Goal: Task Accomplishment & Management: Manage account settings

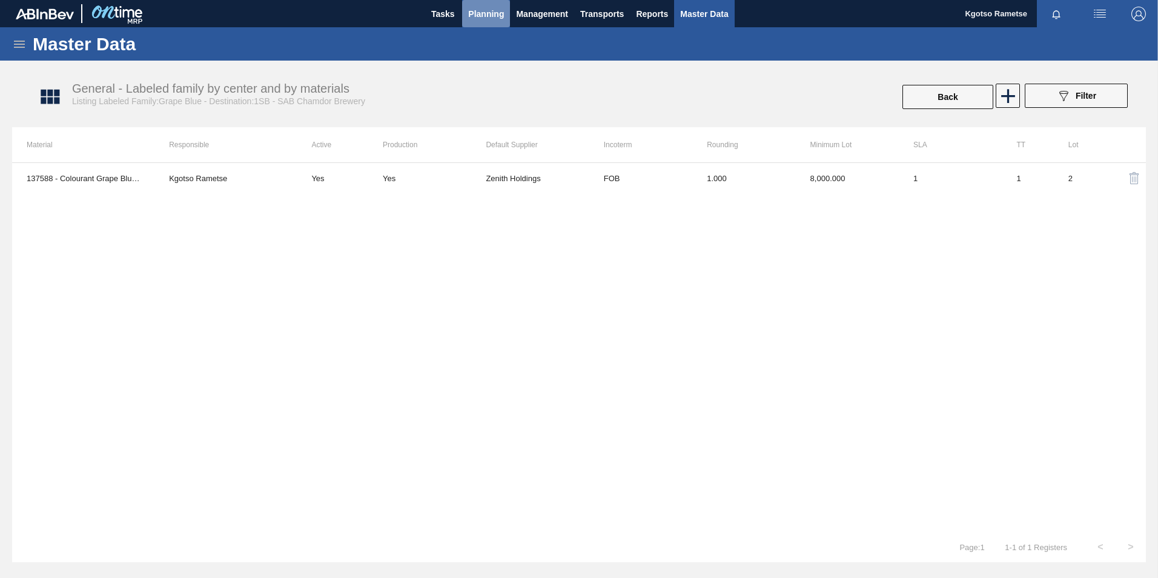
click at [474, 12] on span "Planning" at bounding box center [486, 14] width 36 height 15
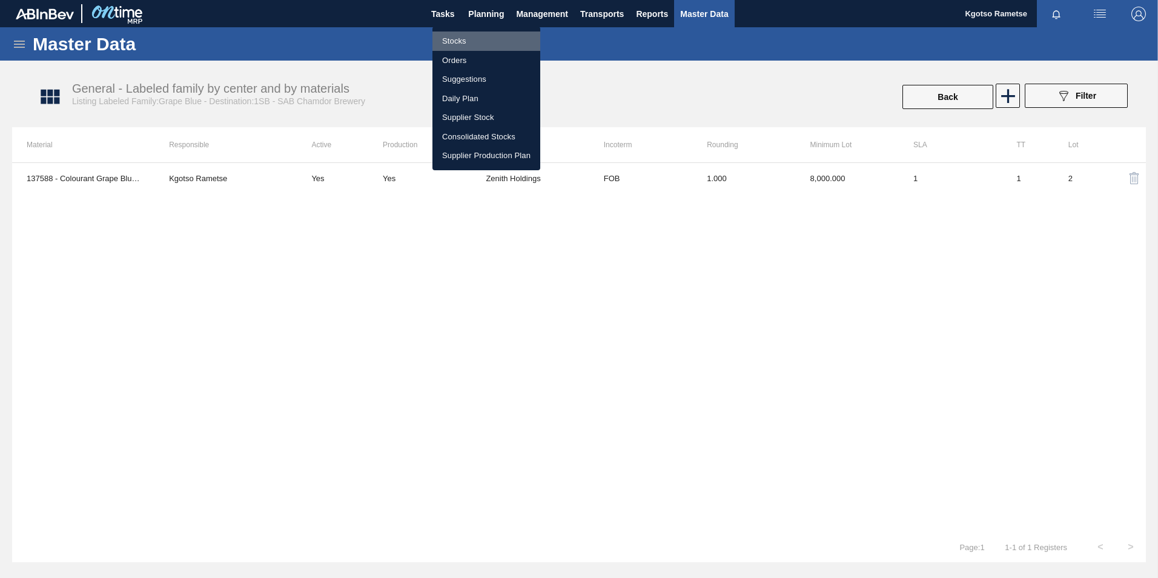
click at [464, 38] on li "Stocks" at bounding box center [486, 40] width 108 height 19
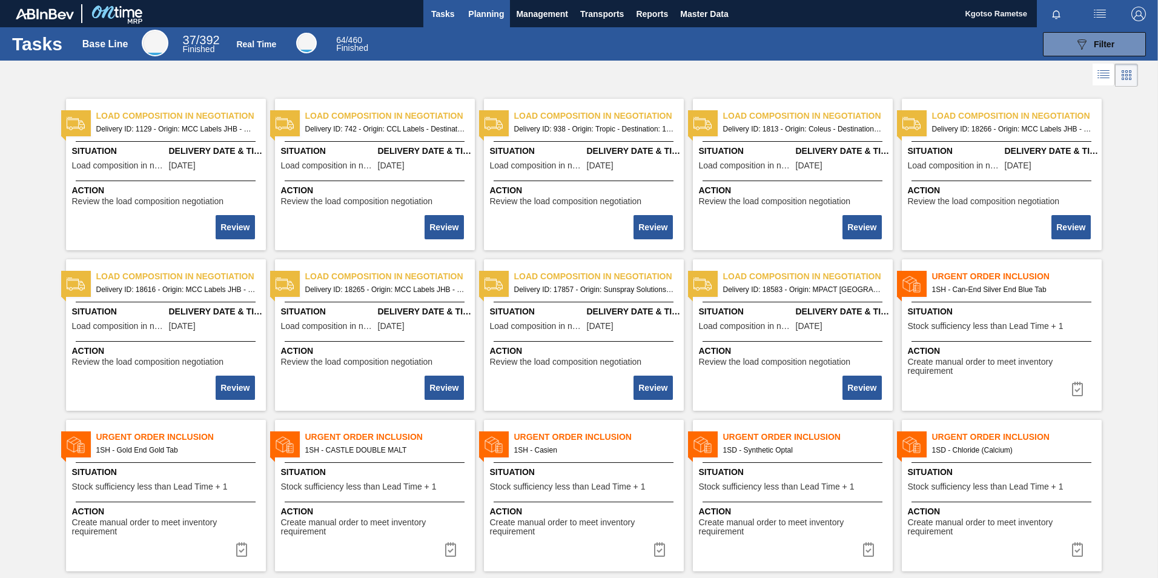
click at [466, 19] on button "Planning" at bounding box center [486, 13] width 48 height 27
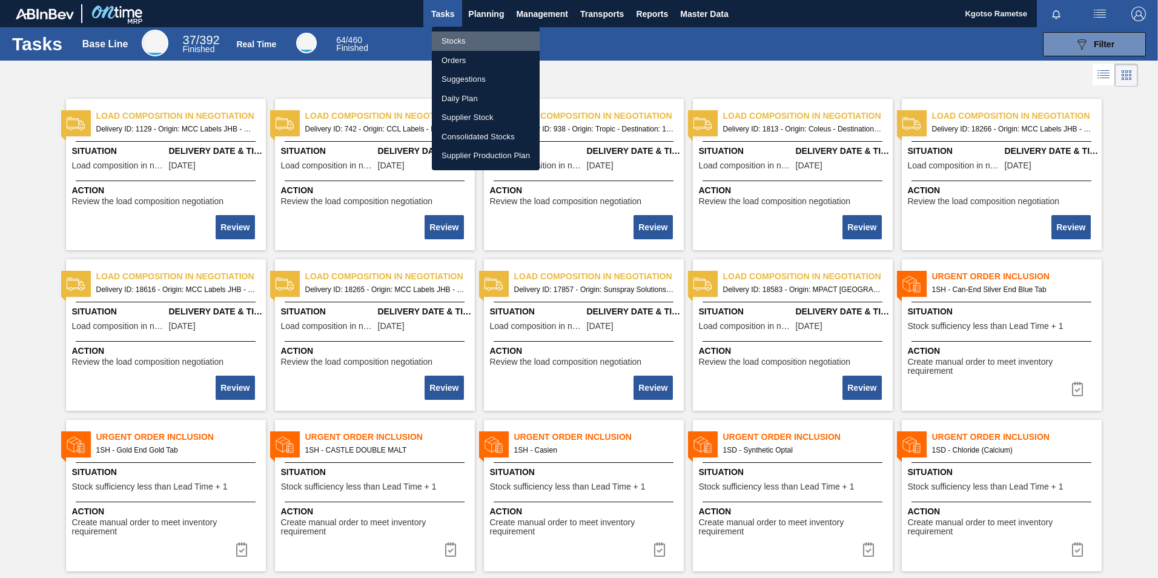
click at [454, 45] on li "Stocks" at bounding box center [486, 40] width 108 height 19
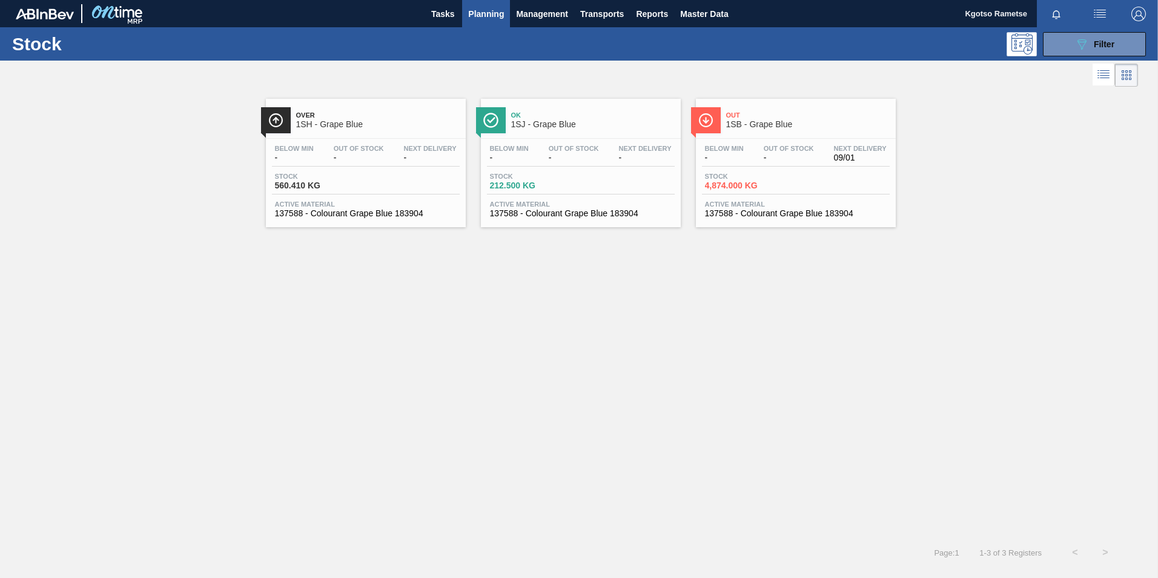
click at [702, 45] on div "089F7B8B-B2A5-4AFE-B5C0-19BA573D28AC Filter" at bounding box center [672, 44] width 959 height 24
click at [1091, 45] on div "089F7B8B-B2A5-4AFE-B5C0-19BA573D28AC Filter" at bounding box center [1094, 44] width 40 height 15
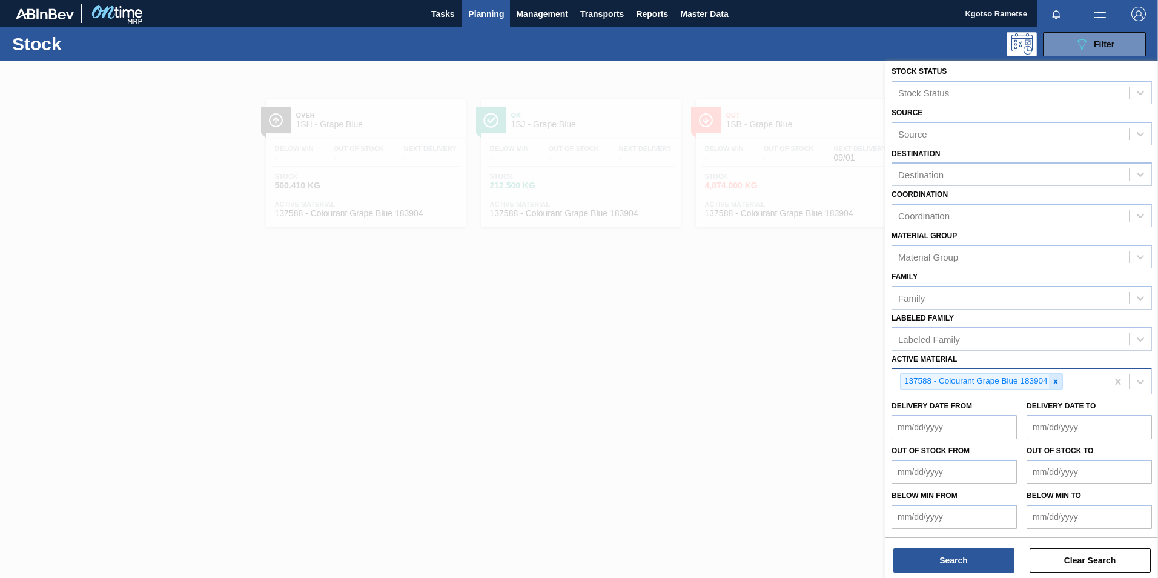
click at [1056, 383] on icon at bounding box center [1055, 381] width 8 height 8
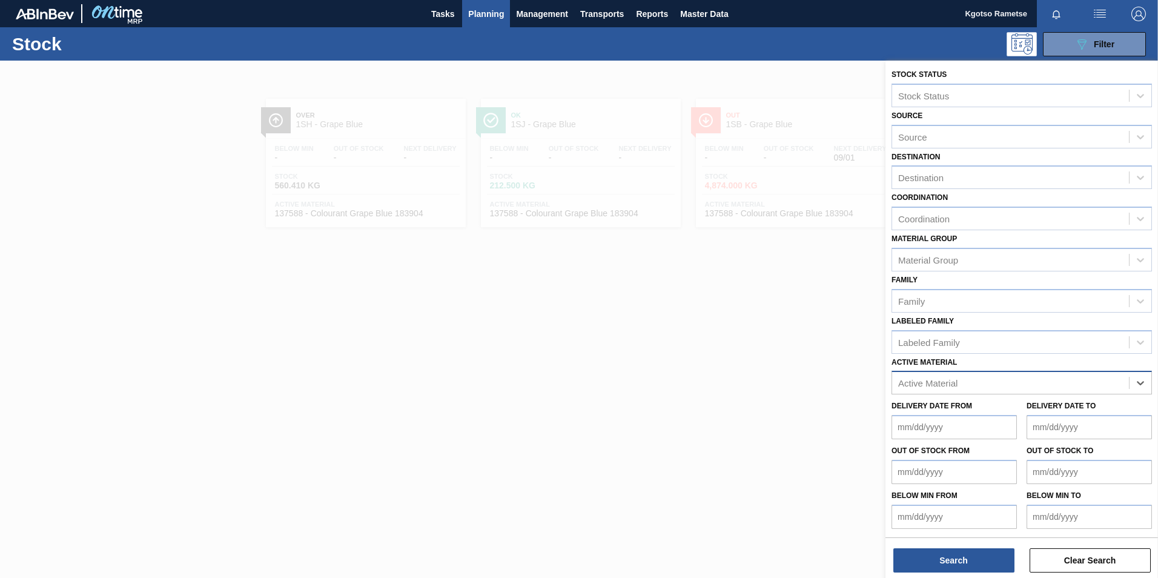
scroll to position [4, 0]
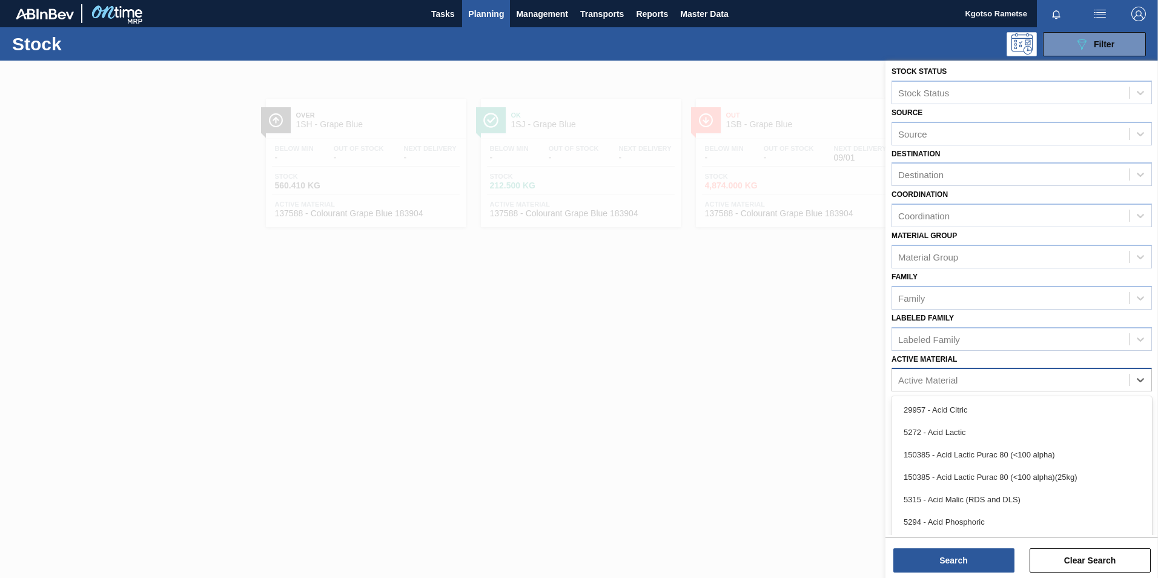
click at [1062, 381] on div "Active Material" at bounding box center [1010, 380] width 237 height 18
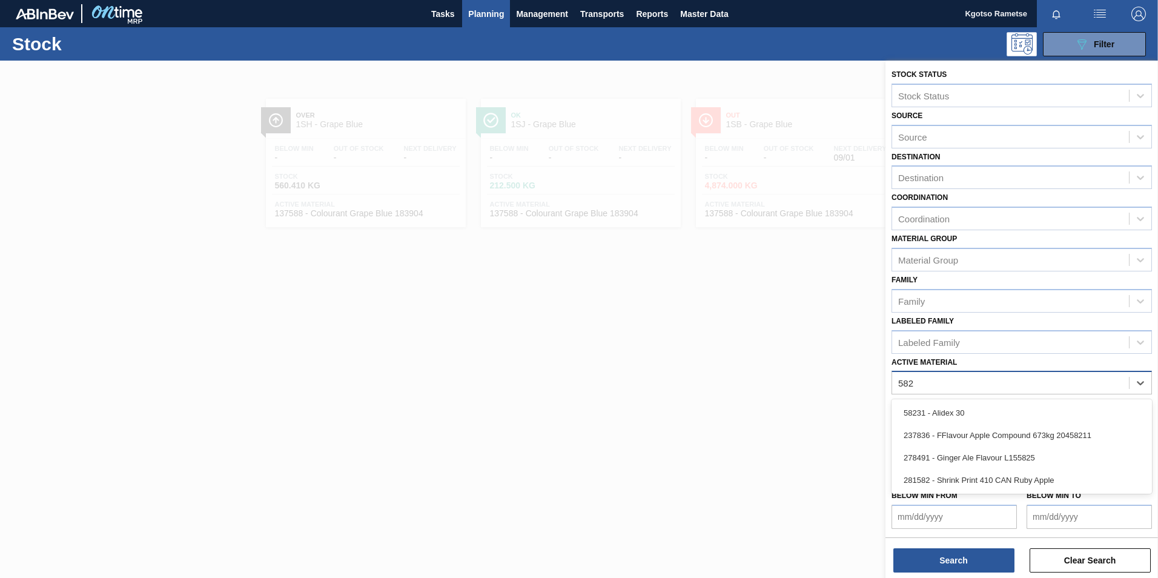
scroll to position [1, 0]
type Material "58231"
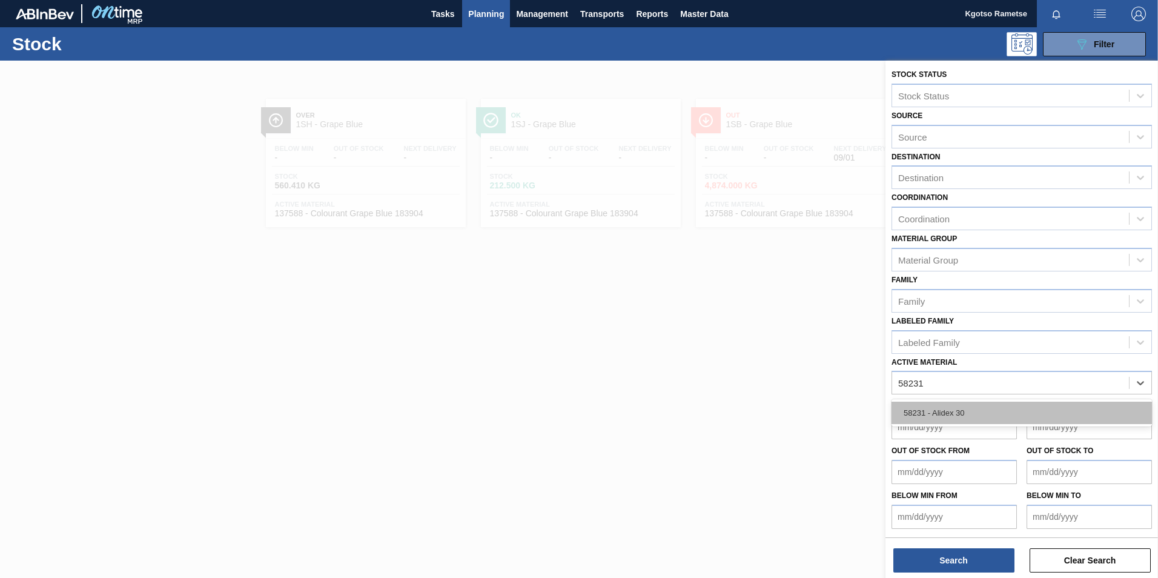
click at [977, 418] on div "58231 - Alidex 30" at bounding box center [1021, 413] width 260 height 22
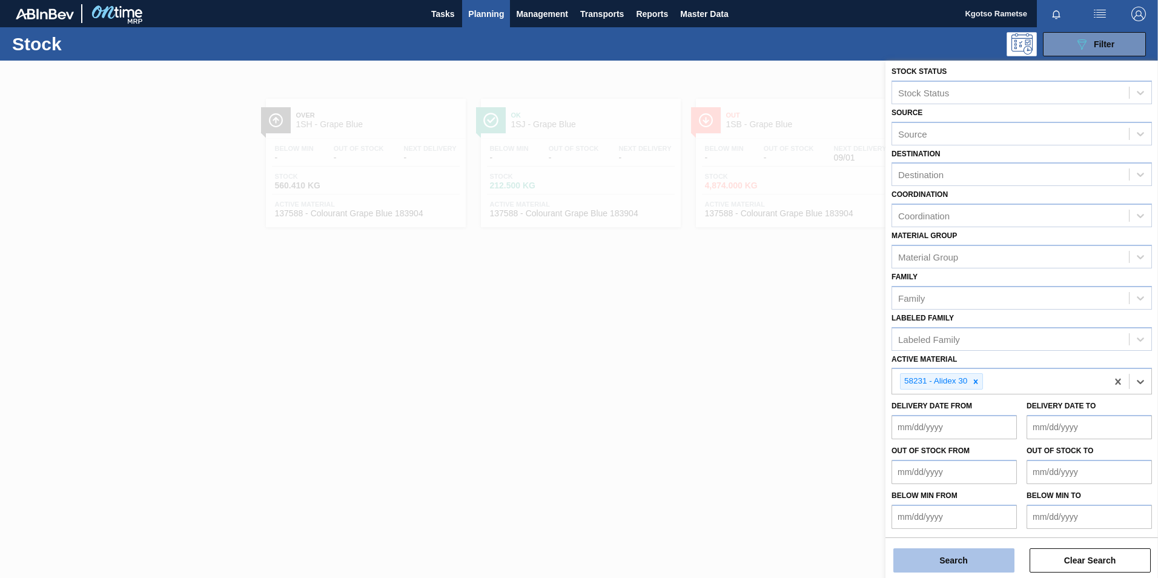
click at [971, 563] on button "Search" at bounding box center [953, 560] width 121 height 24
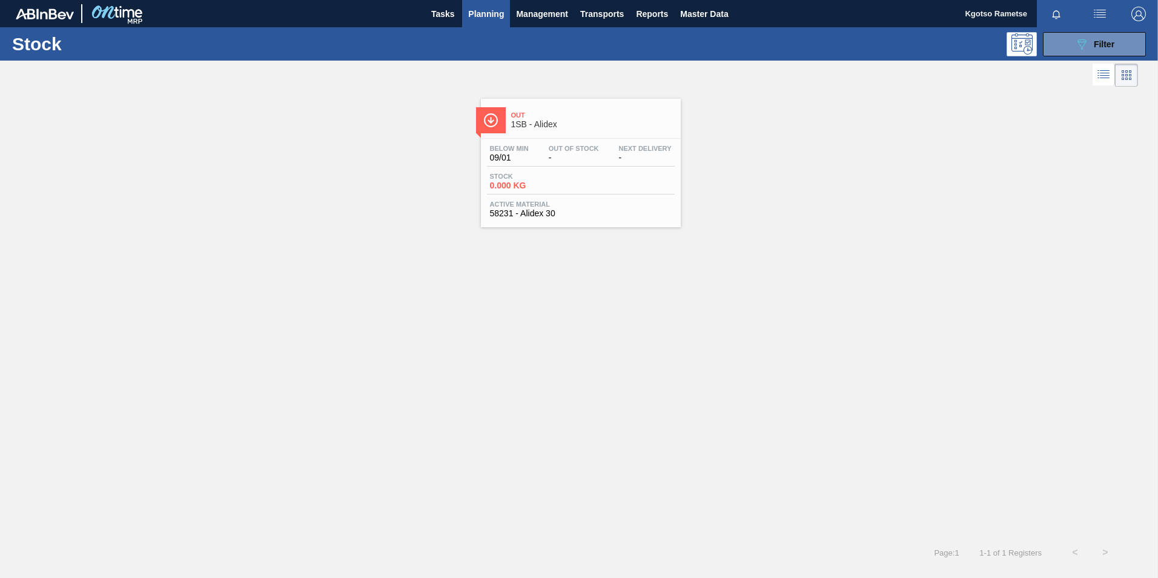
click at [534, 155] on div "Below Min 09/01 Out Of Stock - Next Delivery -" at bounding box center [581, 156] width 188 height 22
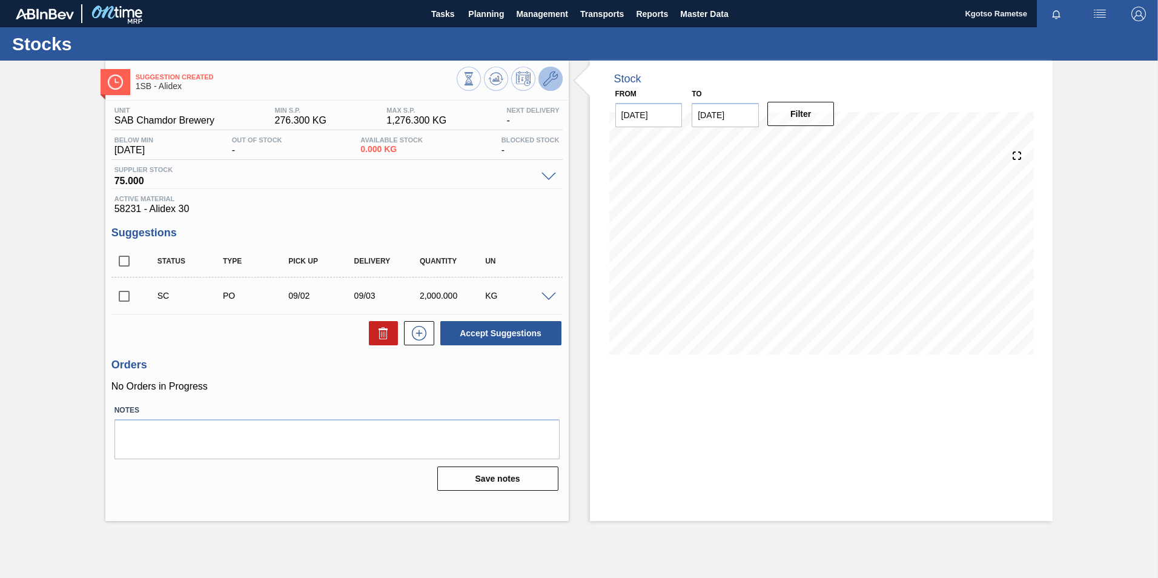
click at [544, 79] on icon at bounding box center [550, 78] width 15 height 15
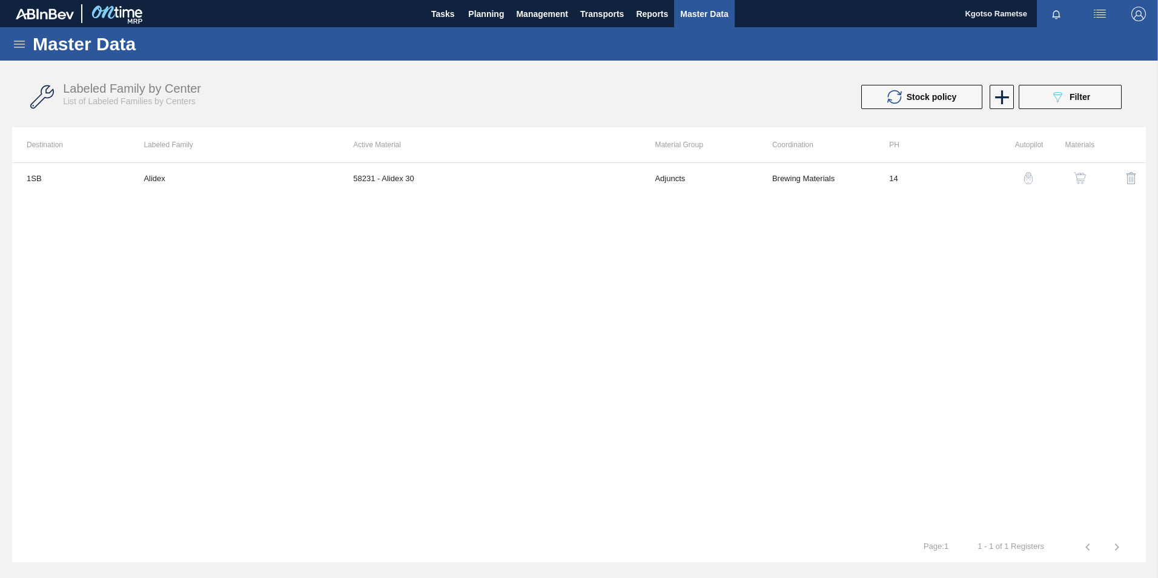
click at [1072, 178] on div "button" at bounding box center [1079, 178] width 15 height 12
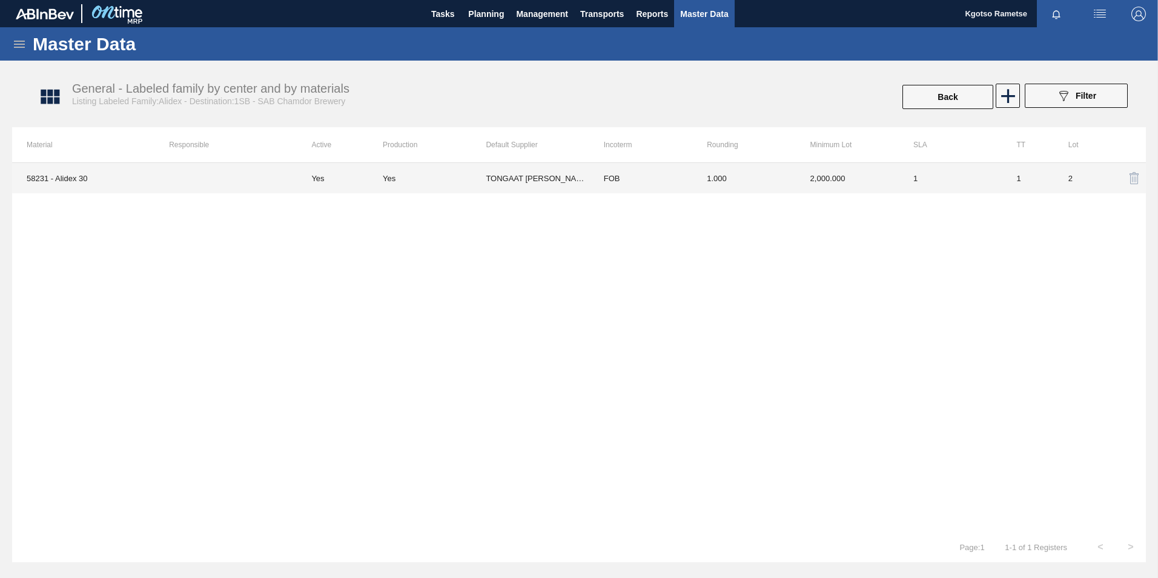
click at [774, 171] on td "1.000" at bounding box center [743, 178] width 103 height 30
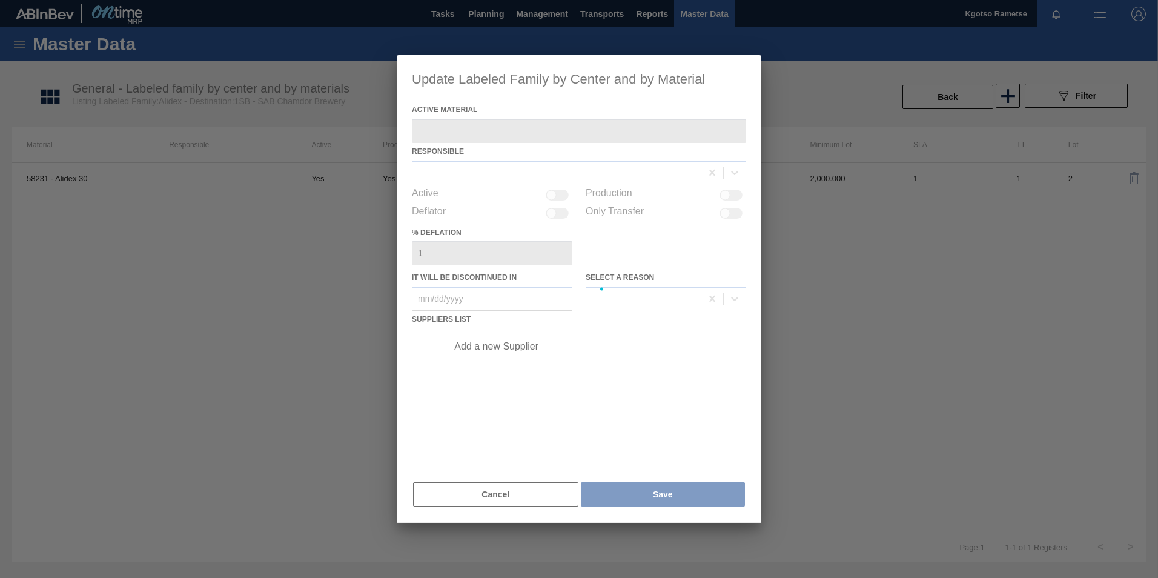
type Material "58231 - Alidex 30"
checkbox input "true"
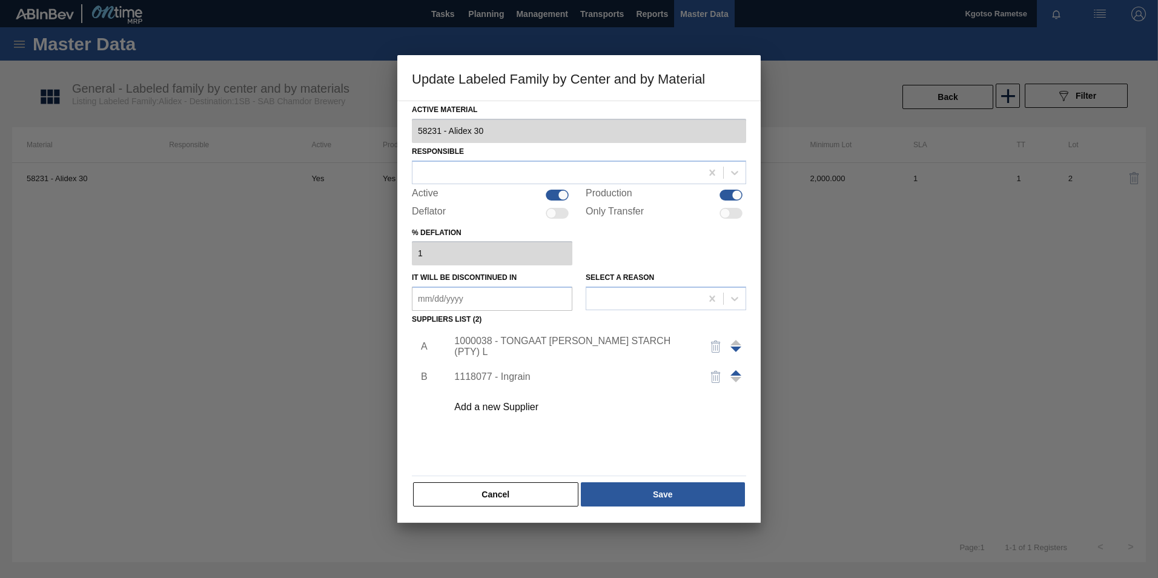
click at [540, 342] on div "1000038 - TONGAAT HULLETT STARCH (PTY) L" at bounding box center [572, 346] width 237 height 22
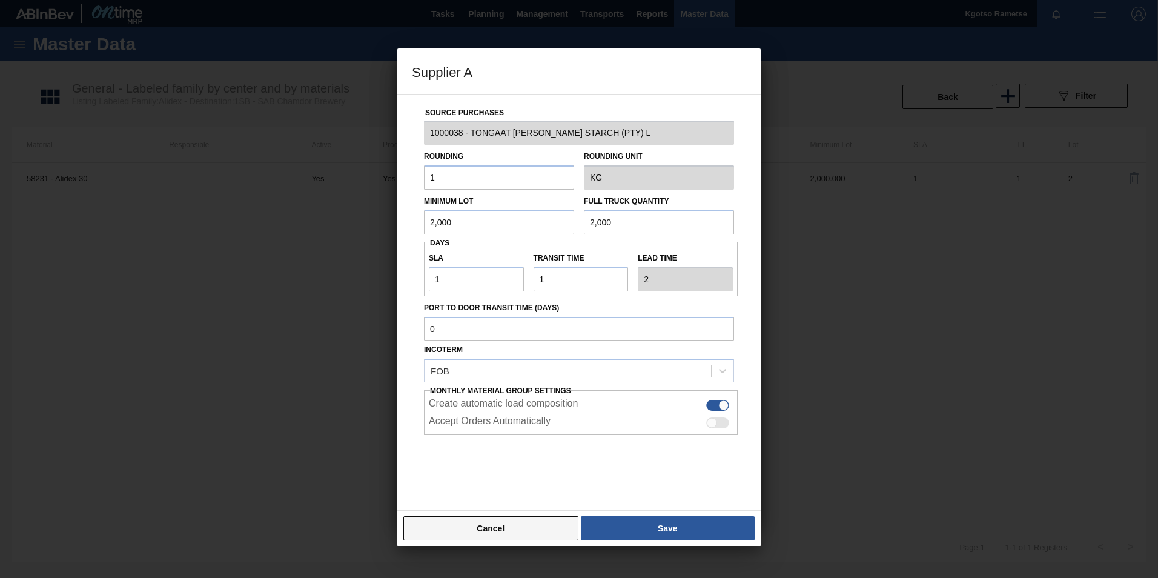
click at [481, 531] on button "Cancel" at bounding box center [490, 528] width 175 height 24
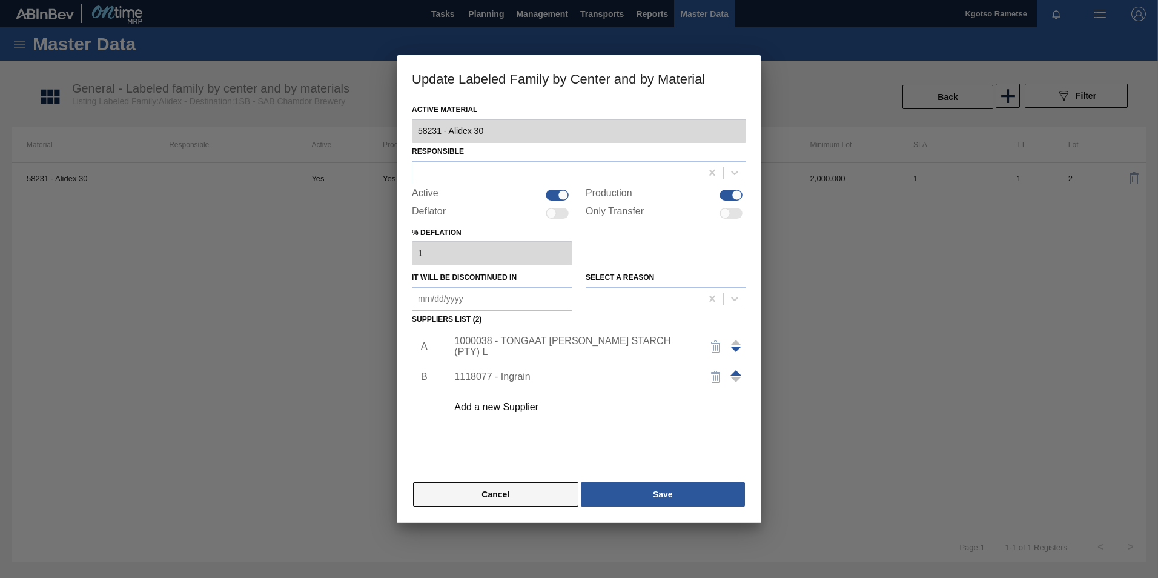
click at [487, 500] on button "Cancel" at bounding box center [495, 494] width 165 height 24
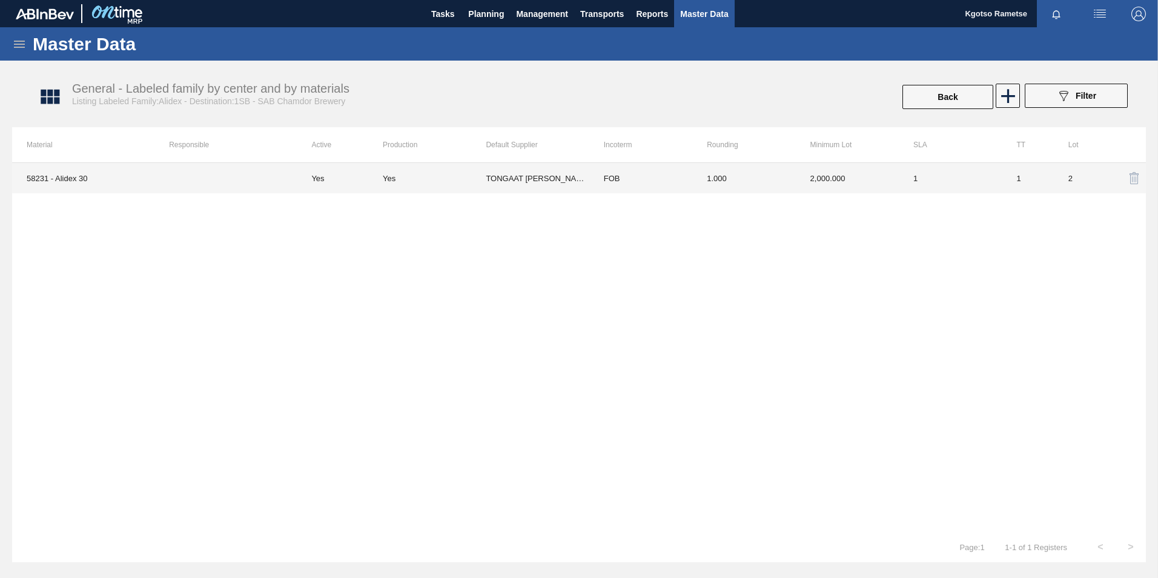
click at [650, 168] on td "FOB" at bounding box center [640, 178] width 103 height 30
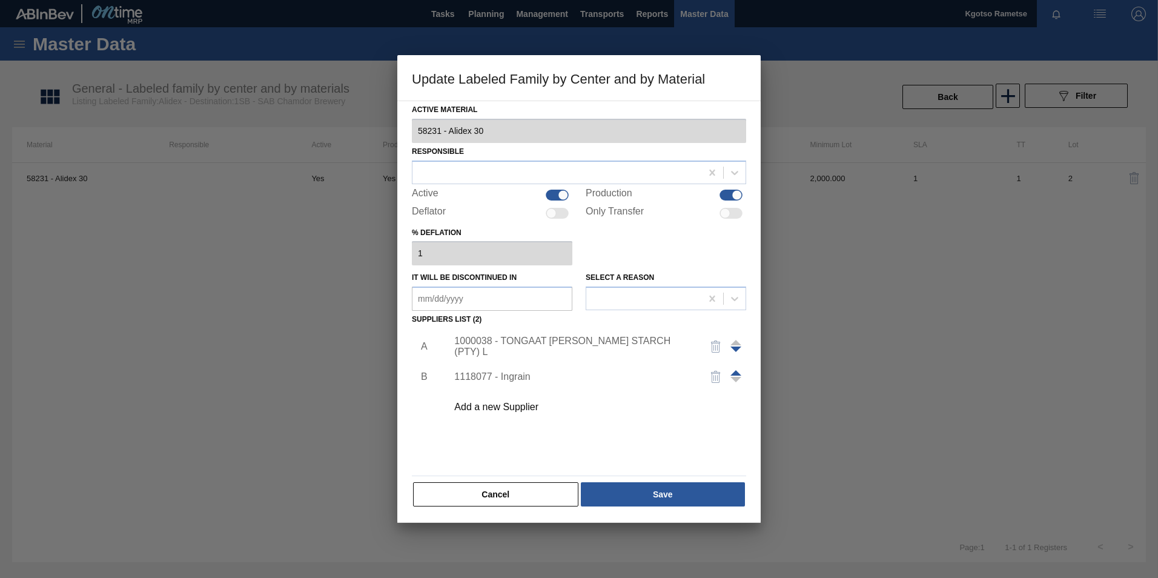
click at [526, 340] on div "1000038 - TONGAAT HULLETT STARCH (PTY) L" at bounding box center [572, 346] width 237 height 22
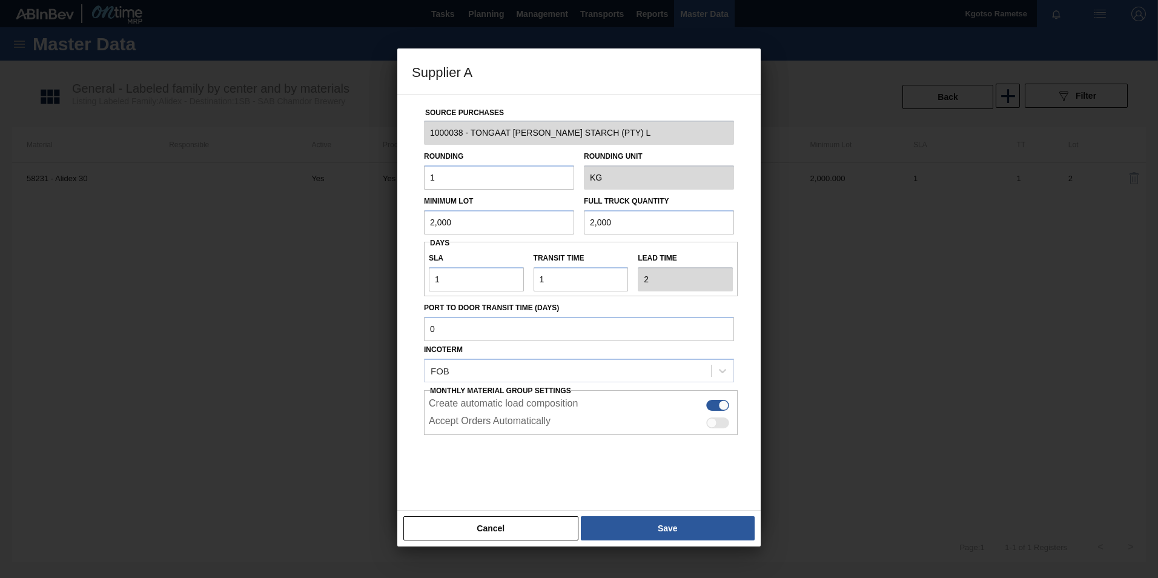
drag, startPoint x: 503, startPoint y: 214, endPoint x: 261, endPoint y: 219, distance: 241.7
click at [261, 219] on div "Supplier A Source Purchases 1000038 - TONGAAT HULLETT STARCH (PTY) L Rounding 1…" at bounding box center [579, 289] width 1158 height 578
drag, startPoint x: 455, startPoint y: 219, endPoint x: 206, endPoint y: 295, distance: 260.3
click at [206, 295] on div "Supplier A Source Purchases 1000038 - TONGAAT HULLETT STARCH (PTY) L Rounding 1…" at bounding box center [579, 289] width 1158 height 578
type input "15,000"
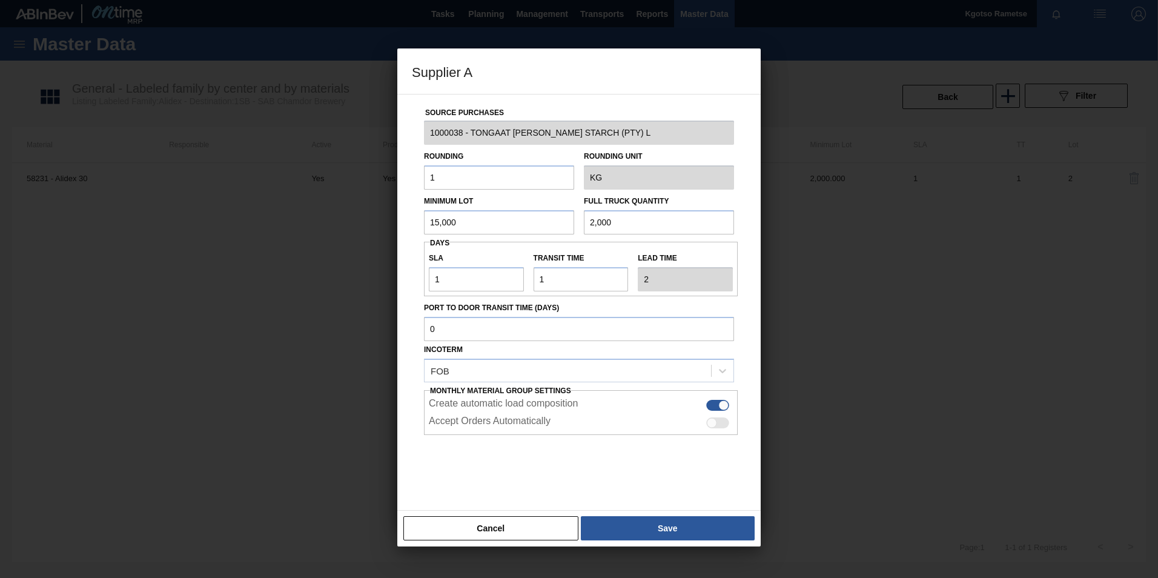
drag, startPoint x: 618, startPoint y: 222, endPoint x: 401, endPoint y: 223, distance: 217.4
click at [409, 223] on div "Source Purchases 1000038 - TONGAAT HULLETT STARCH (PTY) L Rounding 1 Rounding U…" at bounding box center [578, 302] width 363 height 417
paste input "15"
type input "15,000"
click at [637, 513] on div "Cancel Save" at bounding box center [578, 528] width 363 height 36
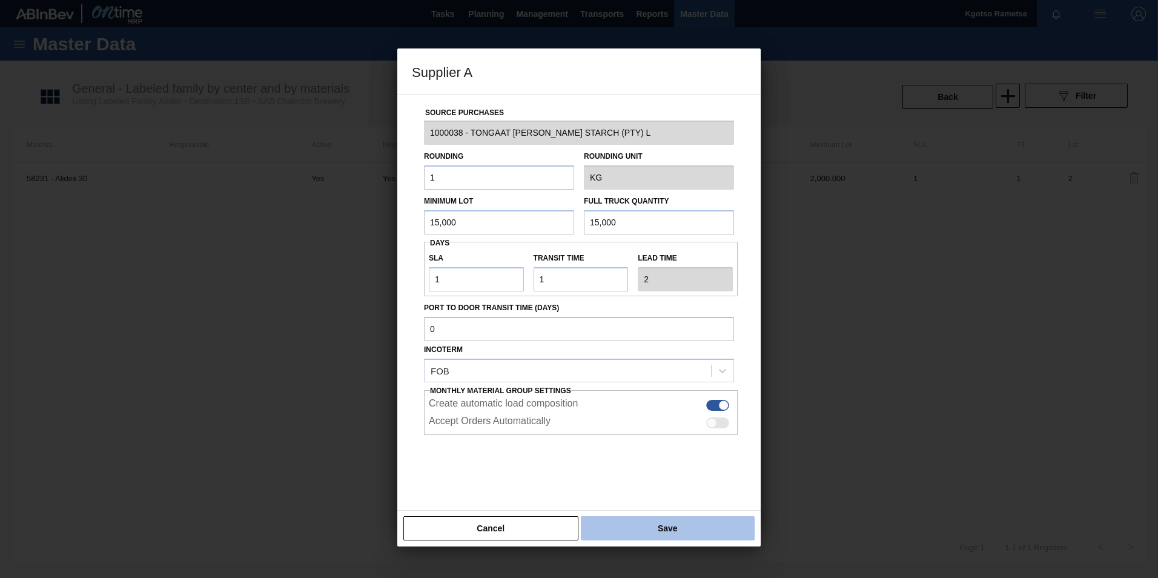
click at [634, 525] on button "Save" at bounding box center [668, 528] width 174 height 24
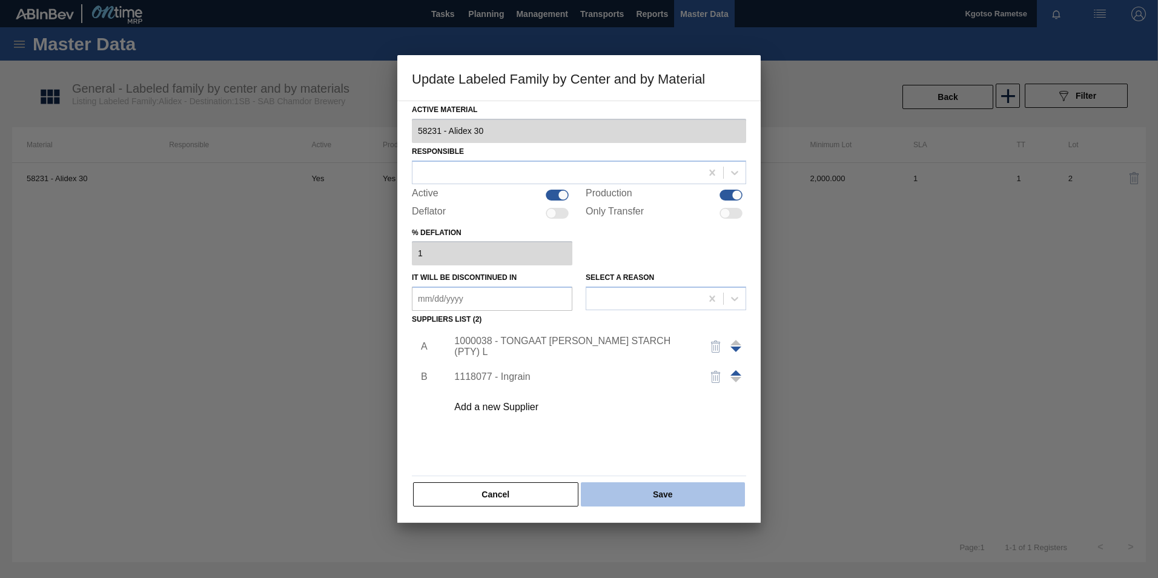
click at [627, 501] on button "Save" at bounding box center [663, 494] width 164 height 24
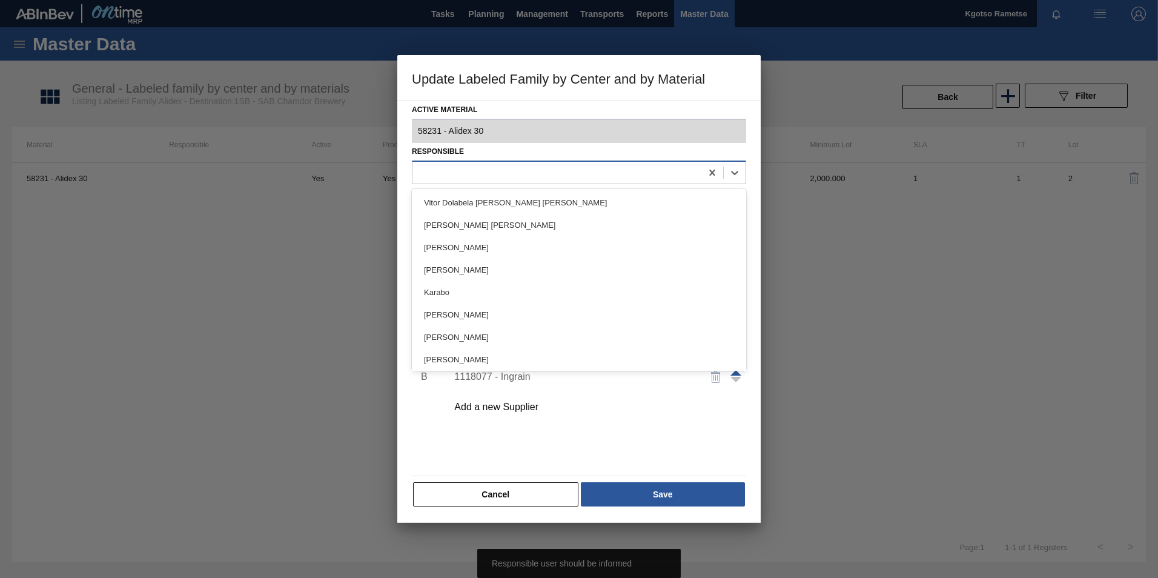
click at [485, 174] on div at bounding box center [556, 173] width 289 height 18
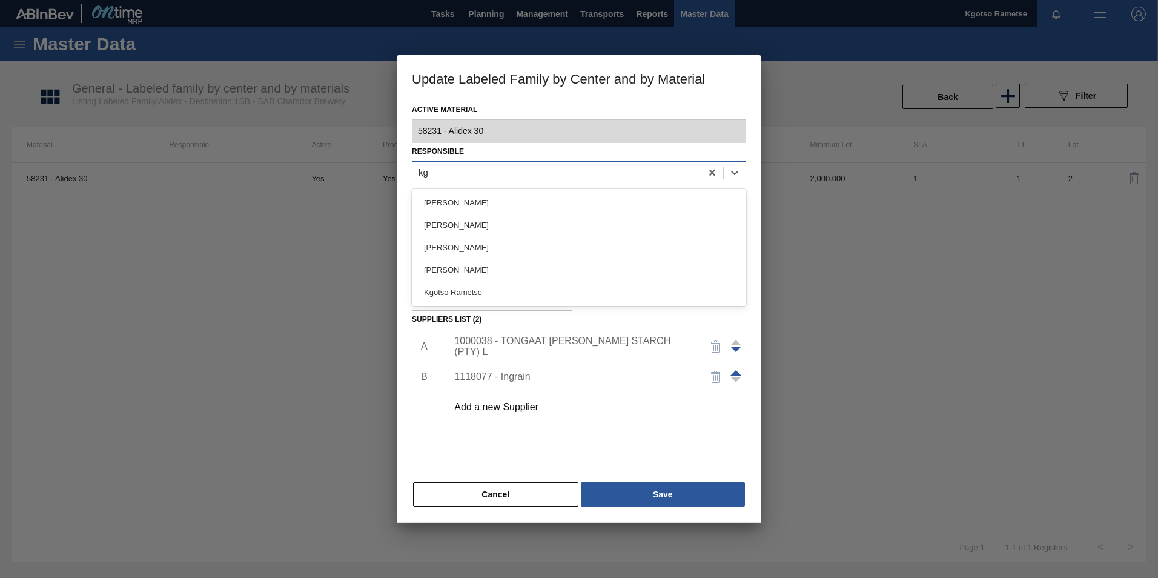
type input "kgo"
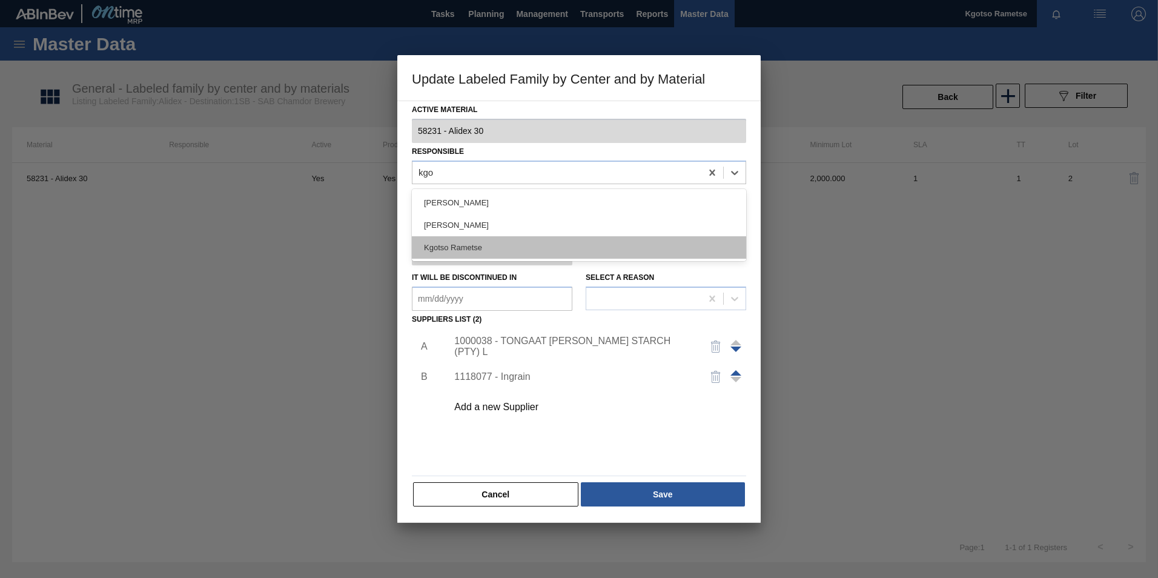
click at [469, 248] on div "Kgotso Rametse" at bounding box center [579, 247] width 334 height 22
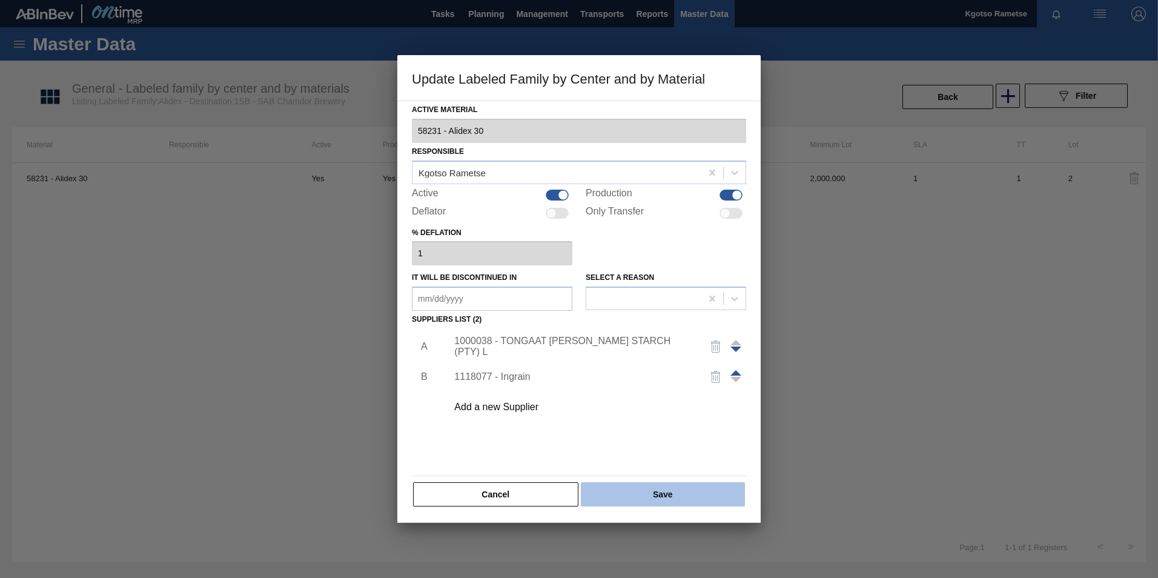
click at [666, 492] on button "Save" at bounding box center [663, 494] width 164 height 24
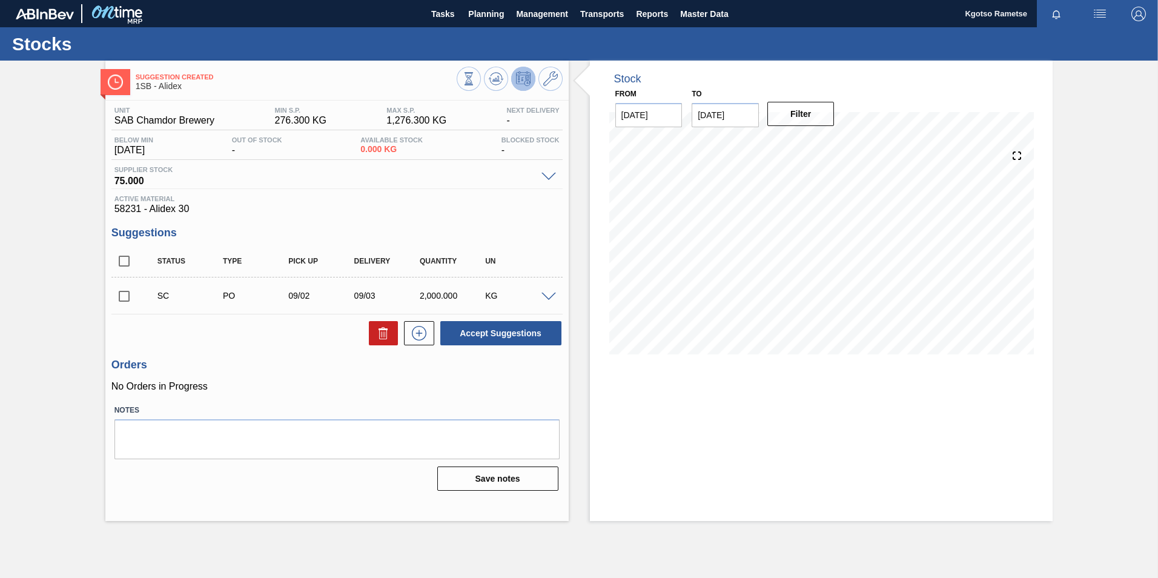
click at [512, 80] on button at bounding box center [523, 79] width 24 height 24
click at [494, 85] on icon at bounding box center [496, 78] width 15 height 15
click at [475, 12] on span "Planning" at bounding box center [486, 14] width 36 height 15
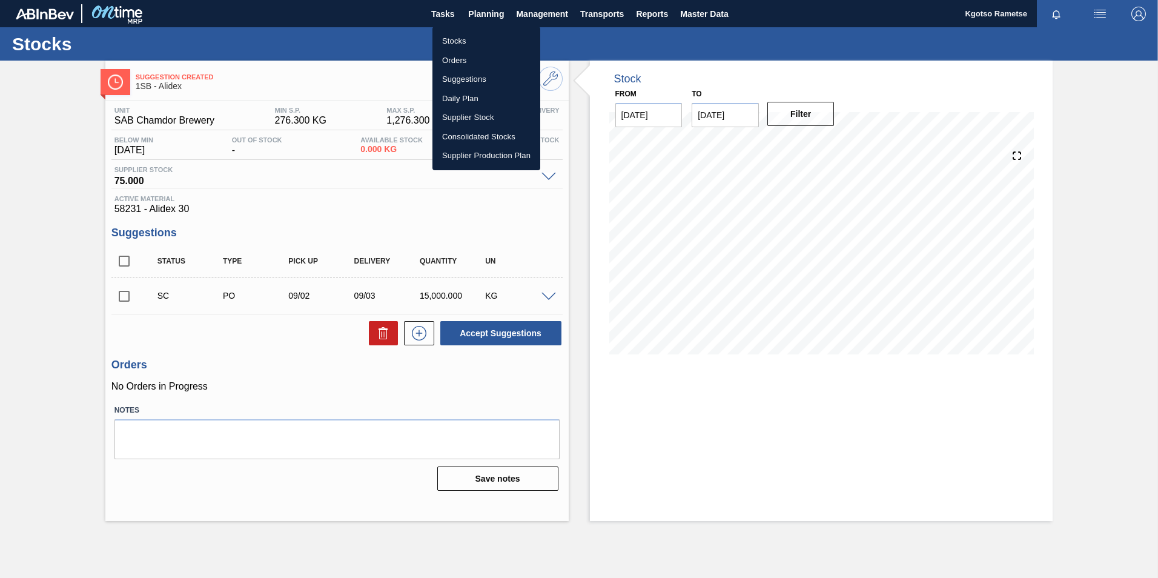
click at [457, 41] on li "Stocks" at bounding box center [486, 40] width 108 height 19
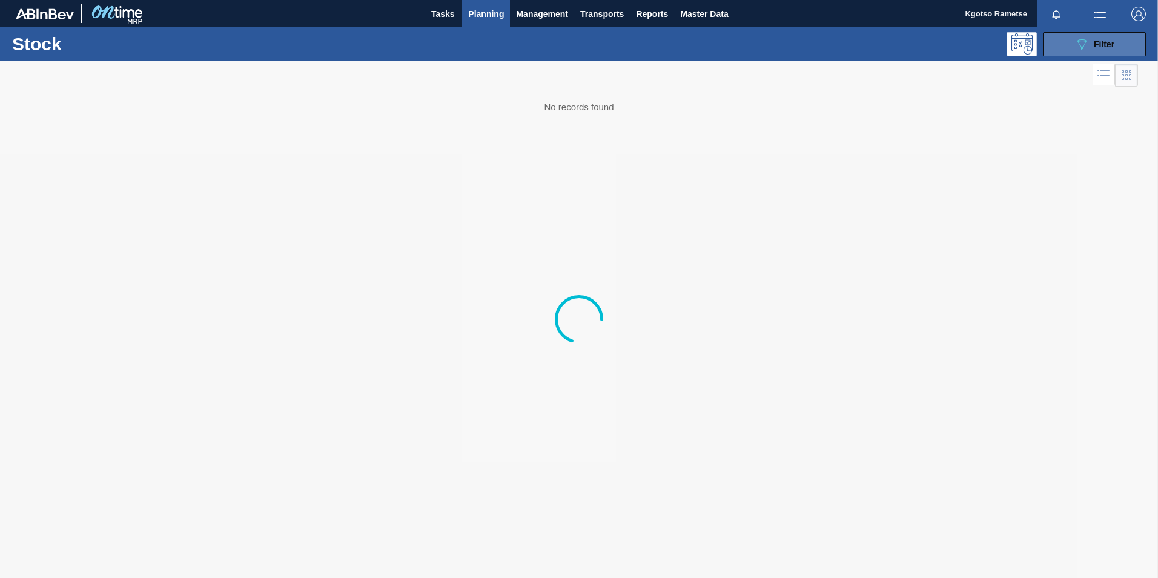
click at [1091, 40] on div "089F7B8B-B2A5-4AFE-B5C0-19BA573D28AC Filter" at bounding box center [1094, 44] width 40 height 15
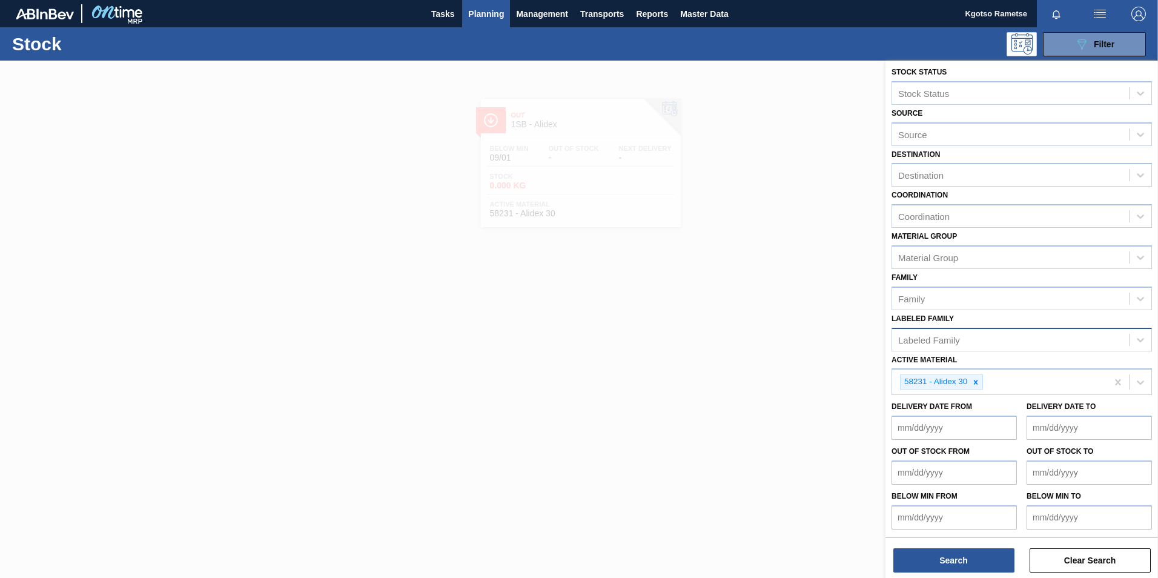
scroll to position [4, 0]
click at [976, 383] on icon at bounding box center [975, 381] width 8 height 8
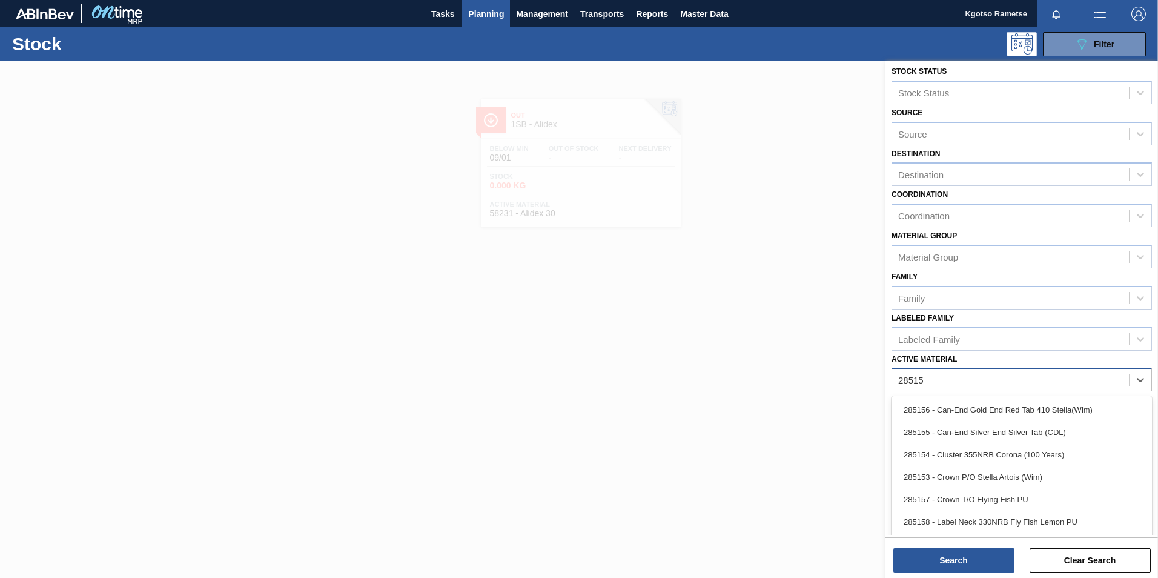
type Material "285154"
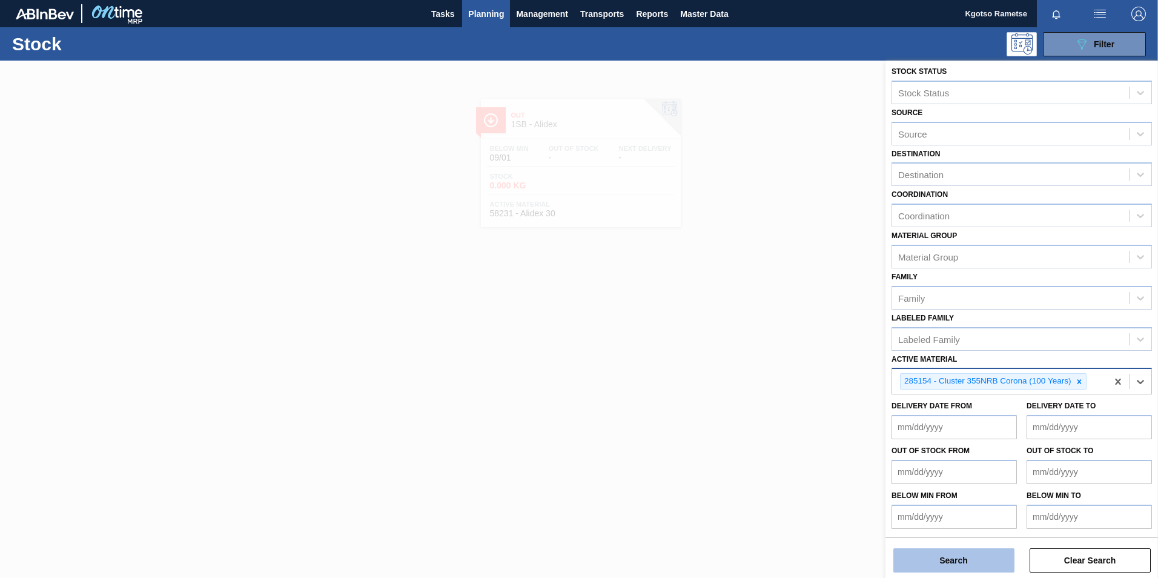
click at [931, 561] on button "Search" at bounding box center [953, 560] width 121 height 24
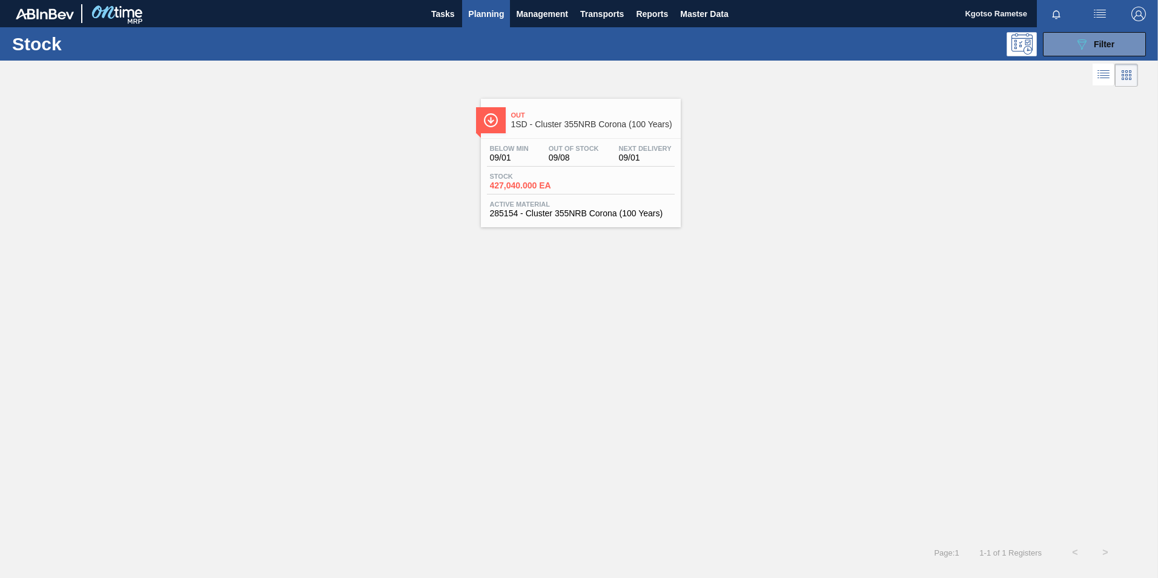
click at [544, 107] on div "Out 1SD - Cluster 355NRB Corona (100 Years)" at bounding box center [593, 120] width 164 height 27
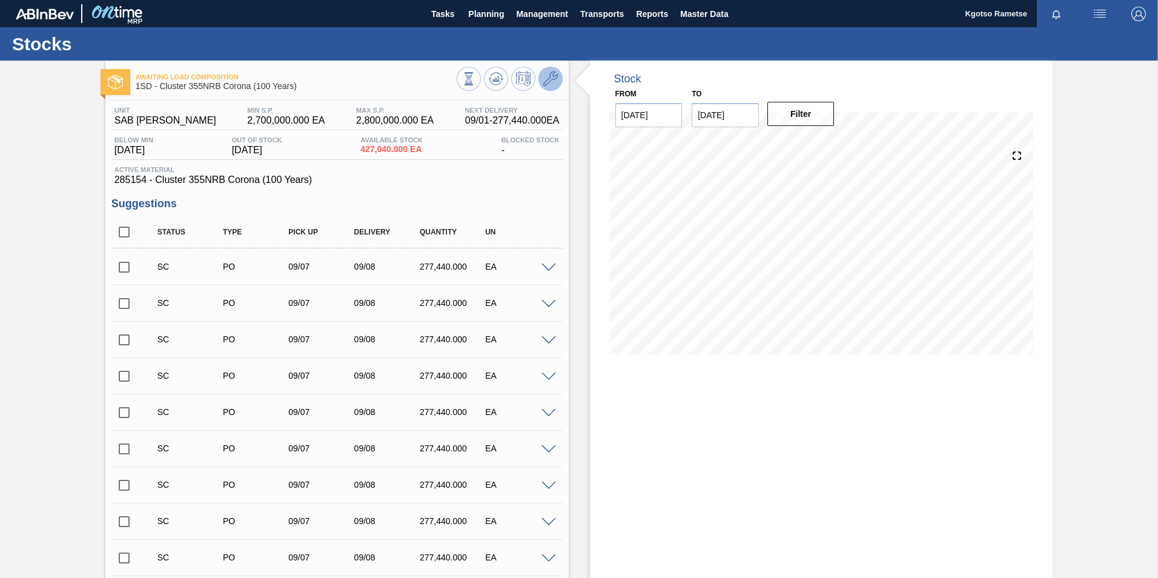
click at [552, 84] on icon at bounding box center [550, 78] width 15 height 15
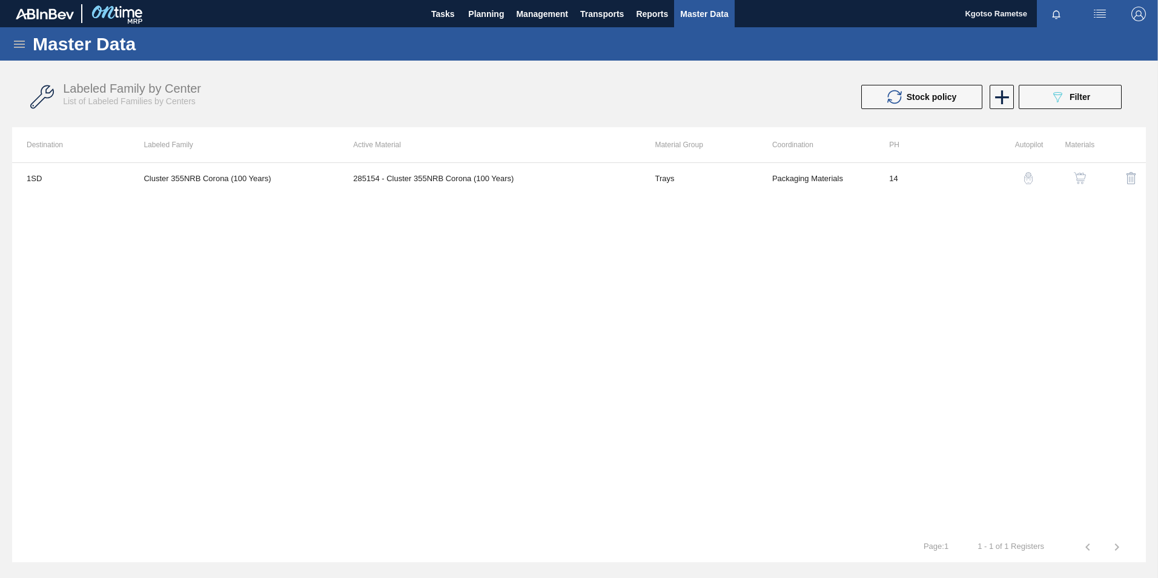
click at [1077, 178] on img "button" at bounding box center [1080, 178] width 12 height 12
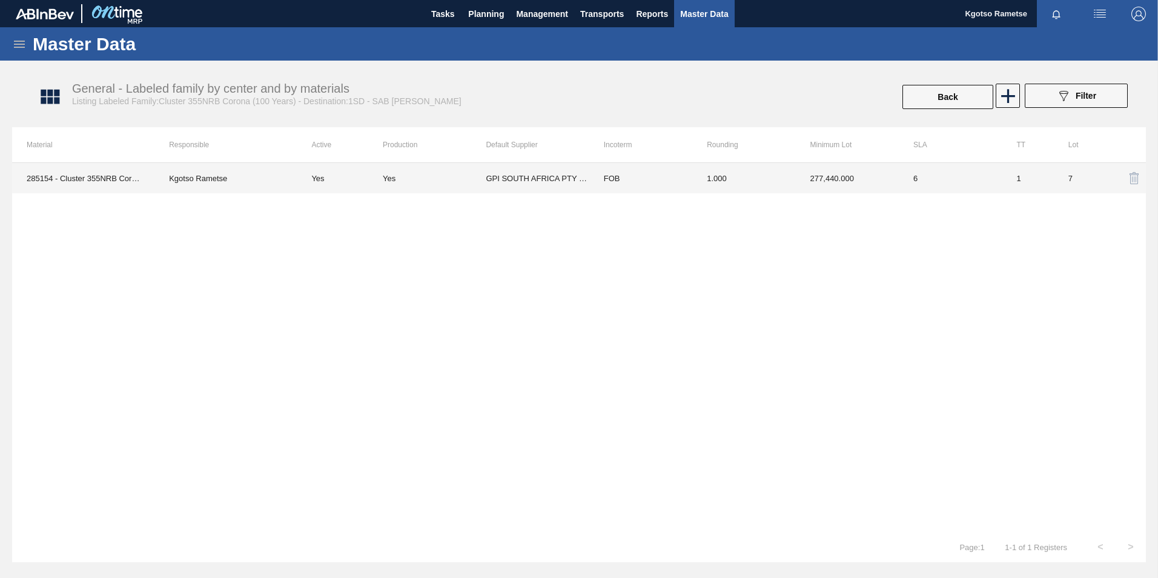
click at [620, 184] on td "FOB" at bounding box center [640, 178] width 103 height 30
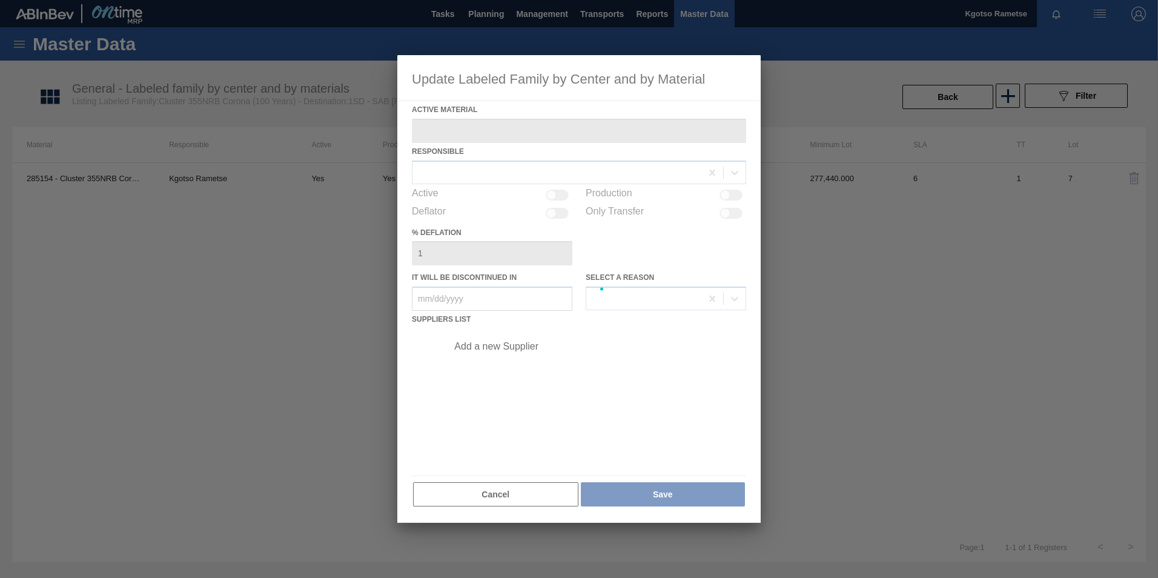
type Material "285154 - Cluster 355NRB Corona (100 Years)"
checkbox input "true"
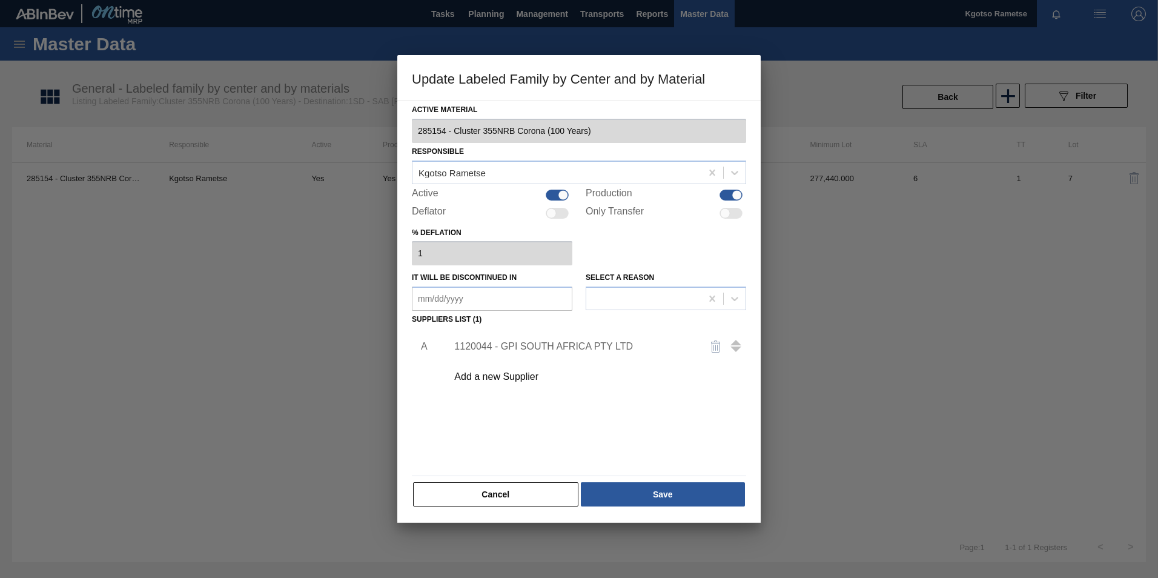
click at [483, 347] on div "1120044 - GPI SOUTH AFRICA PTY LTD" at bounding box center [572, 346] width 237 height 11
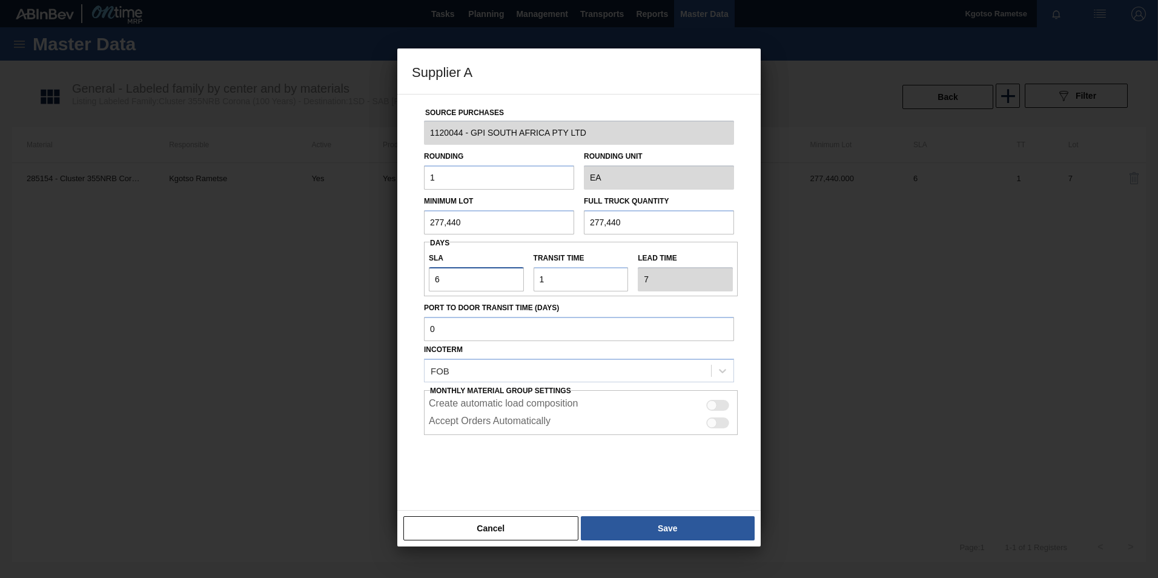
drag, startPoint x: 444, startPoint y: 281, endPoint x: 382, endPoint y: 288, distance: 62.8
click at [382, 288] on div "Supplier A Source Purchases 1120044 - GPI SOUTH AFRICA PTY LTD Rounding 1 Round…" at bounding box center [579, 289] width 1158 height 578
type input "0"
type input "1"
type input "0"
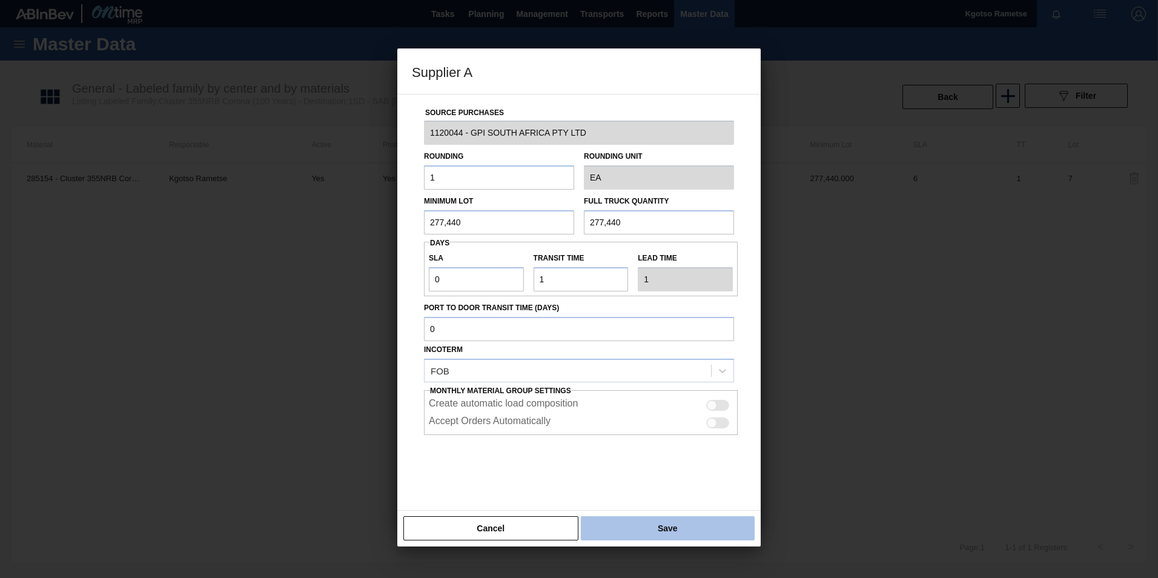
click at [652, 519] on button "Save" at bounding box center [668, 528] width 174 height 24
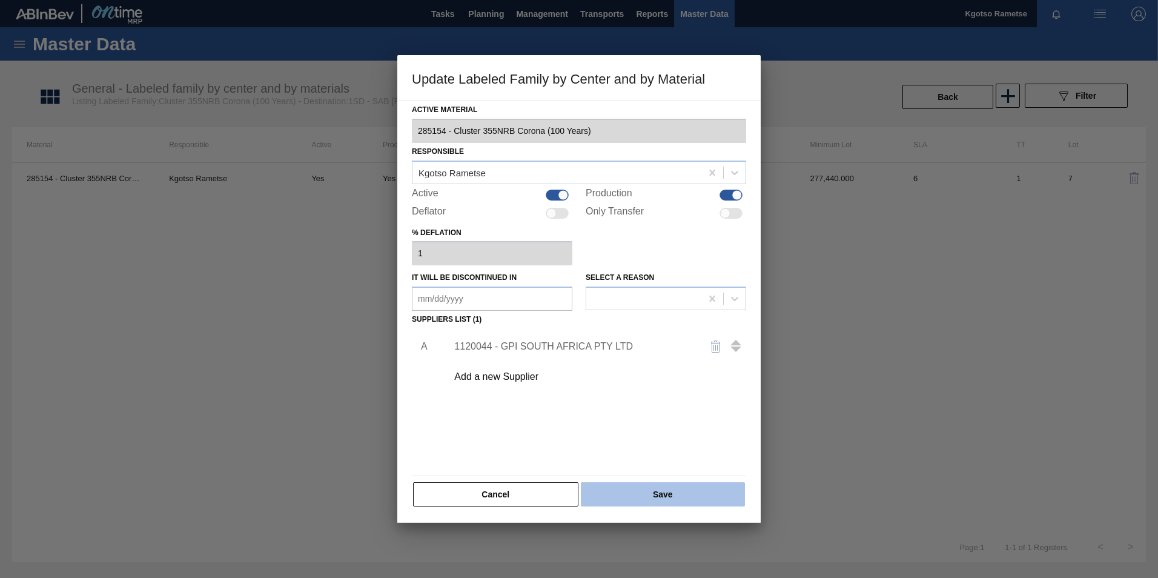
click at [648, 482] on button "Save" at bounding box center [663, 494] width 164 height 24
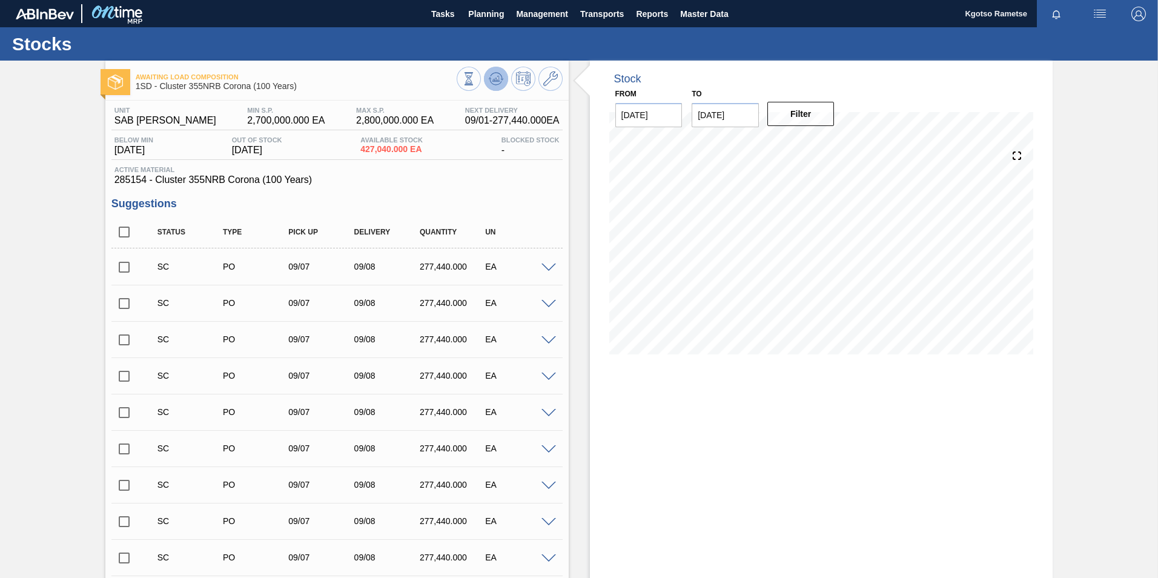
click at [490, 82] on icon at bounding box center [495, 82] width 12 height 6
click at [480, 26] on button "Planning" at bounding box center [486, 13] width 48 height 27
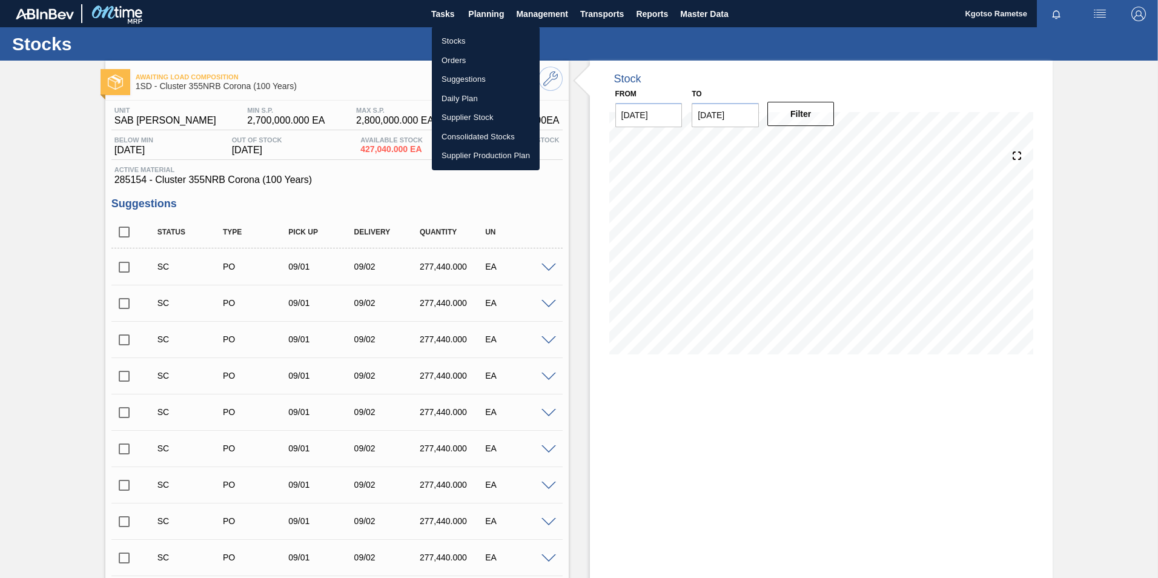
click at [469, 43] on li "Stocks" at bounding box center [486, 40] width 108 height 19
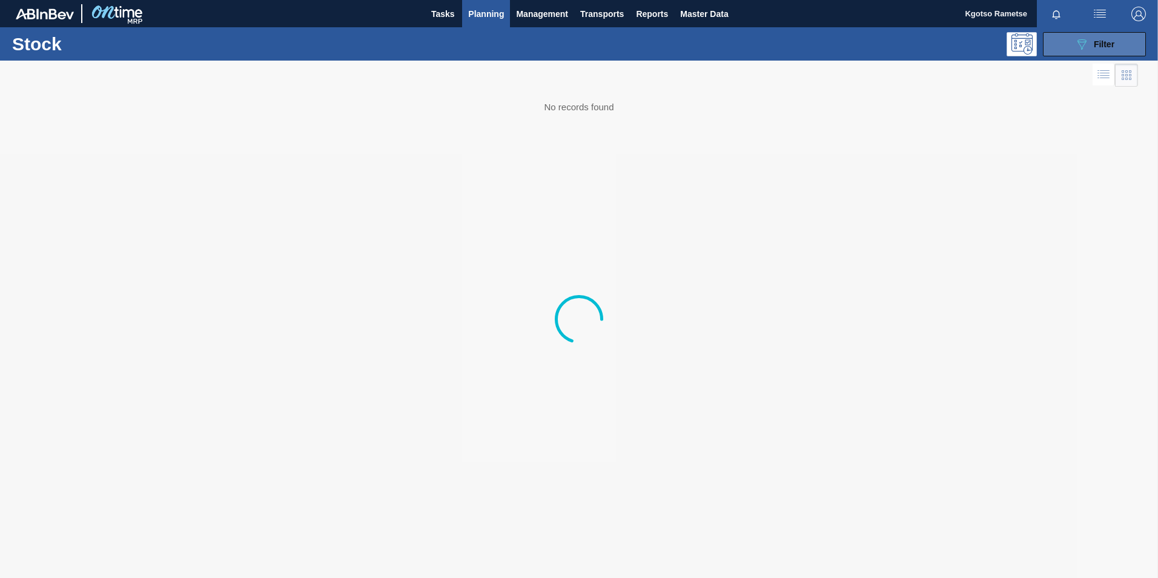
click at [1090, 38] on div "089F7B8B-B2A5-4AFE-B5C0-19BA573D28AC Filter" at bounding box center [1094, 44] width 40 height 15
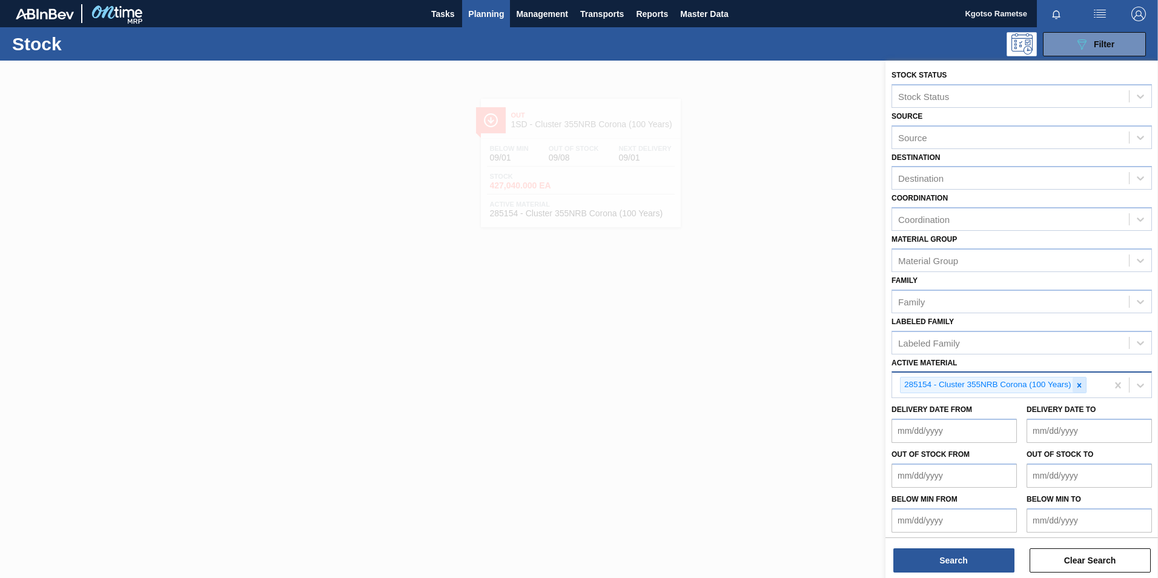
click at [1077, 388] on icon at bounding box center [1079, 385] width 8 height 8
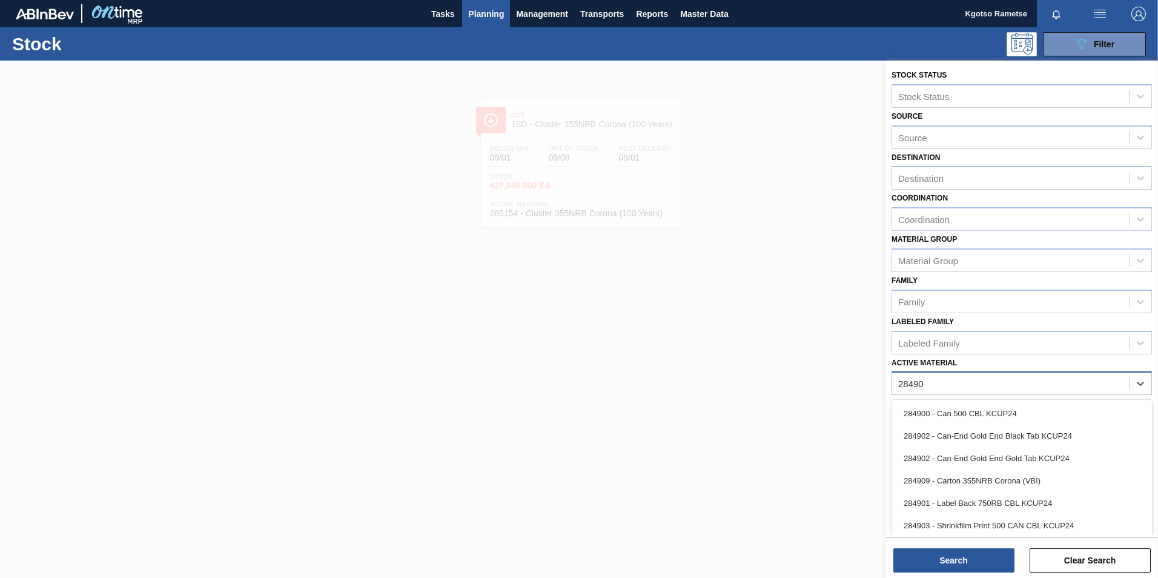
type Material "284909"
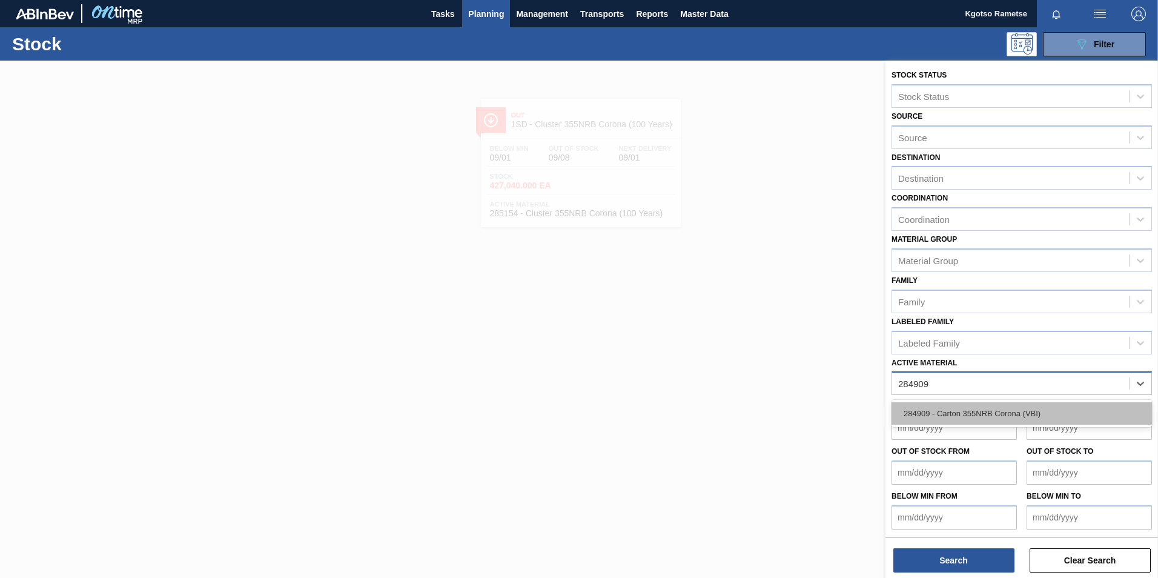
click at [994, 417] on div "284909 - Carton 355NRB Corona (VBI)" at bounding box center [1021, 413] width 260 height 22
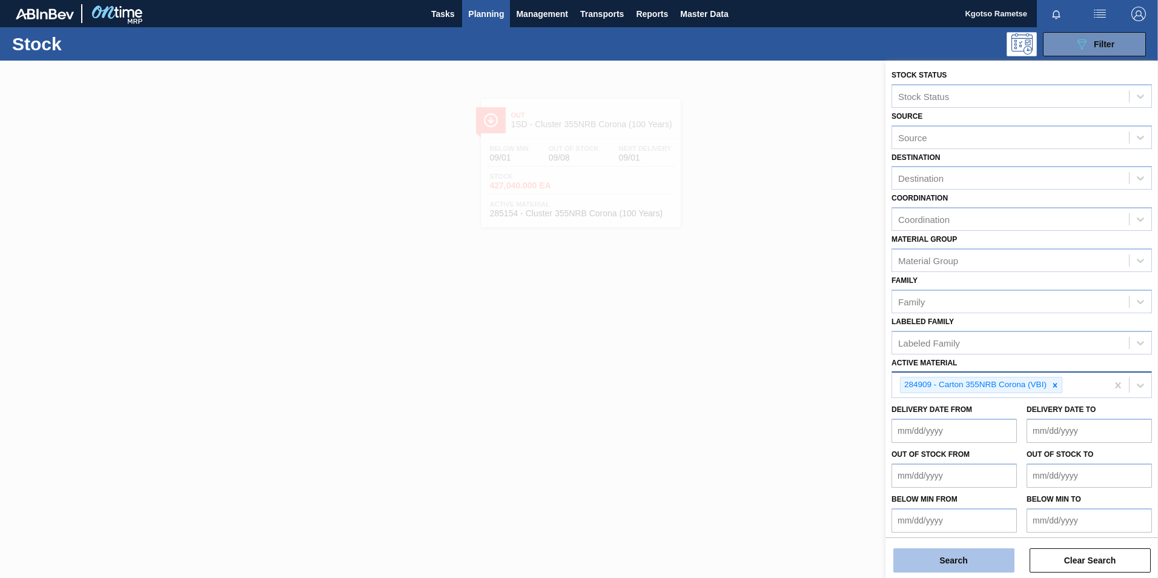
click at [927, 560] on button "Search" at bounding box center [953, 560] width 121 height 24
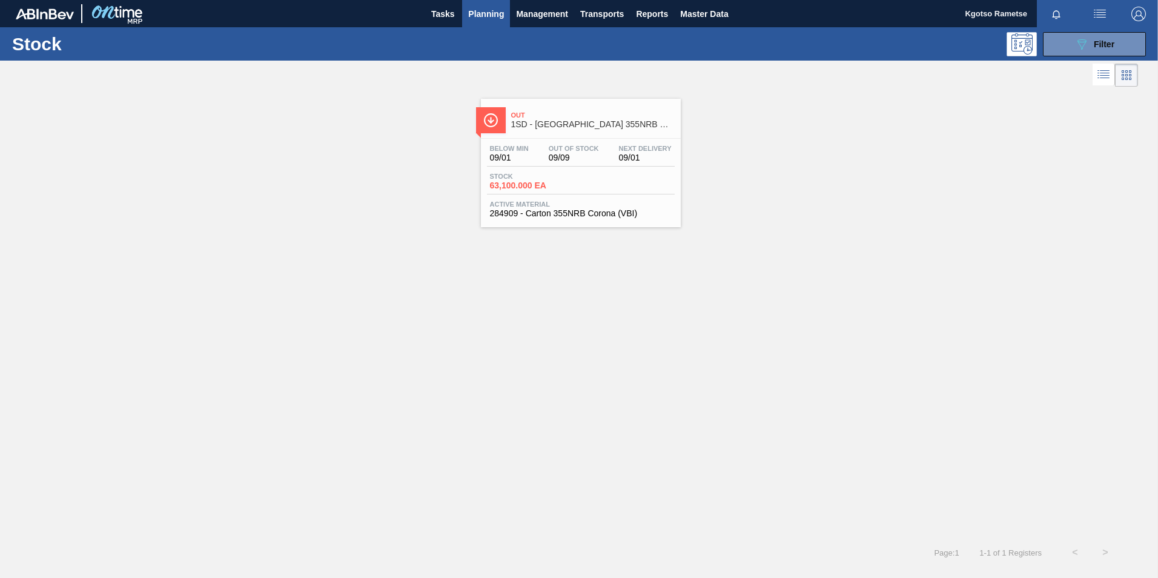
click at [635, 154] on span "09/01" at bounding box center [645, 157] width 53 height 9
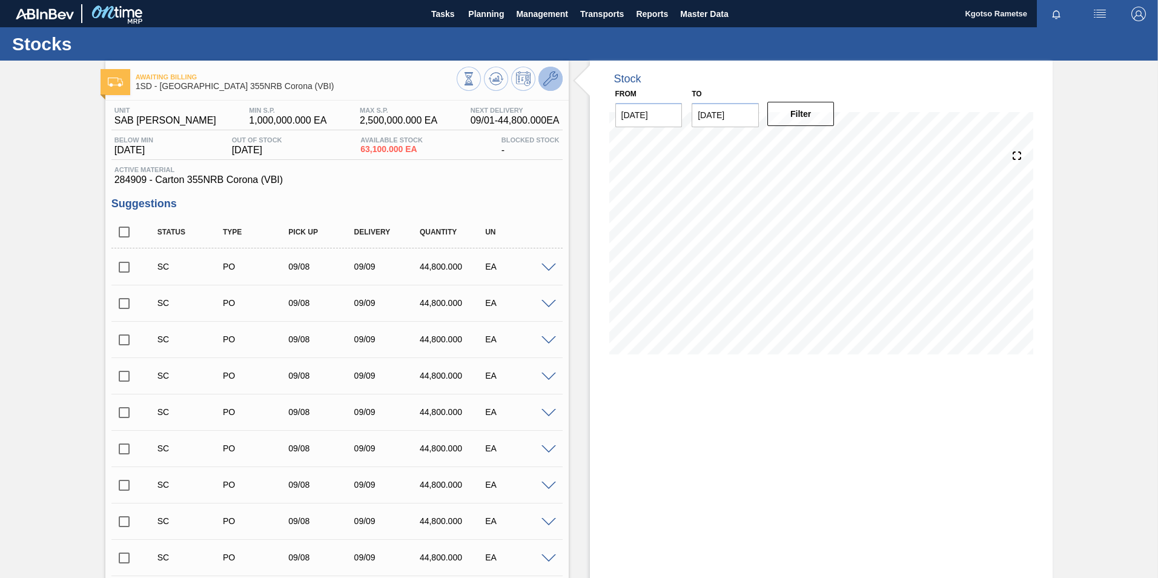
click at [547, 82] on icon at bounding box center [550, 78] width 15 height 15
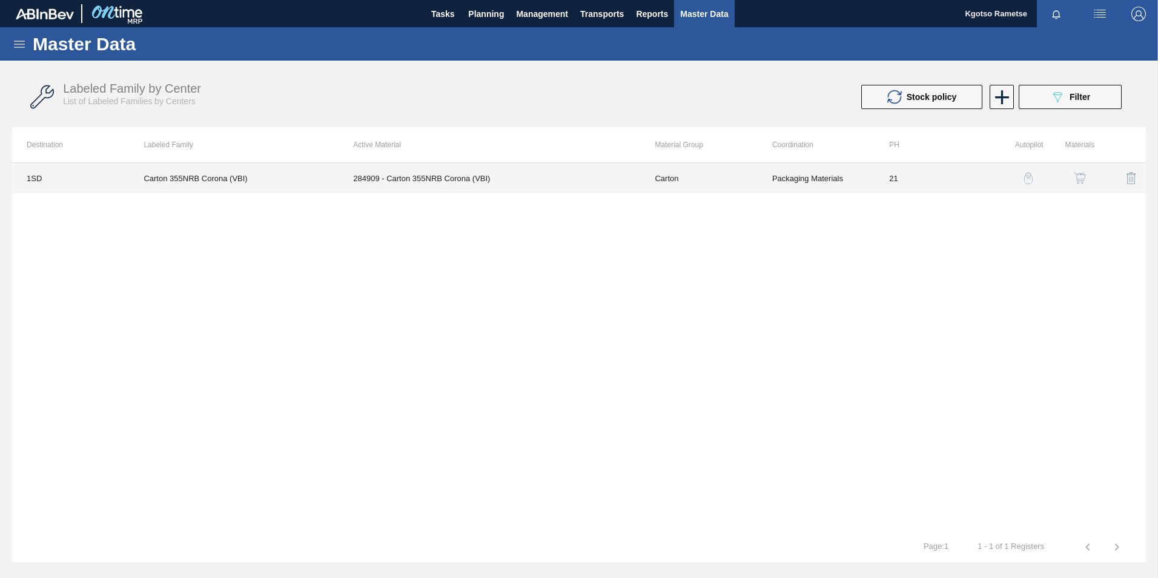
click at [741, 186] on td "Carton" at bounding box center [698, 178] width 117 height 30
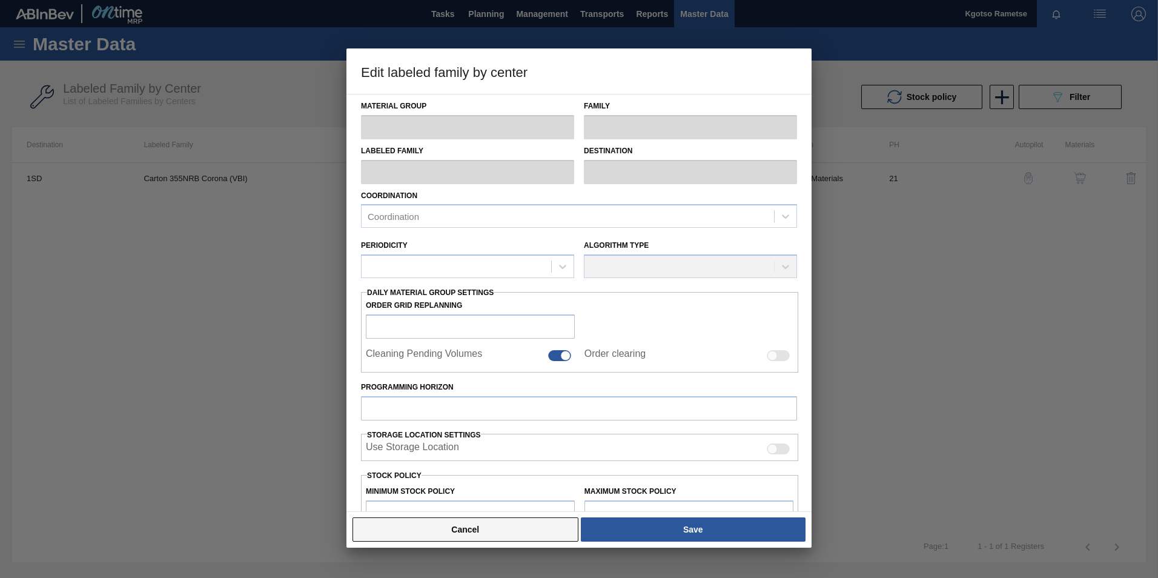
type input "Carton"
type input "355NRB"
type input "Carton 355NRB Corona (VBI)"
type input "1SD - SAB [PERSON_NAME]"
type input "21"
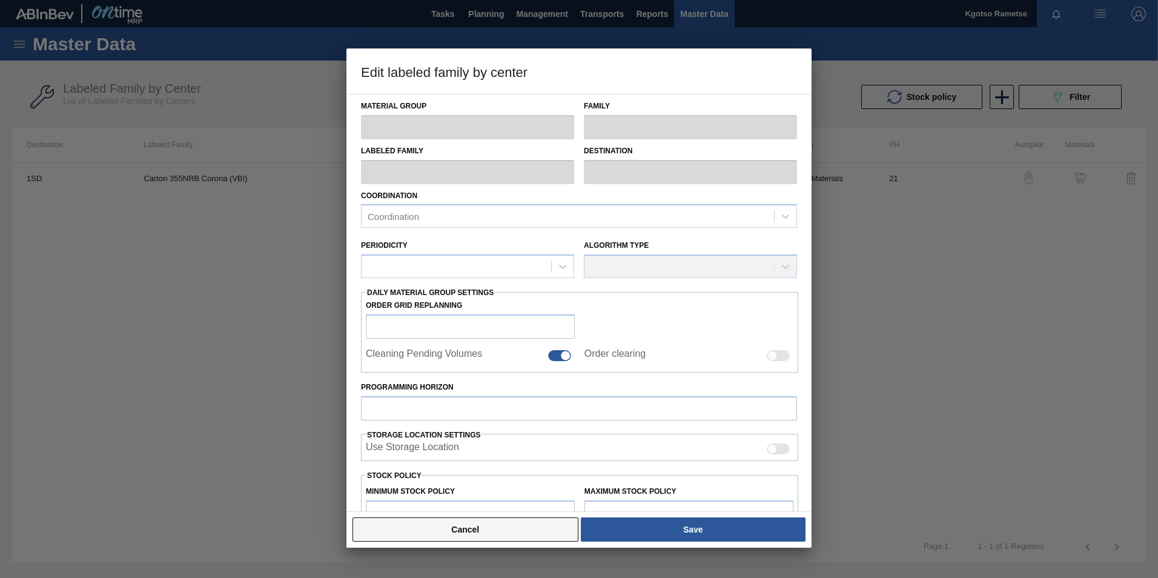
type input "1,000,000"
type input "2,500,000"
type input "100"
type input "2,500,000.000"
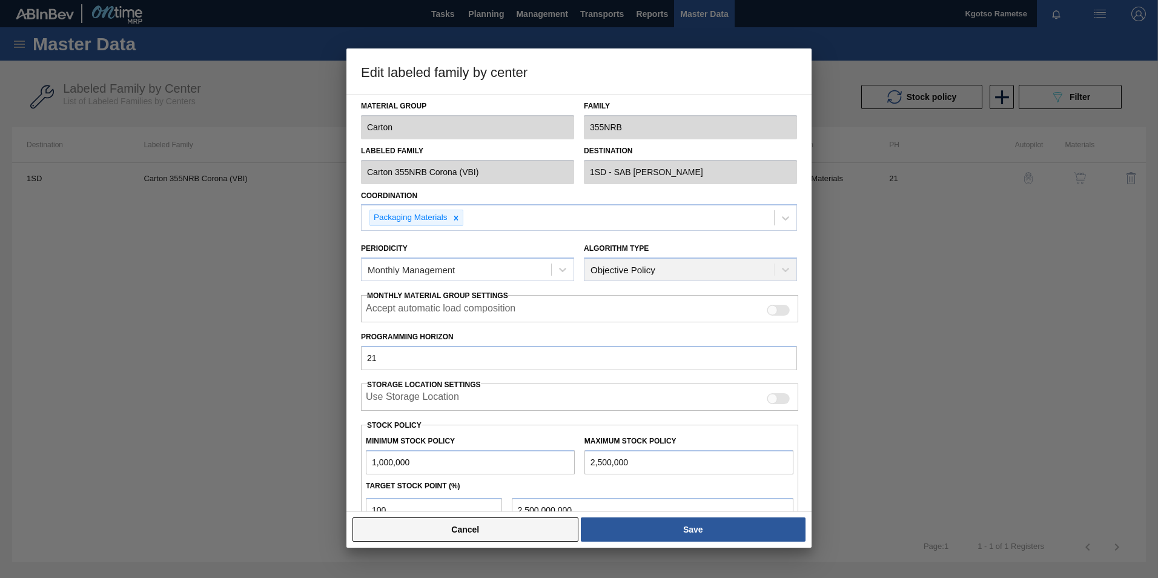
click at [506, 534] on button "Cancel" at bounding box center [465, 529] width 226 height 24
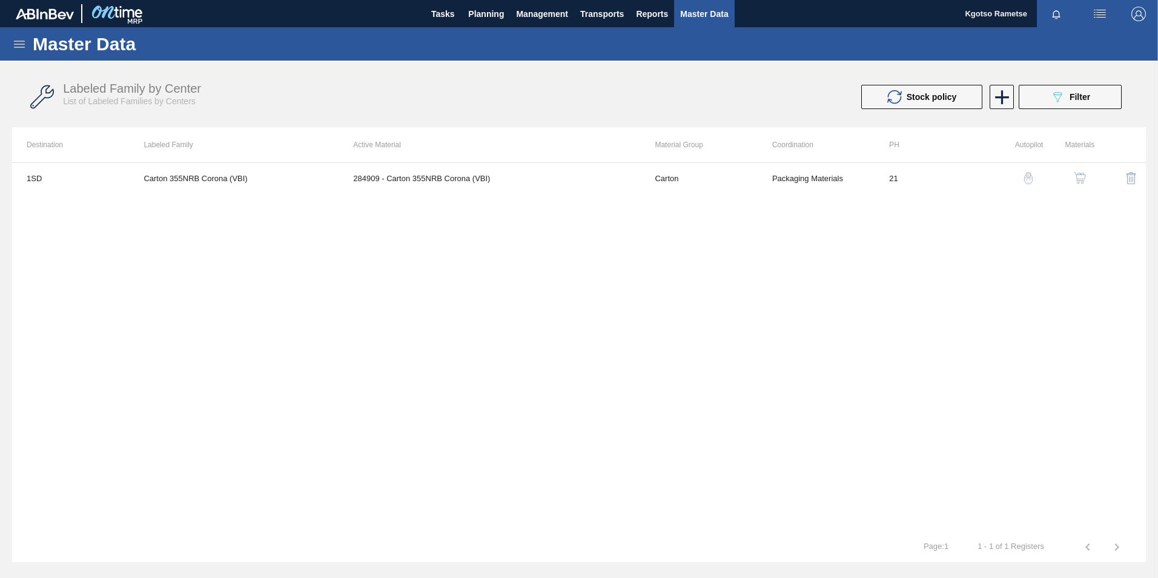
click at [1082, 174] on img "button" at bounding box center [1080, 178] width 12 height 12
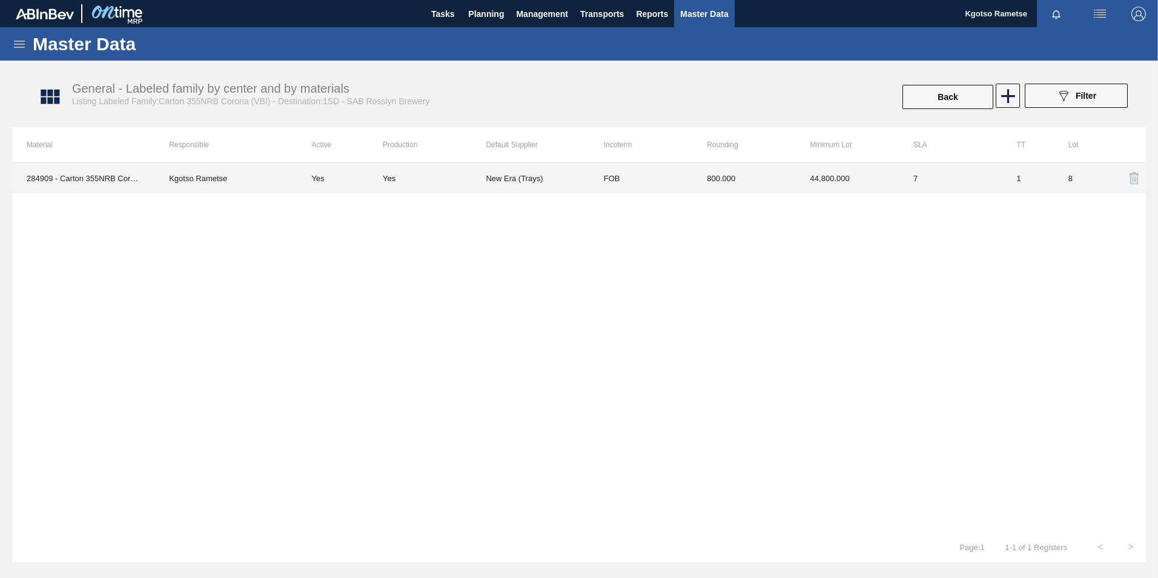
click at [512, 182] on td "New Era (Trays)" at bounding box center [537, 178] width 103 height 30
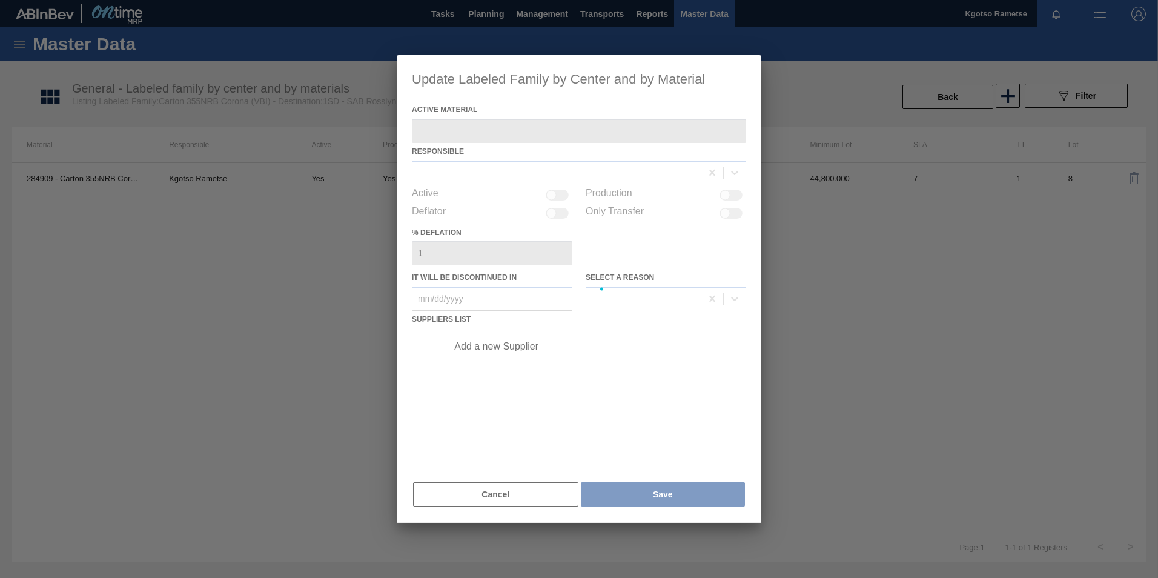
type Material "284909 - Carton 355NRB Corona (VBI)"
checkbox input "true"
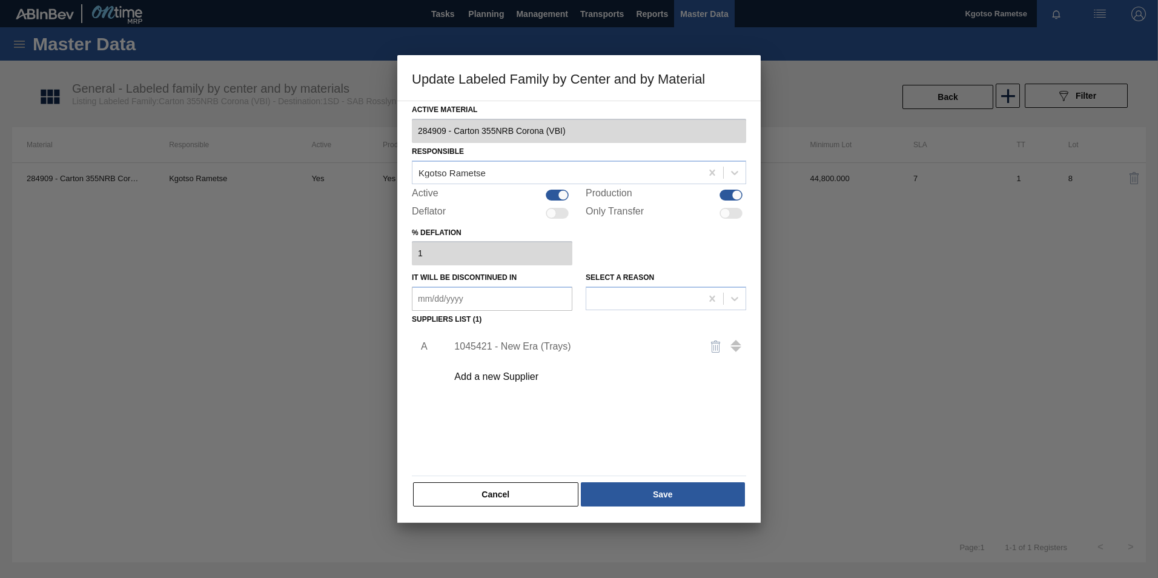
click at [504, 346] on div "1045421 - New Era (Trays)" at bounding box center [572, 346] width 237 height 11
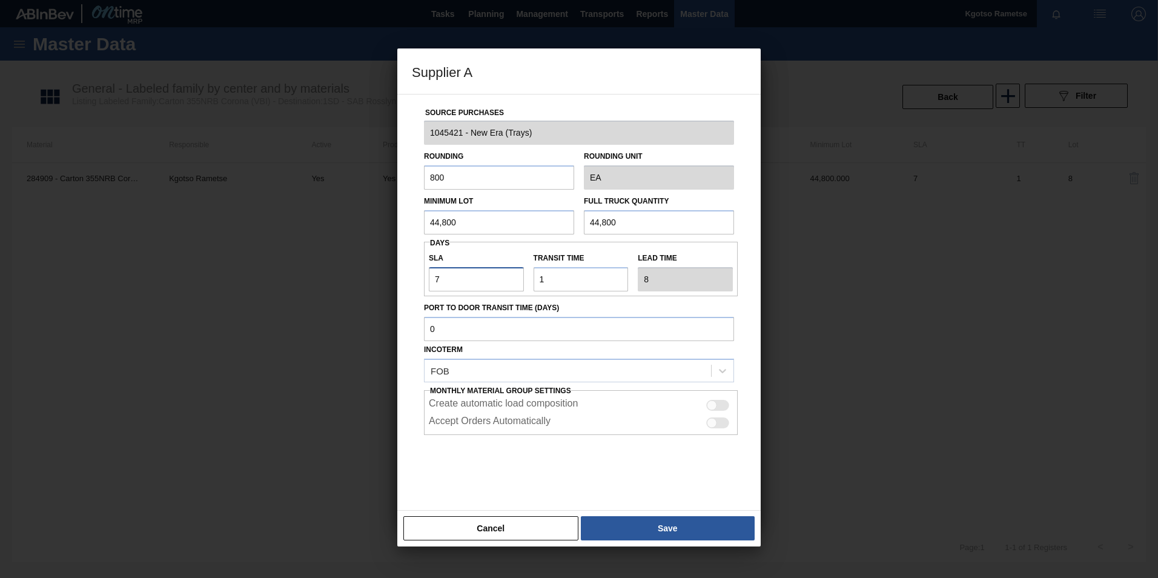
drag, startPoint x: 468, startPoint y: 279, endPoint x: 280, endPoint y: 306, distance: 190.3
click at [280, 306] on div "Supplier A Source Purchases 1045421 - New Era (Trays) Rounding 800 Rounding Uni…" at bounding box center [579, 289] width 1158 height 578
type input "0"
type input "1"
type input "0"
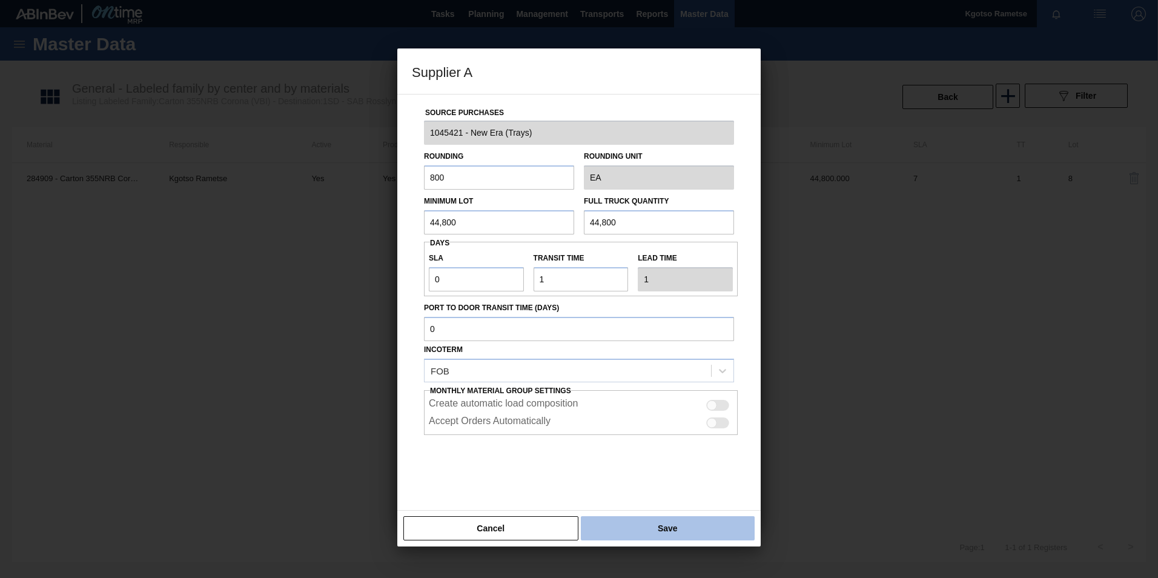
click at [718, 526] on button "Save" at bounding box center [668, 528] width 174 height 24
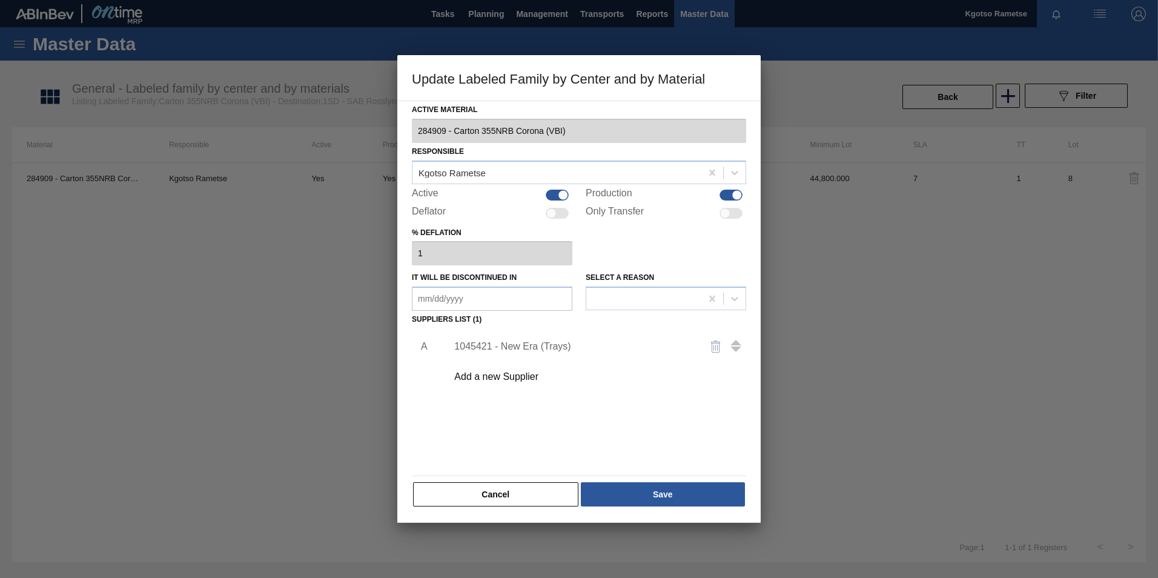
click at [697, 515] on div "Active Material 284909 - Carton 355NRB Corona (VBI) Responsible Kgotso Rametse …" at bounding box center [578, 312] width 363 height 422
click at [687, 506] on button "Save" at bounding box center [663, 494] width 164 height 24
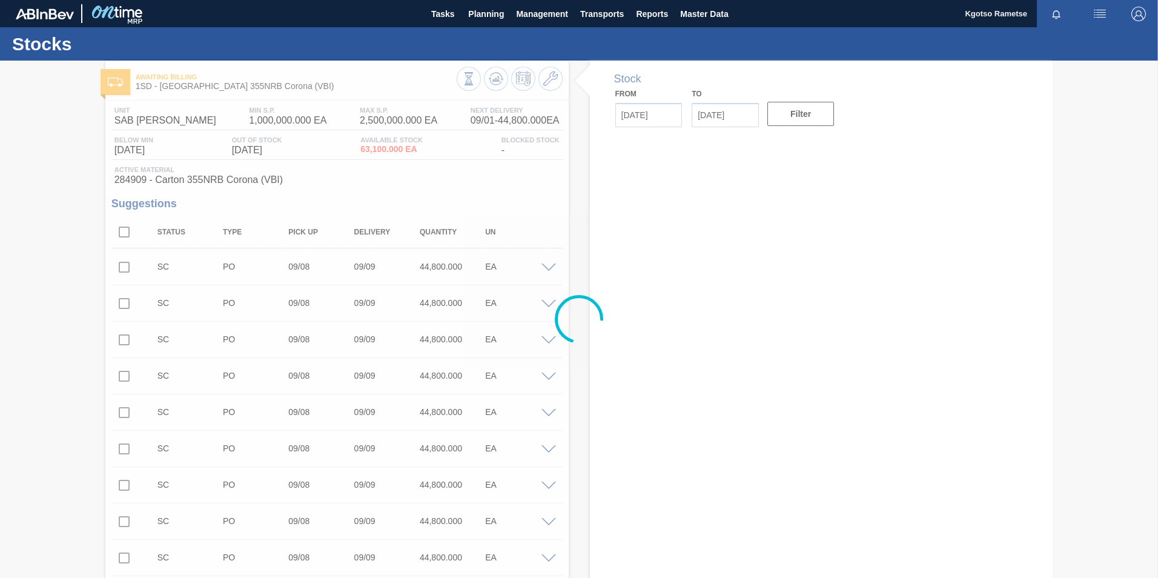
type input "[DATE]"
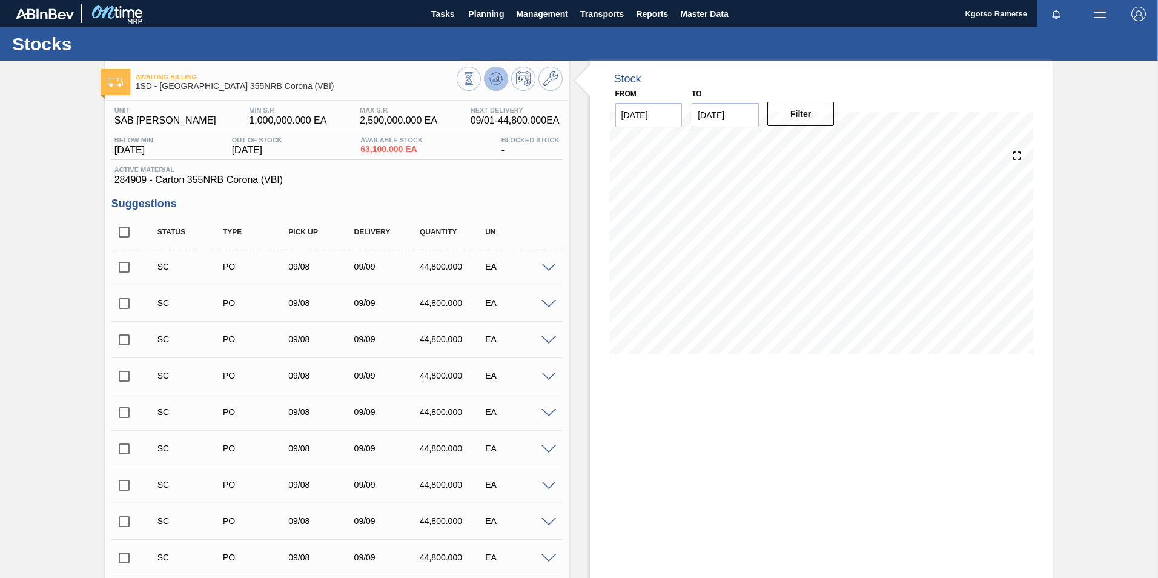
click at [493, 81] on icon at bounding box center [493, 80] width 1 height 2
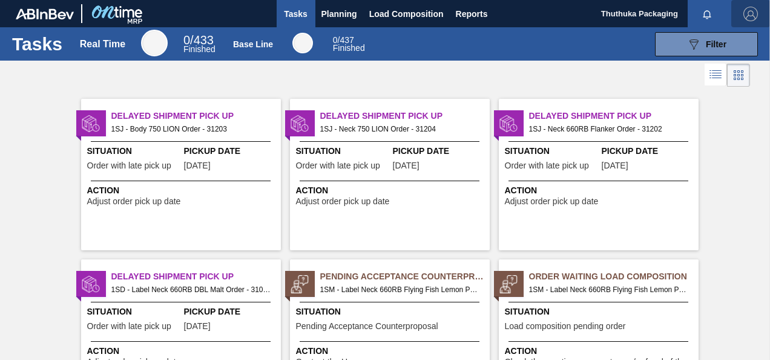
click at [752, 12] on img "button" at bounding box center [751, 14] width 15 height 15
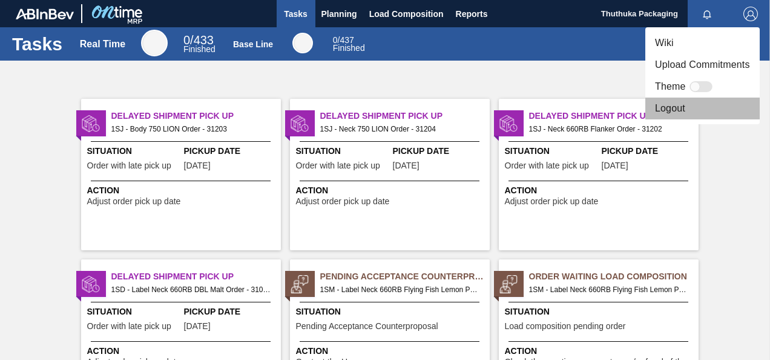
click at [669, 107] on li "Logout" at bounding box center [703, 108] width 114 height 22
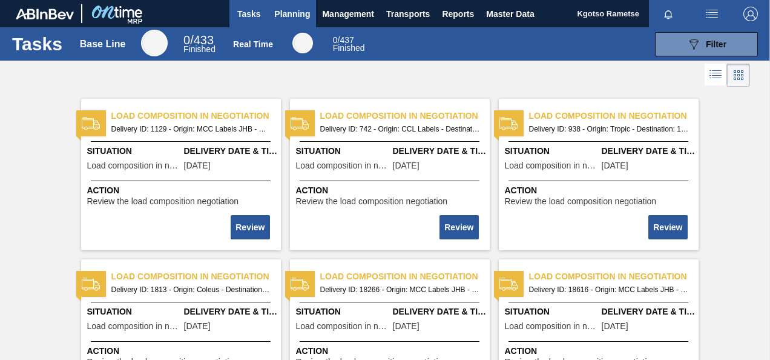
click at [288, 17] on span "Planning" at bounding box center [292, 14] width 36 height 15
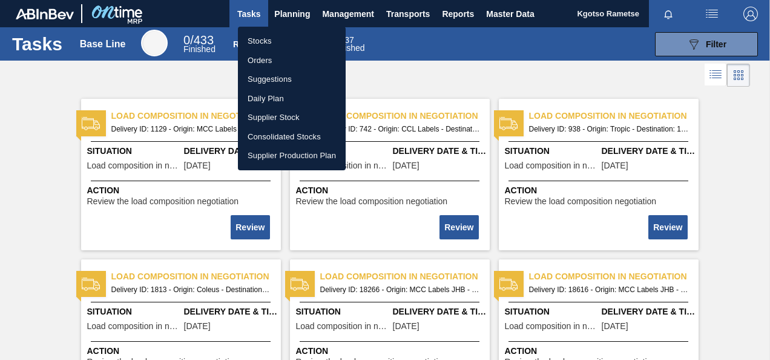
click at [289, 42] on li "Stocks" at bounding box center [292, 40] width 108 height 19
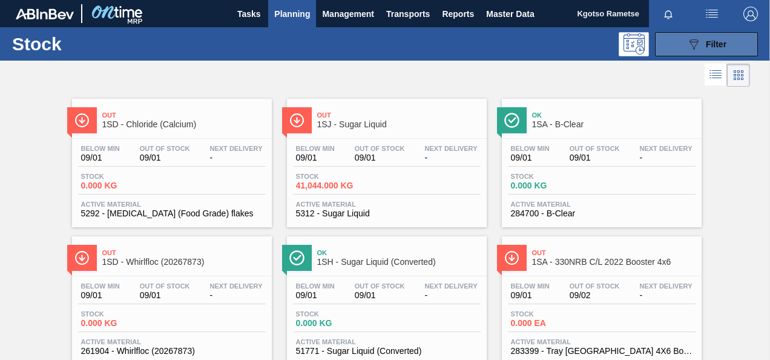
click at [712, 56] on button "089F7B8B-B2A5-4AFE-B5C0-19BA573D28AC Filter" at bounding box center [706, 44] width 103 height 24
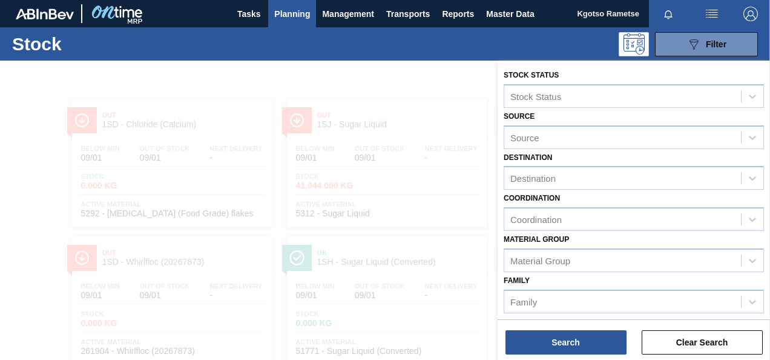
click at [578, 287] on div "Family Family" at bounding box center [634, 292] width 260 height 41
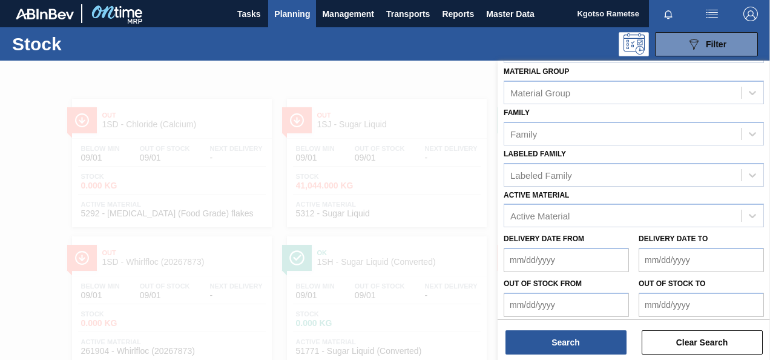
scroll to position [217, 0]
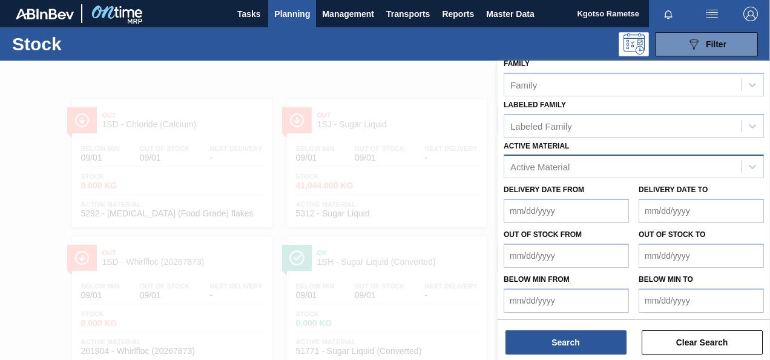
click at [570, 166] on div "Active Material" at bounding box center [622, 167] width 237 height 18
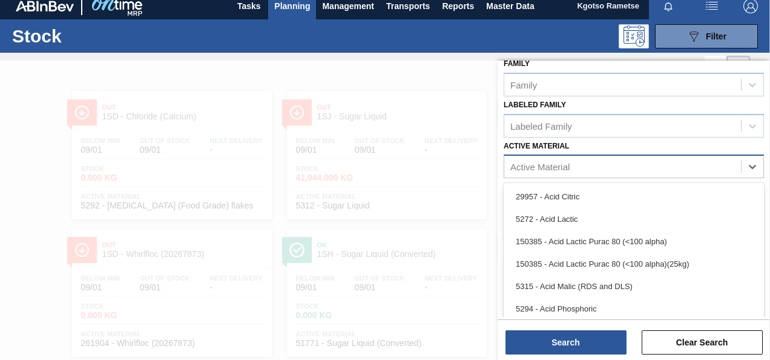
scroll to position [8, 0]
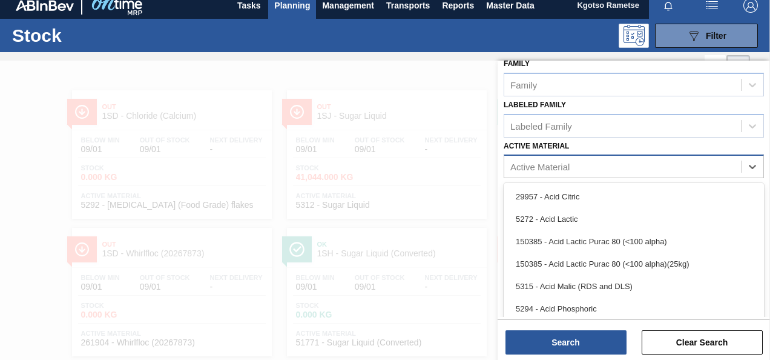
paste Material "284625"
type Material "284625"
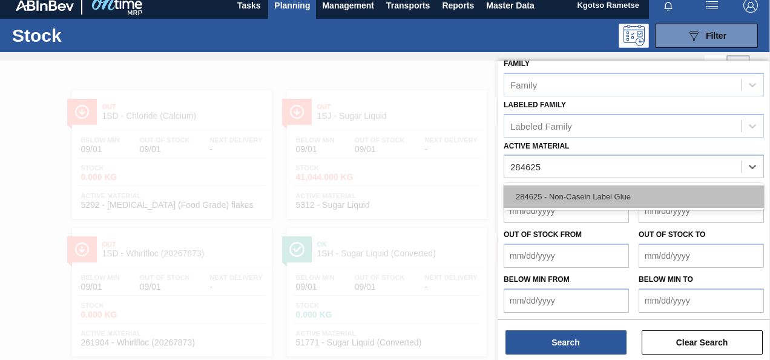
click at [565, 200] on div "284625 - Non-Casein Label Glue" at bounding box center [634, 196] width 260 height 22
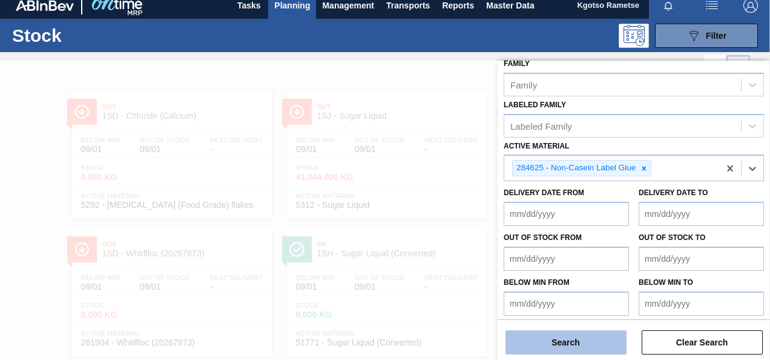
click at [548, 342] on button "Search" at bounding box center [566, 342] width 121 height 24
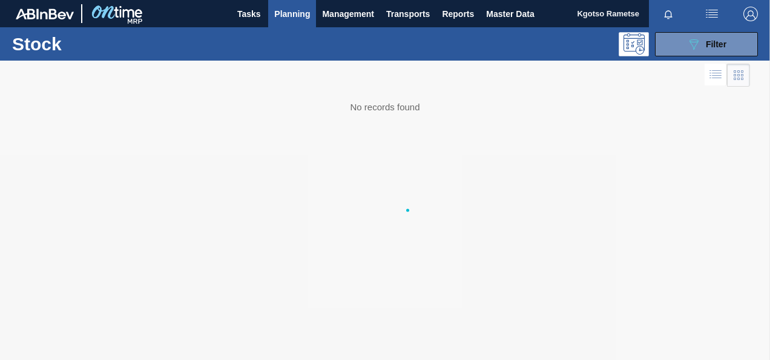
scroll to position [0, 0]
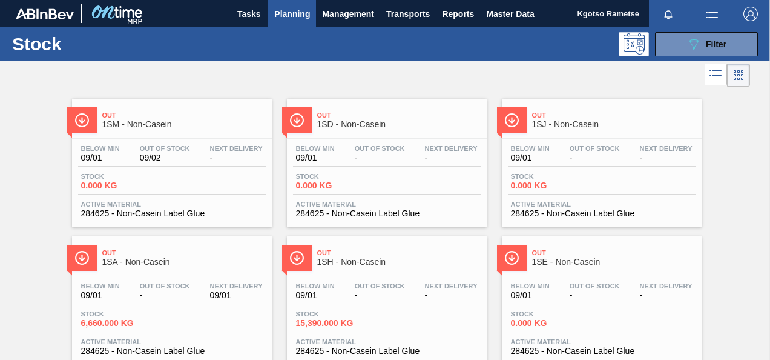
click at [40, 210] on div "Out 1SM - Non-Casein Below Min 09/01 Out Of Stock 09/02 Next Delivery - Stock 0…" at bounding box center [385, 296] width 770 height 412
click at [676, 42] on button "089F7B8B-B2A5-4AFE-B5C0-19BA573D28AC Filter" at bounding box center [706, 44] width 103 height 24
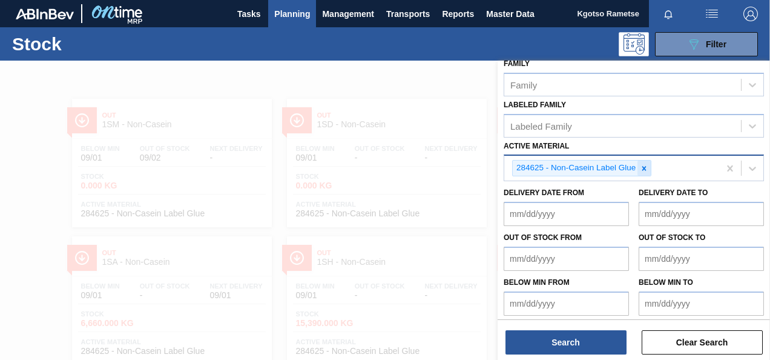
click at [643, 162] on div at bounding box center [644, 167] width 13 height 15
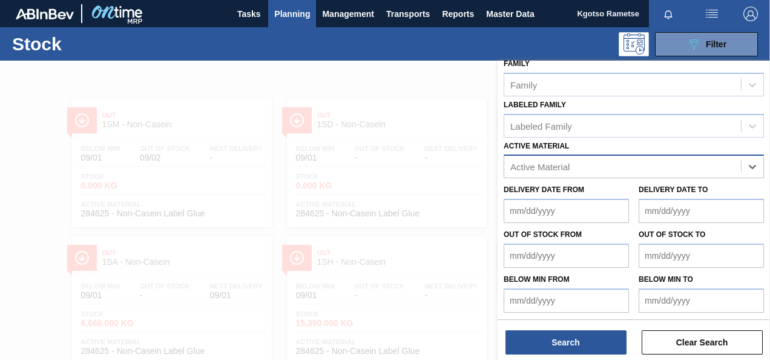
paste Material "57991"
type Material "57991"
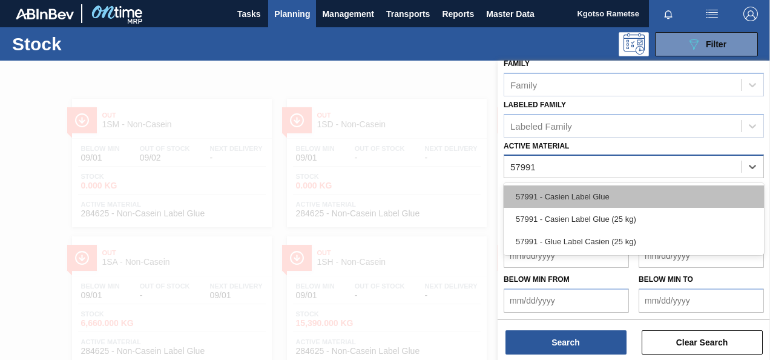
click at [589, 194] on div "57991 - Casien Label Glue" at bounding box center [634, 196] width 260 height 22
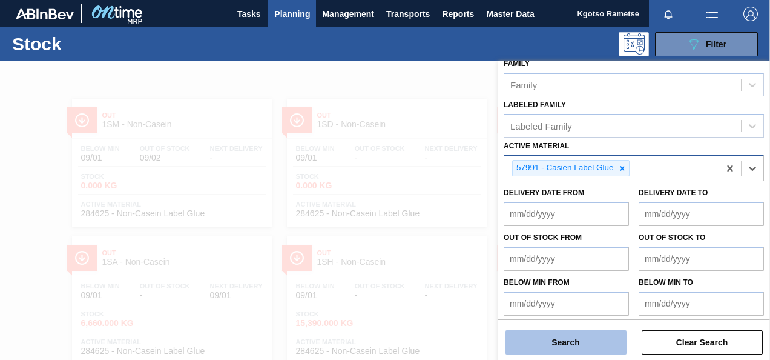
click at [603, 346] on button "Search" at bounding box center [566, 342] width 121 height 24
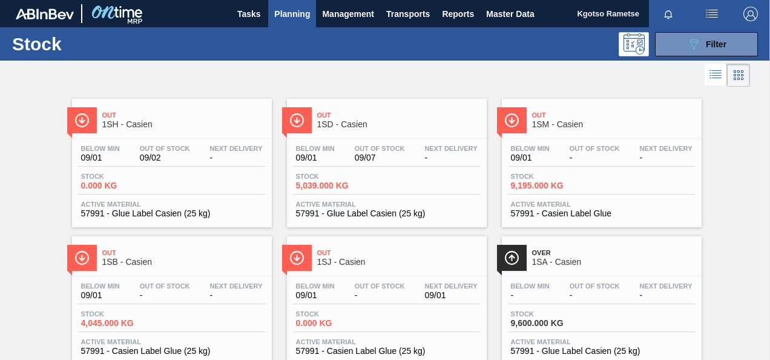
click at [58, 156] on div "Out 1SH - Casien Below Min 09/01 Out Of Stock 09/02 Next Delivery - Stock 0.000…" at bounding box center [385, 227] width 770 height 275
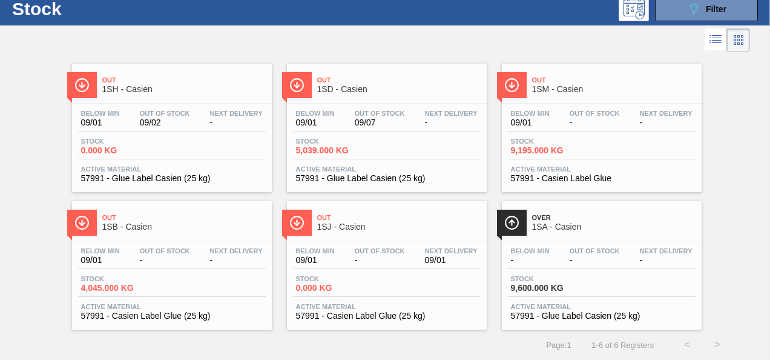
scroll to position [36, 0]
click at [676, 10] on button "089F7B8B-B2A5-4AFE-B5C0-19BA573D28AC Filter" at bounding box center [706, 9] width 103 height 24
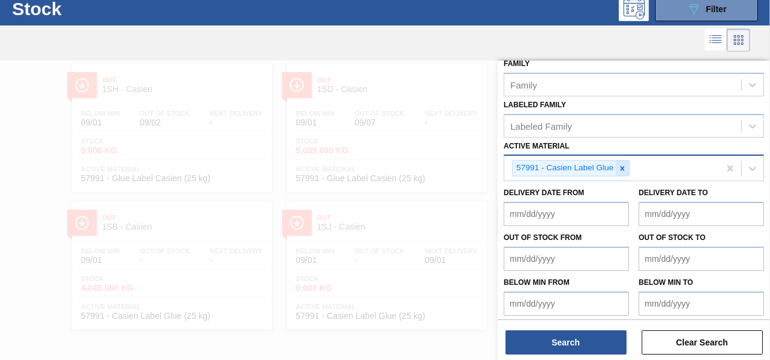
click at [620, 167] on icon at bounding box center [622, 168] width 8 height 8
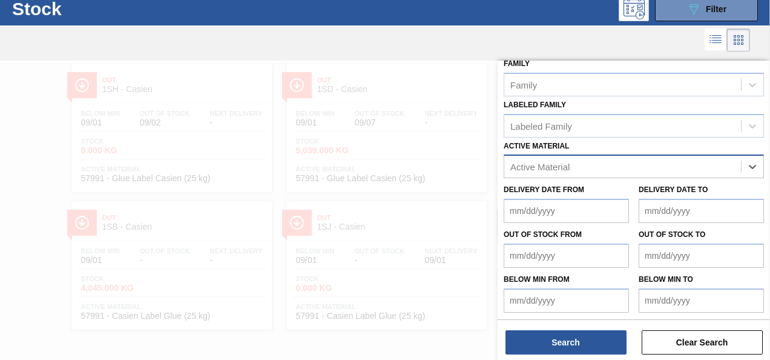
paste Material "75858"
type Material "75858"
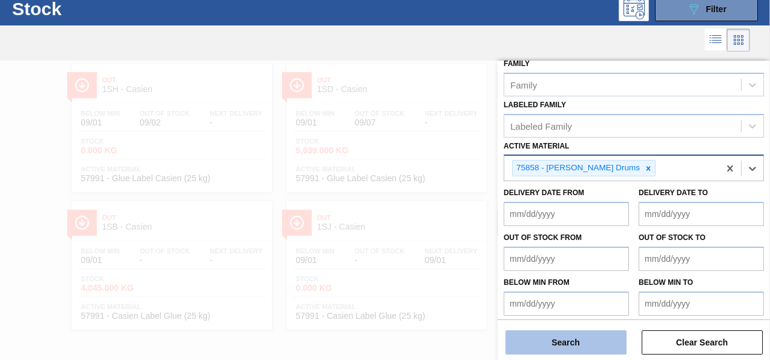
click at [558, 345] on button "Search" at bounding box center [566, 342] width 121 height 24
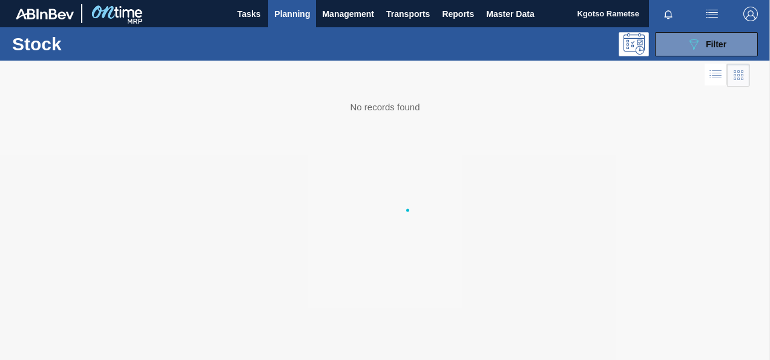
scroll to position [0, 0]
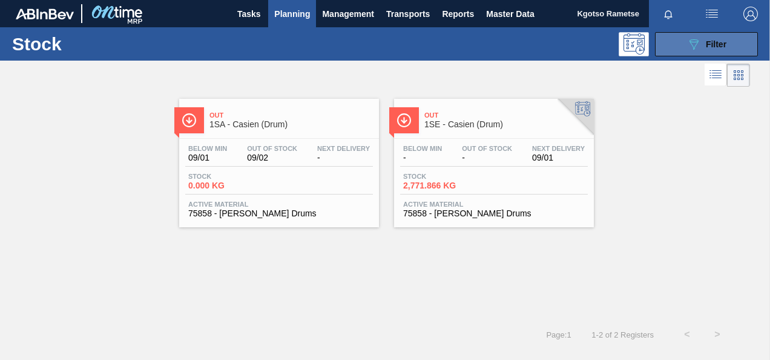
click at [686, 55] on button "089F7B8B-B2A5-4AFE-B5C0-19BA573D28AC Filter" at bounding box center [706, 44] width 103 height 24
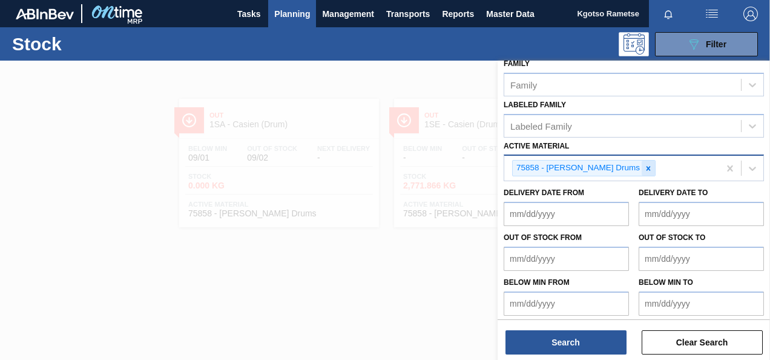
click at [644, 166] on icon at bounding box center [648, 168] width 8 height 8
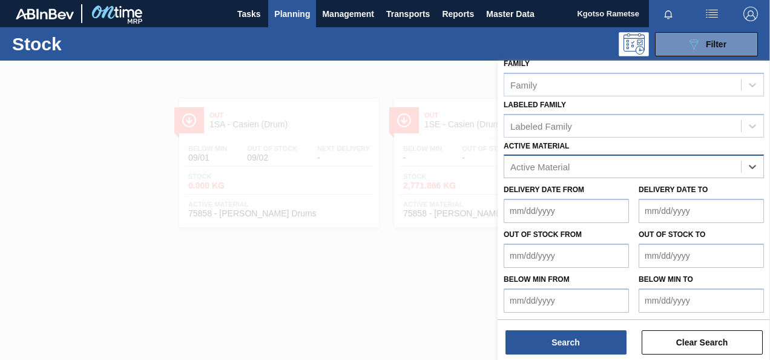
paste Material "284673"
type Material "284673"
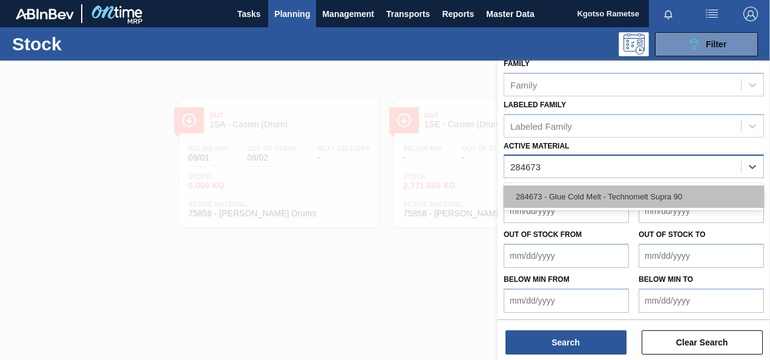
click at [601, 194] on div "284673 - Glue Cold Melt - Technomelt Supra 90" at bounding box center [634, 196] width 260 height 22
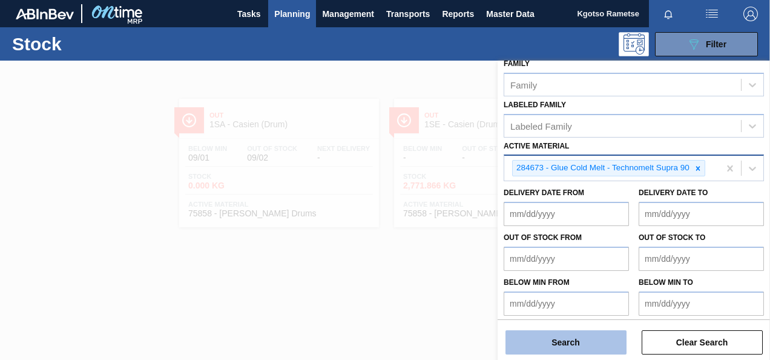
click at [568, 342] on button "Search" at bounding box center [566, 342] width 121 height 24
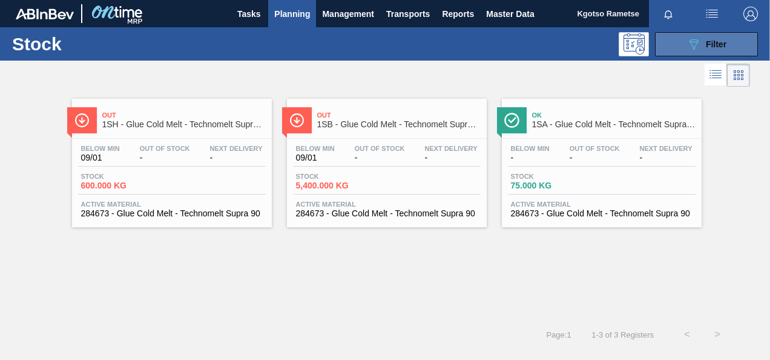
click at [683, 55] on button "089F7B8B-B2A5-4AFE-B5C0-19BA573D28AC Filter" at bounding box center [706, 44] width 103 height 24
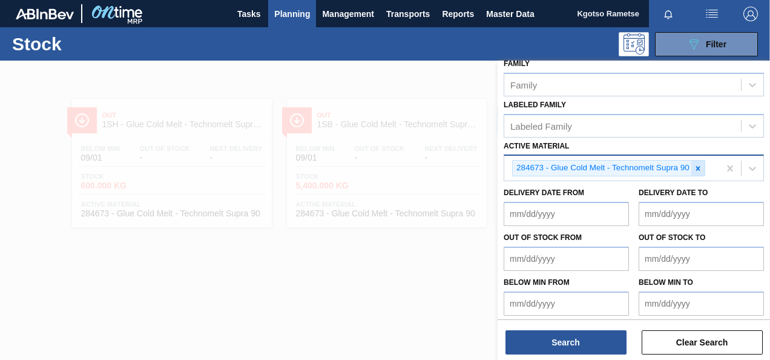
click at [698, 168] on icon at bounding box center [698, 168] width 8 height 8
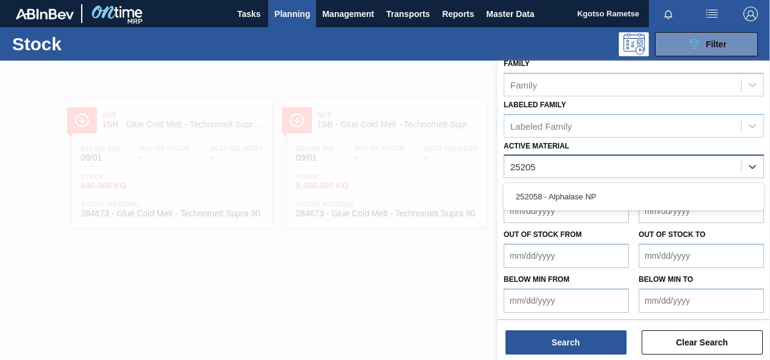
type Material "252058"
click at [563, 197] on div "252058 - Alphalase NP" at bounding box center [634, 196] width 260 height 22
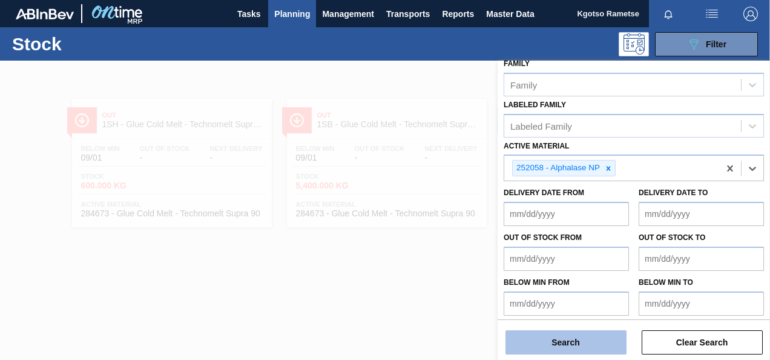
click at [561, 348] on button "Search" at bounding box center [566, 342] width 121 height 24
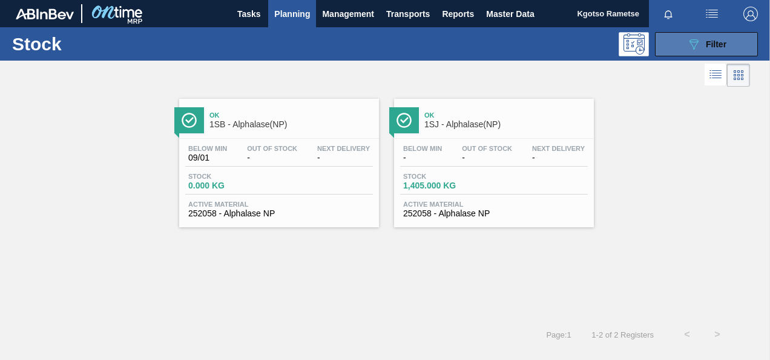
click at [699, 37] on icon "089F7B8B-B2A5-4AFE-B5C0-19BA573D28AC" at bounding box center [694, 44] width 15 height 15
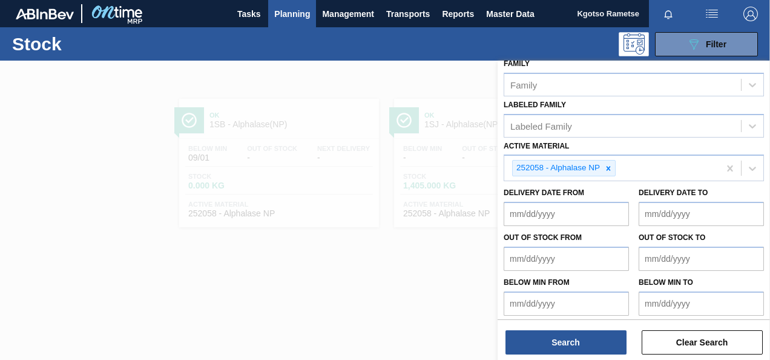
click at [608, 108] on div "Labeled Family Labeled Family" at bounding box center [634, 116] width 260 height 41
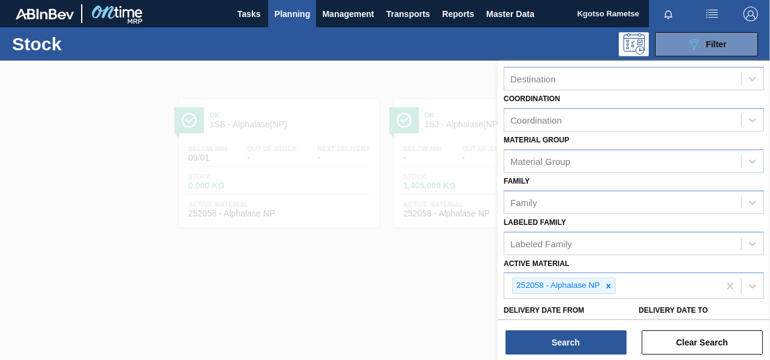
scroll to position [23, 0]
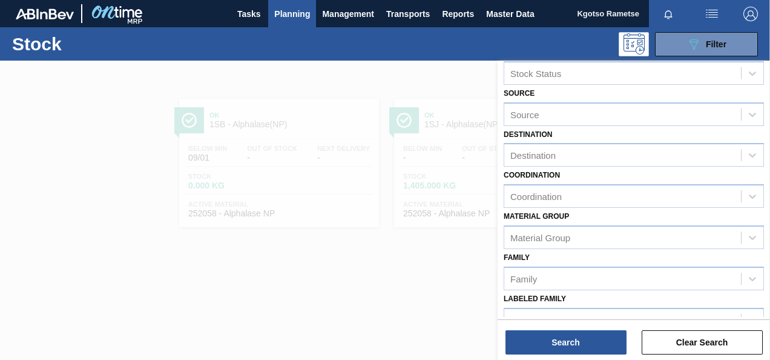
click at [334, 45] on div "089F7B8B-B2A5-4AFE-B5C0-19BA573D28AC Filter" at bounding box center [471, 44] width 585 height 24
click at [343, 12] on span "Management" at bounding box center [348, 14] width 52 height 15
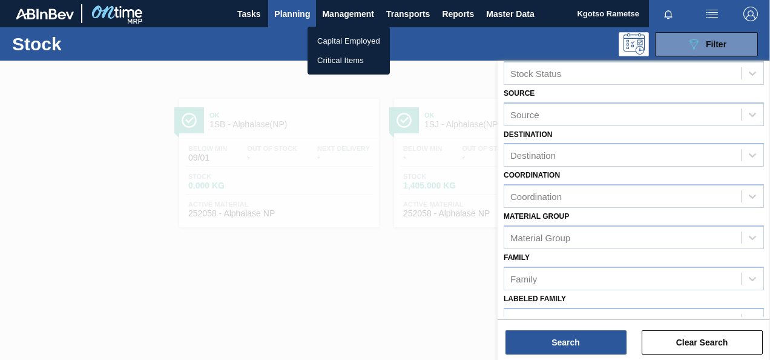
click at [437, 51] on div at bounding box center [385, 180] width 770 height 360
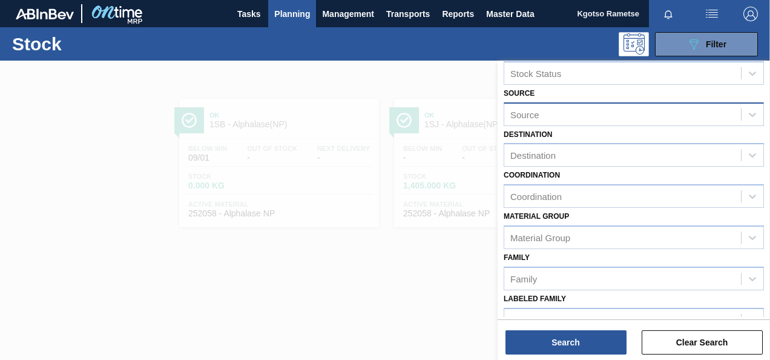
click at [507, 112] on div "Source" at bounding box center [622, 114] width 237 height 18
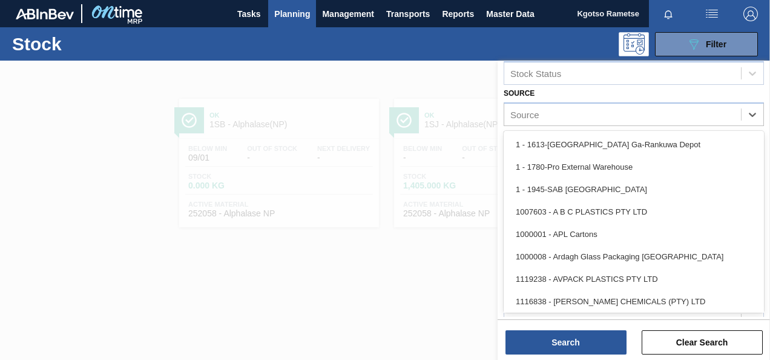
click at [322, 85] on div at bounding box center [385, 241] width 770 height 360
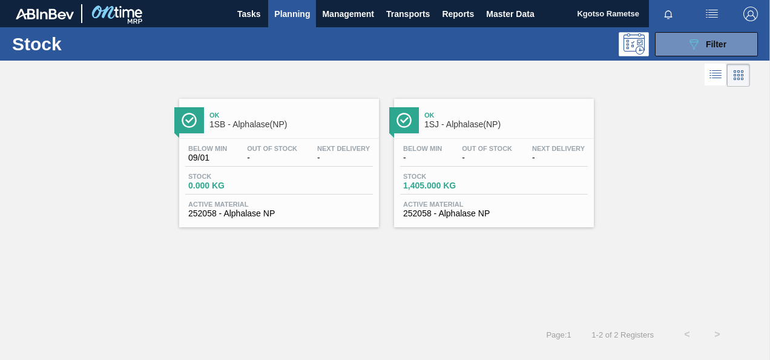
click at [288, 149] on span "Out Of Stock" at bounding box center [272, 148] width 50 height 7
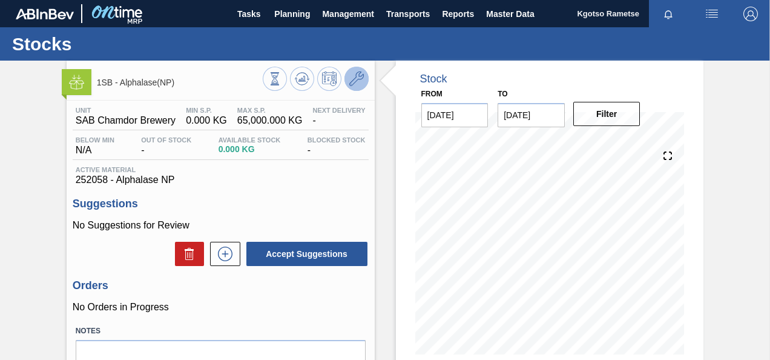
click at [357, 80] on icon at bounding box center [356, 78] width 15 height 15
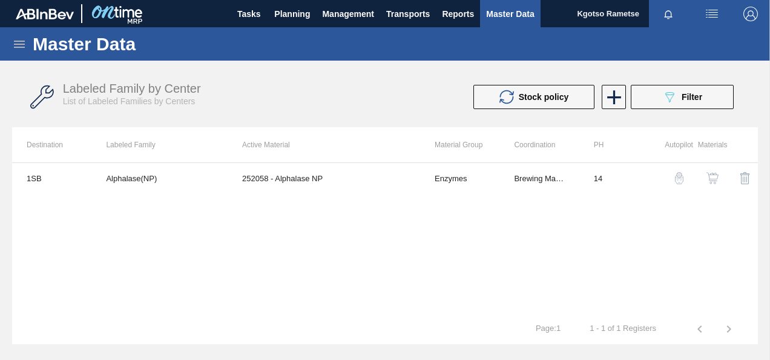
click at [712, 175] on img "button" at bounding box center [713, 178] width 12 height 12
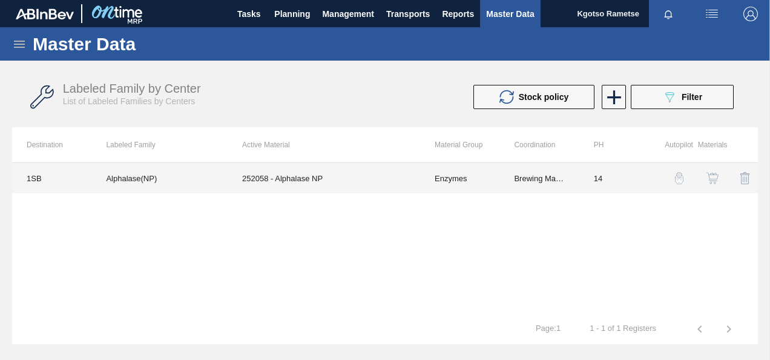
click at [362, 179] on td "252058 - Alphalase NP" at bounding box center [324, 178] width 193 height 30
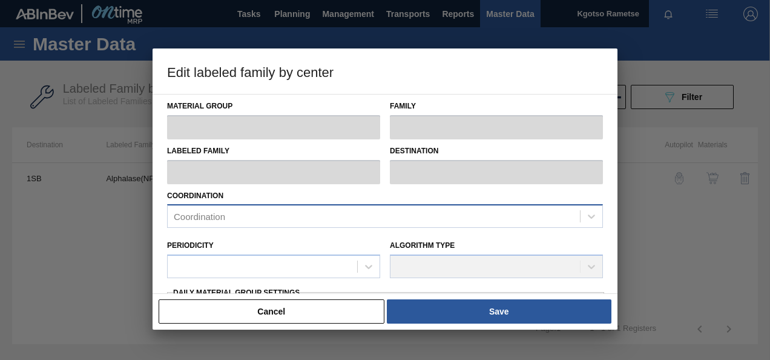
type input "Enzymes"
type input "Alphalase"
type input "Alphalase(NP)"
type input "1SB - SAB Chamdor Brewery"
type input "14"
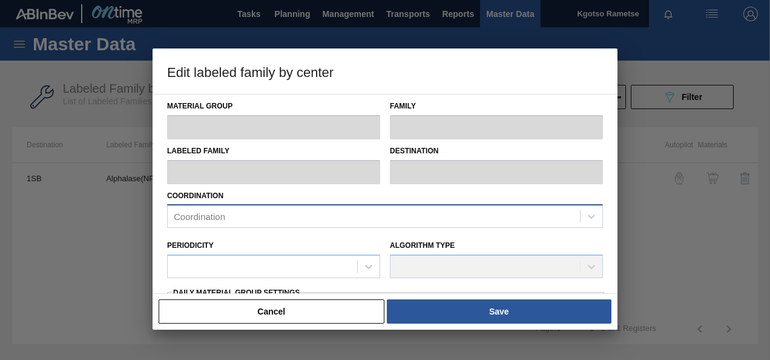
type input "0"
type input "65,000"
type input "100"
type input "65,000.000"
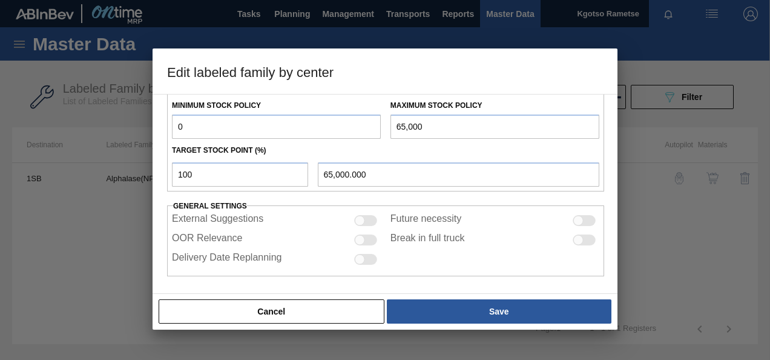
scroll to position [335, 0]
drag, startPoint x: 195, startPoint y: 119, endPoint x: 0, endPoint y: 140, distance: 196.1
click at [102, 121] on div "Edit labeled family by center Material Group Enzymes Family Alphalase Labeled F…" at bounding box center [385, 180] width 770 height 360
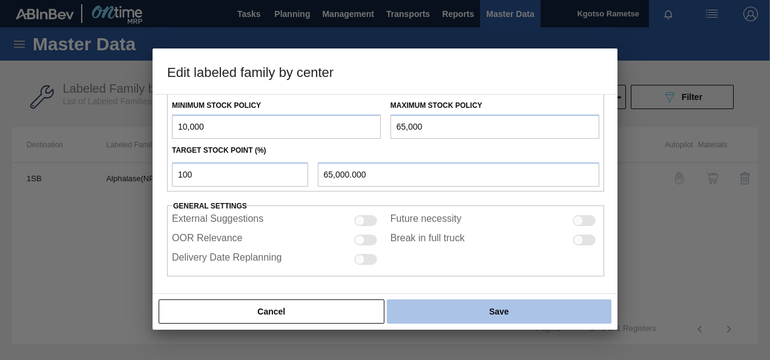
type input "10,000"
click at [441, 308] on button "Save" at bounding box center [499, 311] width 225 height 24
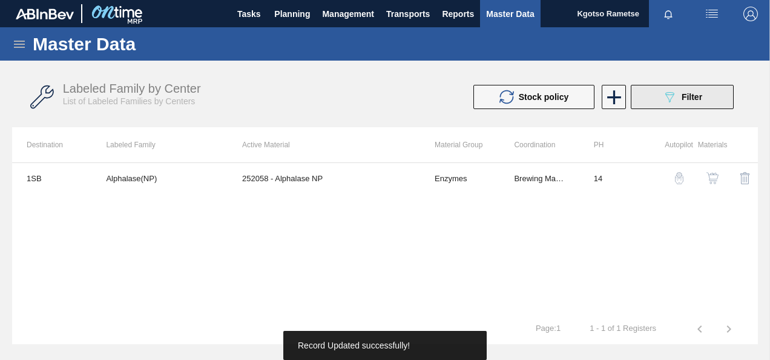
click at [702, 88] on button "089F7B8B-B2A5-4AFE-B5C0-19BA573D28AC Filter" at bounding box center [682, 97] width 103 height 24
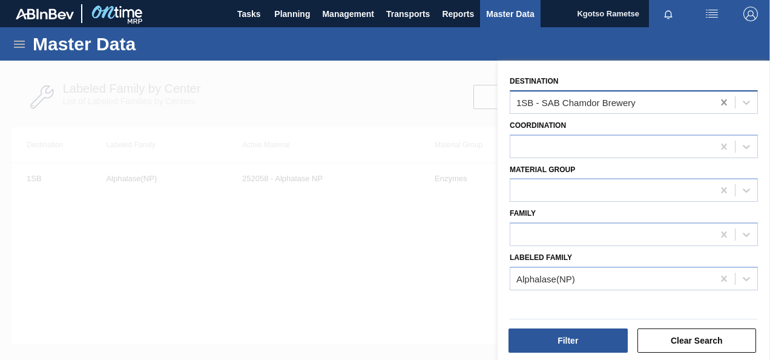
click at [722, 102] on icon at bounding box center [723, 102] width 5 height 6
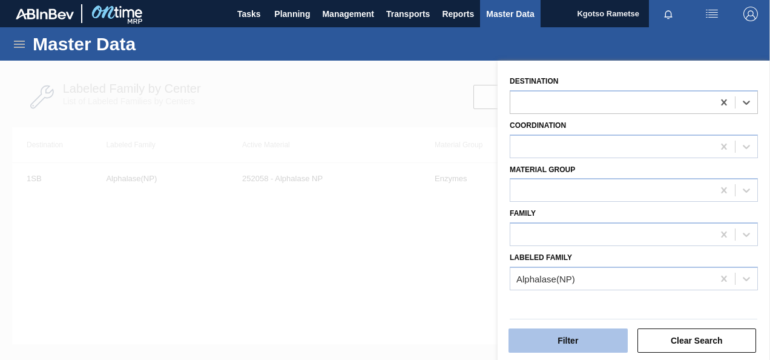
click at [600, 340] on button "Filter" at bounding box center [568, 340] width 119 height 24
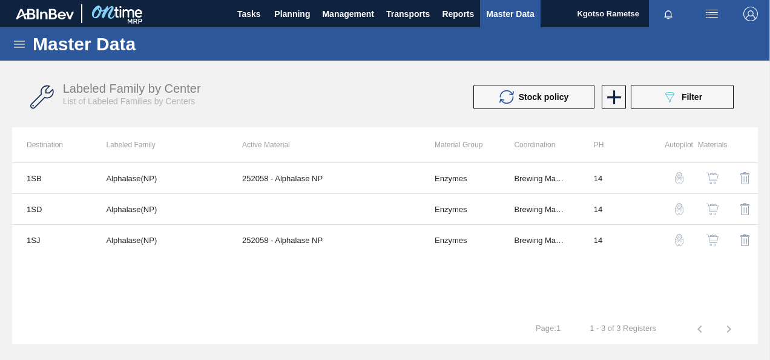
click at [718, 201] on button "button" at bounding box center [712, 208] width 29 height 29
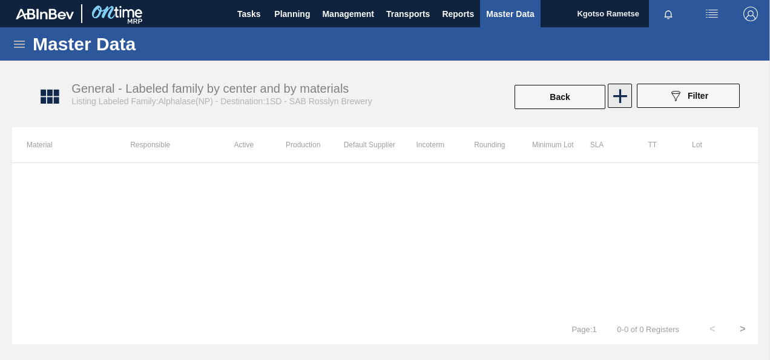
click at [624, 95] on icon at bounding box center [620, 96] width 14 height 14
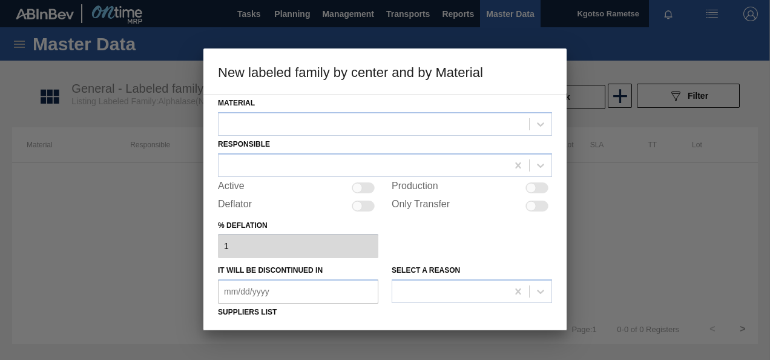
click at [379, 136] on div "Responsible" at bounding box center [385, 156] width 334 height 41
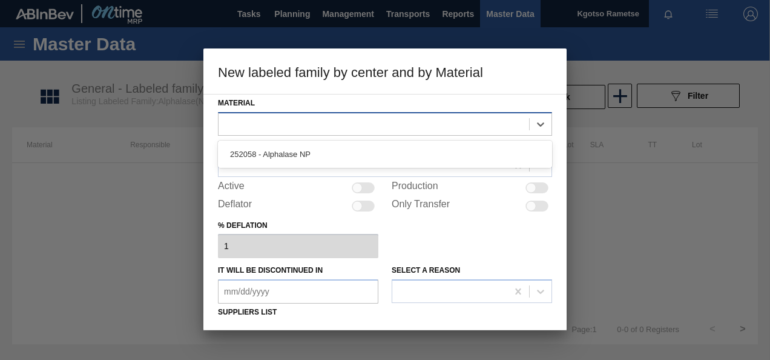
click at [377, 132] on div at bounding box center [374, 124] width 311 height 18
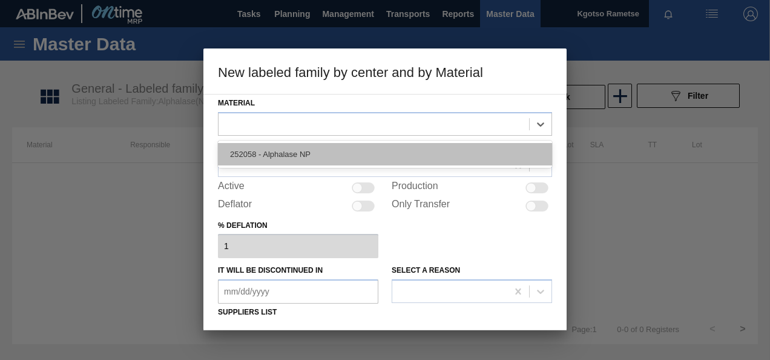
drag, startPoint x: 360, startPoint y: 149, endPoint x: 352, endPoint y: 153, distance: 8.7
click at [359, 150] on div "252058 - Alphalase NP" at bounding box center [385, 154] width 334 height 22
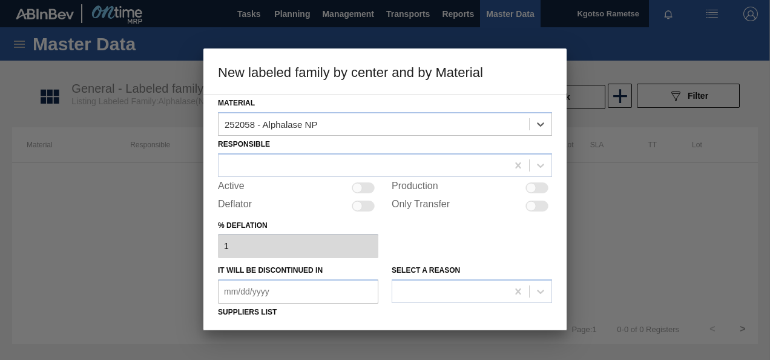
drag, startPoint x: 340, startPoint y: 156, endPoint x: 331, endPoint y: 151, distance: 10.6
click at [340, 156] on div at bounding box center [363, 165] width 289 height 18
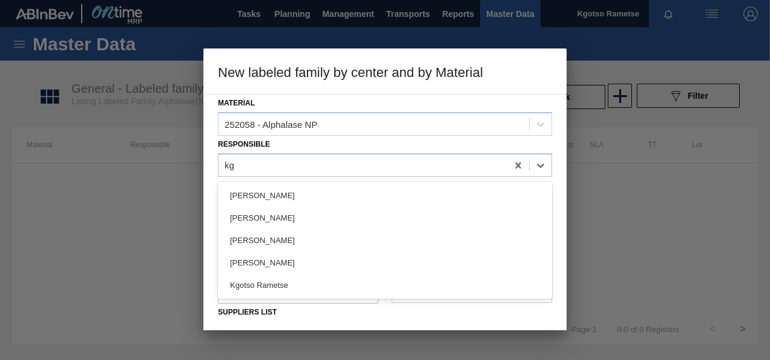
type input "kgo"
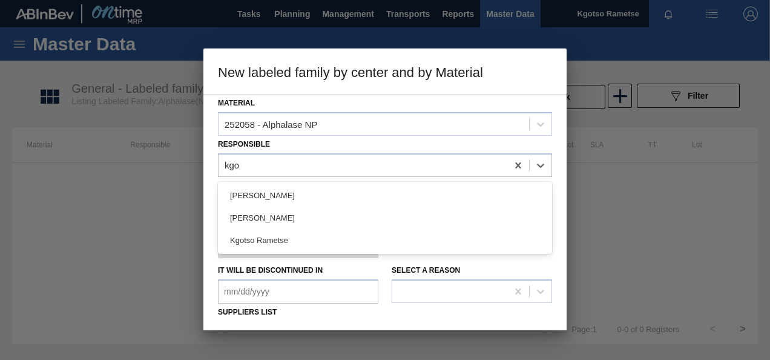
click at [356, 240] on div "Kgotso Rametse" at bounding box center [385, 240] width 334 height 22
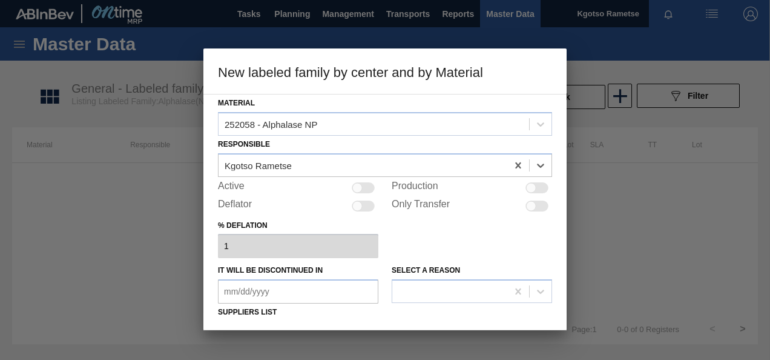
click at [369, 185] on div at bounding box center [363, 187] width 23 height 11
checkbox input "true"
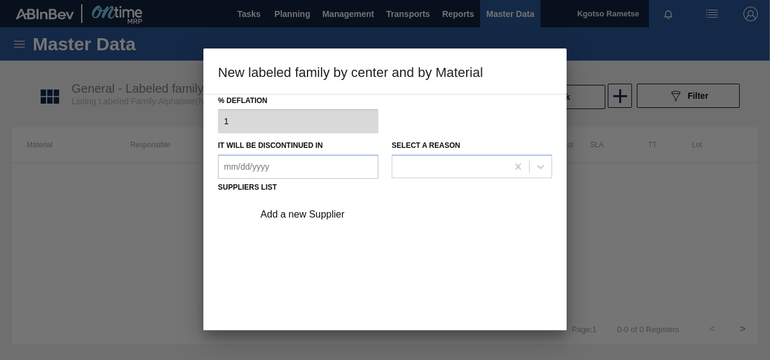
scroll to position [184, 0]
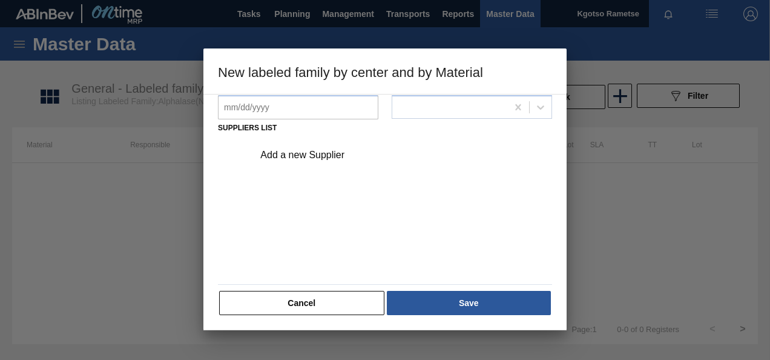
click at [326, 156] on div "Add a new Supplier" at bounding box center [378, 155] width 237 height 11
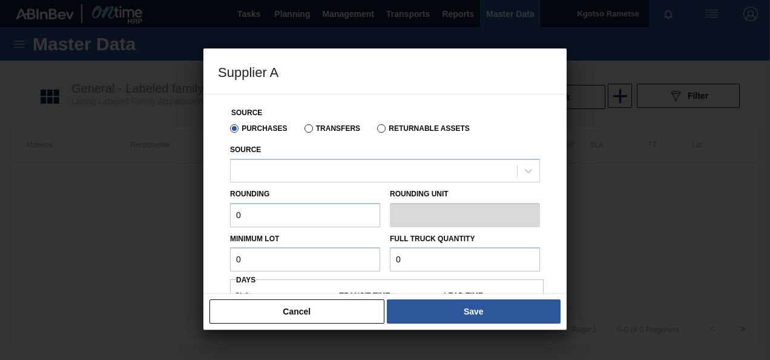
click at [277, 151] on div "Source" at bounding box center [385, 161] width 310 height 41
click at [277, 162] on div at bounding box center [385, 171] width 310 height 24
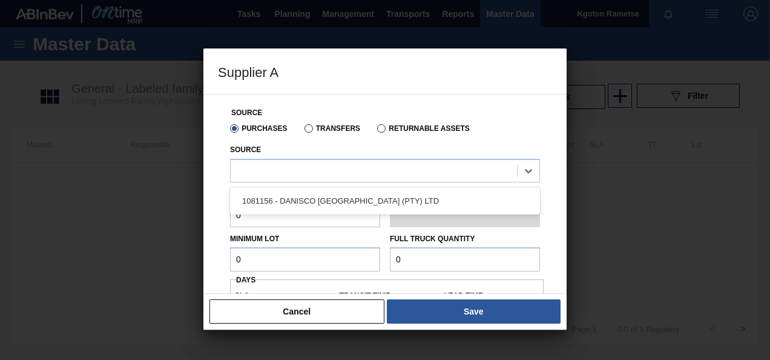
click at [279, 191] on div "1081156 - DANISCO SOUTH AFRICA (PTY) LTD" at bounding box center [385, 201] width 310 height 22
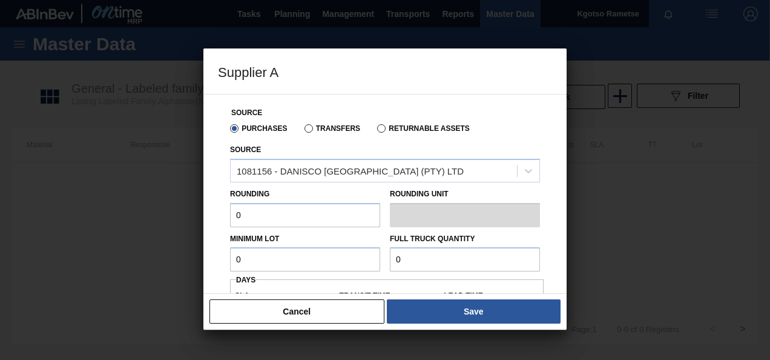
drag, startPoint x: 265, startPoint y: 216, endPoint x: 6, endPoint y: 229, distance: 259.5
click at [147, 224] on div "Supplier A Source Purchases Transfers Returnable Assets Source 1081156 - DANISC…" at bounding box center [385, 180] width 770 height 360
type input "1"
drag, startPoint x: 241, startPoint y: 259, endPoint x: 140, endPoint y: 266, distance: 100.8
click at [189, 265] on div "Supplier A Source Purchases Transfers Returnable Assets Source 1081156 - DANISC…" at bounding box center [385, 180] width 770 height 360
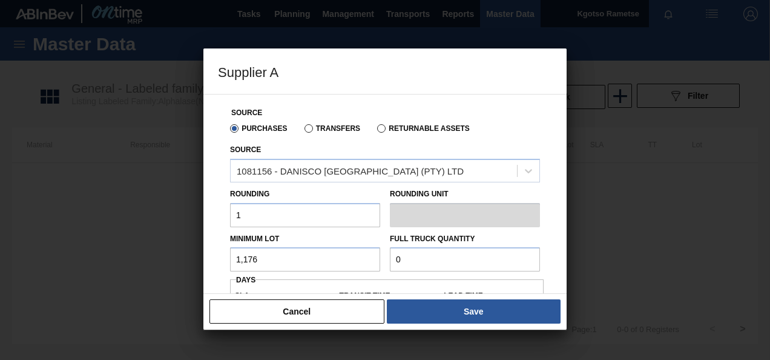
drag, startPoint x: 262, startPoint y: 259, endPoint x: 118, endPoint y: 241, distance: 144.7
click at [118, 241] on div "Supplier A Source Purchases Transfers Returnable Assets Source 1081156 - DANISC…" at bounding box center [385, 180] width 770 height 360
type input "1,176"
drag, startPoint x: 409, startPoint y: 262, endPoint x: 235, endPoint y: 233, distance: 176.9
click at [235, 233] on div "Minimum Lot 1,176 Full Truck Quantity 0" at bounding box center [385, 249] width 320 height 45
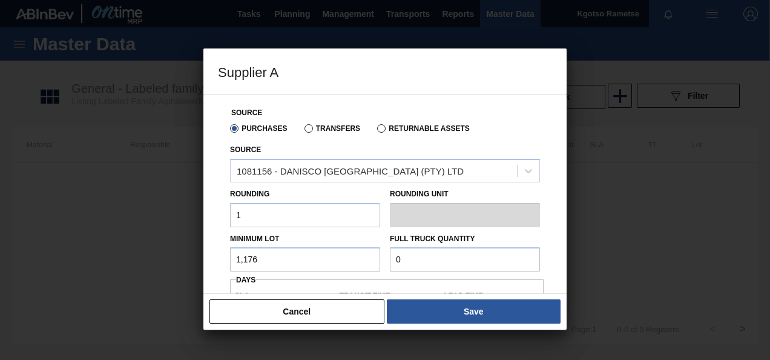
paste input "1,176"
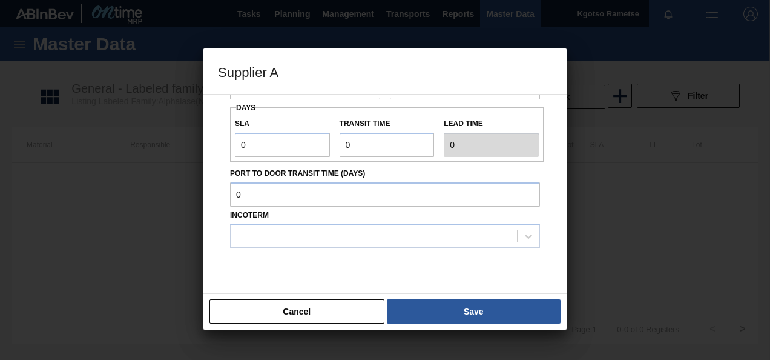
scroll to position [174, 0]
type input "1,176"
drag, startPoint x: 260, startPoint y: 144, endPoint x: 190, endPoint y: 147, distance: 70.9
click at [190, 147] on div "Supplier A Source Purchases Transfers Returnable Assets Source 1081156 - DANISC…" at bounding box center [385, 180] width 770 height 360
type input "1"
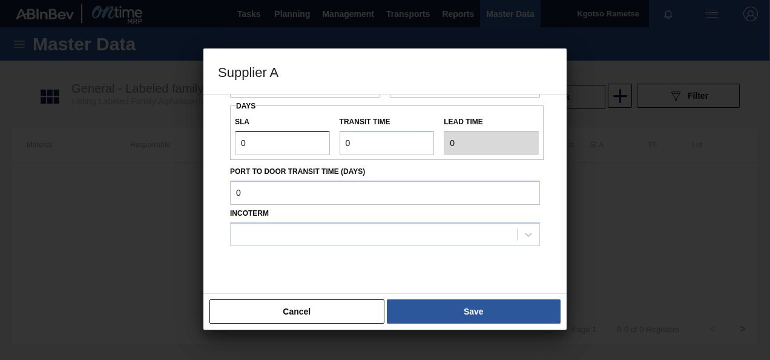
type input "1"
drag, startPoint x: 348, startPoint y: 136, endPoint x: 298, endPoint y: 140, distance: 49.8
click at [298, 140] on div "SLA 1 Transit time Lead time 1" at bounding box center [387, 132] width 314 height 45
type input "1"
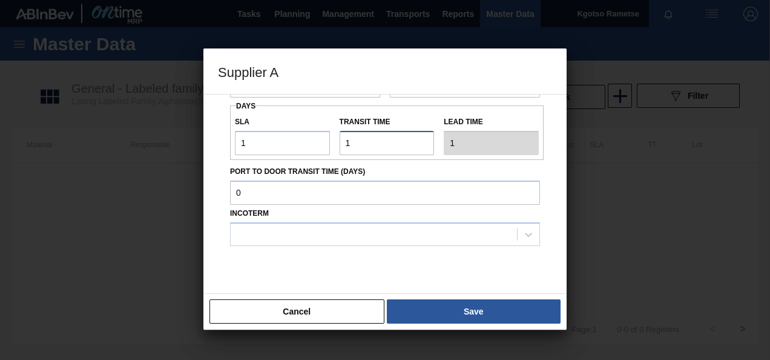
type input "2"
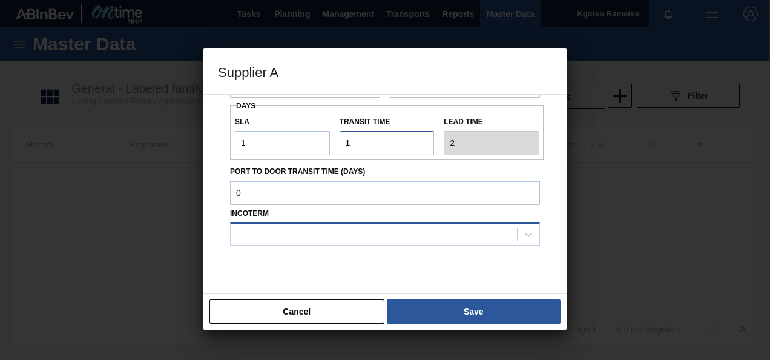
type input "1"
click at [369, 228] on div at bounding box center [374, 234] width 286 height 18
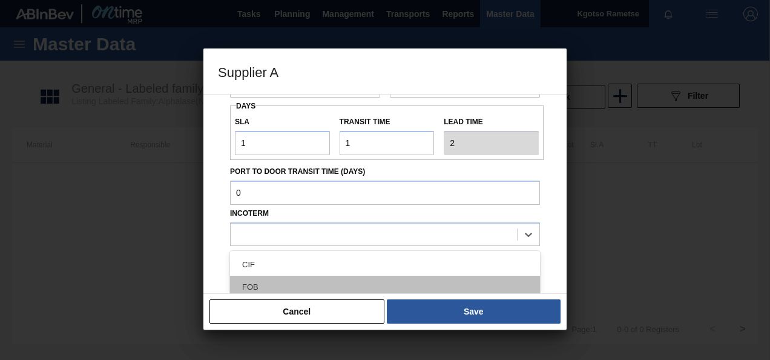
click at [346, 287] on div "FOB" at bounding box center [385, 287] width 310 height 22
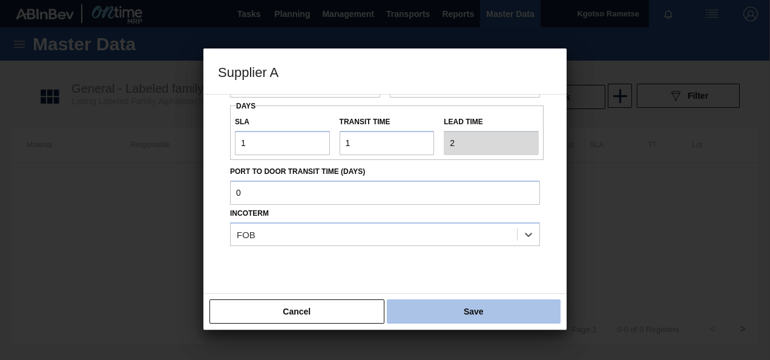
click at [432, 315] on button "Save" at bounding box center [474, 311] width 174 height 24
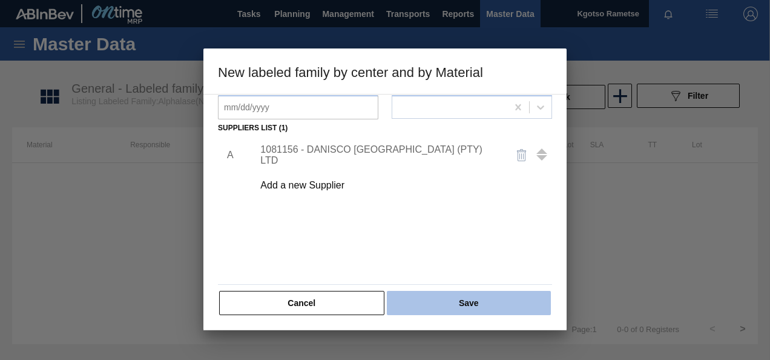
click at [432, 312] on button "Save" at bounding box center [469, 303] width 164 height 24
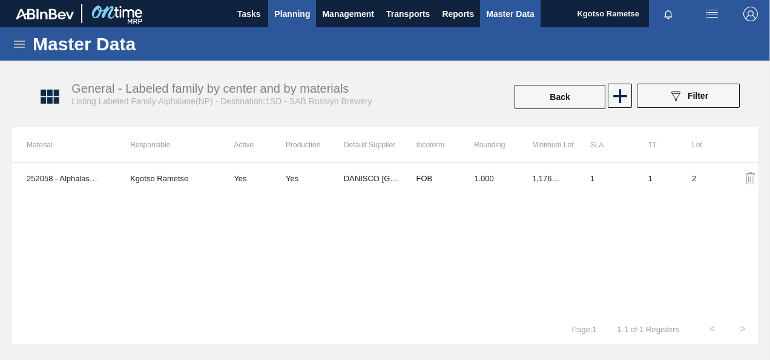
click at [293, 18] on span "Planning" at bounding box center [292, 14] width 36 height 15
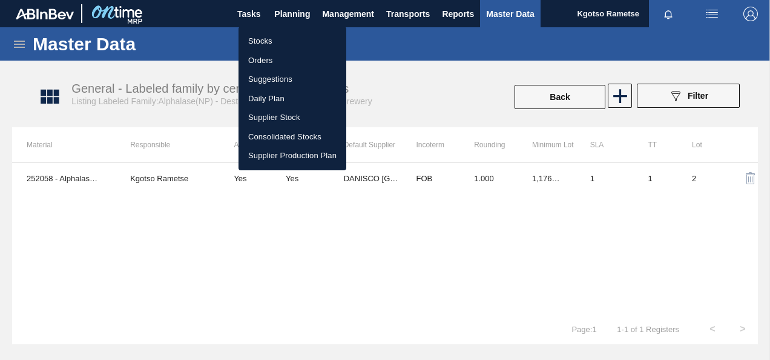
click at [282, 39] on li "Stocks" at bounding box center [293, 40] width 108 height 19
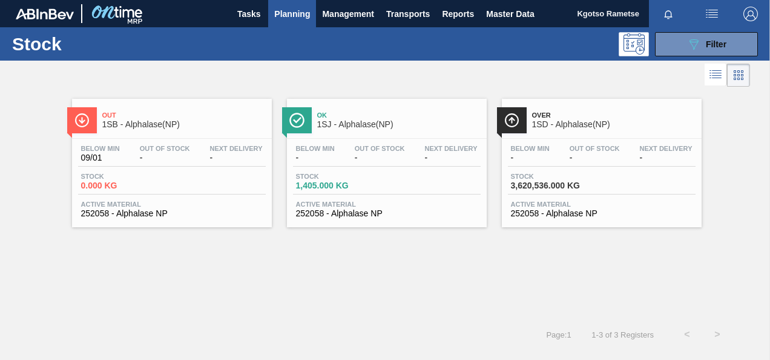
click at [203, 136] on div "Out 1SB - Alphalase(NP) Below Min 09/01 Out Of Stock - Next Delivery - Stock 0.…" at bounding box center [172, 163] width 200 height 128
click at [535, 170] on div "Below Min - Out Of Stock - Next Delivery - Stock 3,620,536.000 KG Active Materi…" at bounding box center [602, 180] width 200 height 82
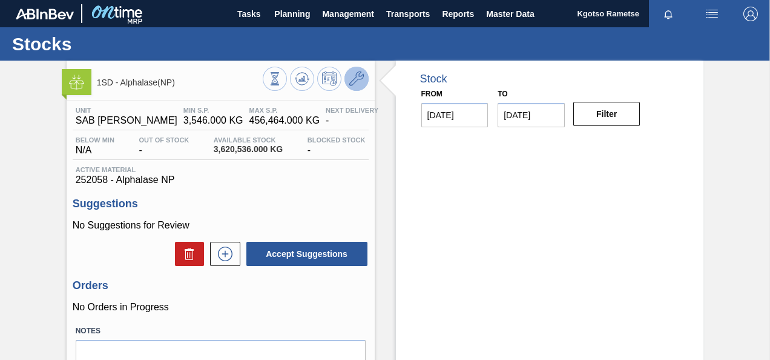
click at [359, 86] on button at bounding box center [357, 79] width 24 height 24
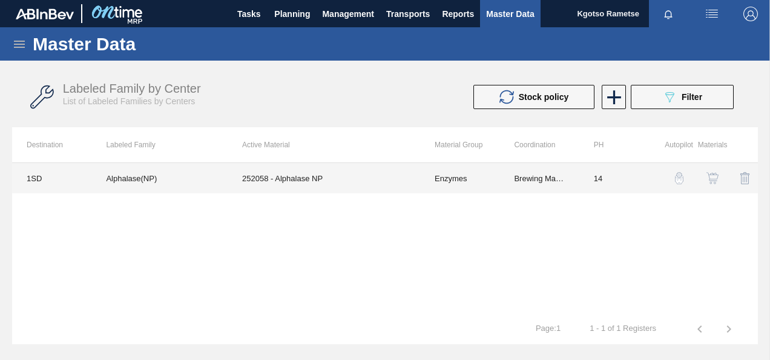
click at [412, 179] on td "252058 - Alphalase NP" at bounding box center [324, 178] width 193 height 30
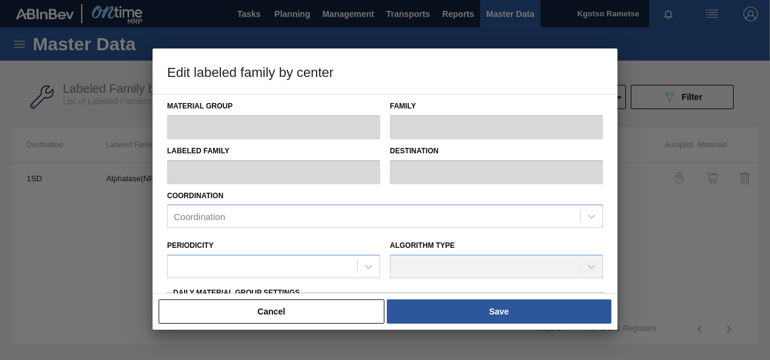
type input "Enzymes"
type input "Alphalase"
type input "Alphalase(NP)"
type input "1SD - SAB [PERSON_NAME]"
type input "14"
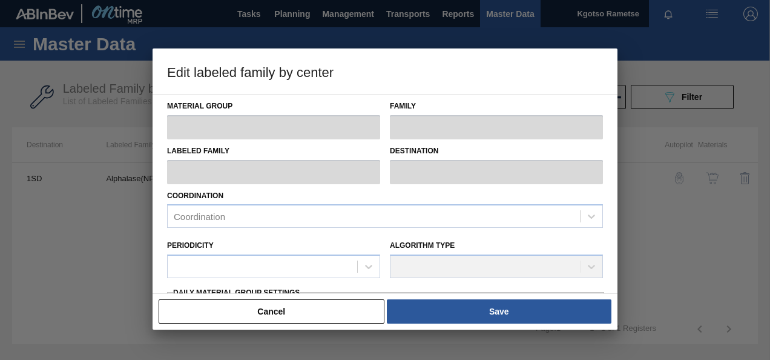
type input "3,546"
type input "456,464"
type input "0"
type input "3,546.000"
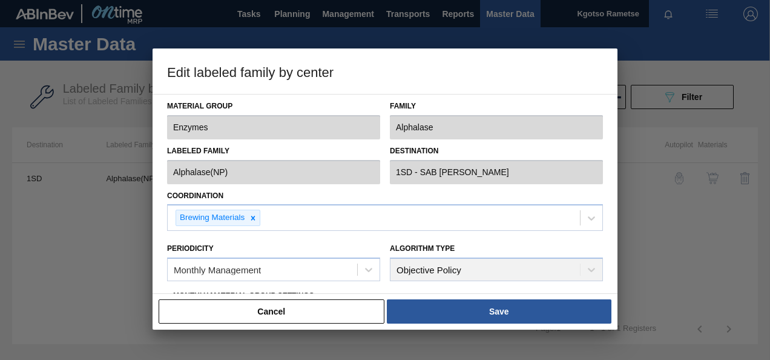
click at [163, 275] on div "Periodicity Monthly Management" at bounding box center [273, 260] width 223 height 53
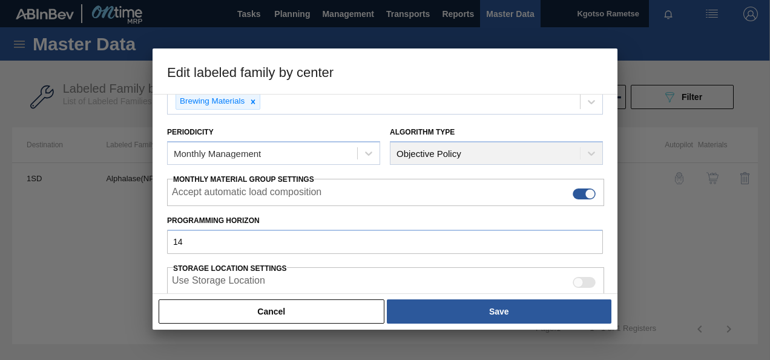
scroll to position [121, 0]
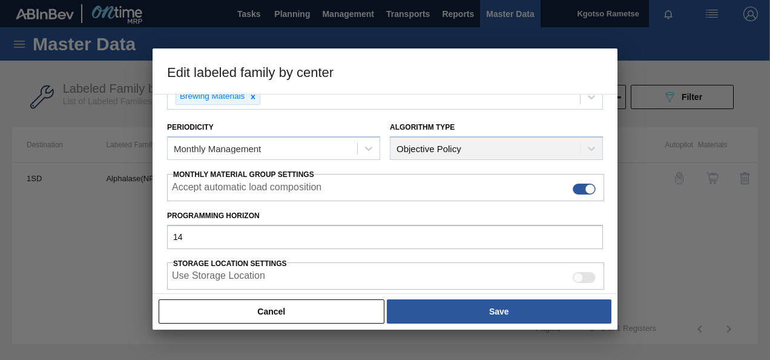
click at [159, 275] on div "Material Group Enzymes Family Alphalase Labeled Family Alphalase(NP) Destinatio…" at bounding box center [385, 194] width 465 height 200
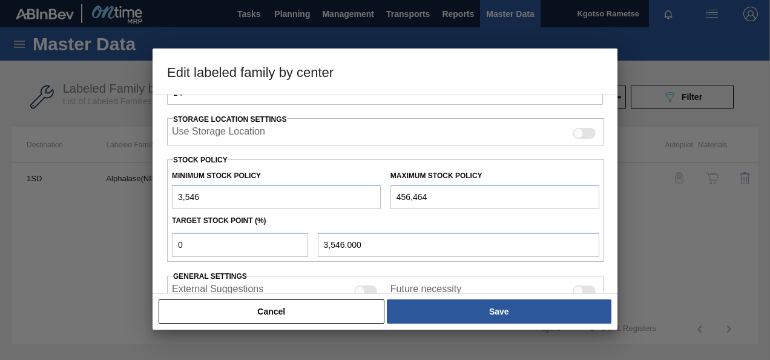
scroll to position [315, 0]
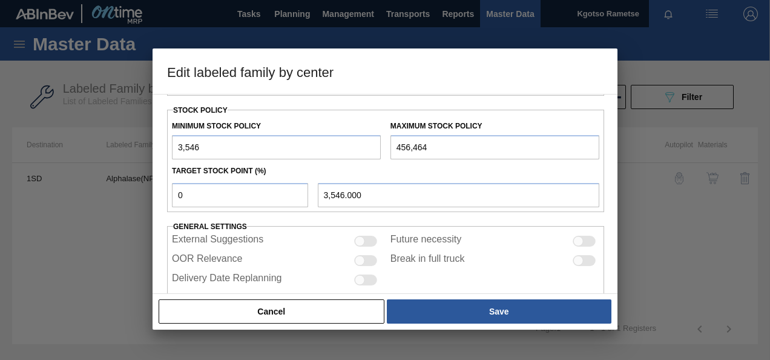
click at [174, 144] on input "3,546" at bounding box center [276, 147] width 209 height 24
type input "13,546"
type input "13,546.000"
type input "135,461"
type input "135,461.000"
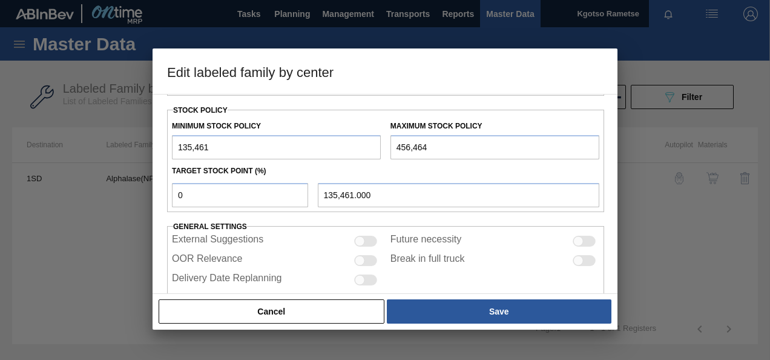
type input "135,461"
drag, startPoint x: 183, startPoint y: 185, endPoint x: 122, endPoint y: 177, distance: 62.3
click at [122, 177] on div "Edit labeled family by center Material Group Enzymes Family Alphalase Labeled F…" at bounding box center [385, 180] width 770 height 360
type input "1"
type input "138,671.030"
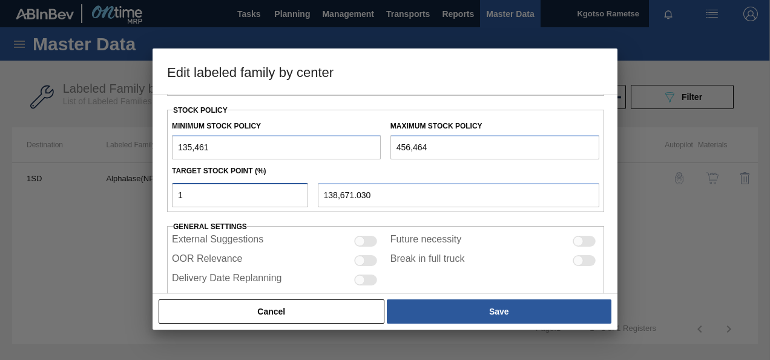
type input "10"
type input "167,561.300"
type input "100"
type input "456,464.000"
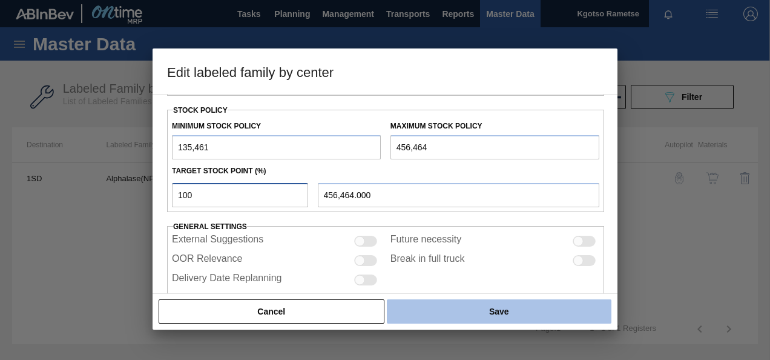
type input "100"
click at [535, 308] on button "Save" at bounding box center [499, 311] width 225 height 24
click at [480, 309] on button "Save" at bounding box center [499, 311] width 225 height 24
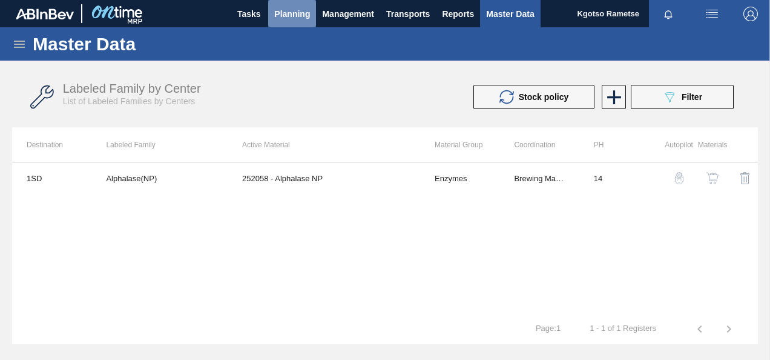
click at [298, 16] on span "Planning" at bounding box center [292, 14] width 36 height 15
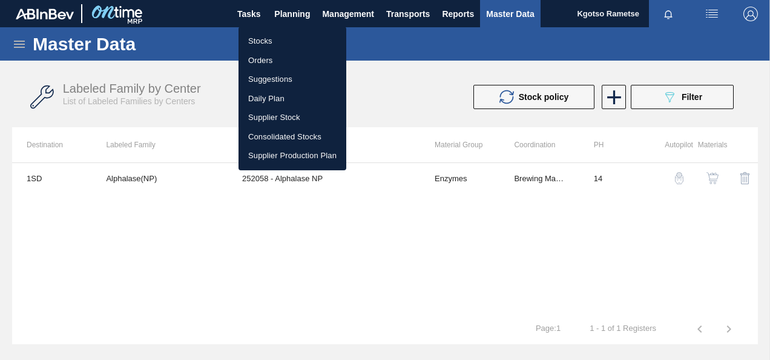
click at [279, 39] on li "Stocks" at bounding box center [293, 40] width 108 height 19
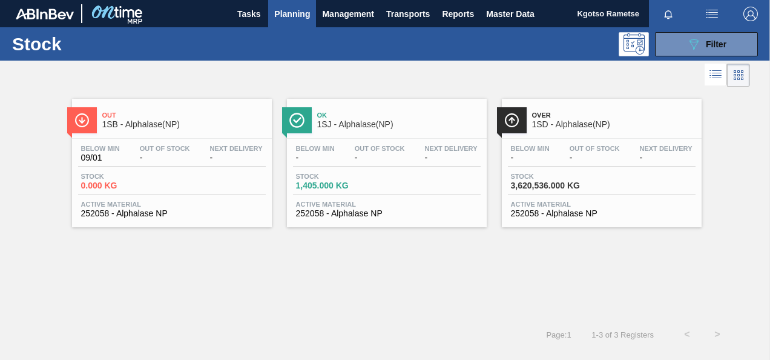
click at [610, 131] on div "Over 1SD - Alphalase(NP)" at bounding box center [614, 120] width 164 height 27
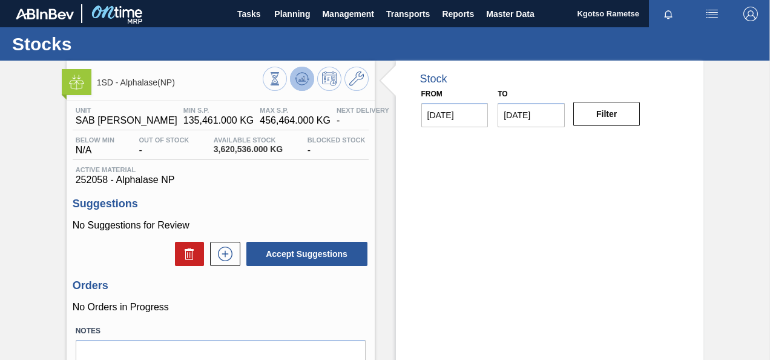
click at [295, 80] on icon at bounding box center [302, 78] width 15 height 15
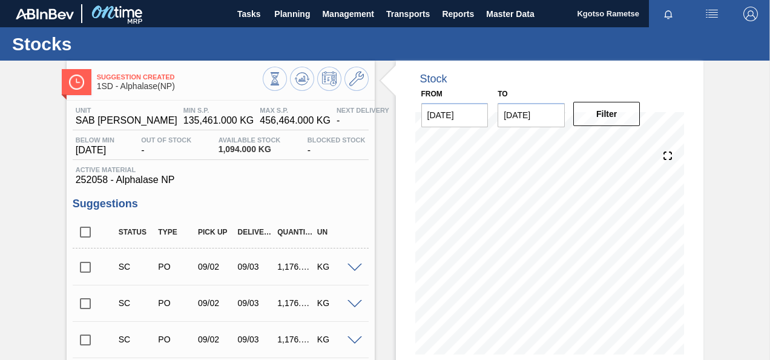
drag, startPoint x: 303, startPoint y: 17, endPoint x: 268, endPoint y: 41, distance: 42.3
click at [303, 17] on span "Planning" at bounding box center [292, 14] width 36 height 15
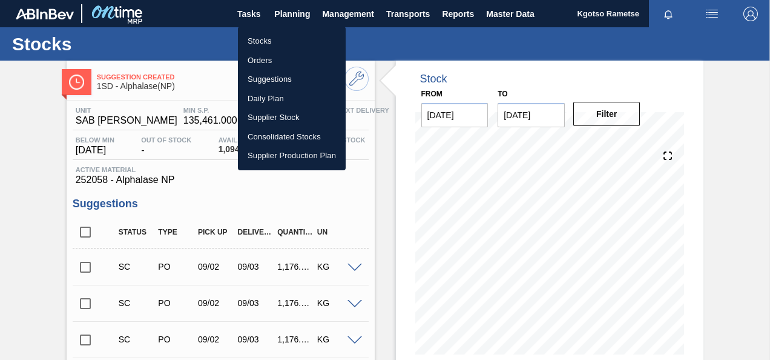
click at [270, 37] on li "Stocks" at bounding box center [292, 40] width 108 height 19
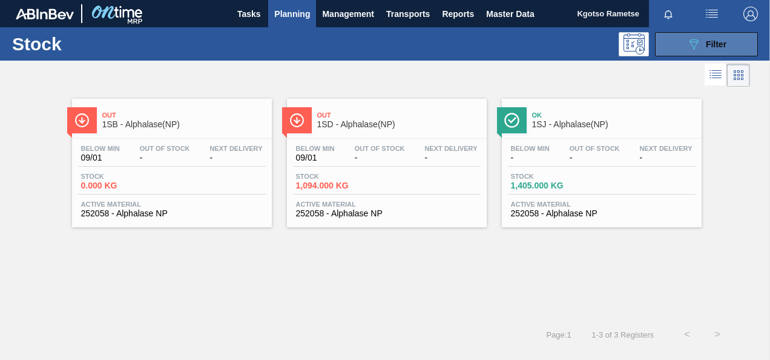
click at [722, 51] on button "089F7B8B-B2A5-4AFE-B5C0-19BA573D28AC Filter" at bounding box center [706, 44] width 103 height 24
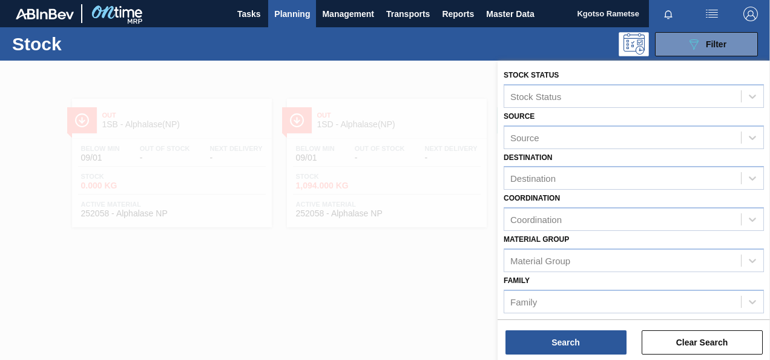
click at [736, 153] on div "Destination Destination" at bounding box center [634, 169] width 260 height 41
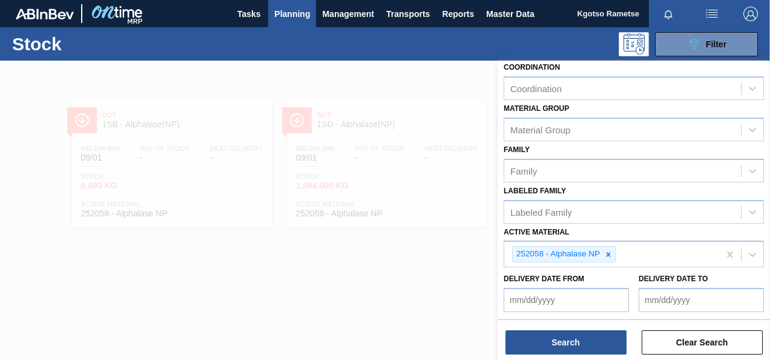
scroll to position [219, 0]
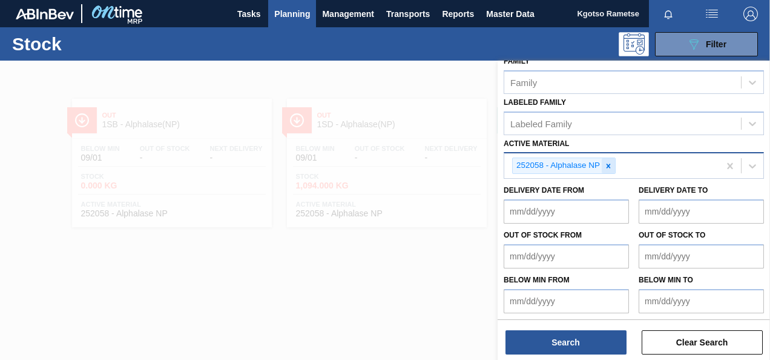
click at [609, 168] on icon at bounding box center [608, 166] width 8 height 8
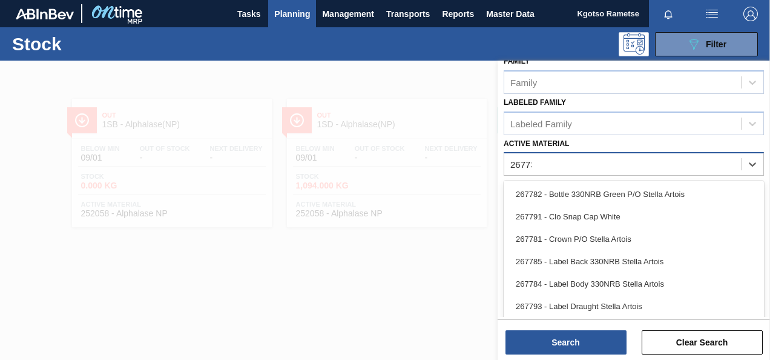
scroll to position [217, 0]
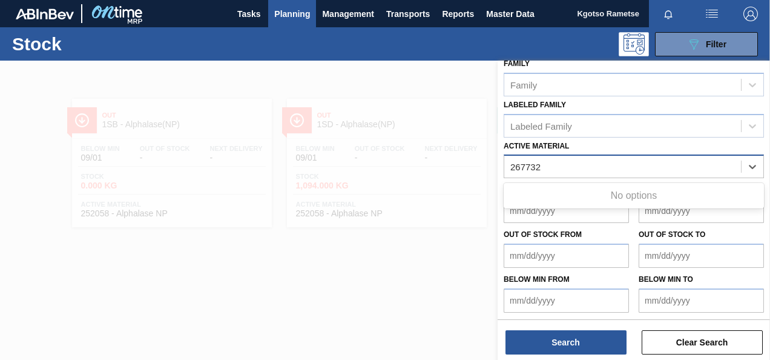
click at [524, 164] on Material "267732" at bounding box center [526, 167] width 31 height 10
type Material "276732"
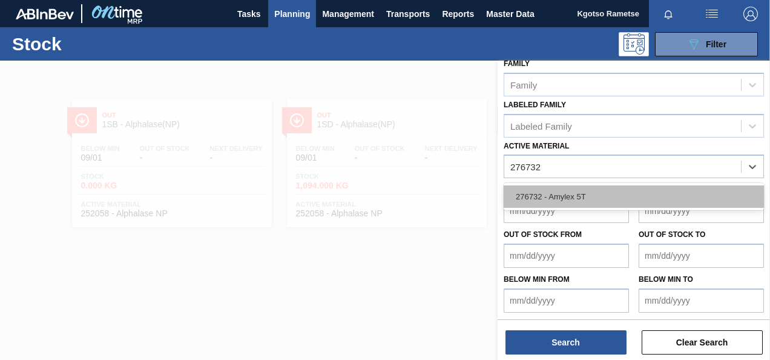
click at [533, 193] on div "276732 - Amylex 5T" at bounding box center [634, 196] width 260 height 22
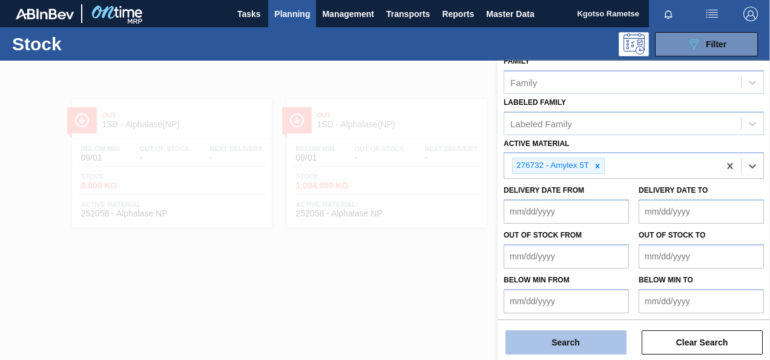
click at [541, 332] on button "Search" at bounding box center [566, 342] width 121 height 24
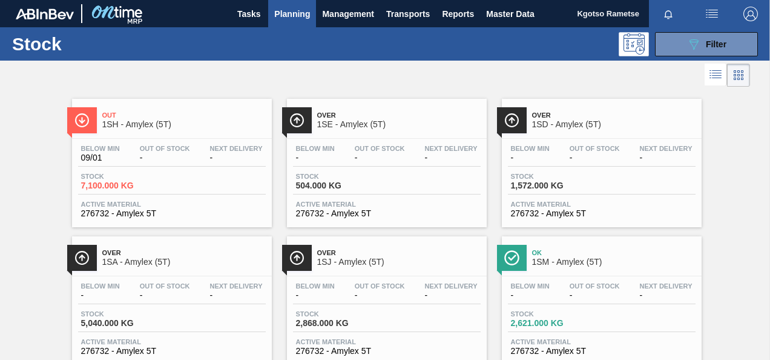
click at [545, 140] on div "Below Min - Out Of Stock - Next Delivery - Stock 1,572.000 KG Active Material 2…" at bounding box center [602, 180] width 200 height 82
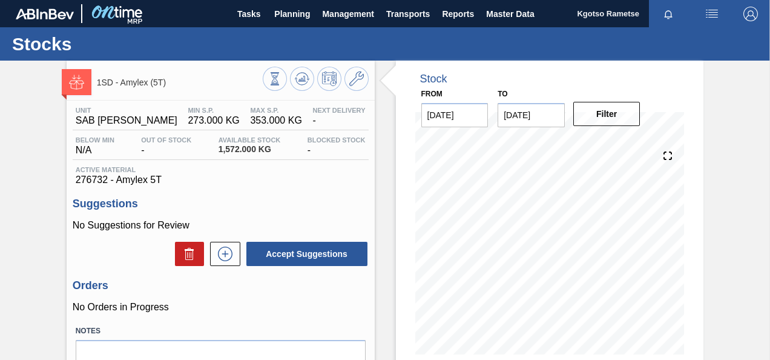
click at [368, 85] on div "1SD - Amylex (5T)" at bounding box center [221, 80] width 308 height 27
click at [352, 78] on icon at bounding box center [356, 78] width 15 height 15
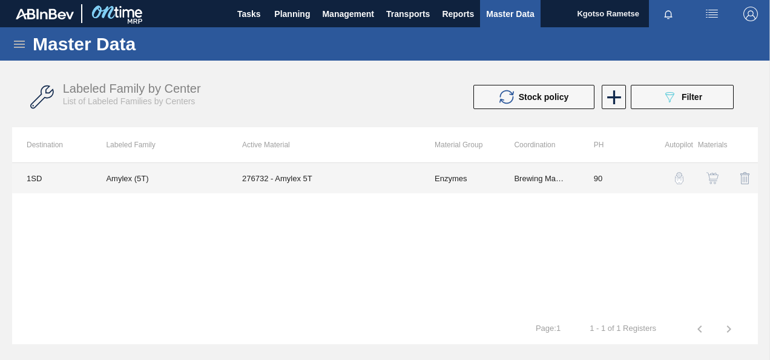
click at [249, 181] on td "276732 - Amylex 5T" at bounding box center [324, 178] width 193 height 30
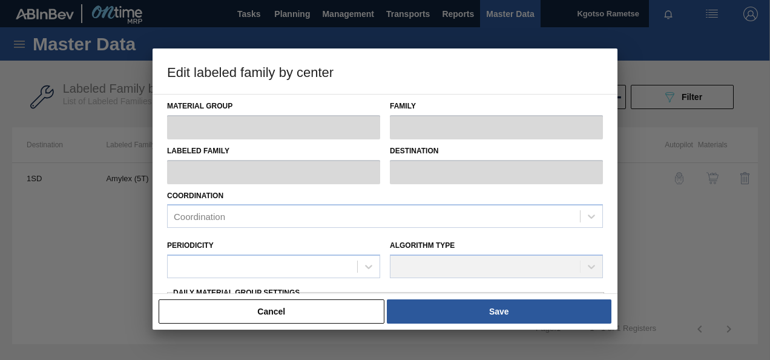
type input "Enzymes"
type input "Amylex"
type input "Amylex (5T)"
type input "1SD - SAB [PERSON_NAME]"
type input "90"
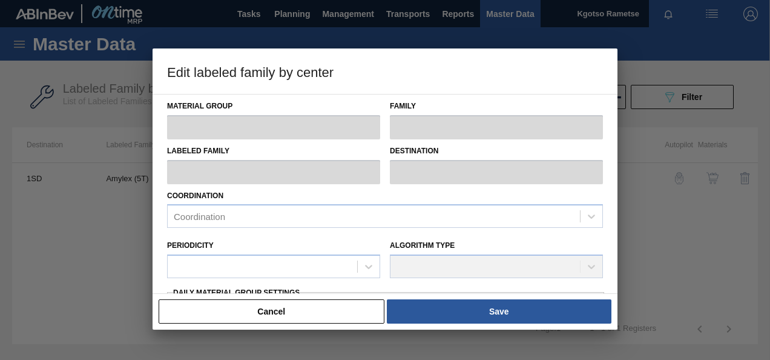
type input "273"
type input "353"
type input "100"
type input "353.000"
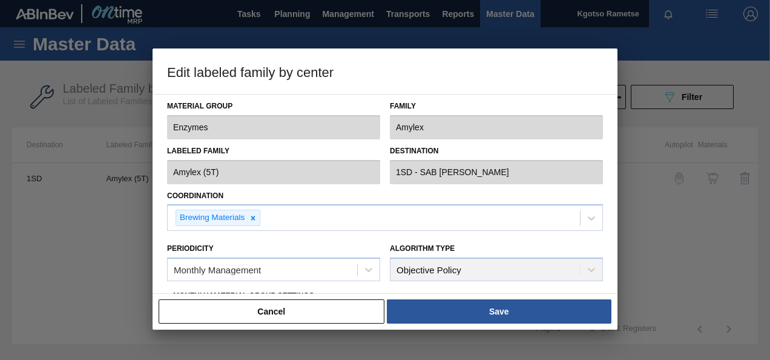
click at [148, 224] on div at bounding box center [385, 180] width 770 height 360
click at [164, 225] on div "Coordination Brewing Materials" at bounding box center [385, 209] width 446 height 44
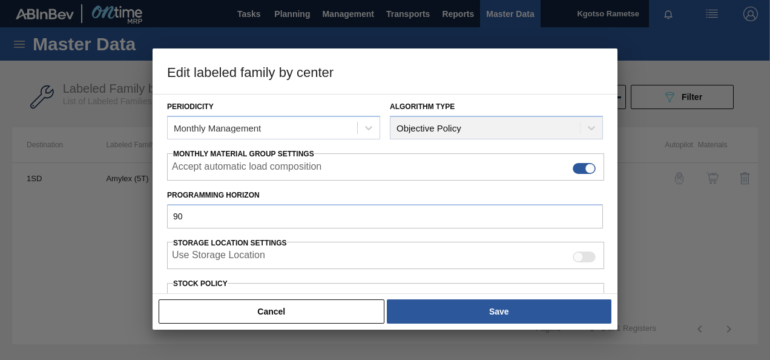
scroll to position [218, 0]
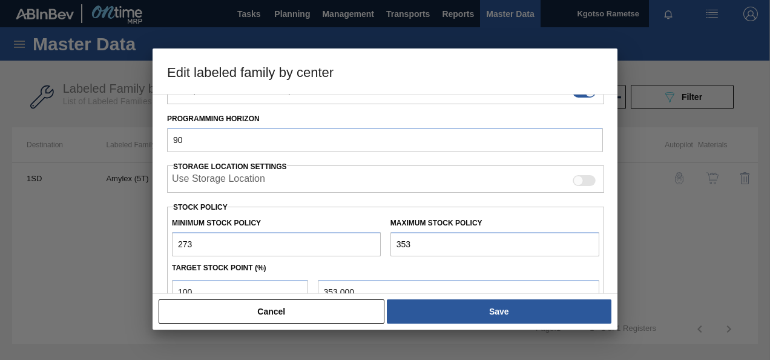
click at [177, 245] on input "273" at bounding box center [276, 244] width 209 height 24
type input "127,311"
click at [393, 237] on input "353" at bounding box center [495, 244] width 209 height 24
type input "3,353"
type input "3,353.000"
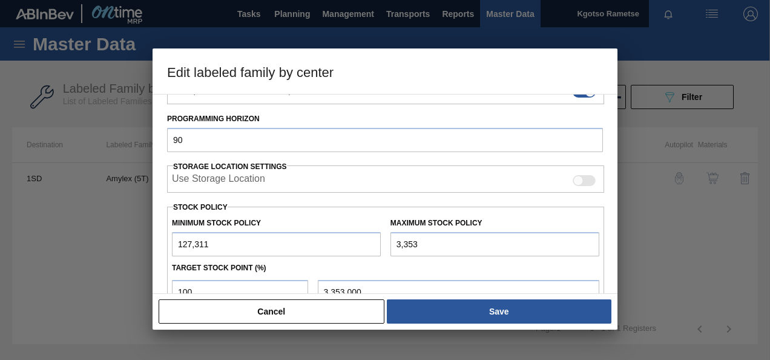
type input "33,533"
type input "33,533.000"
type input "335,333"
type input "335,333.000"
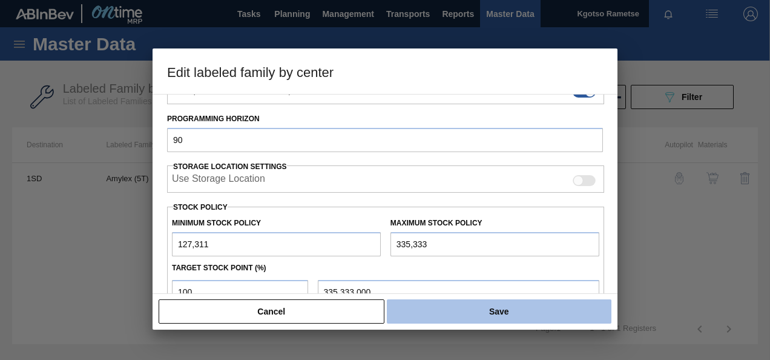
type input "335,333"
click at [416, 310] on button "Save" at bounding box center [499, 311] width 225 height 24
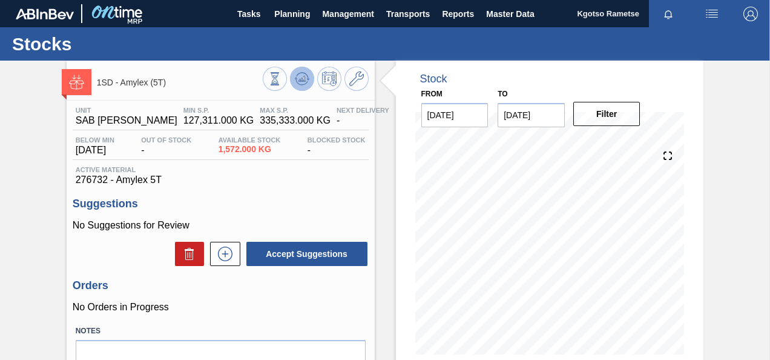
click at [295, 76] on icon at bounding box center [302, 78] width 15 height 15
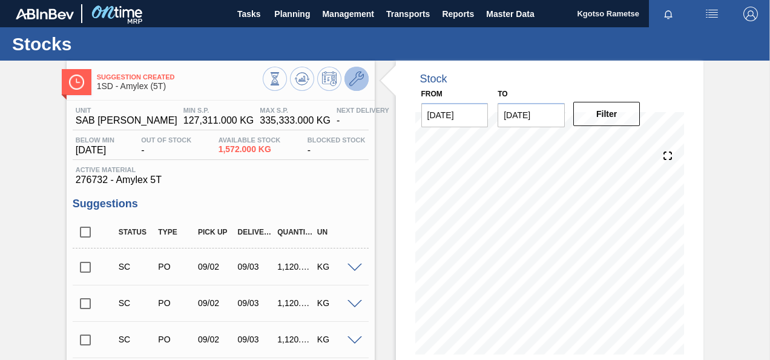
click at [349, 76] on icon at bounding box center [356, 78] width 15 height 15
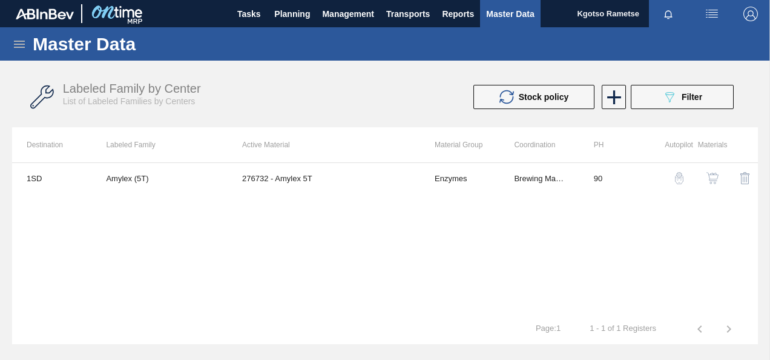
click at [713, 177] on img "button" at bounding box center [713, 178] width 12 height 12
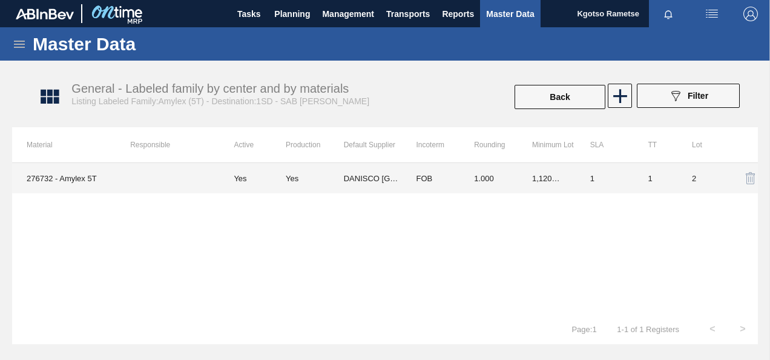
click at [436, 171] on td "FOB" at bounding box center [431, 178] width 58 height 30
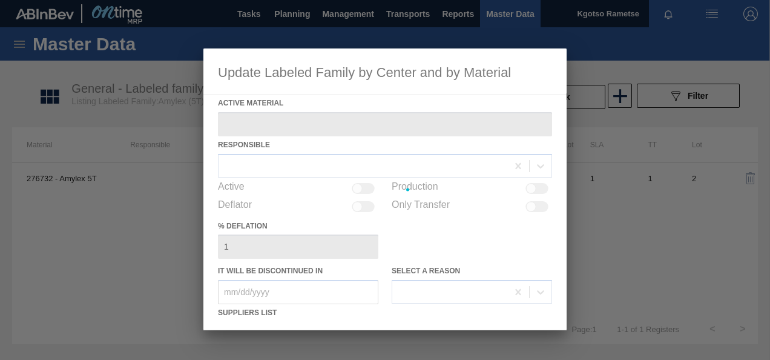
type Material "276732 - Amylex 5T"
checkbox input "true"
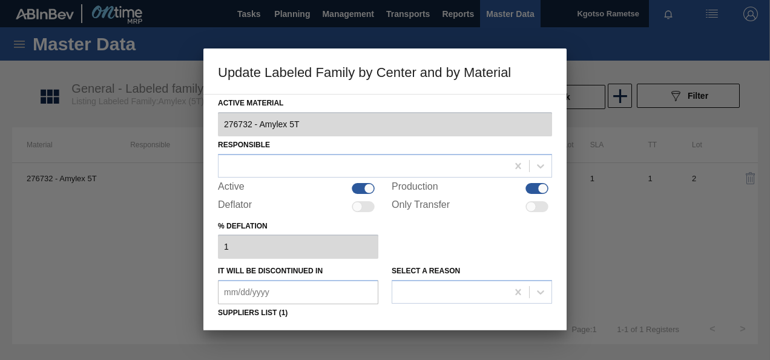
click at [436, 242] on div "% deflation 1" at bounding box center [385, 238] width 334 height 42
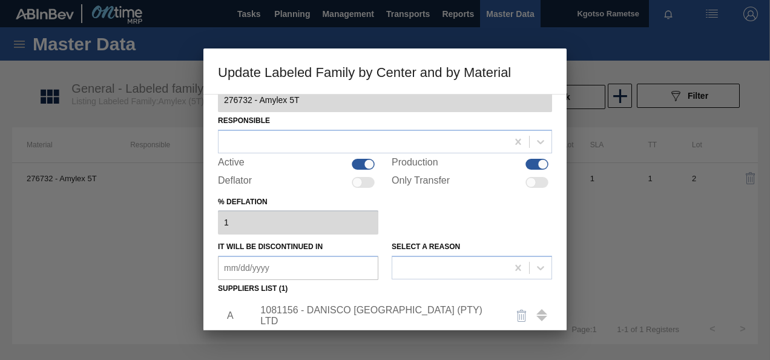
scroll to position [97, 0]
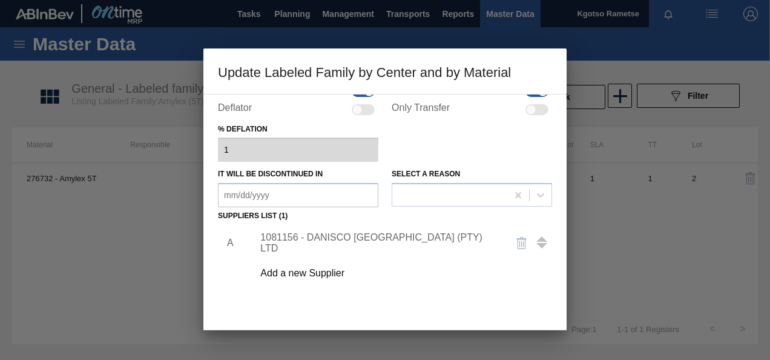
click at [436, 242] on div "1081156 - DANISCO SOUTH AFRICA (PTY) LTD" at bounding box center [378, 243] width 237 height 22
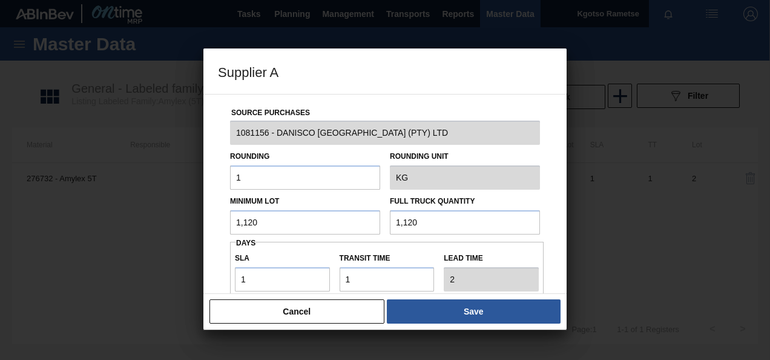
drag, startPoint x: 320, startPoint y: 226, endPoint x: 253, endPoint y: 228, distance: 66.6
click at [253, 228] on input "1,120" at bounding box center [305, 222] width 150 height 24
click at [262, 215] on input "1,120" at bounding box center [305, 222] width 150 height 24
drag, startPoint x: 262, startPoint y: 215, endPoint x: 180, endPoint y: 204, distance: 81.9
click at [180, 204] on div "Supplier A Source Purchases 1081156 - DANISCO SOUTH AFRICA (PTY) LTD Rounding 1…" at bounding box center [385, 180] width 770 height 360
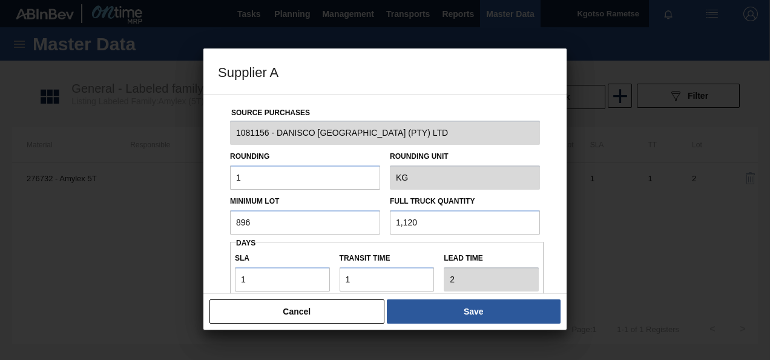
drag, startPoint x: 268, startPoint y: 221, endPoint x: 101, endPoint y: 248, distance: 168.7
click at [101, 248] on div "Supplier A Source Purchases 1081156 - DANISCO SOUTH AFRICA (PTY) LTD Rounding 1…" at bounding box center [385, 180] width 770 height 360
type input "896"
drag, startPoint x: 420, startPoint y: 217, endPoint x: 331, endPoint y: 241, distance: 92.7
click at [331, 241] on div "Source Purchases 1081156 - DANISCO SOUTH AFRICA (PTY) LTD Rounding 1 Rounding U…" at bounding box center [385, 294] width 334 height 401
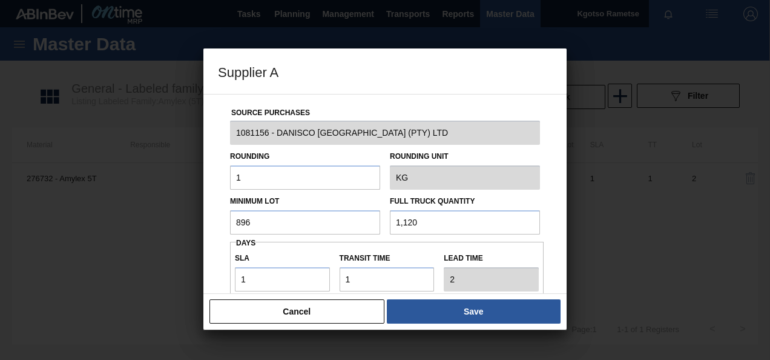
paste input "896"
type input "896"
click at [213, 217] on div "Source Purchases 1081156 - DANISCO SOUTH AFRICA (PTY) LTD Rounding 1 Rounding U…" at bounding box center [384, 194] width 363 height 200
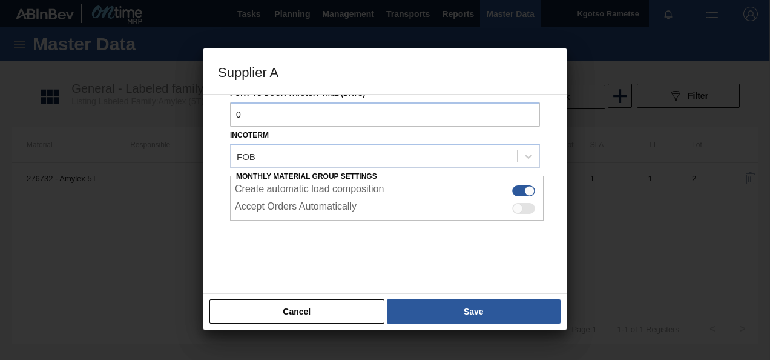
scroll to position [215, 0]
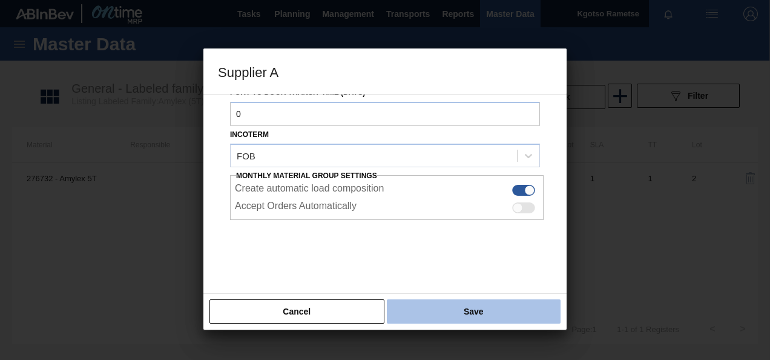
click at [457, 308] on button "Save" at bounding box center [474, 311] width 174 height 24
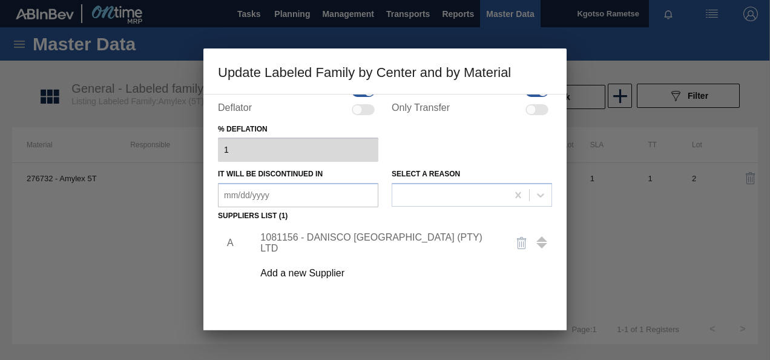
click at [467, 306] on div "A 1081156 - DANISCO SOUTH AFRICA (PTY) LTD Add a new Supplier" at bounding box center [385, 296] width 334 height 142
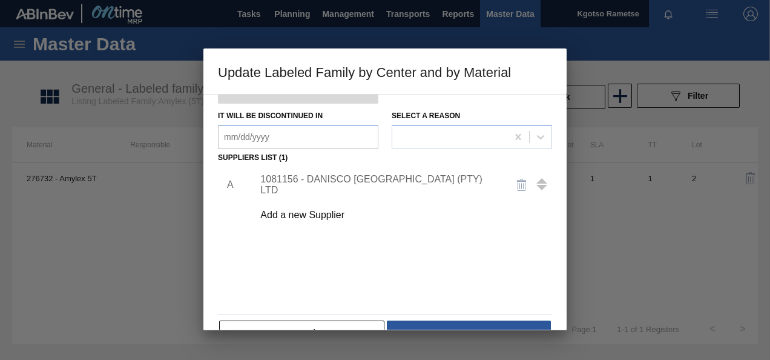
scroll to position [185, 0]
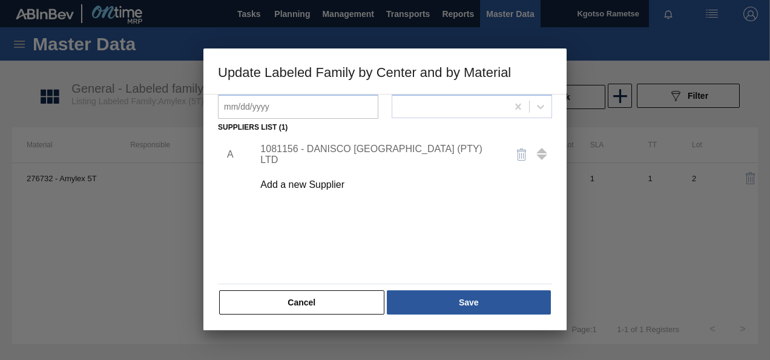
click at [467, 306] on button "Save" at bounding box center [469, 302] width 164 height 24
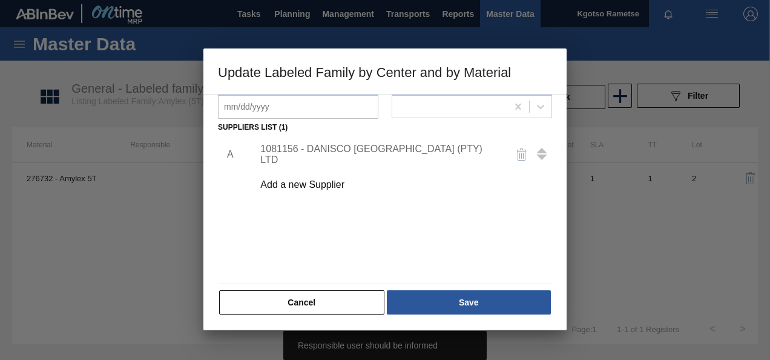
click at [389, 200] on div "A 1081156 - DANISCO SOUTH AFRICA (PTY) LTD Add a new Supplier" at bounding box center [385, 207] width 334 height 142
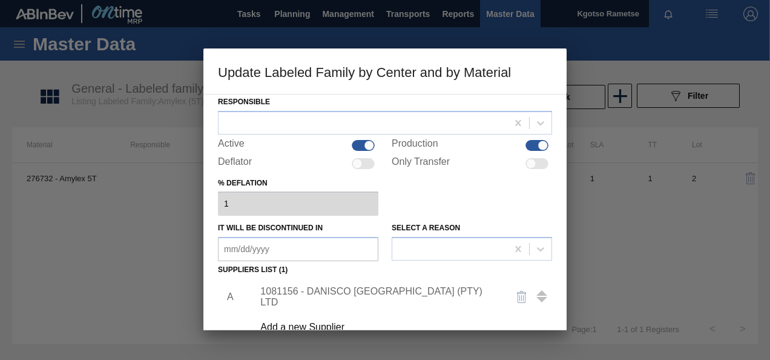
scroll to position [0, 0]
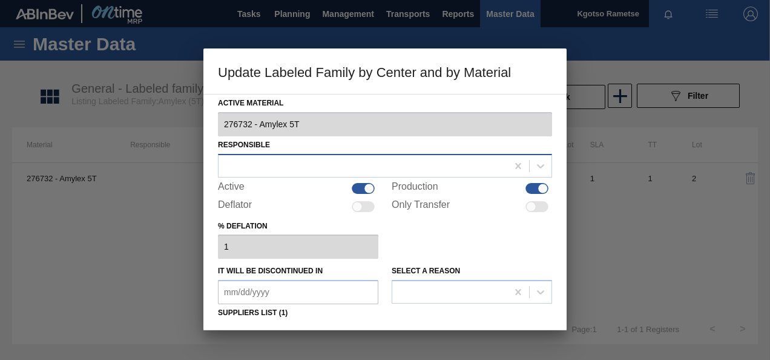
click at [352, 166] on div at bounding box center [363, 166] width 289 height 18
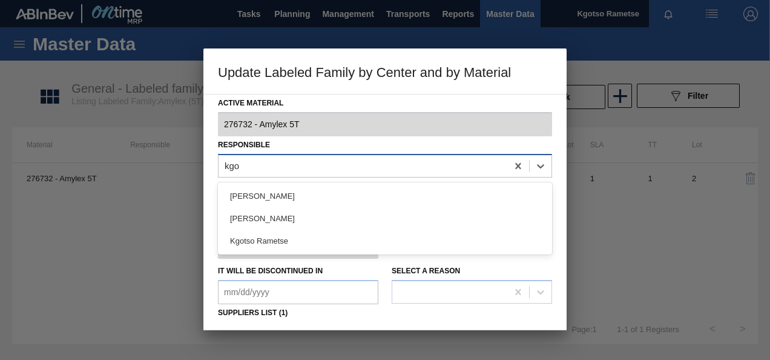
type input "kgot"
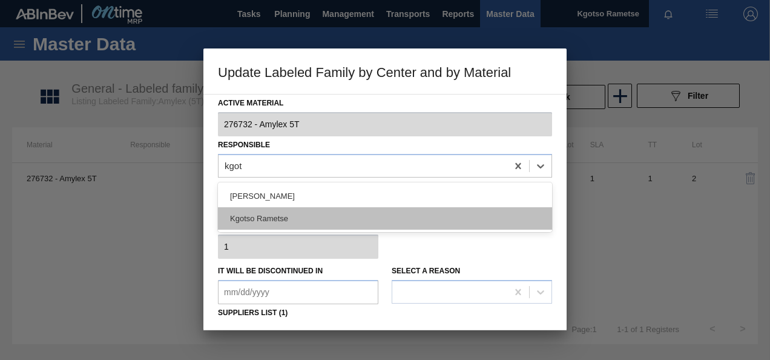
click at [294, 218] on div "Kgotso Rametse" at bounding box center [385, 218] width 334 height 22
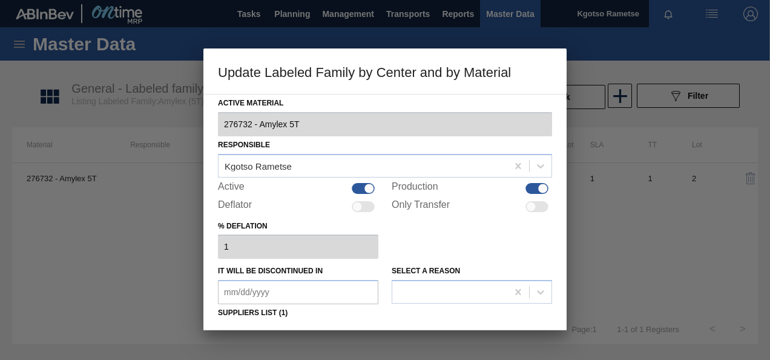
click at [206, 217] on div "Active Material 276732 - Amylex 5T Responsible Kgotso Rametse Active Production…" at bounding box center [384, 212] width 363 height 236
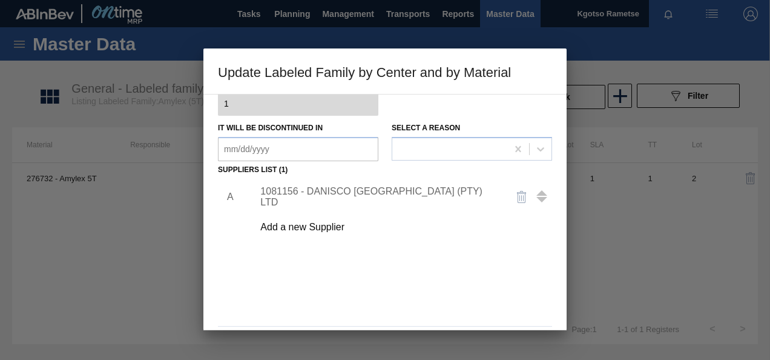
scroll to position [185, 0]
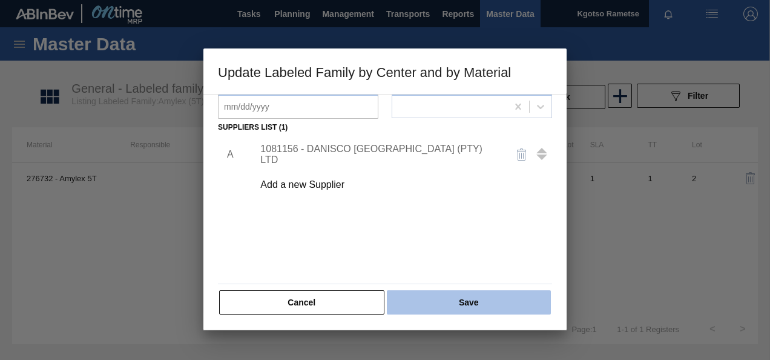
click at [501, 302] on button "Save" at bounding box center [469, 302] width 164 height 24
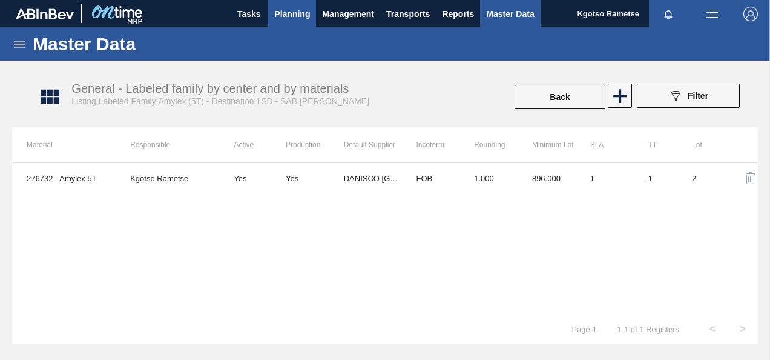
click at [296, 7] on span "Planning" at bounding box center [292, 14] width 36 height 15
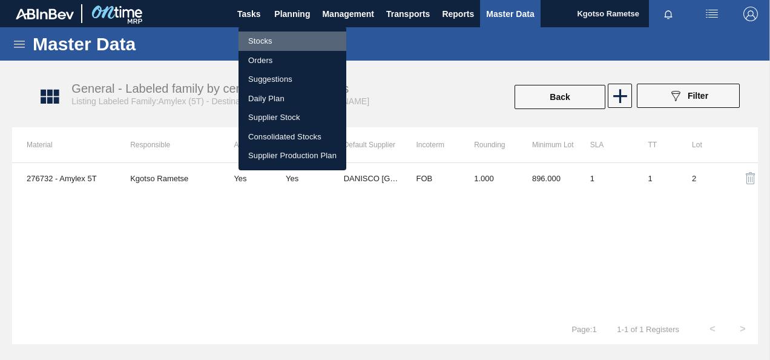
click at [268, 42] on li "Stocks" at bounding box center [293, 40] width 108 height 19
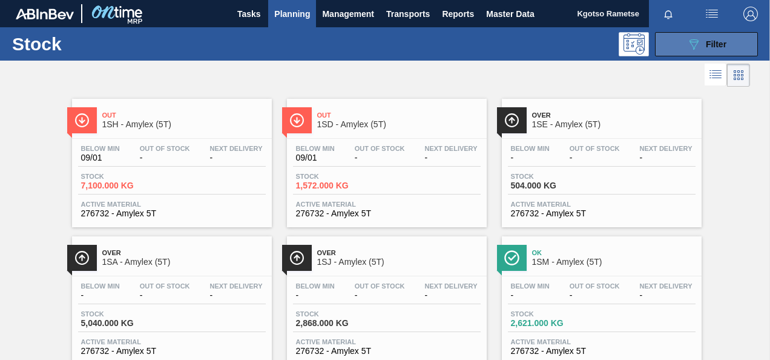
click at [690, 42] on icon at bounding box center [694, 44] width 9 height 10
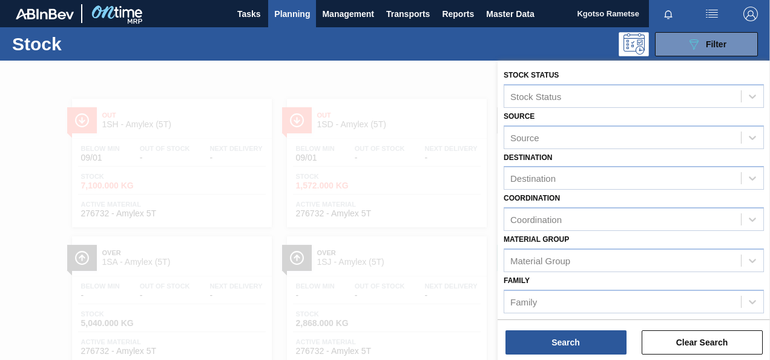
click at [706, 203] on div "Coordination Coordination" at bounding box center [634, 210] width 260 height 41
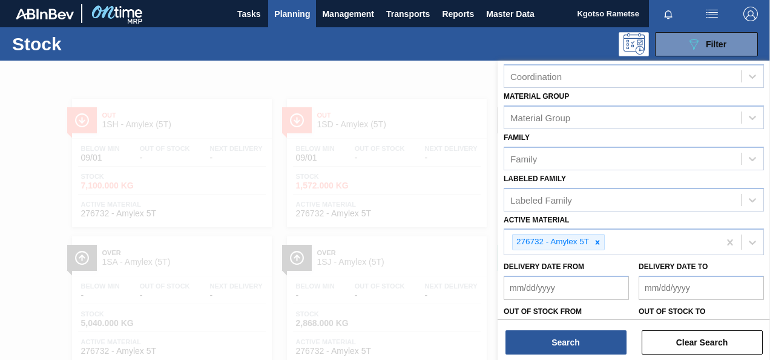
scroll to position [145, 0]
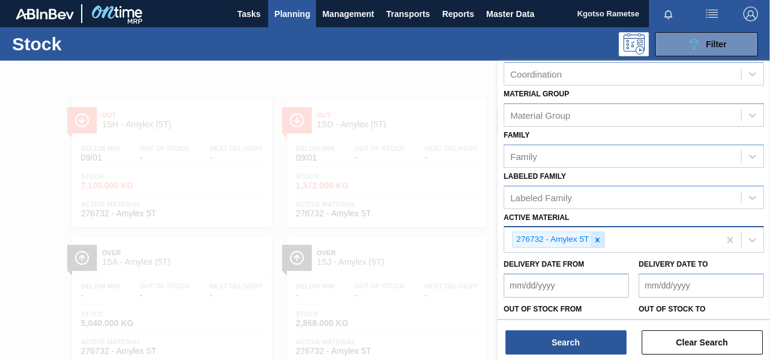
click at [591, 237] on div at bounding box center [597, 239] width 13 height 15
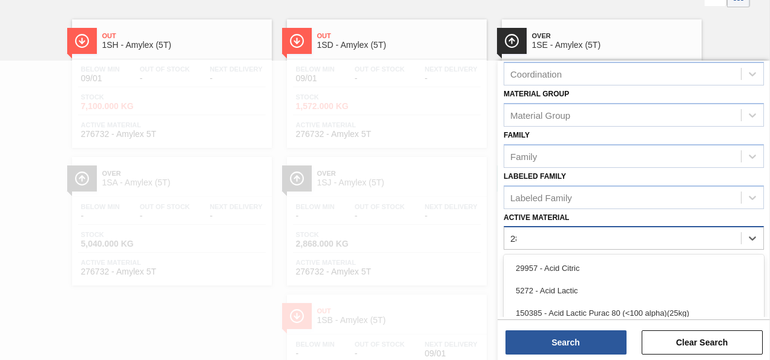
scroll to position [80, 0]
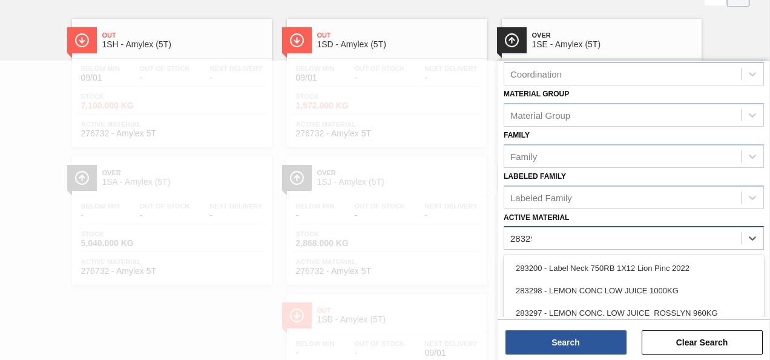
type Material "283298"
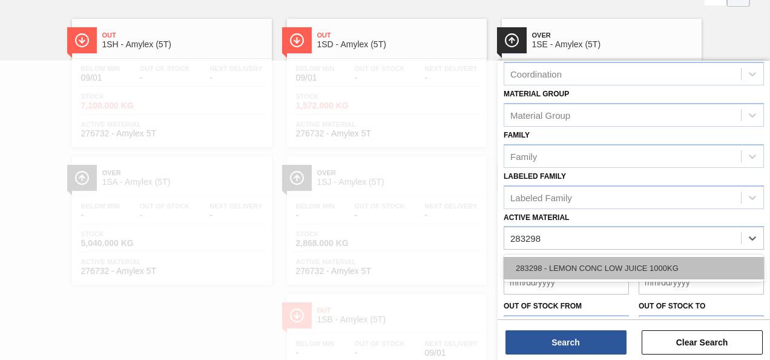
click at [578, 267] on div "283298 - LEMON CONC LOW JUICE 1000KG" at bounding box center [634, 268] width 260 height 22
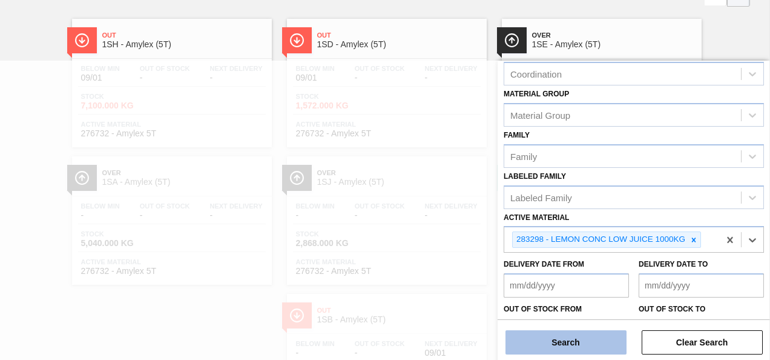
click at [555, 337] on button "Search" at bounding box center [566, 342] width 121 height 24
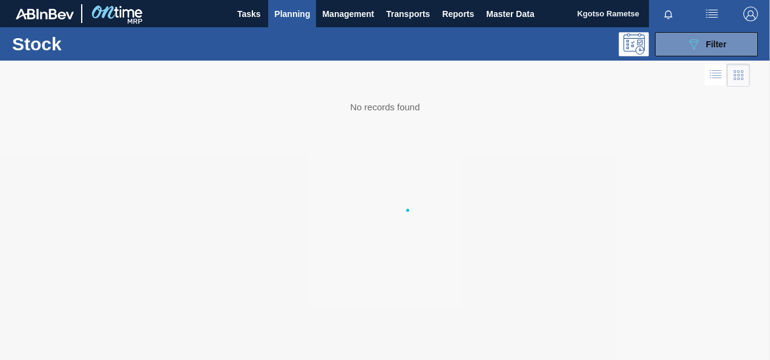
scroll to position [0, 0]
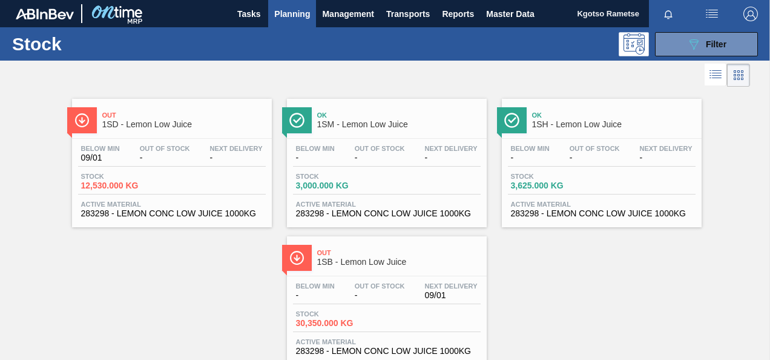
click at [155, 131] on div "Out 1SD - Lemon Low Juice" at bounding box center [184, 120] width 164 height 27
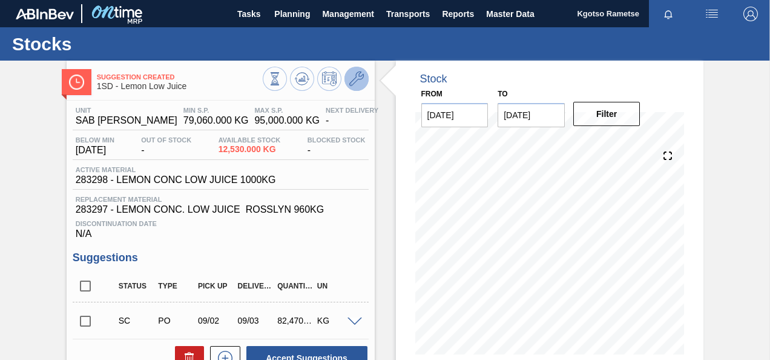
click at [354, 77] on icon at bounding box center [356, 78] width 15 height 15
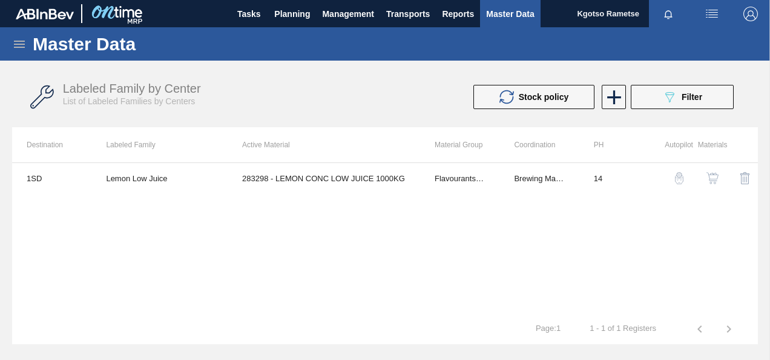
click at [713, 179] on img "button" at bounding box center [713, 178] width 12 height 12
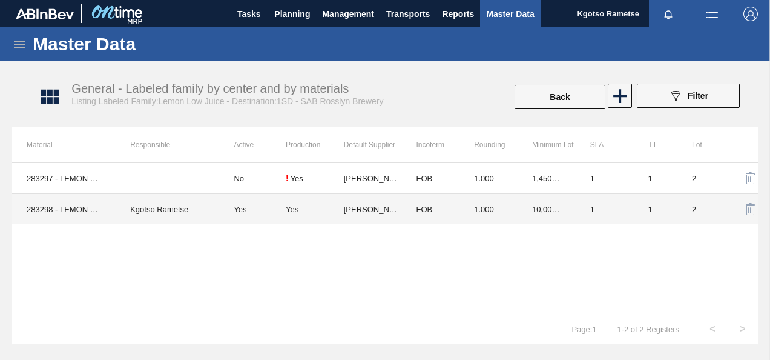
click at [523, 220] on td "10,000.000" at bounding box center [547, 209] width 58 height 31
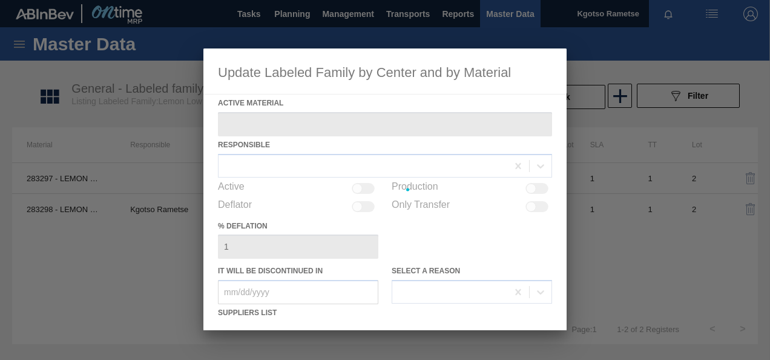
type Material "283298 - LEMON CONC LOW JUICE 1000KG"
checkbox input "true"
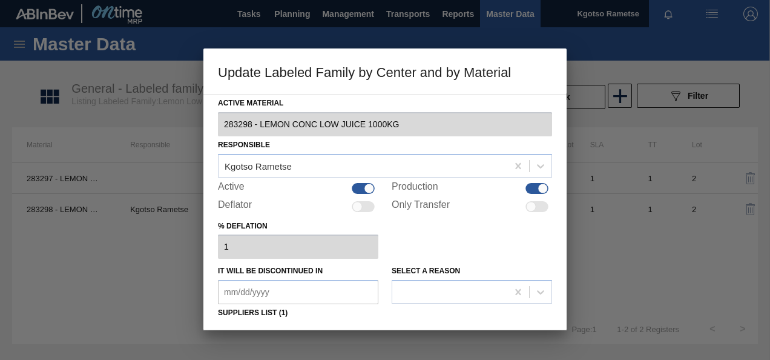
click at [421, 249] on div "% deflation 1" at bounding box center [385, 238] width 334 height 42
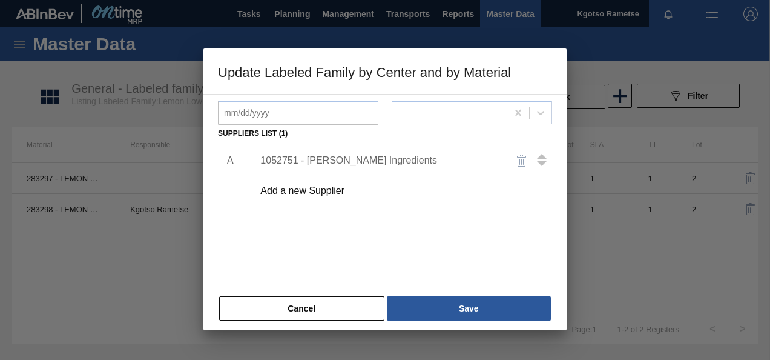
scroll to position [185, 0]
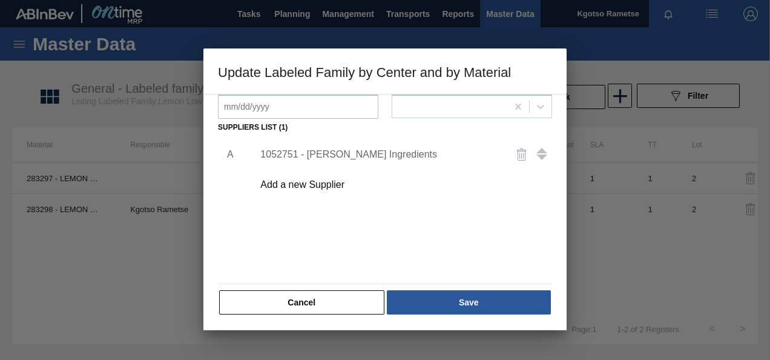
click at [323, 157] on div "1052751 - Kerry Ingredients" at bounding box center [378, 154] width 237 height 11
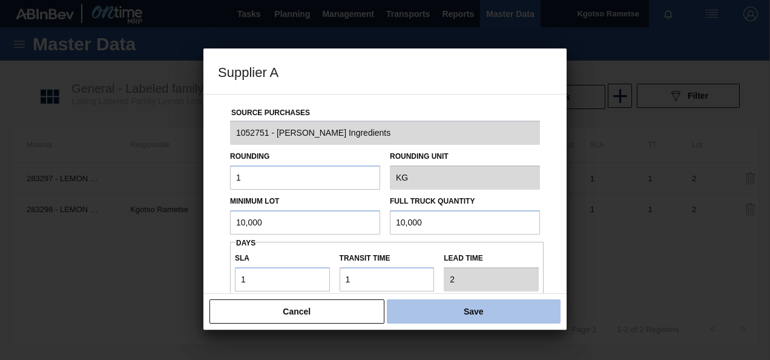
click at [463, 317] on button "Save" at bounding box center [474, 311] width 174 height 24
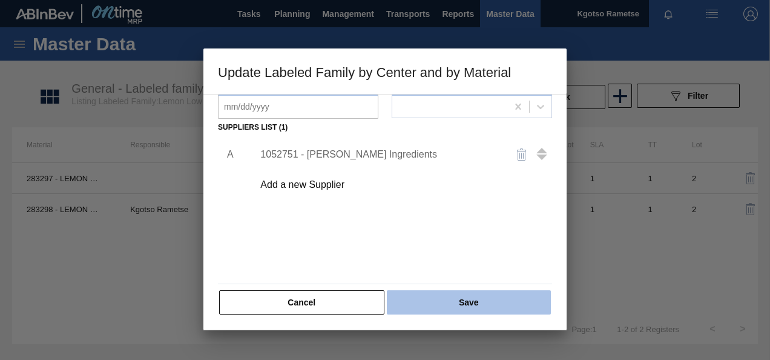
click at [464, 306] on button "Save" at bounding box center [469, 302] width 164 height 24
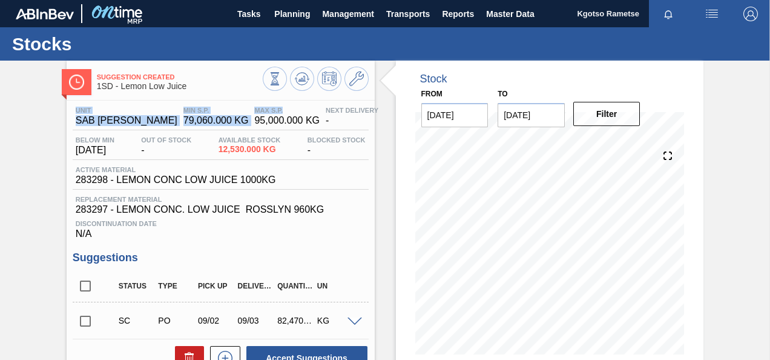
click at [285, 100] on div "Suggestion Created 1SD - Lemon Low Juice Unit SAB Rosslyn Brewery MIN S.P. 79,0…" at bounding box center [221, 316] width 308 height 511
drag, startPoint x: 285, startPoint y: 100, endPoint x: 216, endPoint y: 85, distance: 70.7
click at [212, 81] on span "Suggestion Created" at bounding box center [180, 76] width 166 height 7
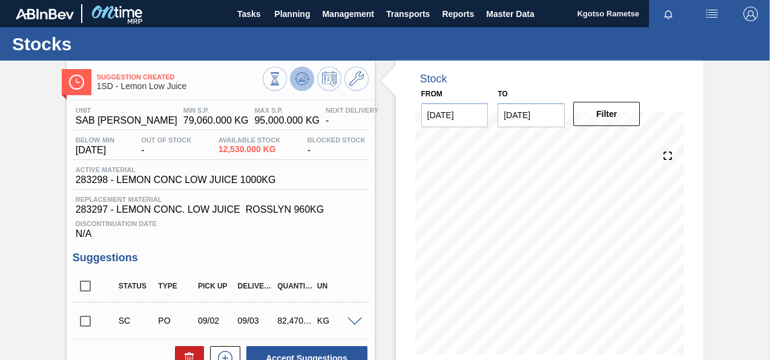
click at [305, 73] on icon at bounding box center [302, 78] width 15 height 15
click at [354, 76] on icon at bounding box center [356, 78] width 15 height 15
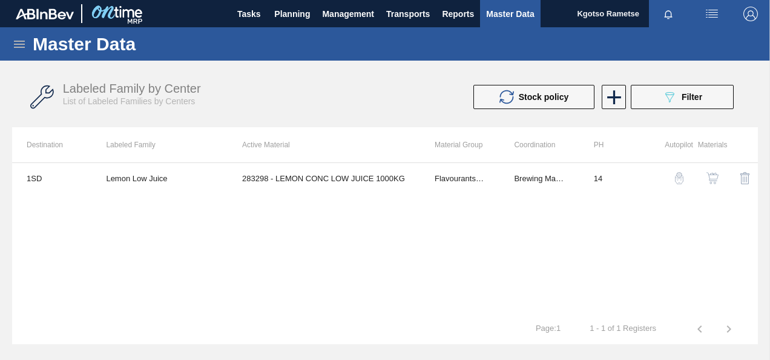
click at [711, 173] on img "button" at bounding box center [713, 178] width 12 height 12
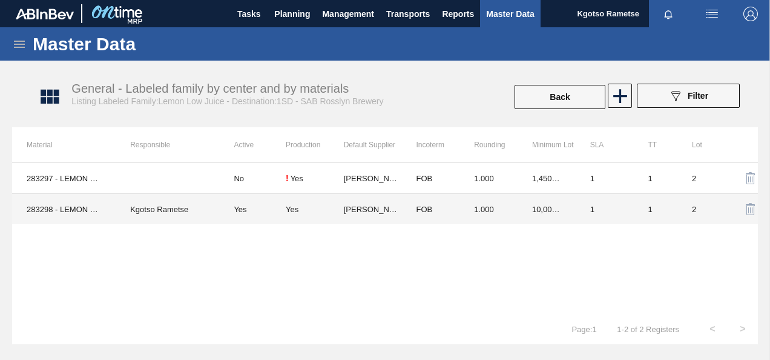
click at [353, 214] on td "[PERSON_NAME] Ingredients" at bounding box center [373, 209] width 58 height 31
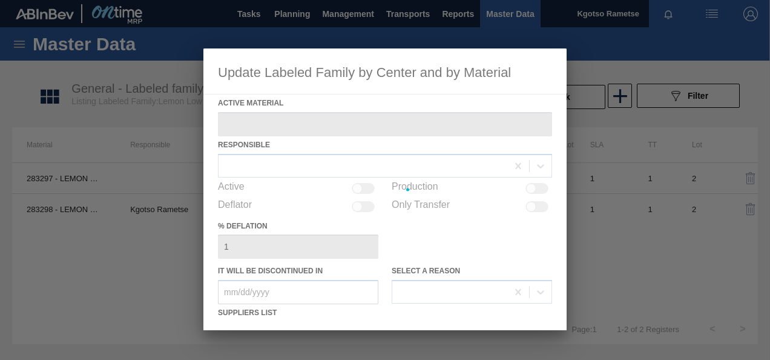
type Material "283298 - LEMON CONC LOW JUICE 1000KG"
checkbox input "true"
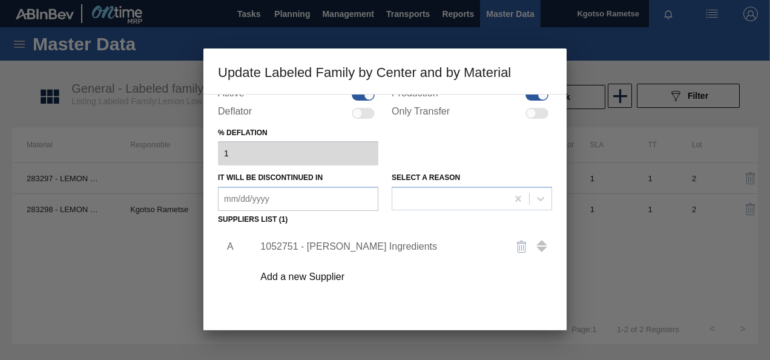
scroll to position [121, 0]
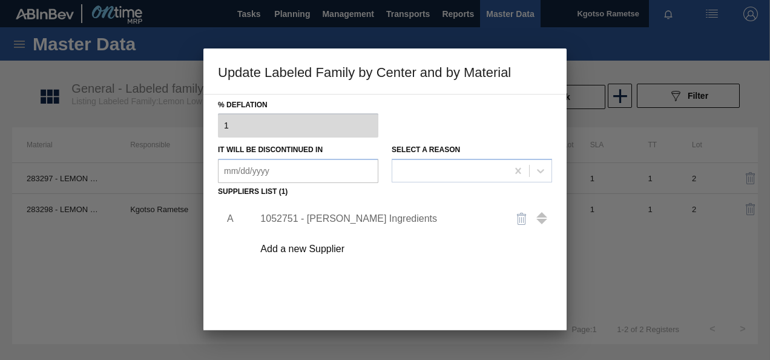
click at [317, 222] on div "1052751 - Kerry Ingredients" at bounding box center [378, 218] width 237 height 11
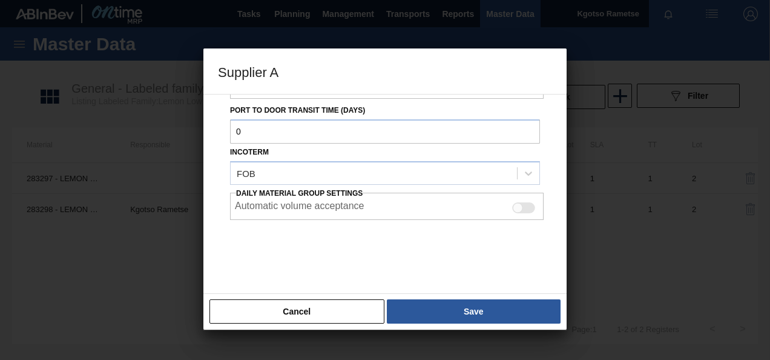
scroll to position [197, 0]
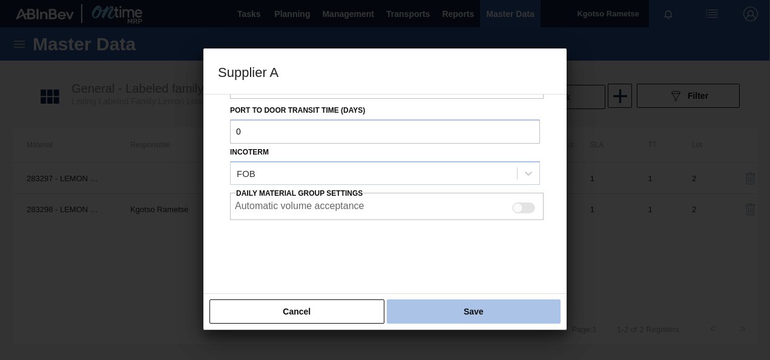
click at [431, 312] on button "Save" at bounding box center [474, 311] width 174 height 24
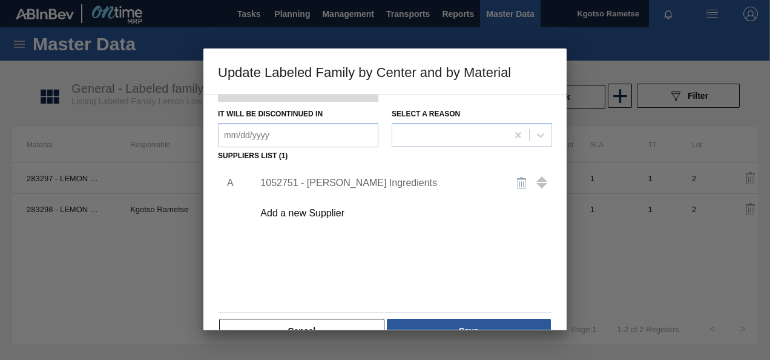
scroll to position [185, 0]
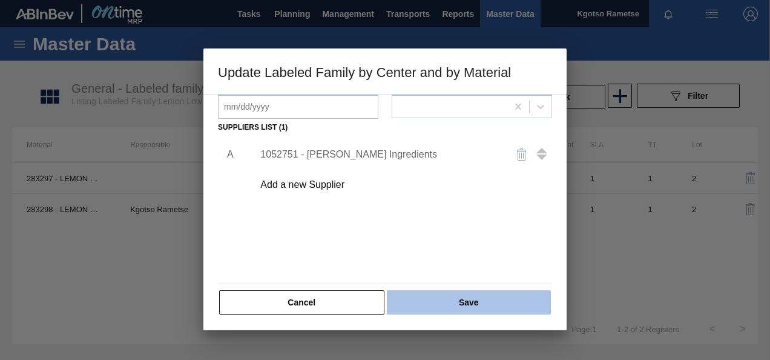
click at [457, 291] on button "Save" at bounding box center [469, 302] width 164 height 24
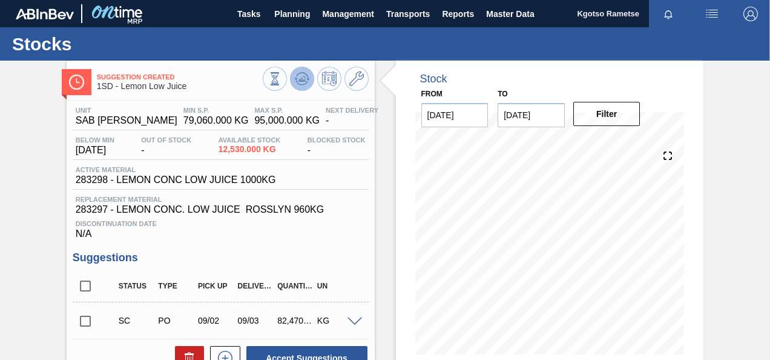
click at [295, 84] on icon at bounding box center [302, 78] width 15 height 15
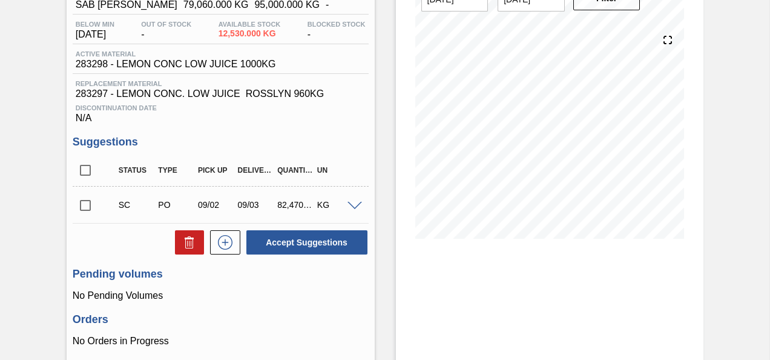
scroll to position [182, 0]
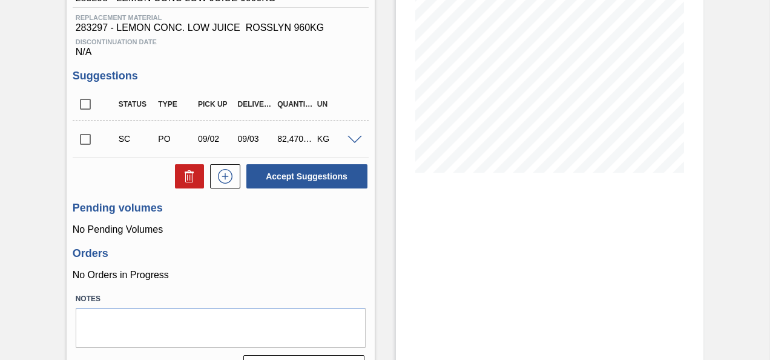
click at [355, 137] on div at bounding box center [357, 138] width 24 height 9
click at [348, 145] on span at bounding box center [355, 140] width 15 height 9
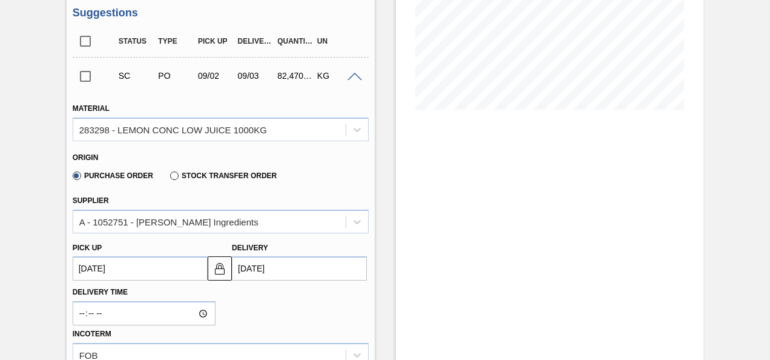
scroll to position [363, 0]
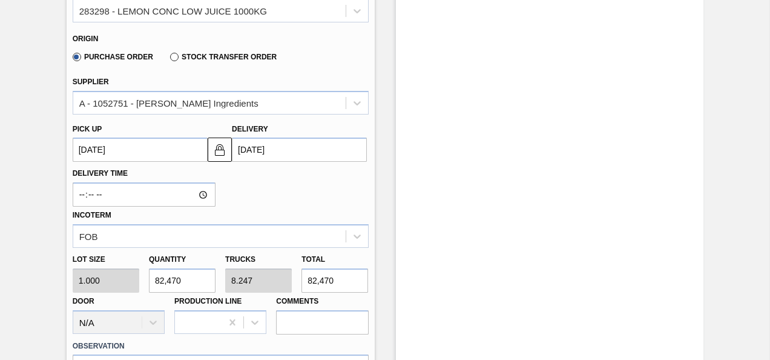
click at [170, 286] on input "82,470" at bounding box center [182, 280] width 67 height 24
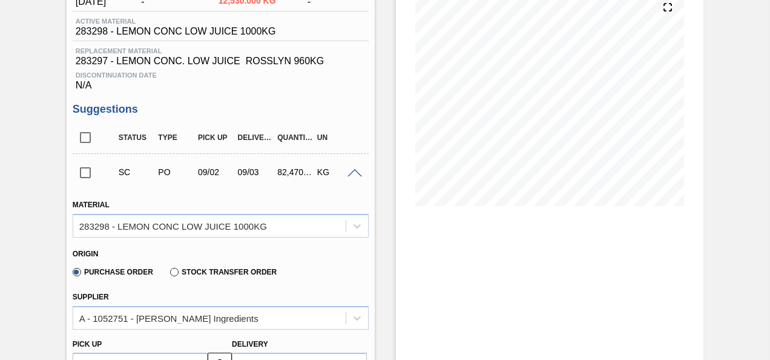
scroll to position [0, 0]
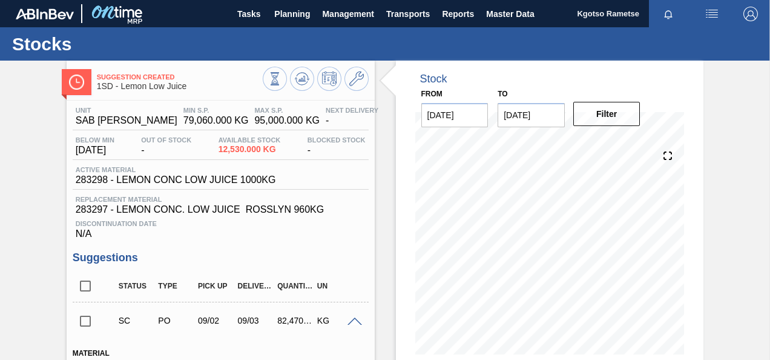
click at [355, 321] on span at bounding box center [355, 321] width 15 height 9
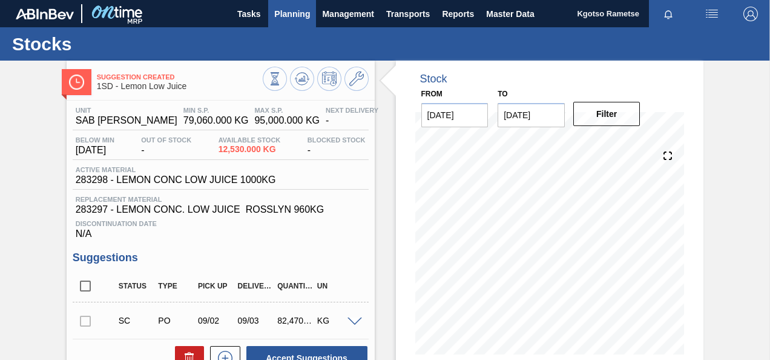
click at [288, 18] on span "Planning" at bounding box center [292, 14] width 36 height 15
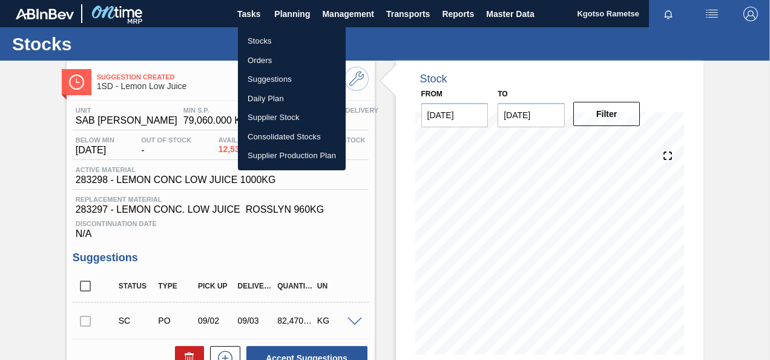
click at [262, 41] on li "Stocks" at bounding box center [292, 40] width 108 height 19
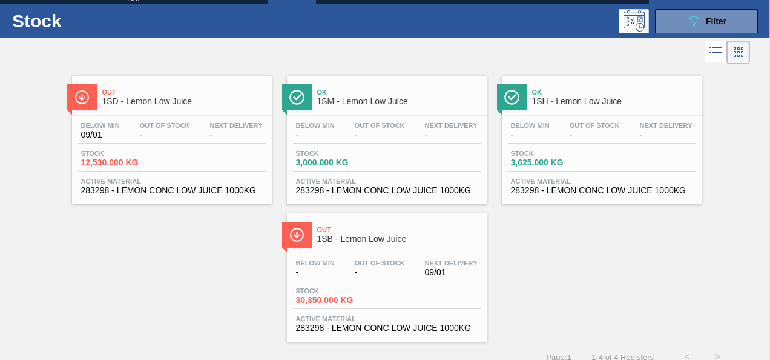
scroll to position [36, 0]
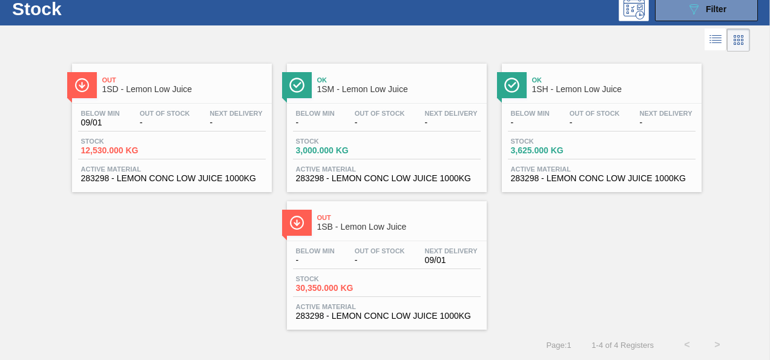
click at [133, 90] on span "1SD - Lemon Low Juice" at bounding box center [184, 89] width 164 height 9
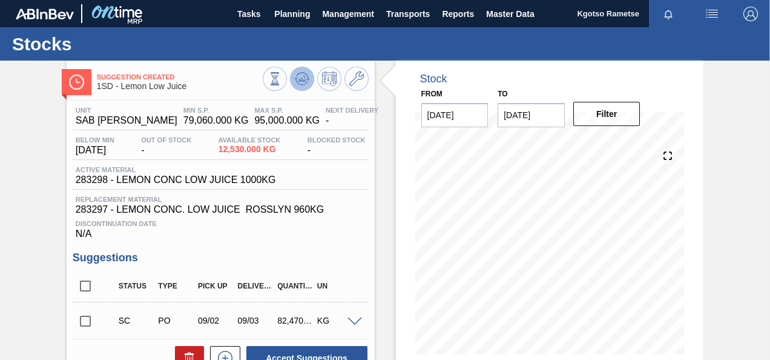
click at [300, 82] on icon at bounding box center [302, 78] width 15 height 15
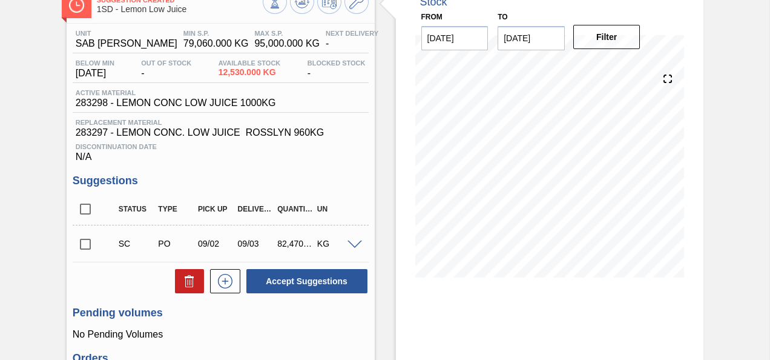
scroll to position [214, 0]
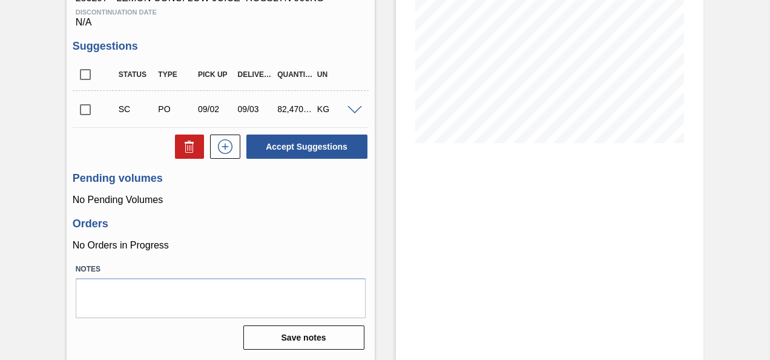
click at [348, 108] on span at bounding box center [355, 110] width 15 height 9
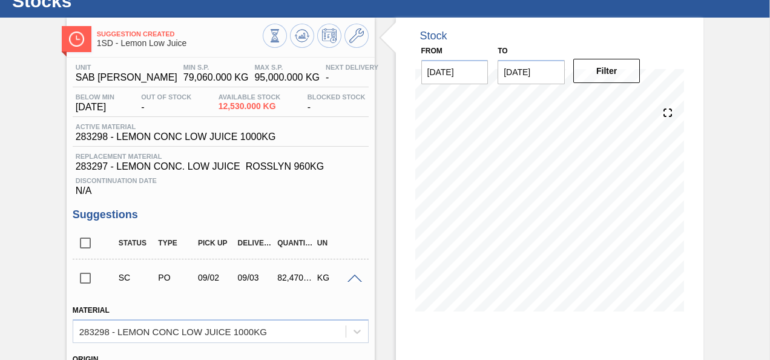
scroll to position [0, 0]
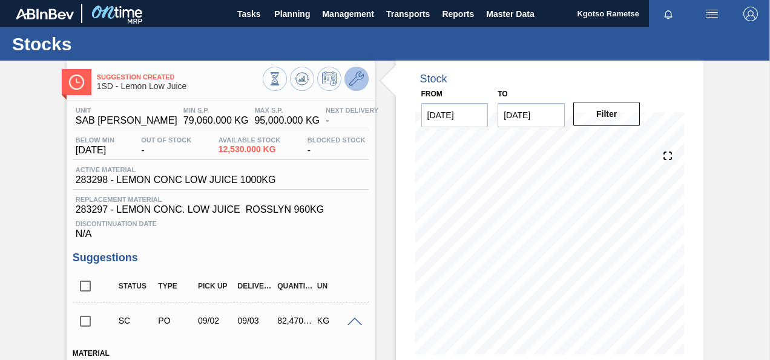
click at [354, 81] on icon at bounding box center [356, 78] width 15 height 15
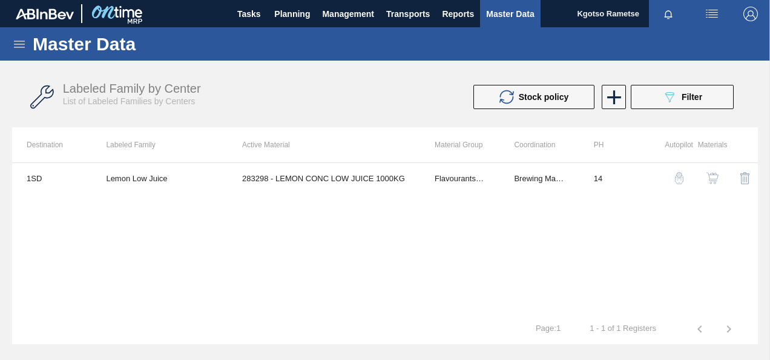
click at [717, 176] on img "button" at bounding box center [713, 178] width 12 height 12
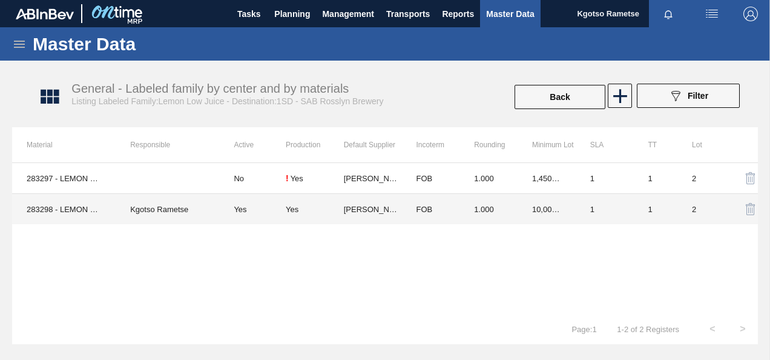
click at [382, 210] on td "[PERSON_NAME] Ingredients" at bounding box center [373, 209] width 58 height 31
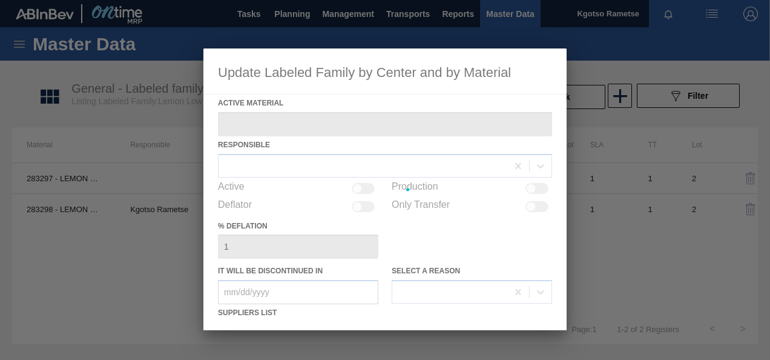
type Material "283298 - LEMON CONC LOW JUICE 1000KG"
checkbox input "true"
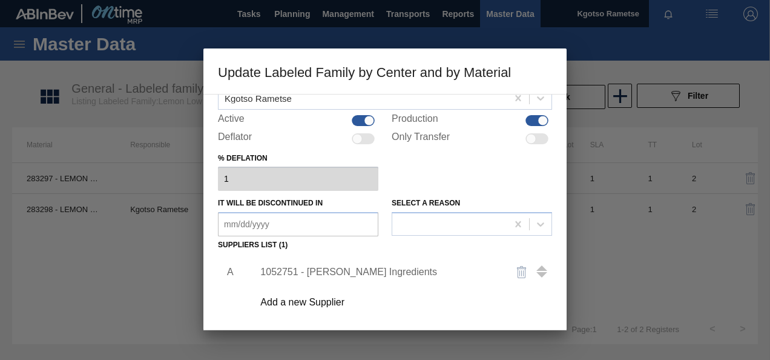
scroll to position [121, 0]
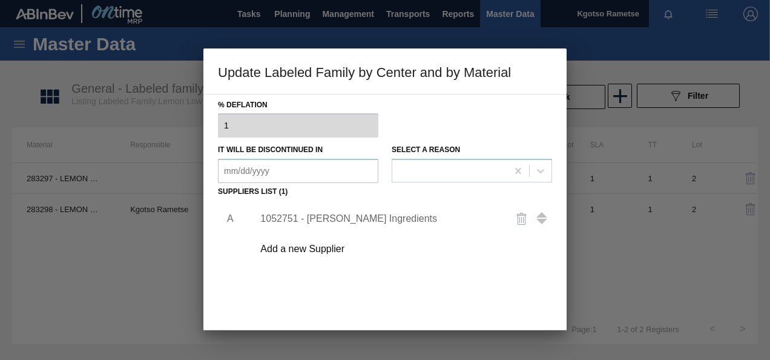
click at [355, 216] on div "1052751 - Kerry Ingredients" at bounding box center [378, 218] width 237 height 11
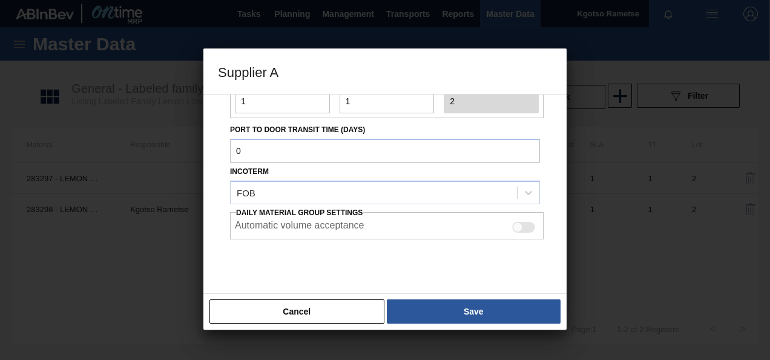
scroll to position [182, 0]
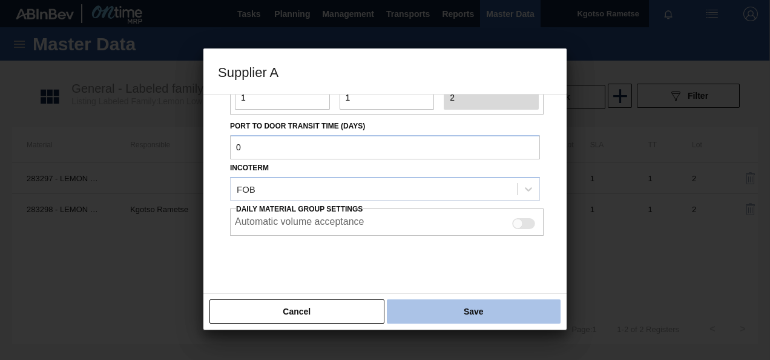
click at [415, 304] on button "Save" at bounding box center [474, 311] width 174 height 24
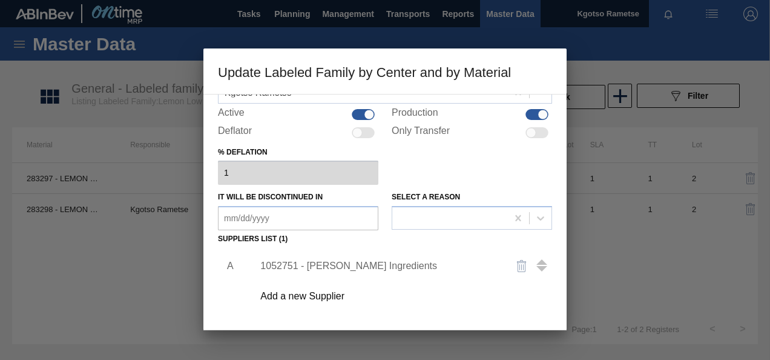
scroll to position [185, 0]
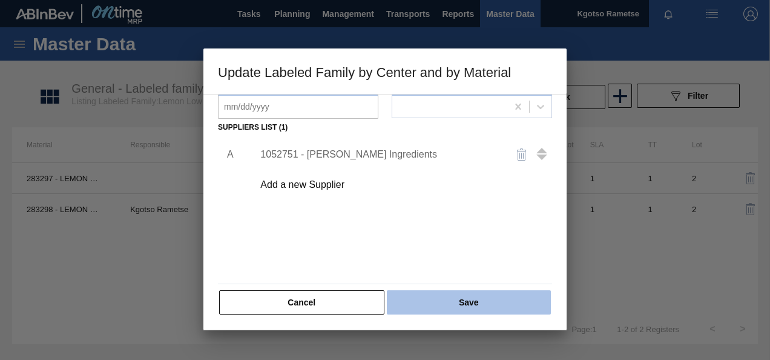
click at [434, 299] on button "Save" at bounding box center [469, 302] width 164 height 24
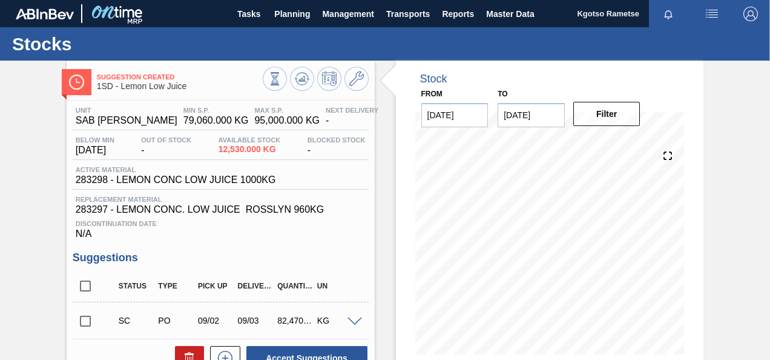
click at [351, 321] on span at bounding box center [355, 321] width 15 height 9
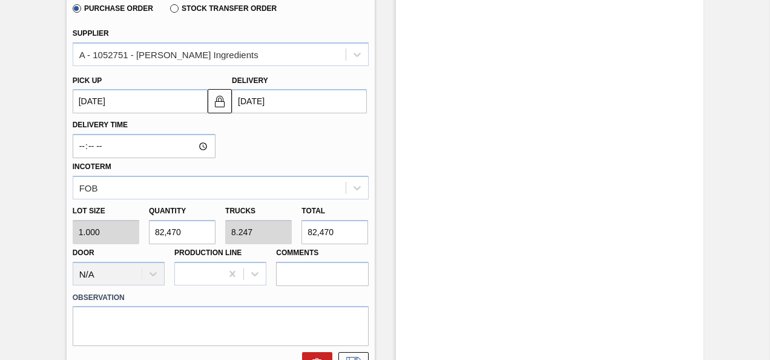
scroll to position [424, 0]
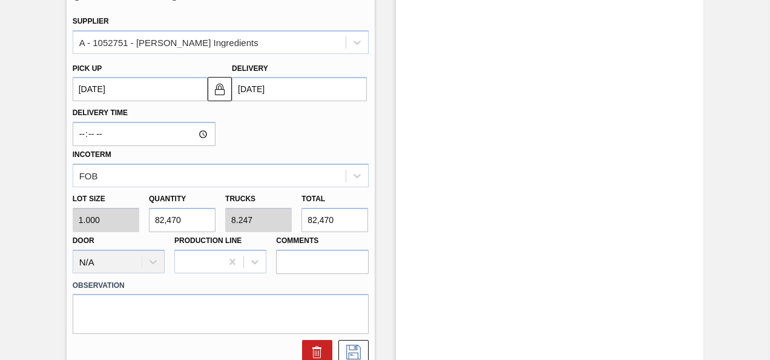
click at [97, 228] on div "Lot size 1.000 Quantity 82,470 Trucks 8.247 Total 82,470 Door N/A Production Li…" at bounding box center [221, 230] width 306 height 87
type input "1"
type input "0"
type input "1"
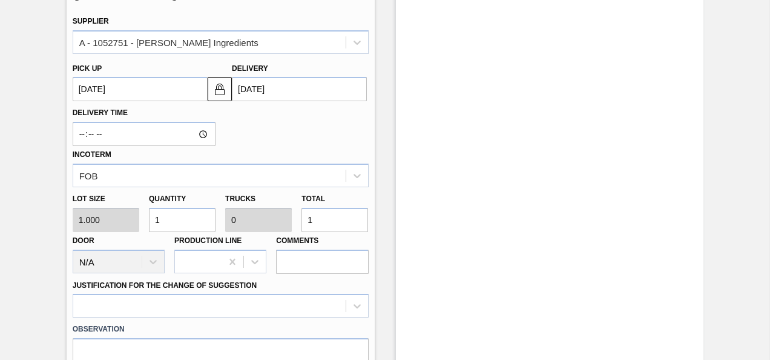
type input "10"
type input "0.001"
type input "10"
type input "100"
type input "0.01"
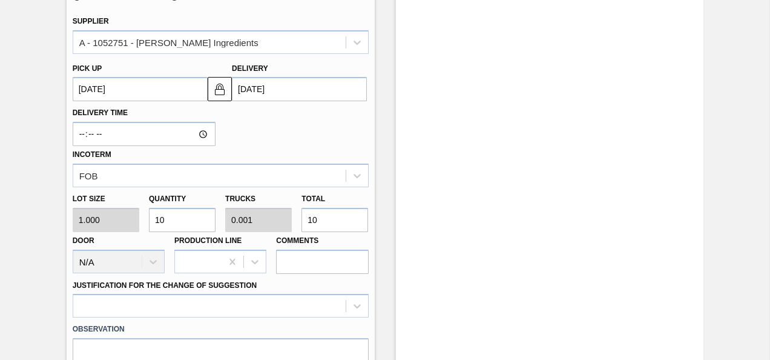
type input "100"
type input "1,000"
type input "0.1"
type input "1,000"
type input "10,000"
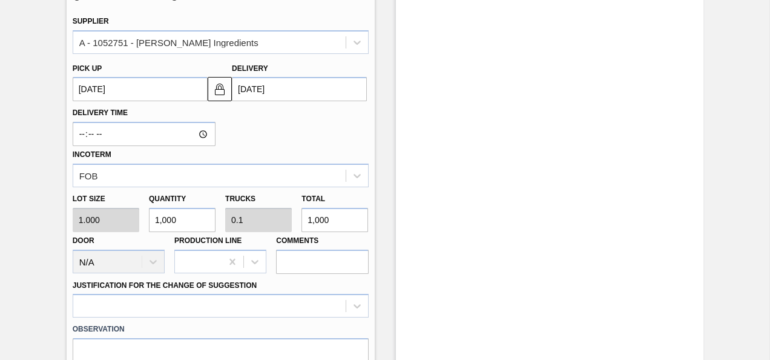
type input "1"
type input "10,000"
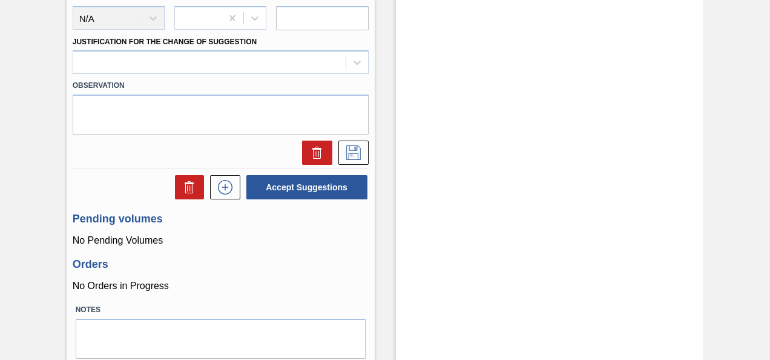
scroll to position [711, 0]
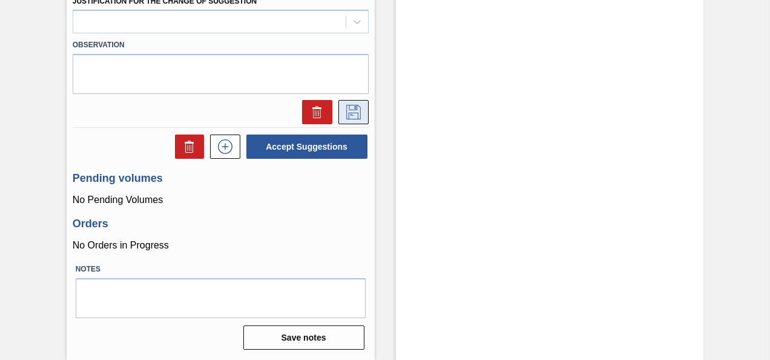
type input "10,000"
click at [355, 111] on icon at bounding box center [353, 112] width 19 height 15
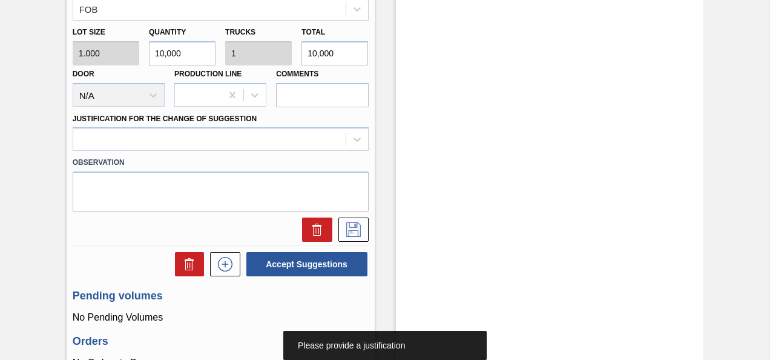
scroll to position [590, 0]
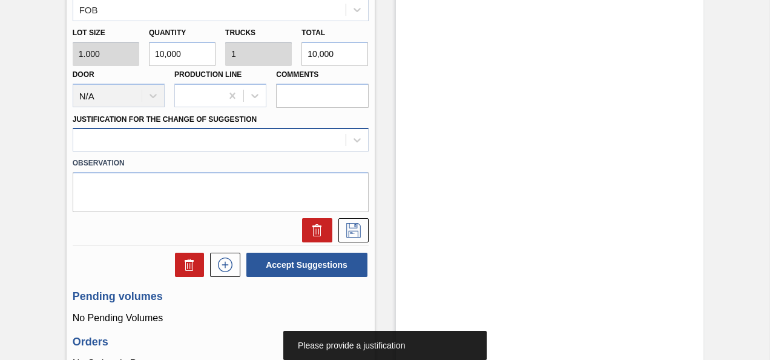
click at [168, 149] on div at bounding box center [209, 140] width 273 height 18
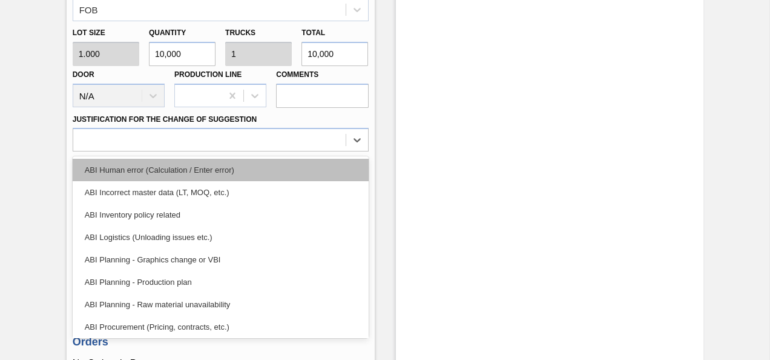
click at [165, 173] on div "ABI Human error (Calculation / Enter error)" at bounding box center [221, 170] width 296 height 22
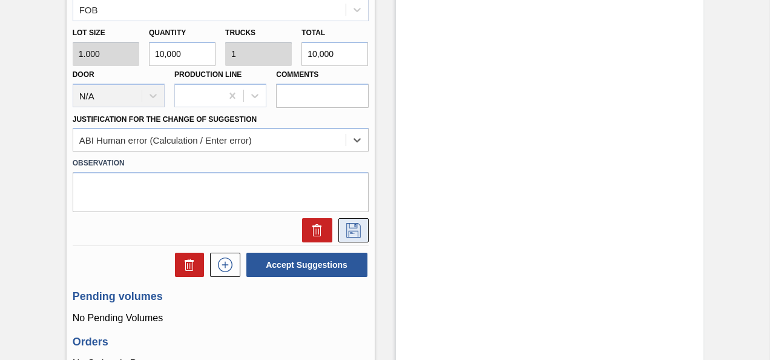
click at [352, 225] on button at bounding box center [354, 230] width 30 height 24
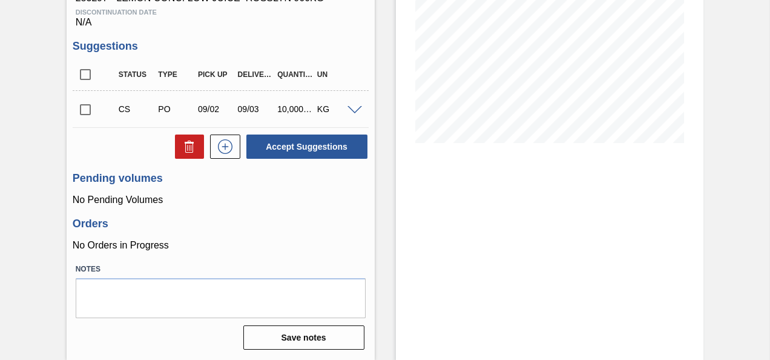
scroll to position [93, 0]
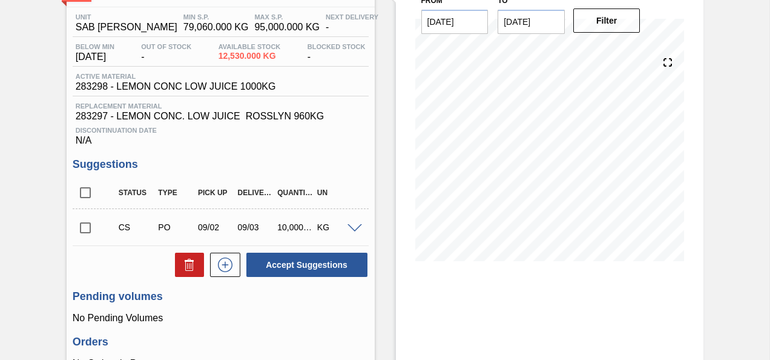
click at [126, 228] on div "CS" at bounding box center [137, 227] width 42 height 10
click at [352, 230] on span at bounding box center [355, 228] width 15 height 9
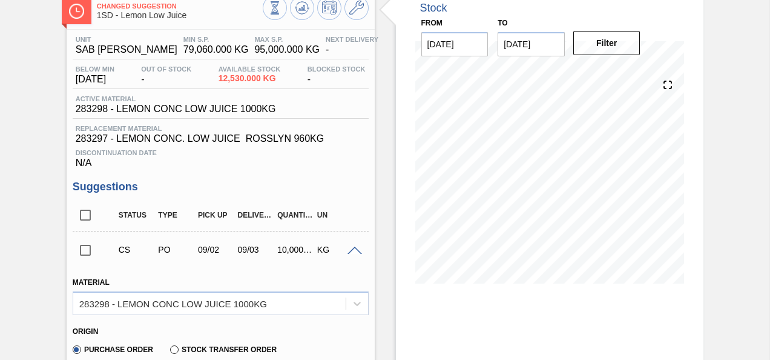
scroll to position [33, 0]
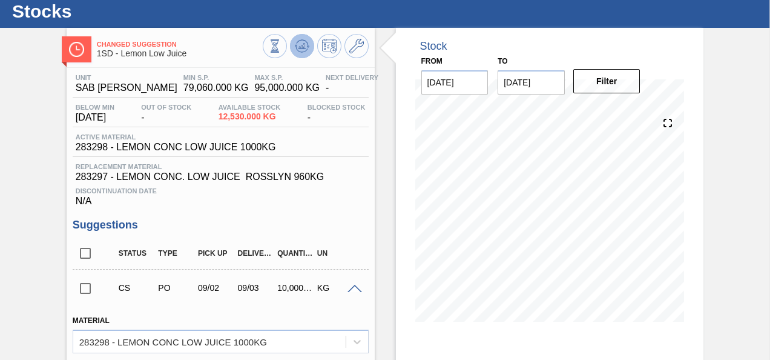
click at [296, 47] on icon at bounding box center [302, 49] width 12 height 6
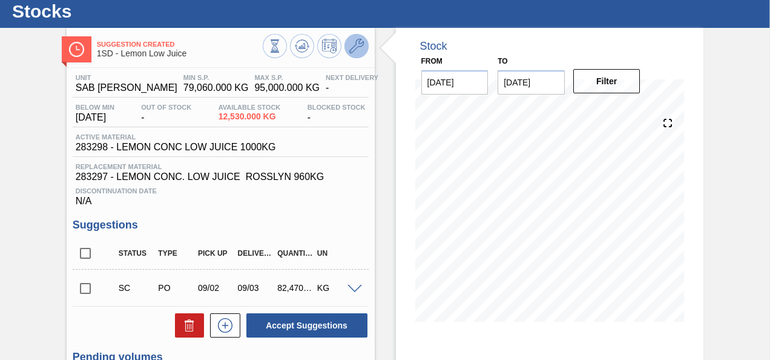
click at [352, 51] on icon at bounding box center [356, 46] width 15 height 15
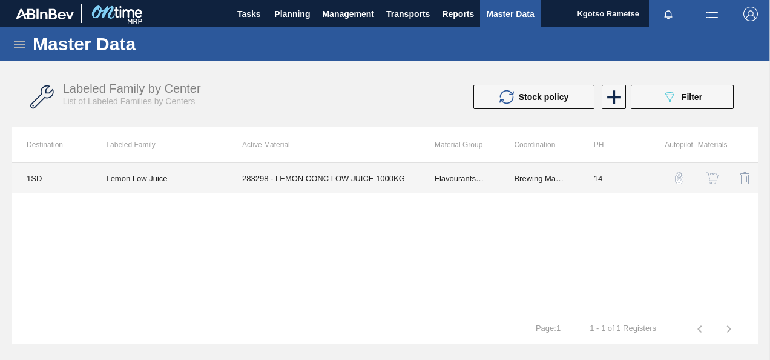
click at [283, 184] on td "283298 - LEMON CONC LOW JUICE 1000KG" at bounding box center [324, 178] width 193 height 30
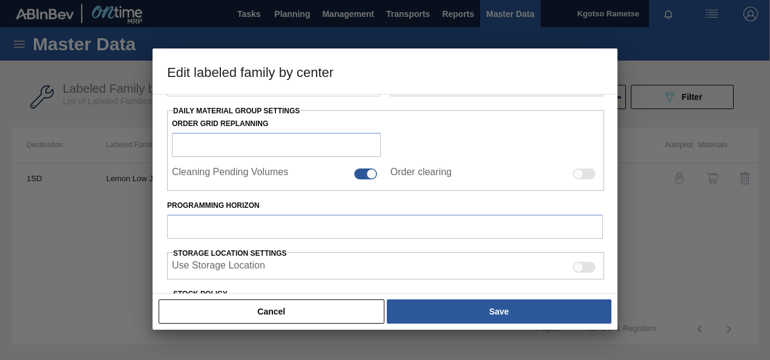
type input "Flavourants & Colourants"
type input "Fruit Concentrate"
type input "Lemon Low Juice"
type input "1SD - SAB [PERSON_NAME]"
type input "0"
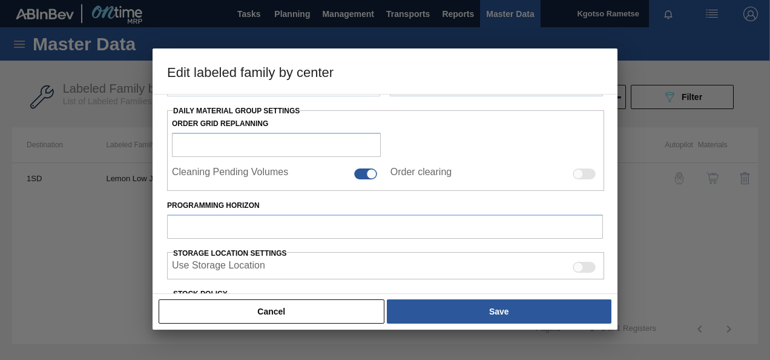
type input "14"
type input "79,060"
type input "95,000"
type input "100"
type input "95,000.000"
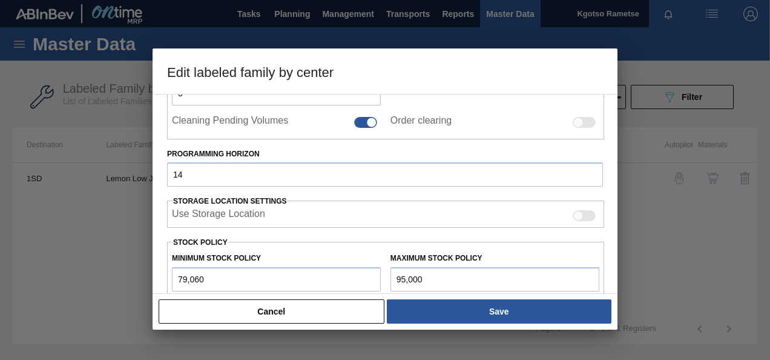
scroll to position [305, 0]
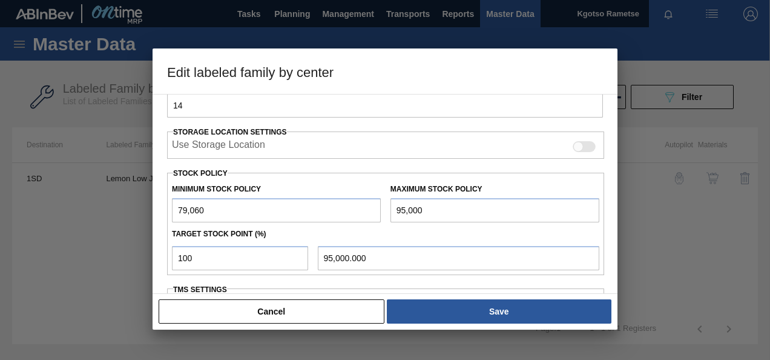
click at [173, 203] on input "79,060" at bounding box center [276, 210] width 209 height 24
type input "179,060"
type input "195,000"
type input "195,000.000"
click at [394, 209] on input "195,000" at bounding box center [495, 210] width 209 height 24
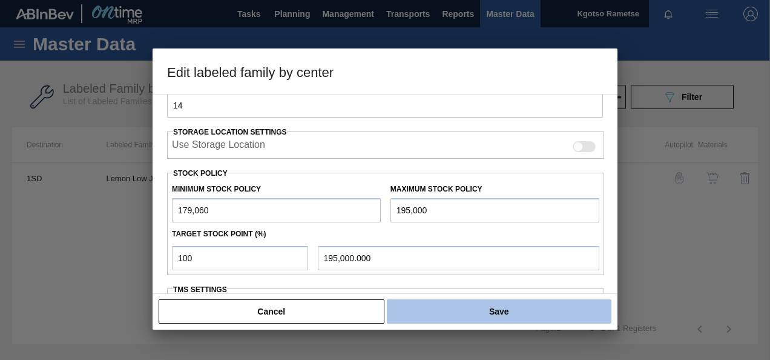
type input "195,000"
click at [442, 310] on button "Save" at bounding box center [499, 311] width 225 height 24
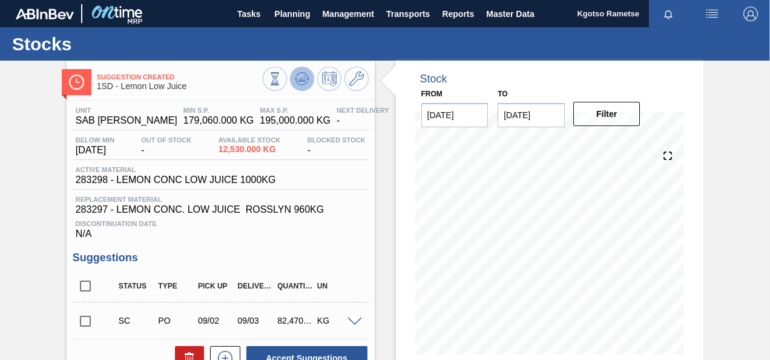
click at [298, 78] on icon at bounding box center [302, 78] width 15 height 15
click at [355, 320] on span at bounding box center [355, 321] width 15 height 9
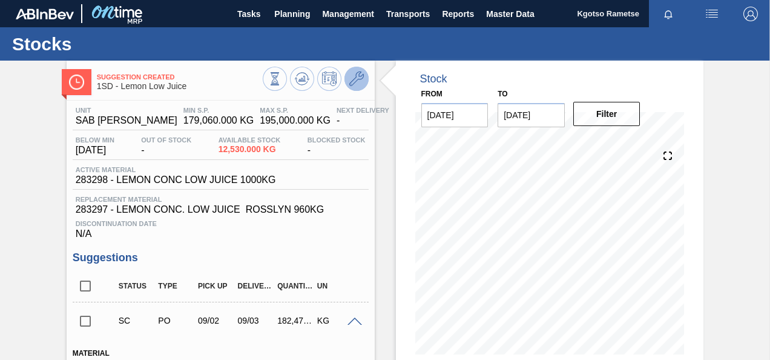
click at [363, 87] on button at bounding box center [357, 79] width 24 height 24
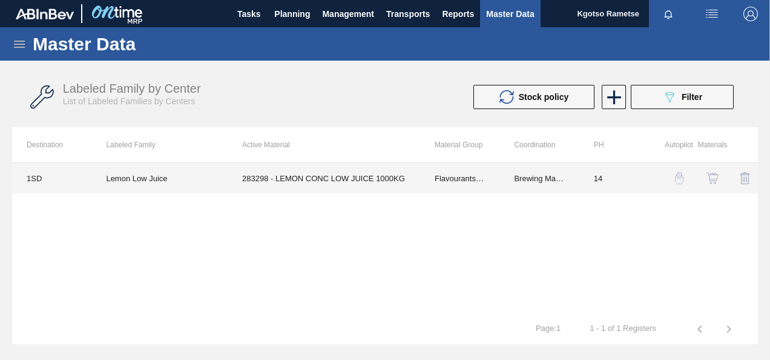
click at [312, 176] on td "283298 - LEMON CONC LOW JUICE 1000KG" at bounding box center [324, 178] width 193 height 30
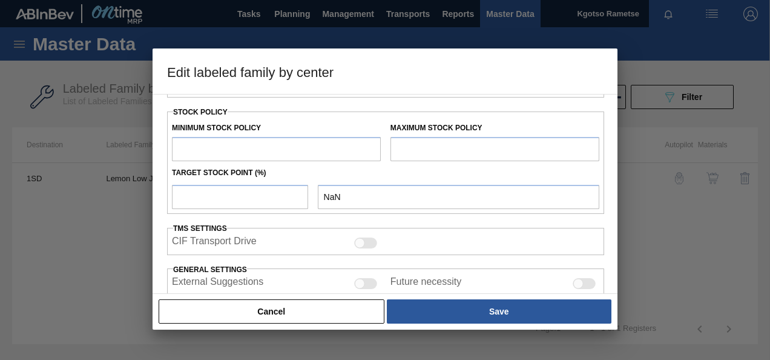
type input "Flavourants & Colourants"
type input "Fruit Concentrate"
type input "Lemon Low Juice"
type input "1SD - SAB [PERSON_NAME]"
type input "0"
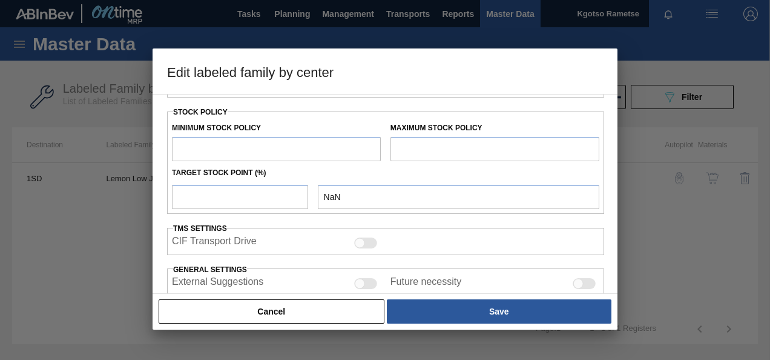
type input "14"
type input "179,060"
type input "195,000"
type input "100"
type input "195,000.000"
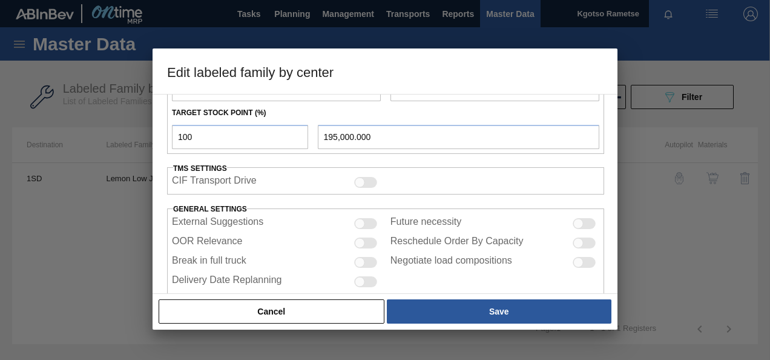
scroll to position [245, 0]
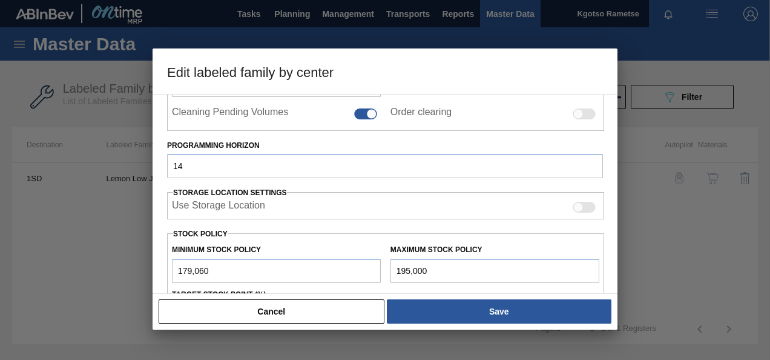
drag, startPoint x: 187, startPoint y: 267, endPoint x: 157, endPoint y: 271, distance: 29.4
click at [160, 272] on div "Material Group Flavourants & Colourants Family Fruit Concentrate Labeled Family…" at bounding box center [385, 194] width 465 height 200
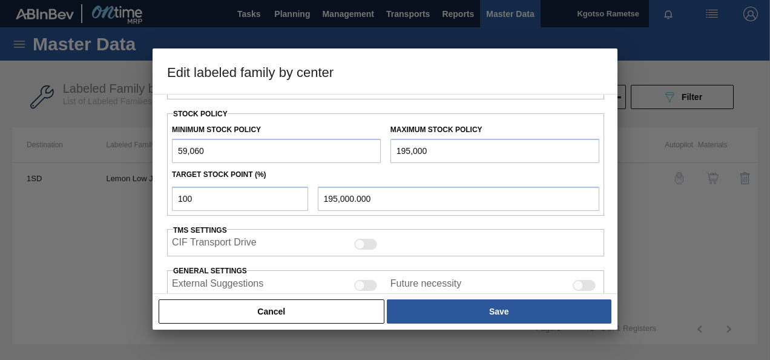
scroll to position [366, 0]
type input "59,060"
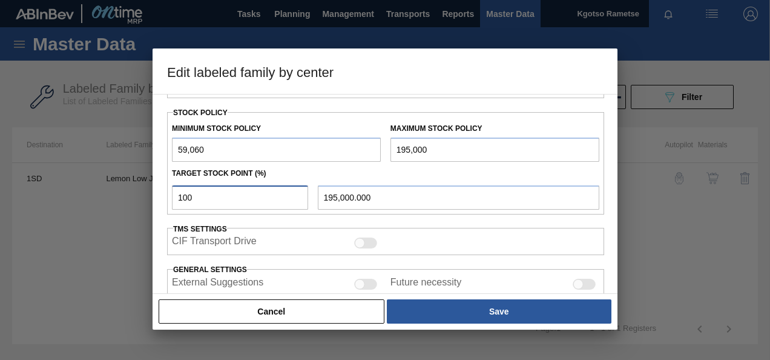
drag, startPoint x: 217, startPoint y: 200, endPoint x: 0, endPoint y: 217, distance: 217.5
click at [0, 0] on html "Tasks Planning Management Transports Reports Master Data Kgotso Rametse Mark al…" at bounding box center [385, 0] width 770 height 0
type input "0"
type input "59,060.000"
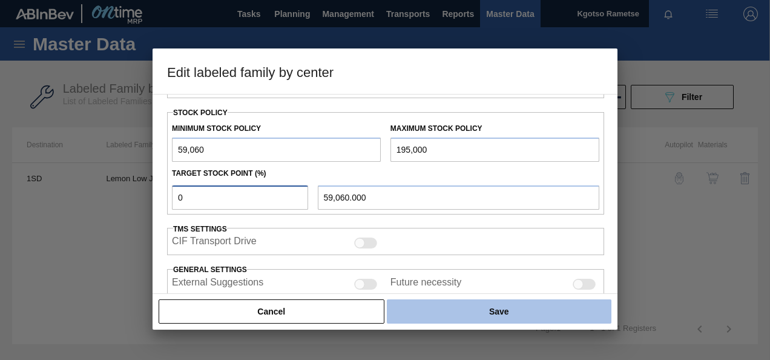
type input "0"
click at [440, 313] on button "Save" at bounding box center [499, 311] width 225 height 24
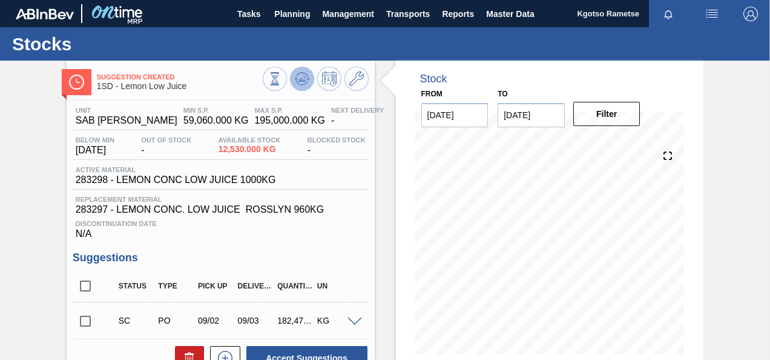
click at [308, 79] on button at bounding box center [302, 79] width 24 height 24
click at [357, 78] on icon at bounding box center [356, 78] width 15 height 15
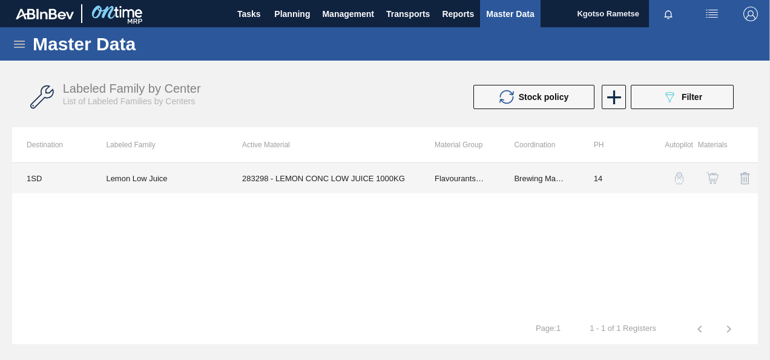
click at [306, 183] on td "283298 - LEMON CONC LOW JUICE 1000KG" at bounding box center [324, 178] width 193 height 30
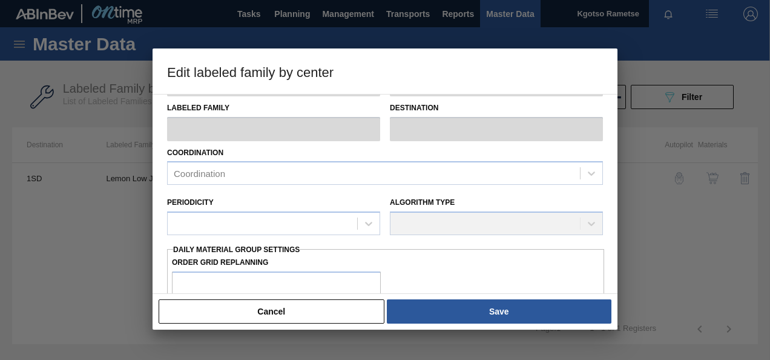
type input "Flavourants & Colourants"
type input "Fruit Concentrate"
type input "Lemon Low Juice"
type input "1SD - SAB [PERSON_NAME]"
type input "0"
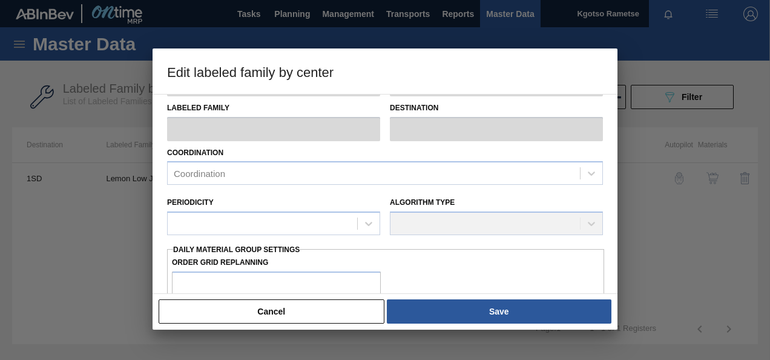
type input "14"
type input "59,060"
type input "195,000"
type input "0"
type input "59,060.000"
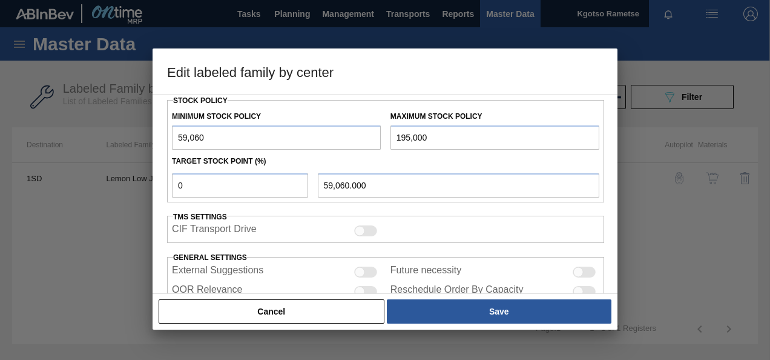
scroll to position [328, 0]
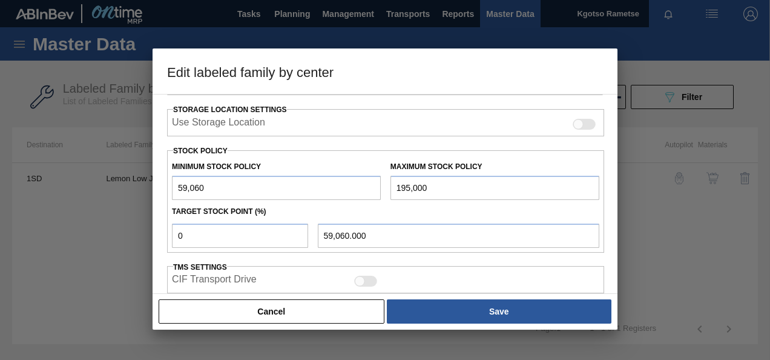
drag, startPoint x: 182, startPoint y: 184, endPoint x: 113, endPoint y: 190, distance: 69.3
click at [136, 190] on div "Edit labeled family by center Material Group Flavourants & Colourants Family Fr…" at bounding box center [385, 180] width 770 height 360
type input "19,060"
type input "19,060.000"
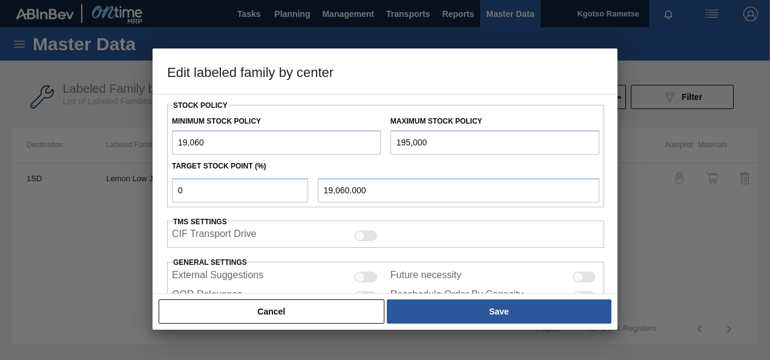
scroll to position [449, 0]
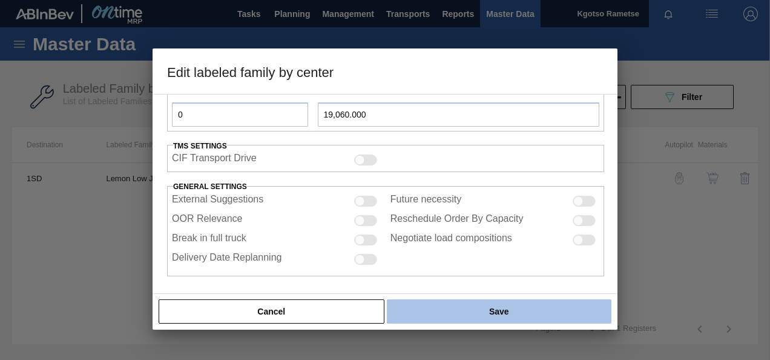
type input "19,060"
click at [430, 311] on button "Save" at bounding box center [499, 311] width 225 height 24
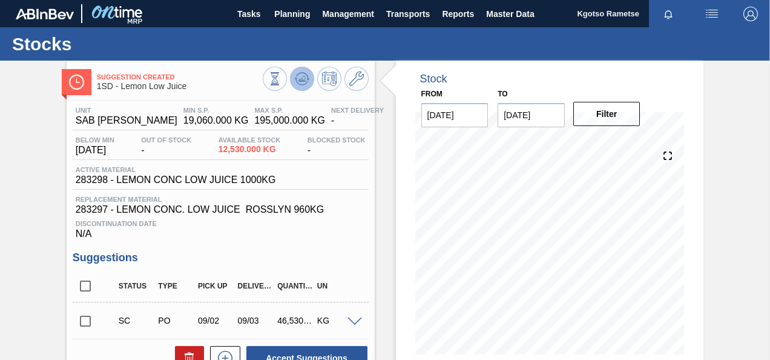
click at [295, 78] on icon at bounding box center [302, 78] width 15 height 15
click at [313, 10] on button "Planning" at bounding box center [292, 13] width 48 height 27
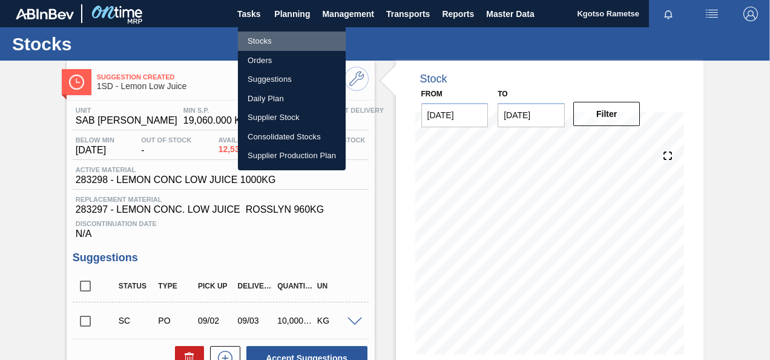
click at [258, 38] on li "Stocks" at bounding box center [292, 40] width 108 height 19
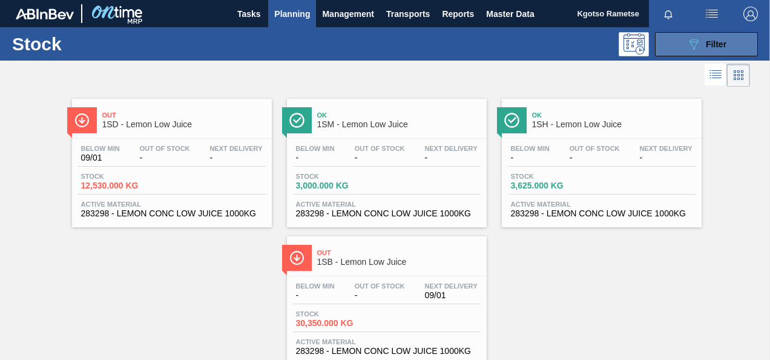
click at [709, 37] on div "089F7B8B-B2A5-4AFE-B5C0-19BA573D28AC Filter" at bounding box center [707, 44] width 40 height 15
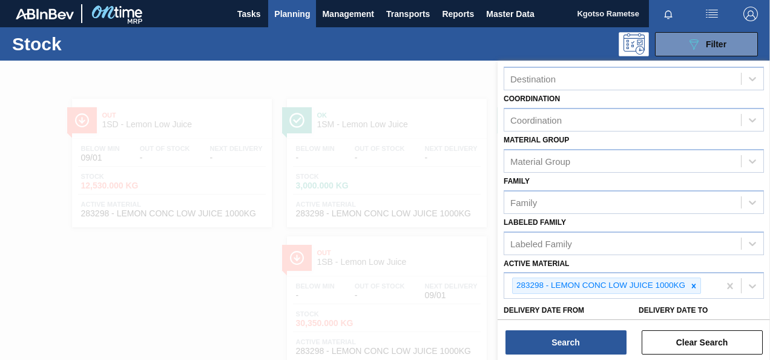
scroll to position [219, 0]
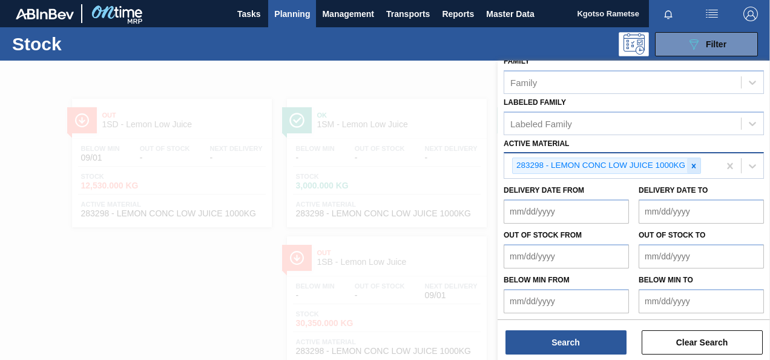
click at [695, 164] on icon at bounding box center [694, 166] width 4 height 4
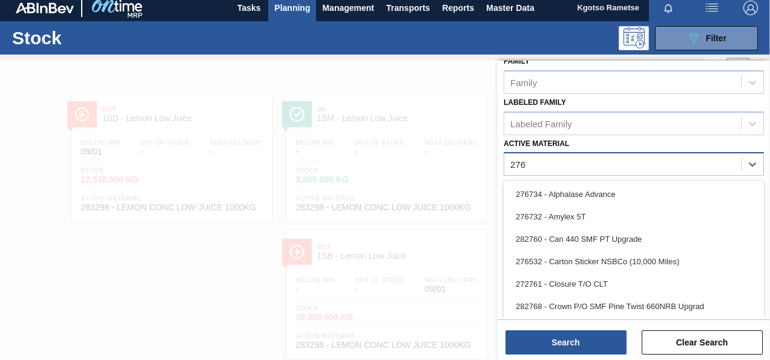
scroll to position [217, 0]
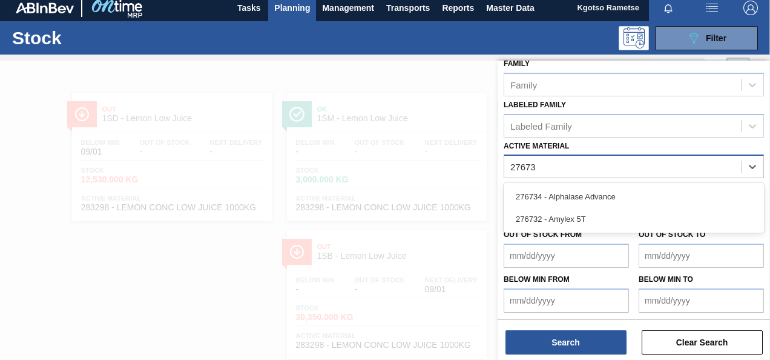
type Material "276732"
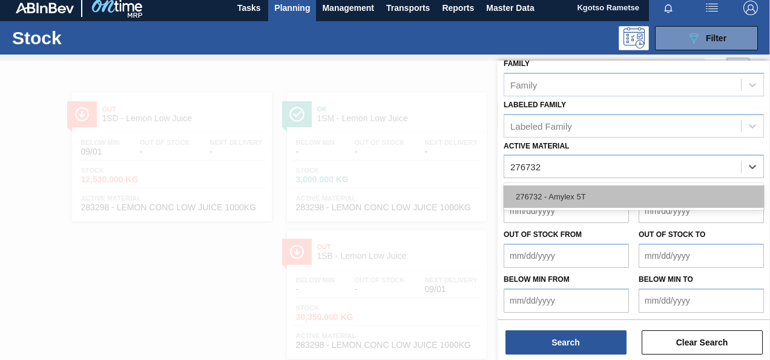
click at [610, 199] on div "276732 - Amylex 5T" at bounding box center [634, 196] width 260 height 22
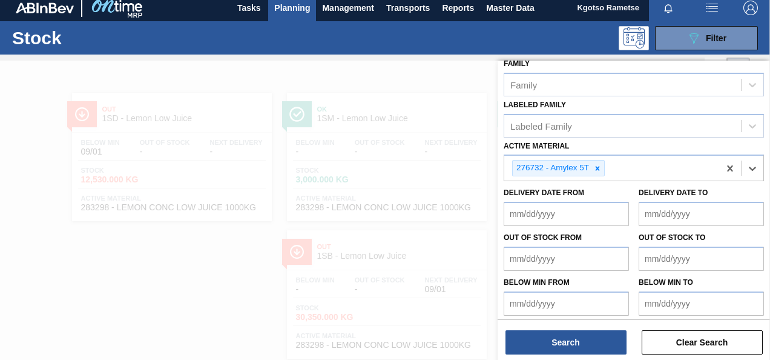
scroll to position [219, 0]
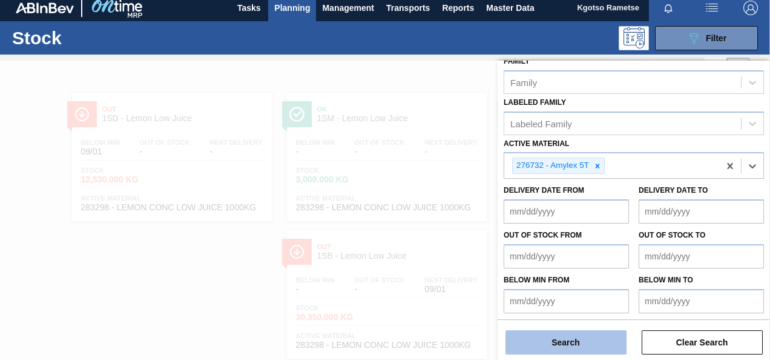
click at [528, 350] on button "Search" at bounding box center [566, 342] width 121 height 24
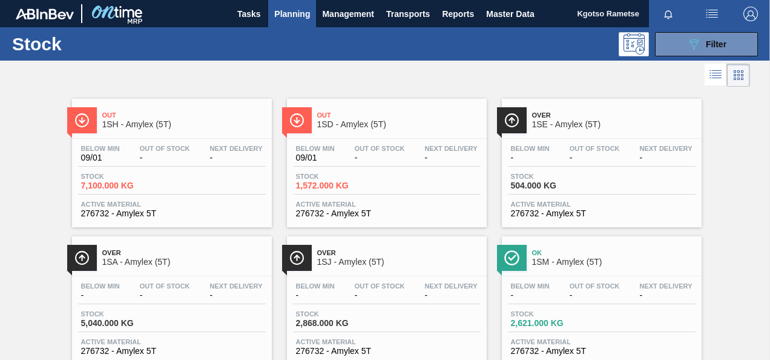
click at [355, 110] on div "Out 1SD - Amylex (5T)" at bounding box center [399, 120] width 164 height 27
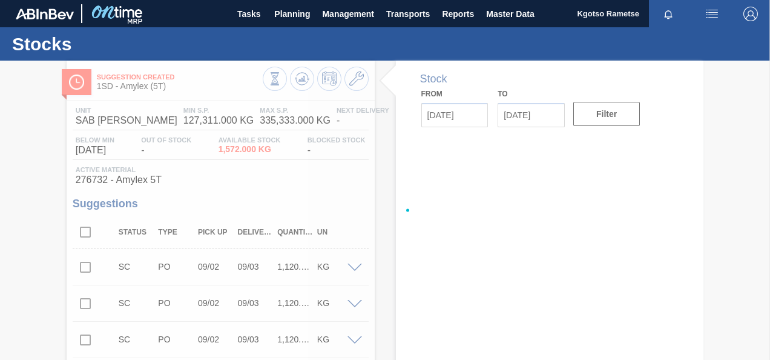
click at [353, 82] on div at bounding box center [385, 210] width 770 height 299
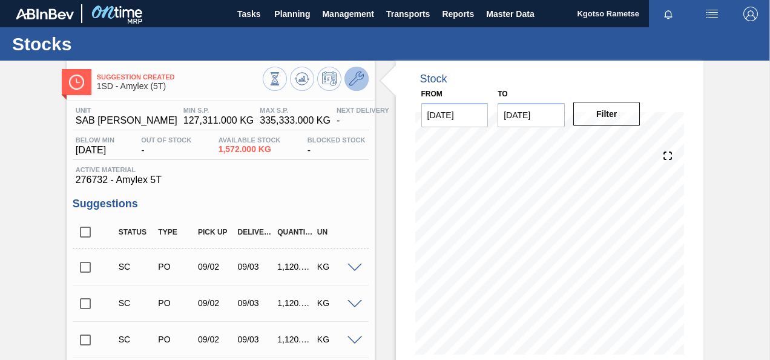
click at [351, 90] on button at bounding box center [357, 79] width 24 height 24
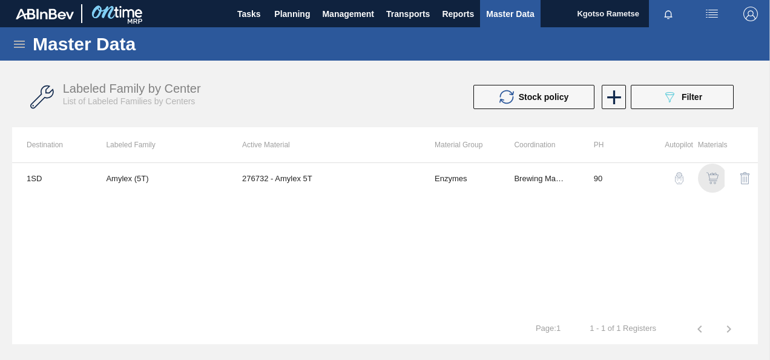
click at [711, 179] on img "button" at bounding box center [713, 178] width 12 height 12
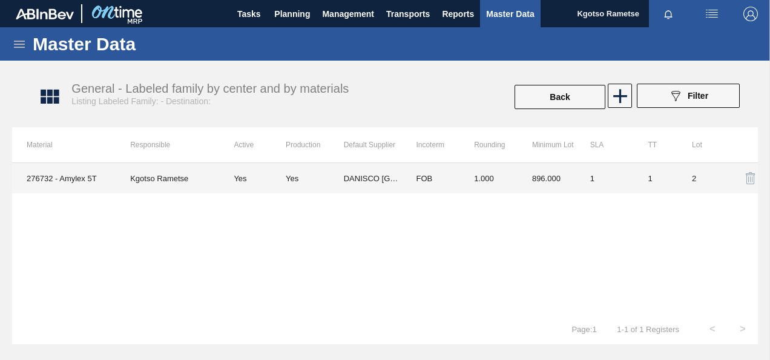
click at [395, 171] on td "DANISCO SOUTH AFRICA (PTY) LTD" at bounding box center [373, 178] width 58 height 30
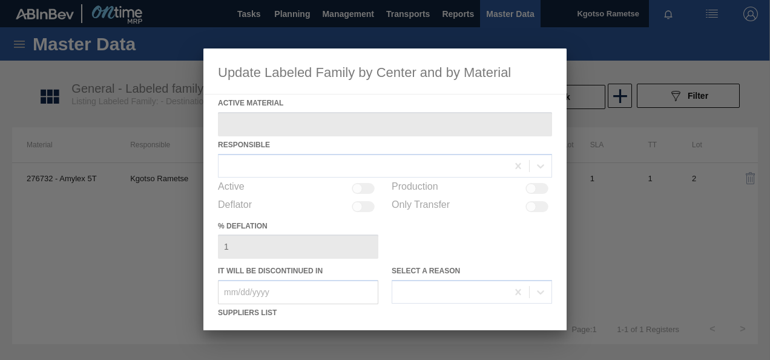
type Material "276732 - Amylex 5T"
checkbox input "true"
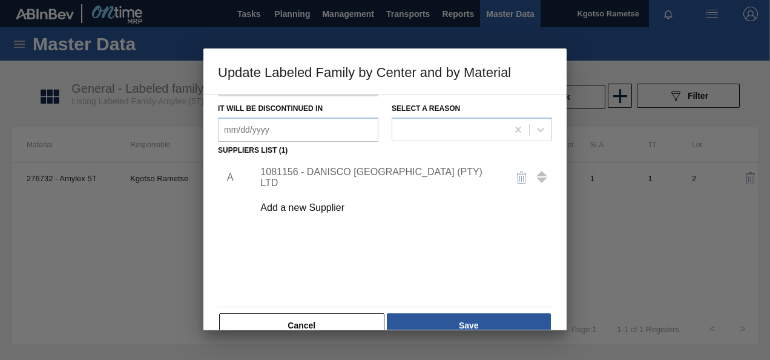
scroll to position [182, 0]
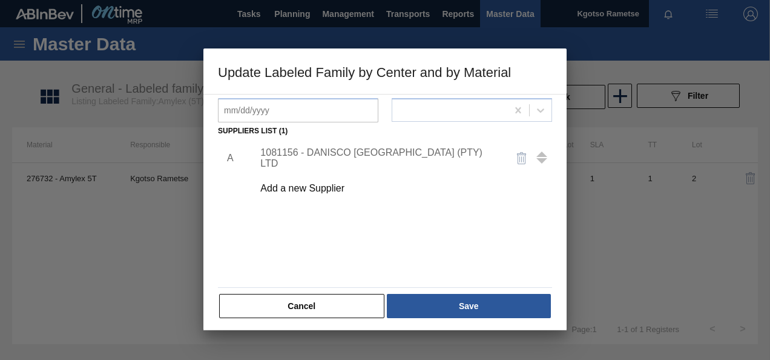
click at [320, 157] on div "1081156 - DANISCO SOUTH AFRICA (PTY) LTD" at bounding box center [378, 158] width 237 height 22
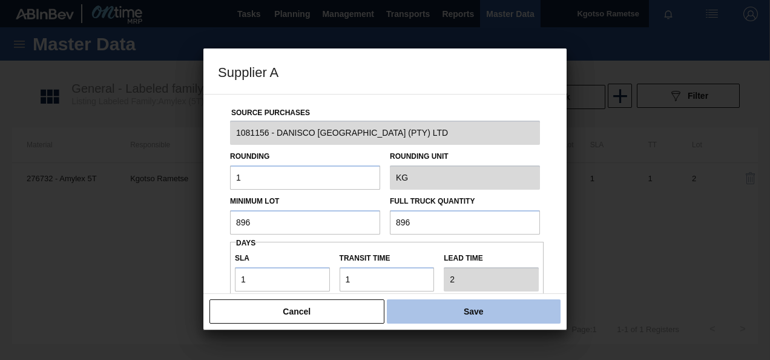
click at [438, 310] on button "Save" at bounding box center [474, 311] width 174 height 24
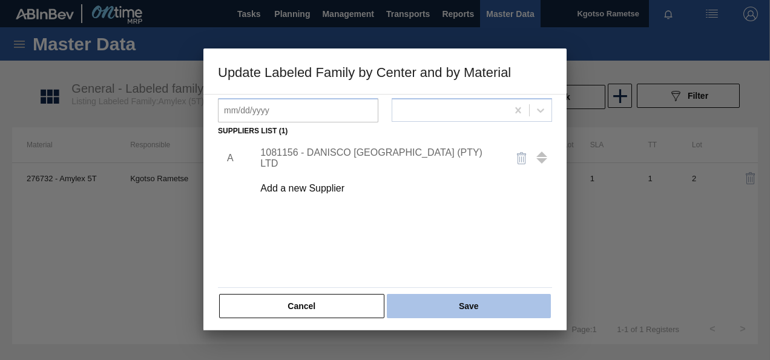
click at [438, 306] on button "Save" at bounding box center [469, 306] width 164 height 24
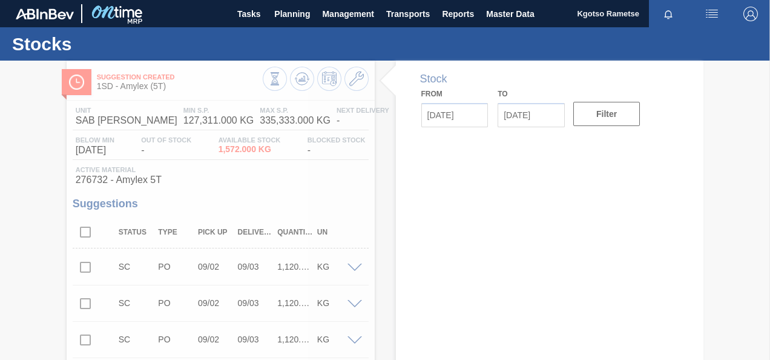
type input "[DATE]"
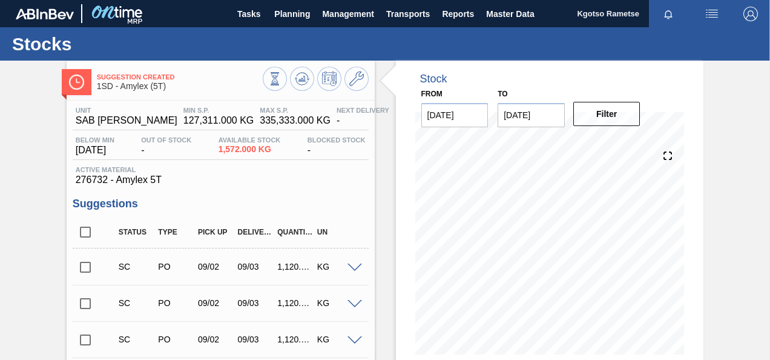
click at [309, 79] on button at bounding box center [302, 79] width 24 height 24
drag, startPoint x: 302, startPoint y: 11, endPoint x: 286, endPoint y: 38, distance: 31.3
click at [302, 11] on span "Planning" at bounding box center [292, 14] width 36 height 15
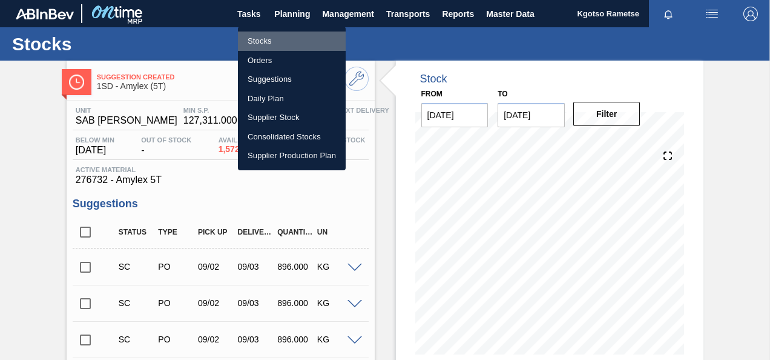
drag, startPoint x: 286, startPoint y: 38, endPoint x: 320, endPoint y: 31, distance: 35.0
click at [286, 38] on li "Stocks" at bounding box center [292, 40] width 108 height 19
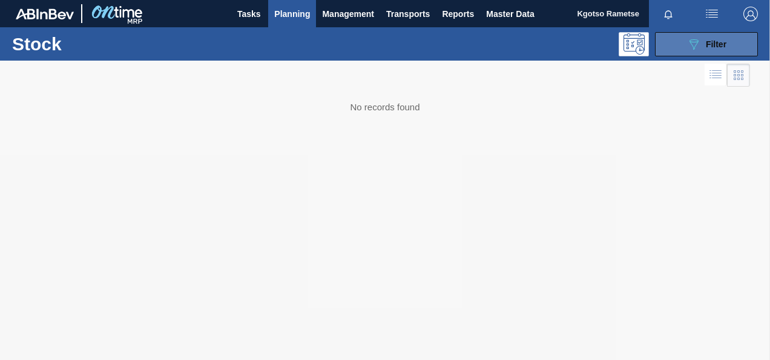
click at [673, 53] on button "089F7B8B-B2A5-4AFE-B5C0-19BA573D28AC Filter" at bounding box center [706, 44] width 103 height 24
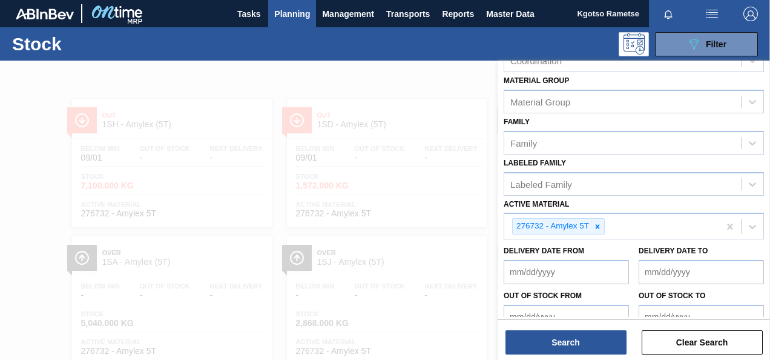
scroll to position [219, 0]
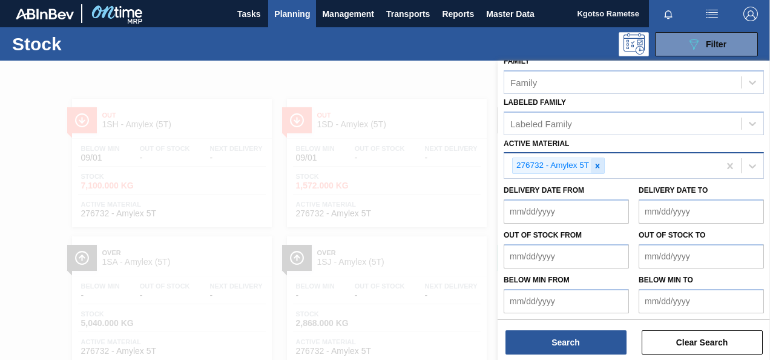
click at [598, 167] on icon at bounding box center [597, 166] width 8 height 8
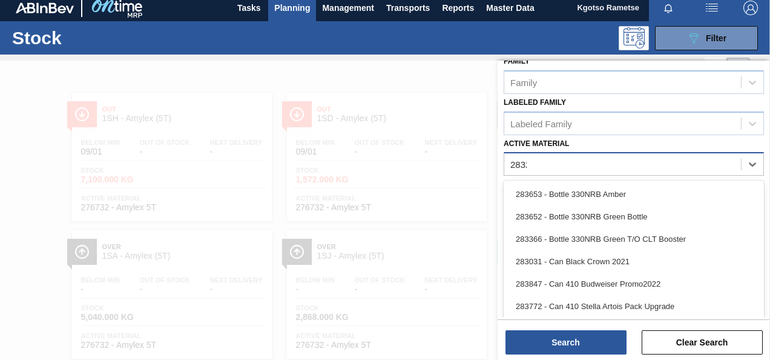
scroll to position [217, 0]
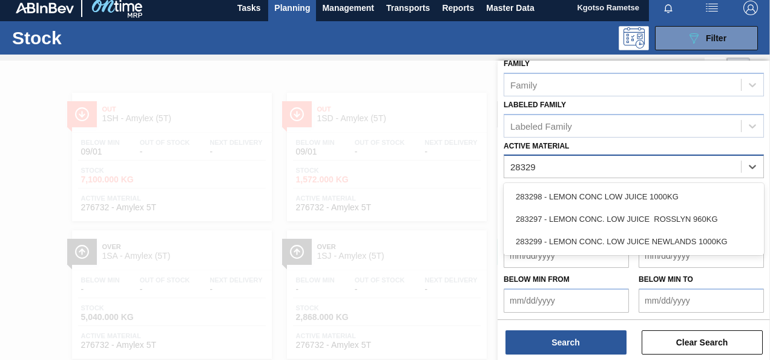
type Material "283298"
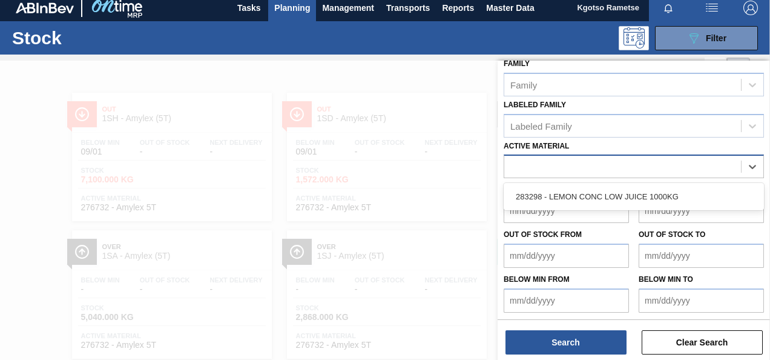
scroll to position [219, 0]
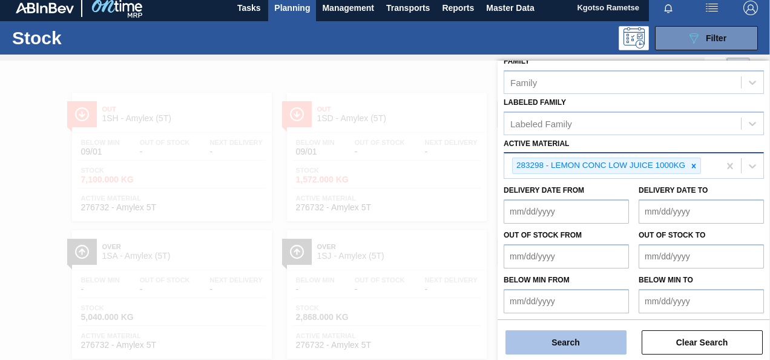
click at [565, 340] on button "Search" at bounding box center [566, 342] width 121 height 24
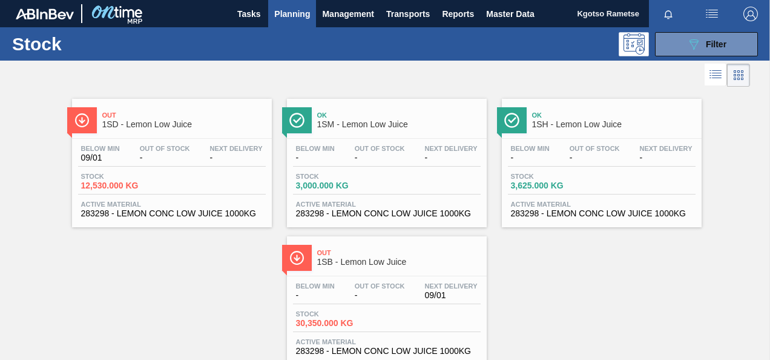
click at [207, 132] on div "Out 1SD - Lemon Low Juice" at bounding box center [184, 120] width 164 height 27
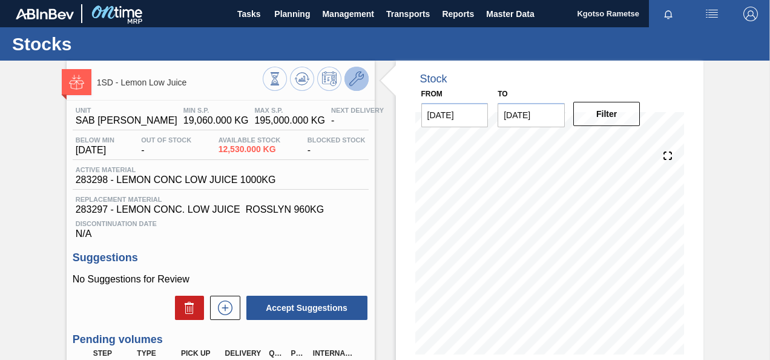
click at [359, 80] on icon at bounding box center [356, 78] width 15 height 15
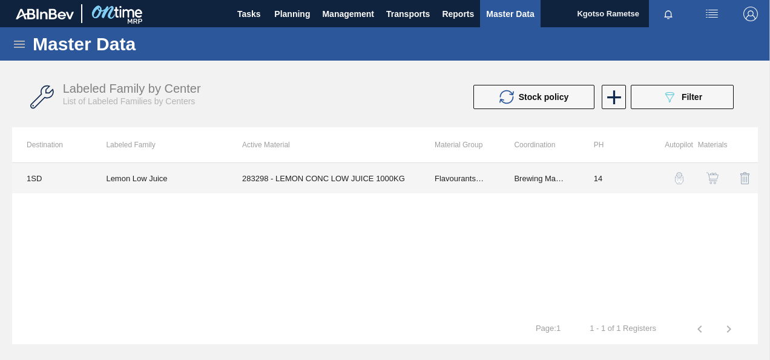
click at [363, 177] on td "283298 - LEMON CONC LOW JUICE 1000KG" at bounding box center [324, 178] width 193 height 30
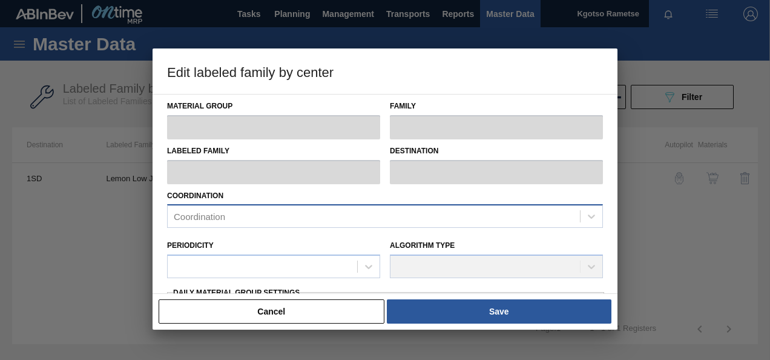
type input "Flavourants & Colourants"
type input "Fruit Concentrate"
type input "Lemon Low Juice"
type input "1SD - SAB [PERSON_NAME]"
type input "0"
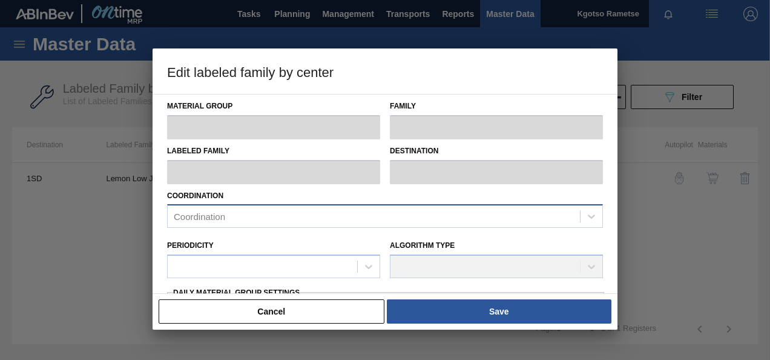
type input "14"
type input "19,060"
type input "195,000"
type input "0"
type input "19,060.000"
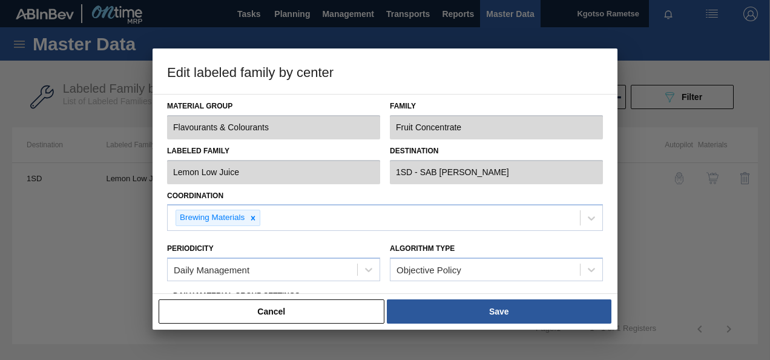
click at [160, 253] on div "Material Group Flavourants & Colourants Family Fruit Concentrate Labeled Family…" at bounding box center [385, 194] width 465 height 200
click at [234, 315] on button "Cancel" at bounding box center [272, 311] width 226 height 24
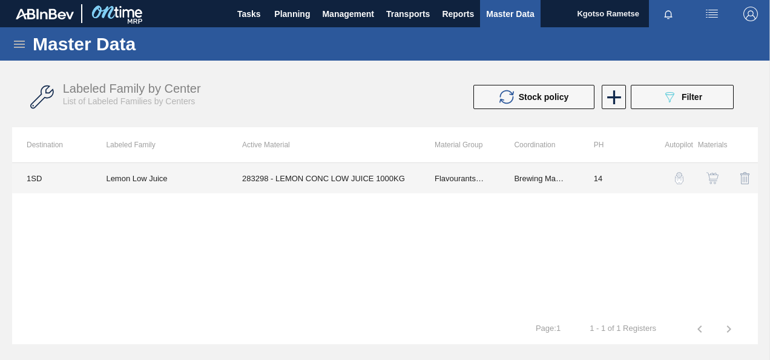
click at [375, 174] on td "283298 - LEMON CONC LOW JUICE 1000KG" at bounding box center [324, 178] width 193 height 30
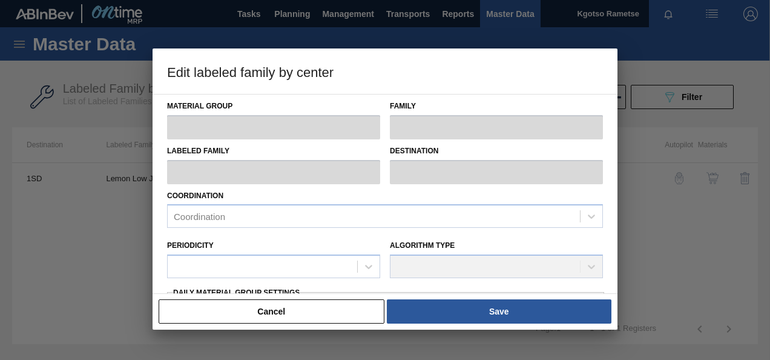
type input "Flavourants & Colourants"
type input "Fruit Concentrate"
type input "Lemon Low Juice"
type input "1SD - SAB [PERSON_NAME]"
type input "0"
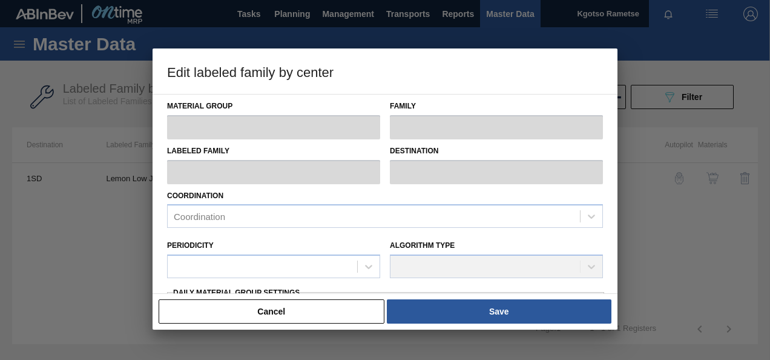
type input "14"
type input "19,060"
type input "195,000"
type input "0"
type input "19,060.000"
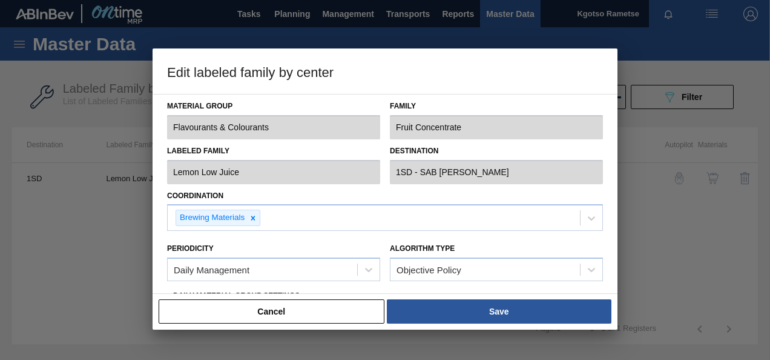
click at [162, 219] on div "Material Group Flavourants & Colourants Family Fruit Concentrate Labeled Family…" at bounding box center [385, 194] width 465 height 200
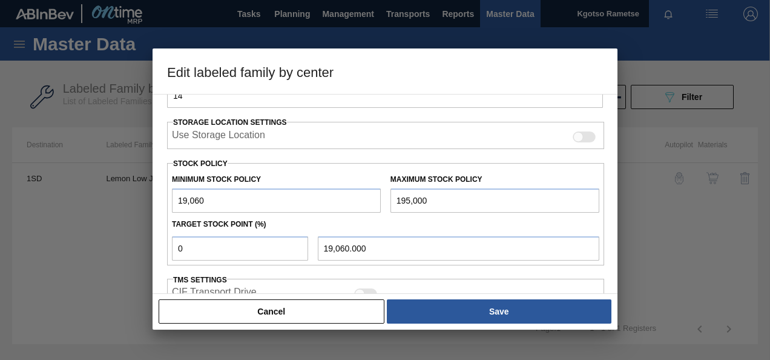
scroll to position [266, 0]
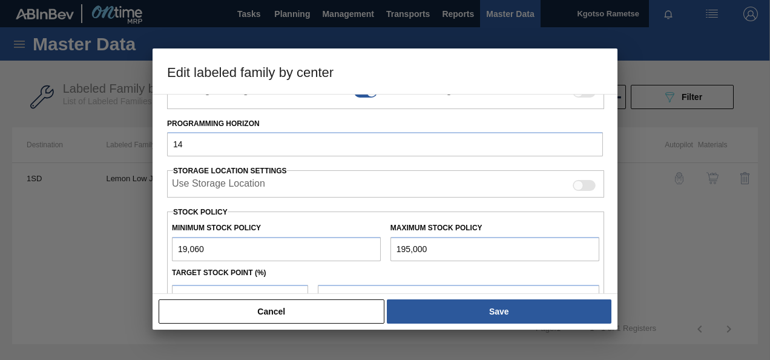
drag, startPoint x: 182, startPoint y: 248, endPoint x: 165, endPoint y: 245, distance: 16.6
click at [165, 245] on div "Material Group Flavourants & Colourants Family Fruit Concentrate Labeled Family…" at bounding box center [385, 194] width 465 height 200
type input "39,060"
type input "39,060.000"
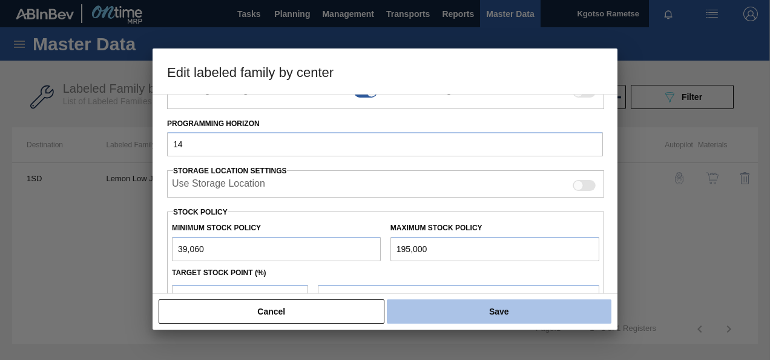
type input "39,060"
click at [438, 309] on button "Save" at bounding box center [499, 311] width 225 height 24
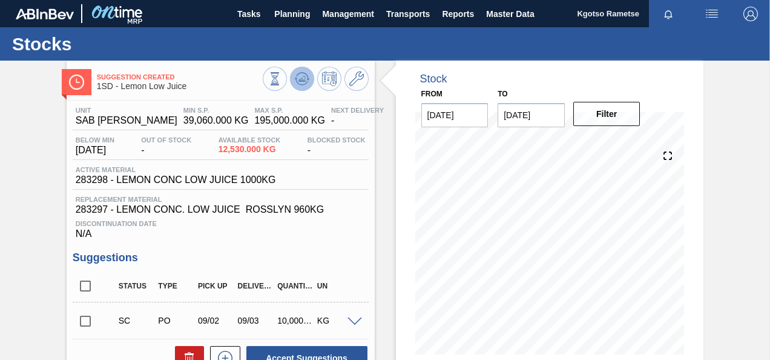
click at [297, 71] on button at bounding box center [302, 79] width 24 height 24
click at [359, 85] on icon at bounding box center [356, 78] width 15 height 15
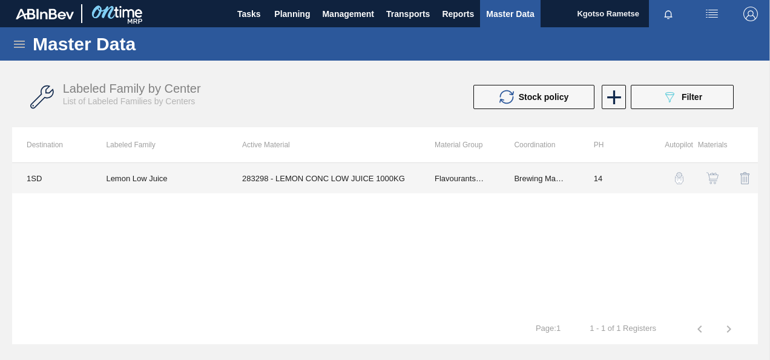
click at [337, 175] on td "283298 - LEMON CONC LOW JUICE 1000KG" at bounding box center [324, 178] width 193 height 30
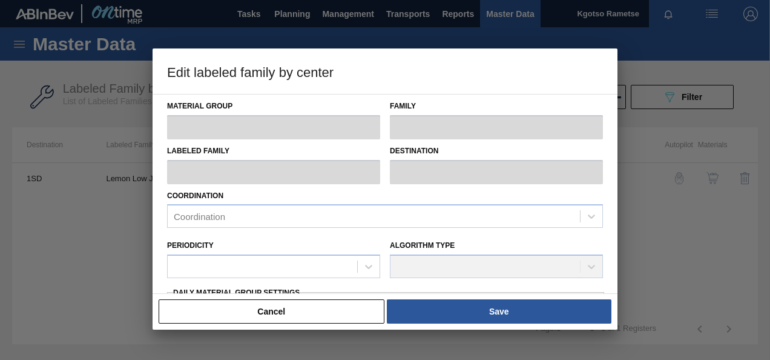
type input "Flavourants & Colourants"
type input "Fruit Concentrate"
type input "Lemon Low Juice"
type input "1SD - SAB [PERSON_NAME]"
type input "0"
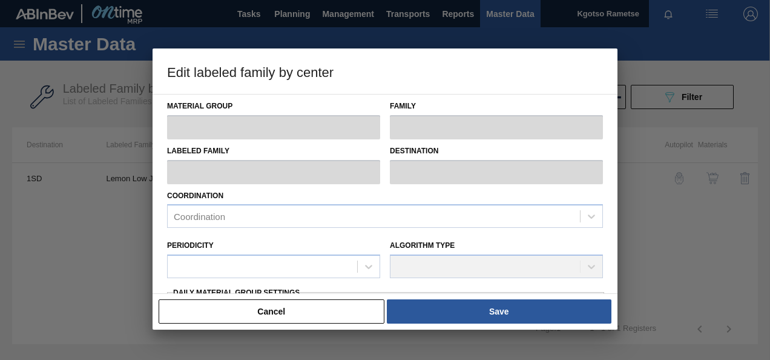
type input "14"
type input "39,060"
type input "195,000"
type input "0"
type input "39,060.000"
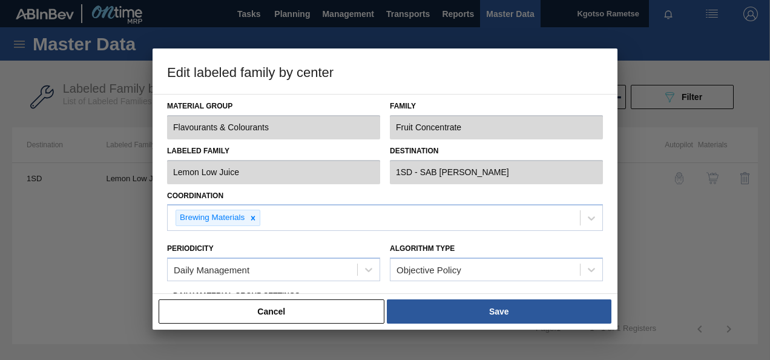
click at [164, 214] on div "Coordination Brewing Materials" at bounding box center [385, 209] width 446 height 44
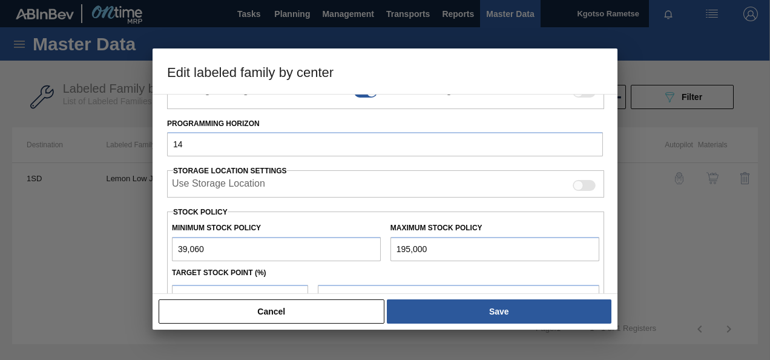
scroll to position [291, 0]
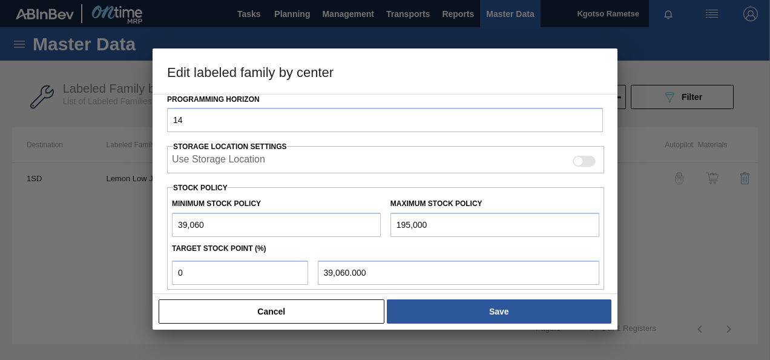
drag, startPoint x: 183, startPoint y: 223, endPoint x: 168, endPoint y: 234, distance: 18.2
click at [168, 234] on div "Minimum Stock Policy 39,060" at bounding box center [276, 216] width 219 height 42
type input "19,060"
type input "19,060.000"
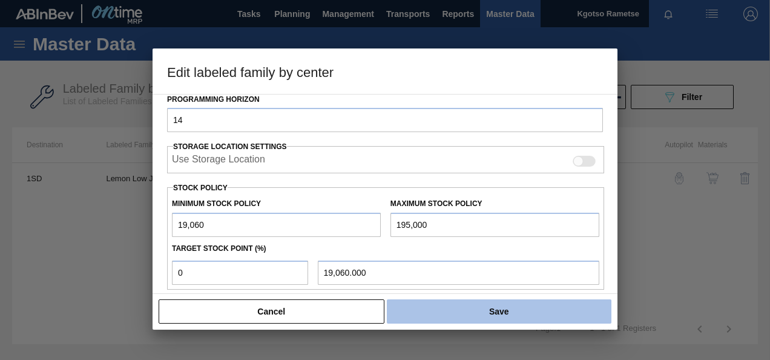
type input "19,060"
click at [472, 303] on button "Save" at bounding box center [499, 311] width 225 height 24
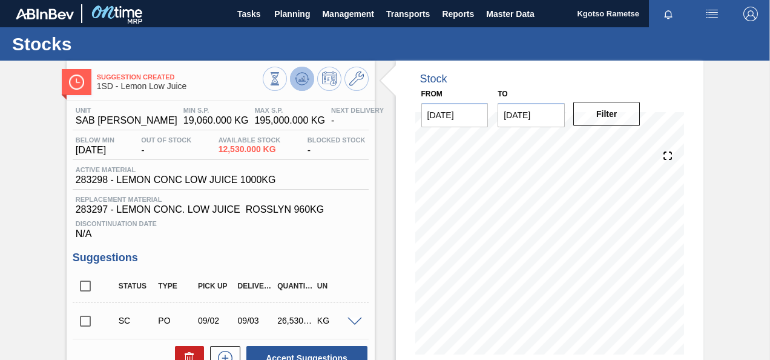
click at [293, 85] on button at bounding box center [302, 79] width 24 height 24
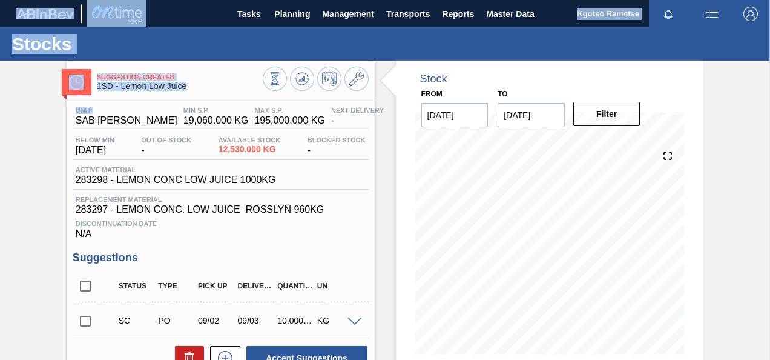
click at [0, 0] on html "Tasks Planning Management Transports Reports Master Data Kgotso [PERSON_NAME] a…" at bounding box center [385, 0] width 770 height 0
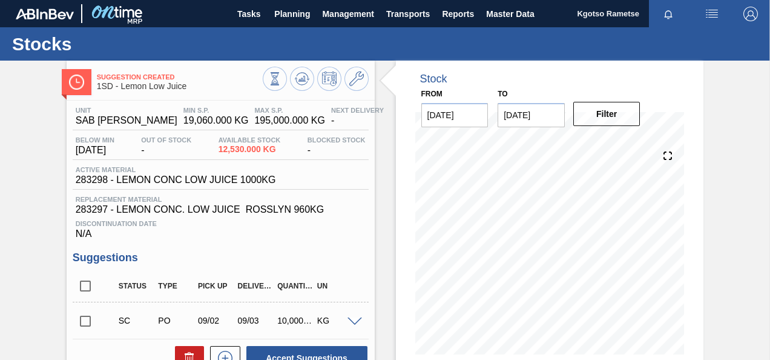
drag, startPoint x: -2, startPoint y: 118, endPoint x: 15, endPoint y: 134, distance: 23.1
click at [15, 134] on div "Suggestion Created 1SD - Lemon Low Juice Unit SAB Rosslyn Brewery MIN S.P. 19,0…" at bounding box center [385, 331] width 770 height 541
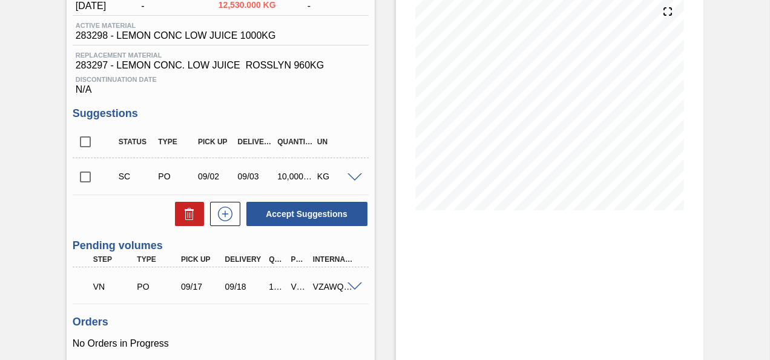
scroll to position [245, 0]
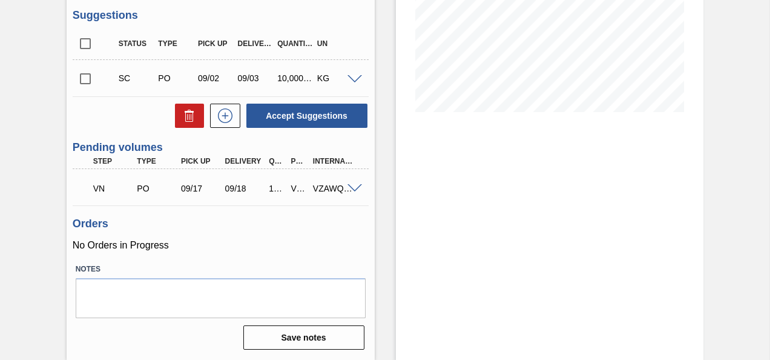
click at [353, 191] on span at bounding box center [355, 188] width 15 height 9
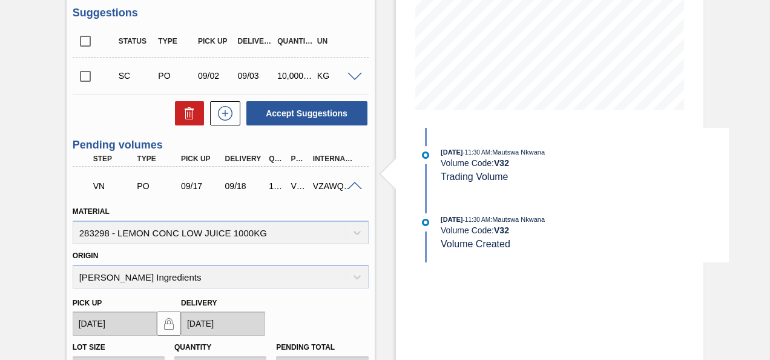
scroll to position [0, 0]
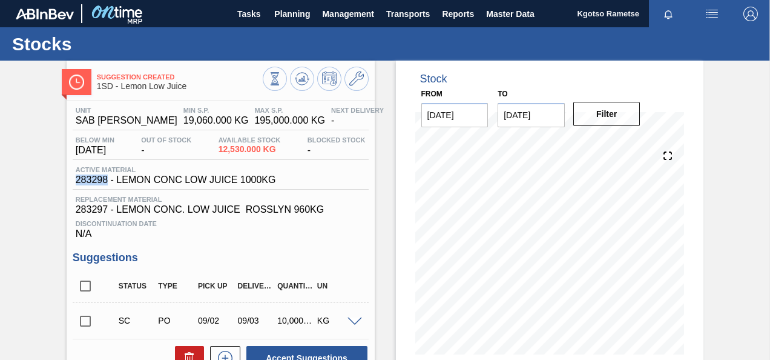
drag, startPoint x: 107, startPoint y: 184, endPoint x: 61, endPoint y: 179, distance: 46.9
copy span "283298"
click at [305, 76] on icon at bounding box center [302, 78] width 15 height 15
click at [730, 114] on div "Suggestion Created 1SD - Lemon Low Juice Unit SAB Rosslyn Brewery MIN S.P. 19,0…" at bounding box center [385, 331] width 770 height 541
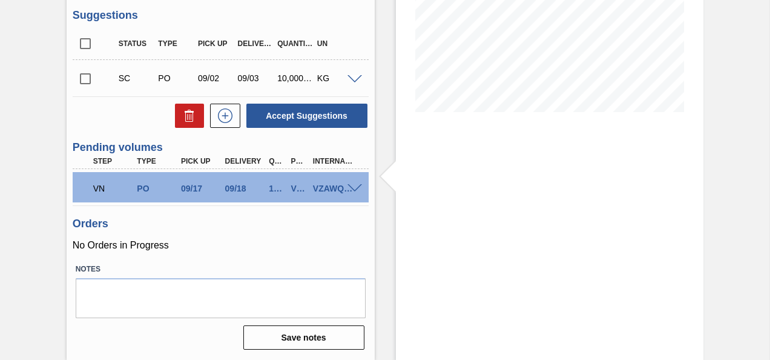
scroll to position [245, 0]
click at [345, 184] on div at bounding box center [357, 187] width 24 height 9
click at [351, 185] on span at bounding box center [355, 188] width 15 height 9
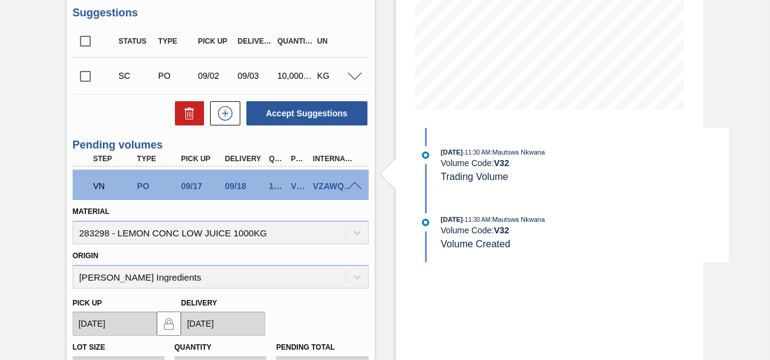
click at [354, 188] on span at bounding box center [355, 186] width 15 height 9
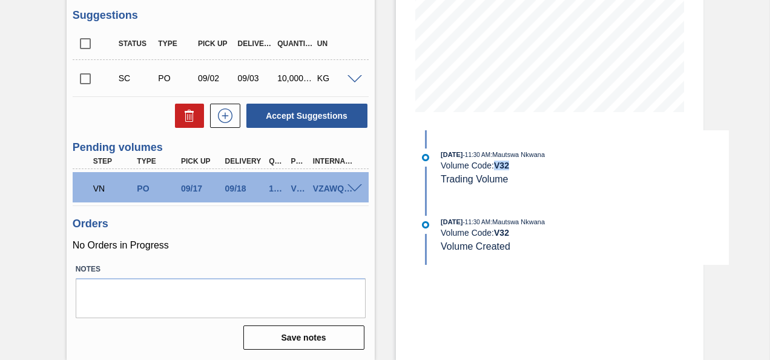
drag, startPoint x: 513, startPoint y: 159, endPoint x: 497, endPoint y: 165, distance: 16.9
click at [497, 165] on div "Volume Code: V 32" at bounding box center [585, 165] width 288 height 10
copy strong "V 32"
click at [372, 33] on div "Unit SAB [PERSON_NAME] MIN S.P. 19,060.000 KG MAX S.P. 195,000.000 KG Next Deli…" at bounding box center [221, 105] width 308 height 495
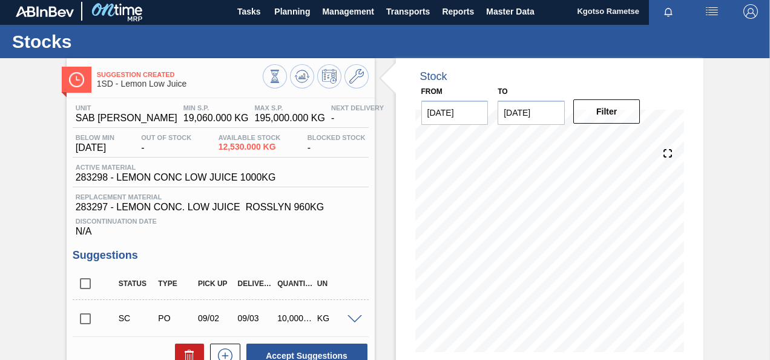
scroll to position [0, 0]
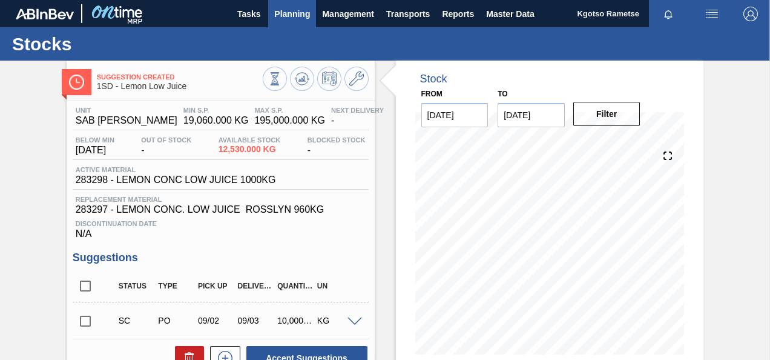
click at [310, 16] on button "Planning" at bounding box center [292, 13] width 48 height 27
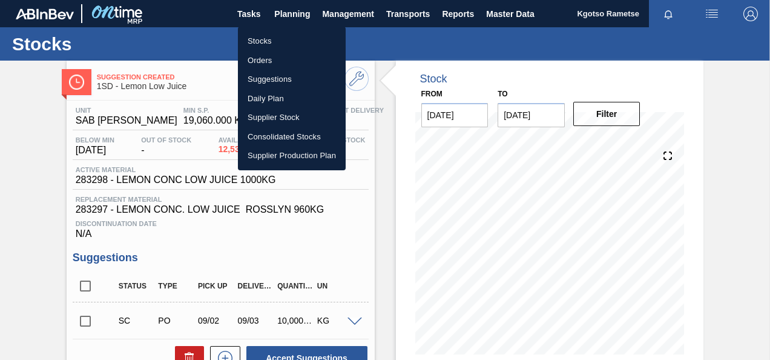
click at [348, 11] on div at bounding box center [385, 180] width 770 height 360
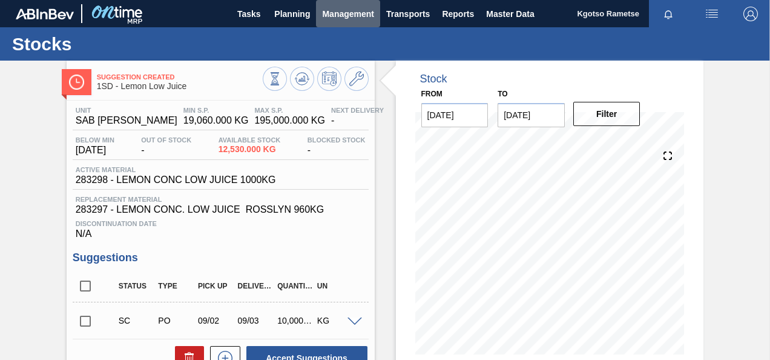
click at [348, 11] on span "Management" at bounding box center [348, 14] width 52 height 15
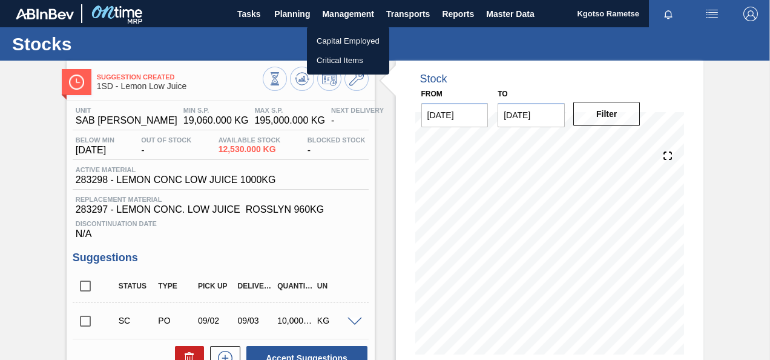
click at [294, 10] on div at bounding box center [385, 180] width 770 height 360
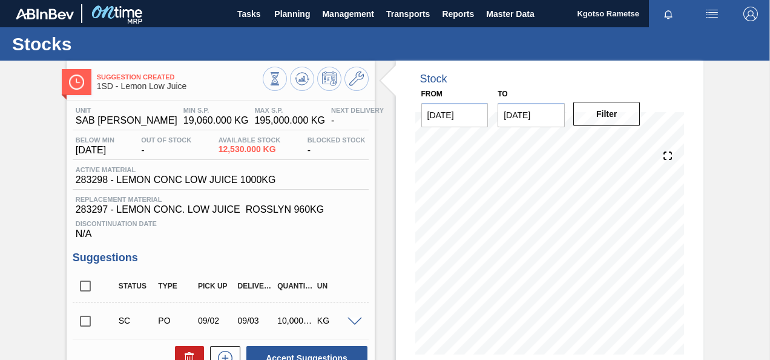
click at [294, 0] on body "Tasks Planning Management Transports Reports Master Data Kgotso [PERSON_NAME] a…" at bounding box center [385, 0] width 770 height 0
click at [294, 10] on span "Planning" at bounding box center [292, 14] width 36 height 15
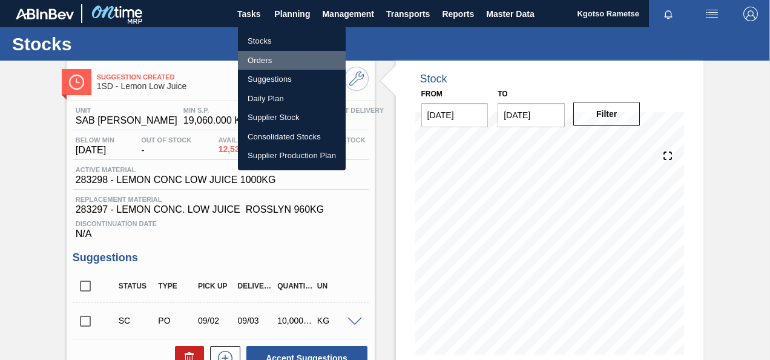
click at [264, 56] on li "Orders" at bounding box center [292, 60] width 108 height 19
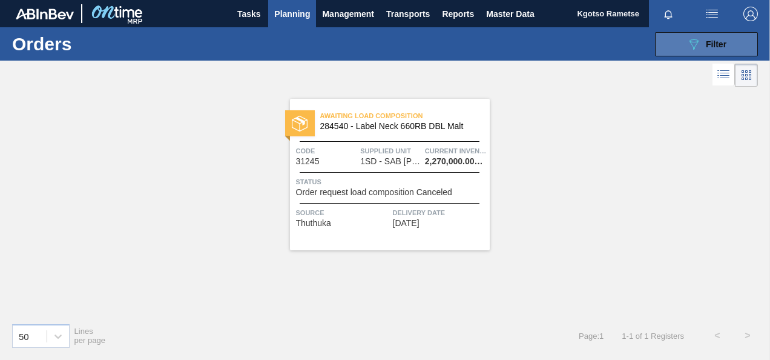
click at [700, 41] on icon "089F7B8B-B2A5-4AFE-B5C0-19BA573D28AC" at bounding box center [694, 44] width 15 height 15
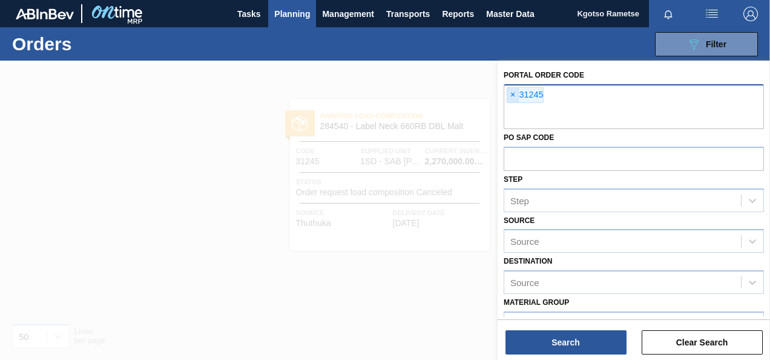
click at [514, 97] on span "×" at bounding box center [513, 95] width 12 height 15
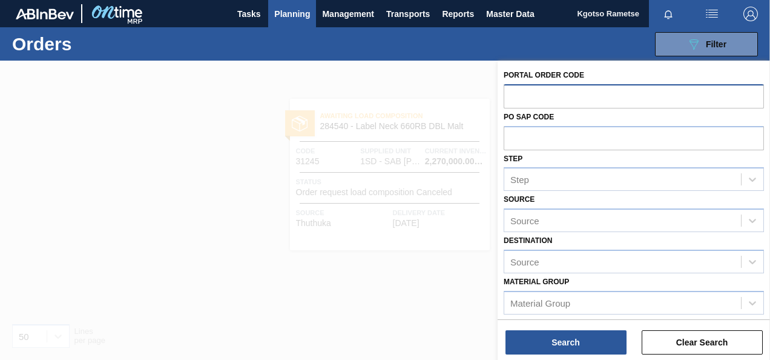
paste input "V32"
type input "V32"
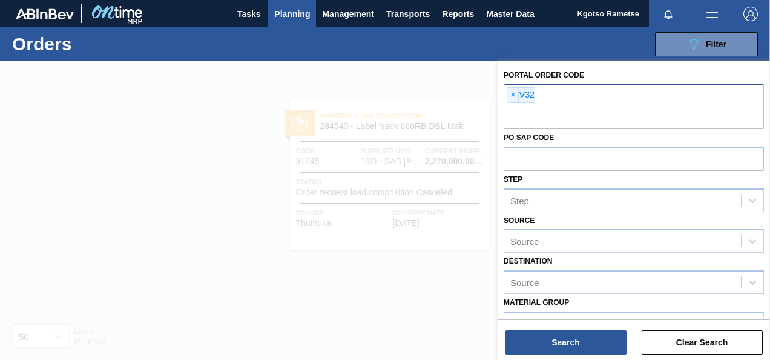
click at [526, 329] on div "Search Clear Search" at bounding box center [634, 336] width 273 height 34
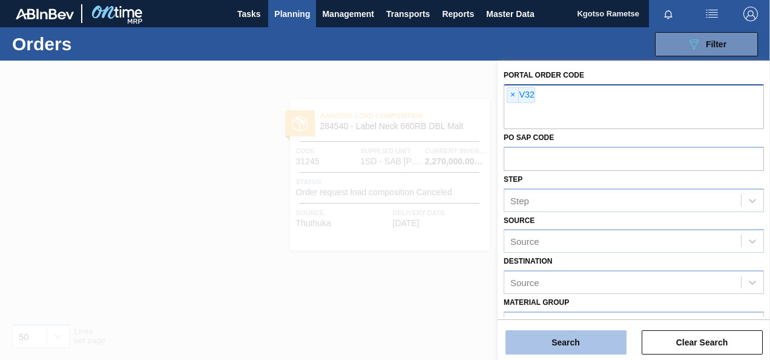
click at [538, 346] on button "Search" at bounding box center [566, 342] width 121 height 24
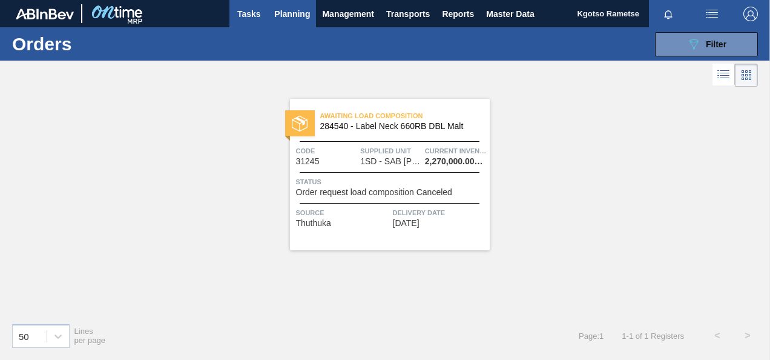
click at [262, 15] on span "Tasks" at bounding box center [249, 14] width 27 height 15
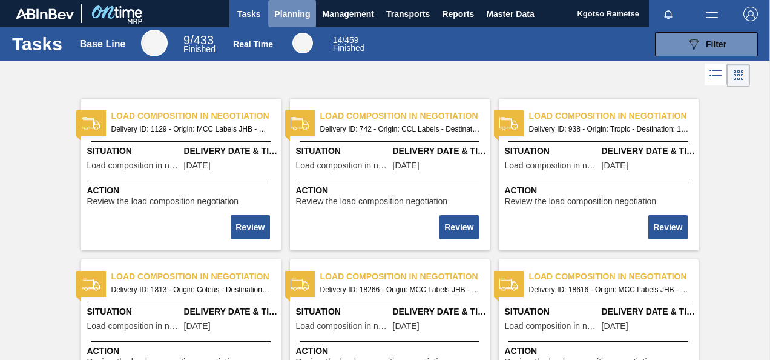
click at [298, 7] on span "Planning" at bounding box center [292, 14] width 36 height 15
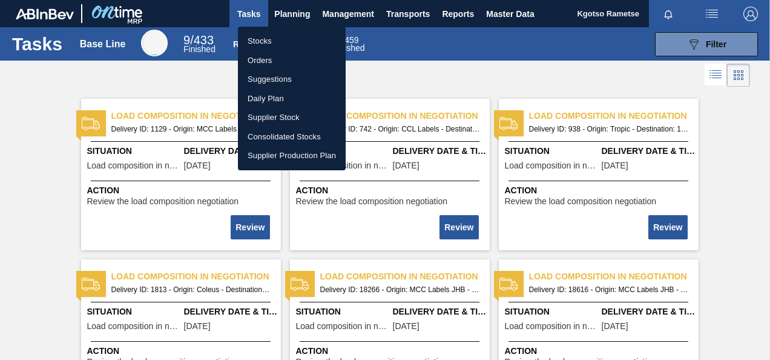
click at [260, 38] on li "Stocks" at bounding box center [292, 40] width 108 height 19
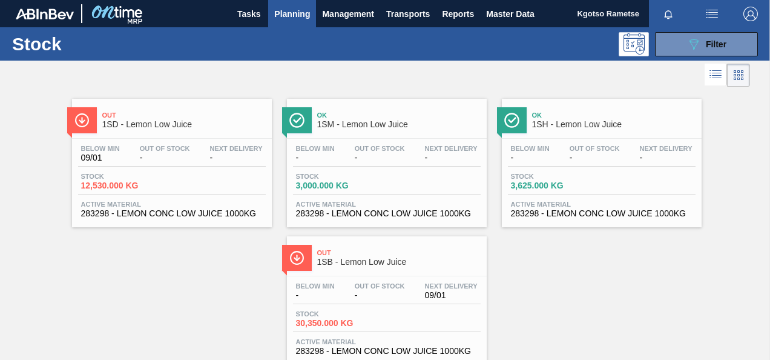
click at [138, 128] on span "1SD - Lemon Low Juice" at bounding box center [184, 124] width 164 height 9
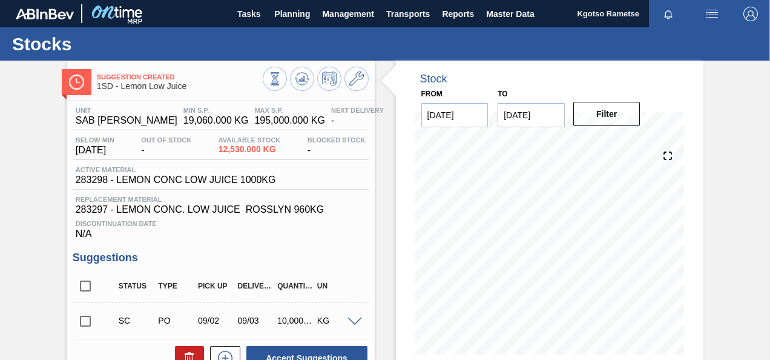
click at [22, 202] on div "Suggestion Created 1SD - Lemon Low Juice Unit SAB Rosslyn Brewery MIN S.P. 19,0…" at bounding box center [385, 331] width 770 height 541
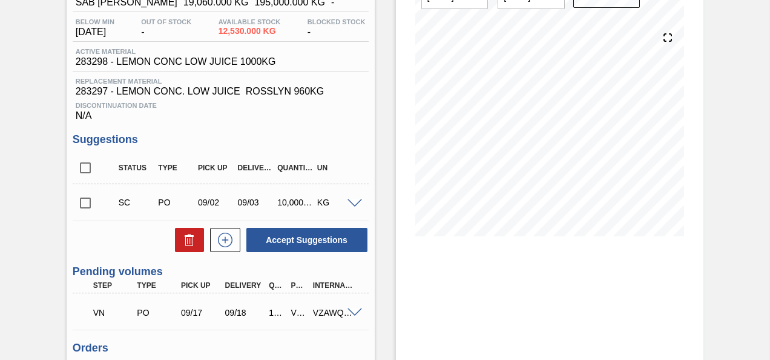
scroll to position [245, 0]
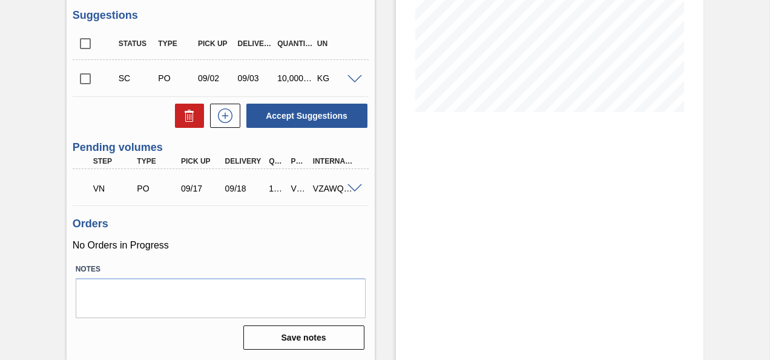
click at [356, 185] on span at bounding box center [355, 188] width 15 height 9
